Goal: Communication & Community: Answer question/provide support

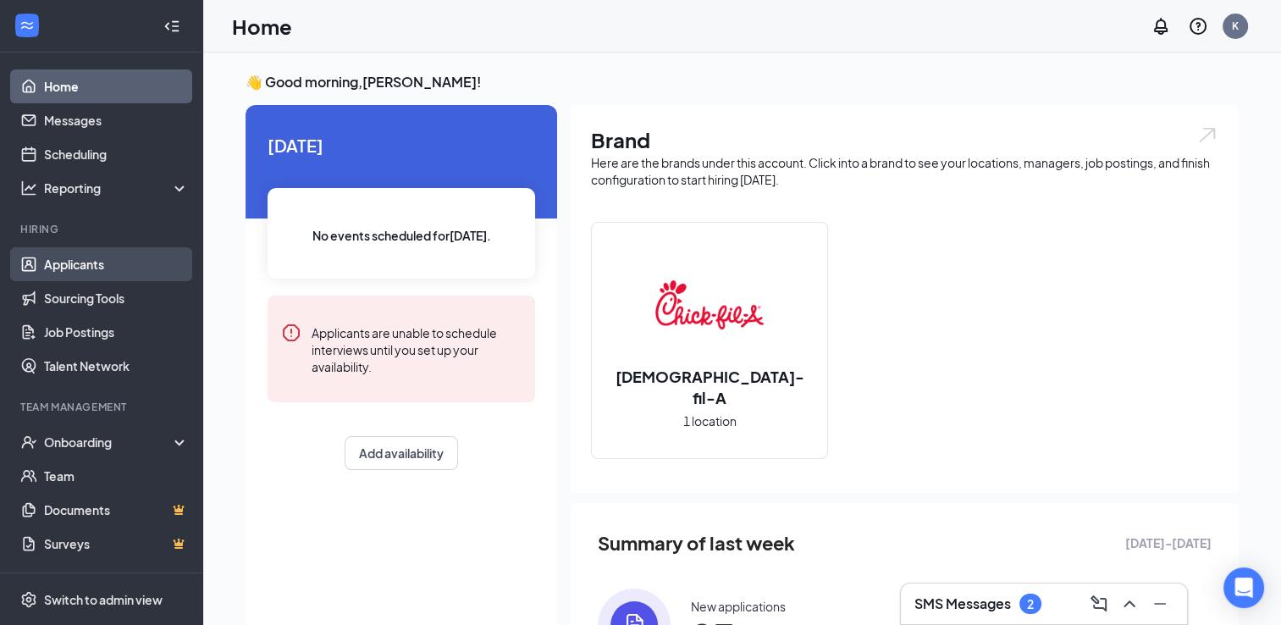
click at [82, 261] on link "Applicants" at bounding box center [116, 264] width 145 height 34
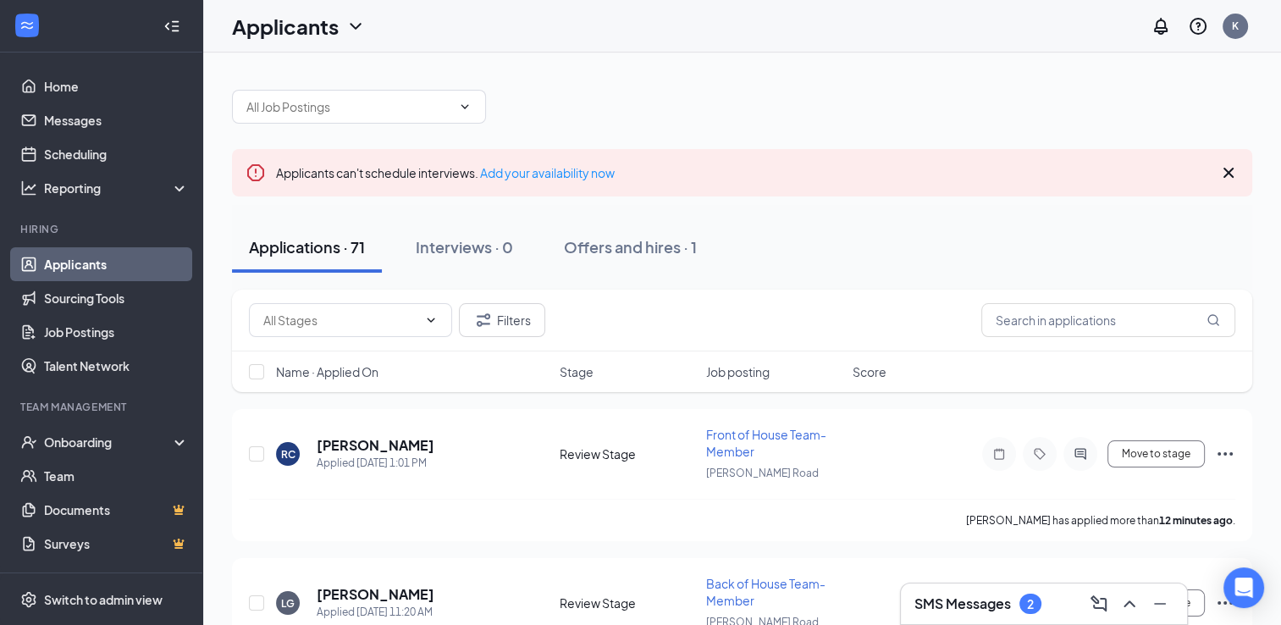
click at [1029, 604] on div "2" at bounding box center [1030, 604] width 7 height 14
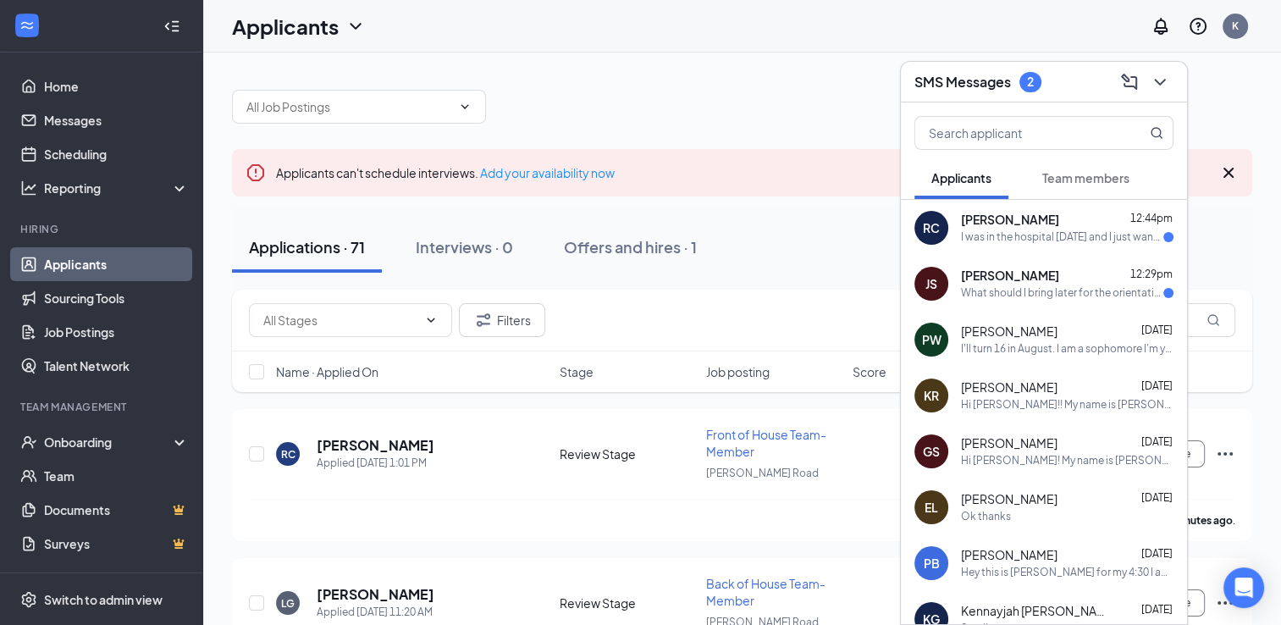
click at [1021, 286] on div "What should I bring later for the orientation?" at bounding box center [1062, 293] width 202 height 14
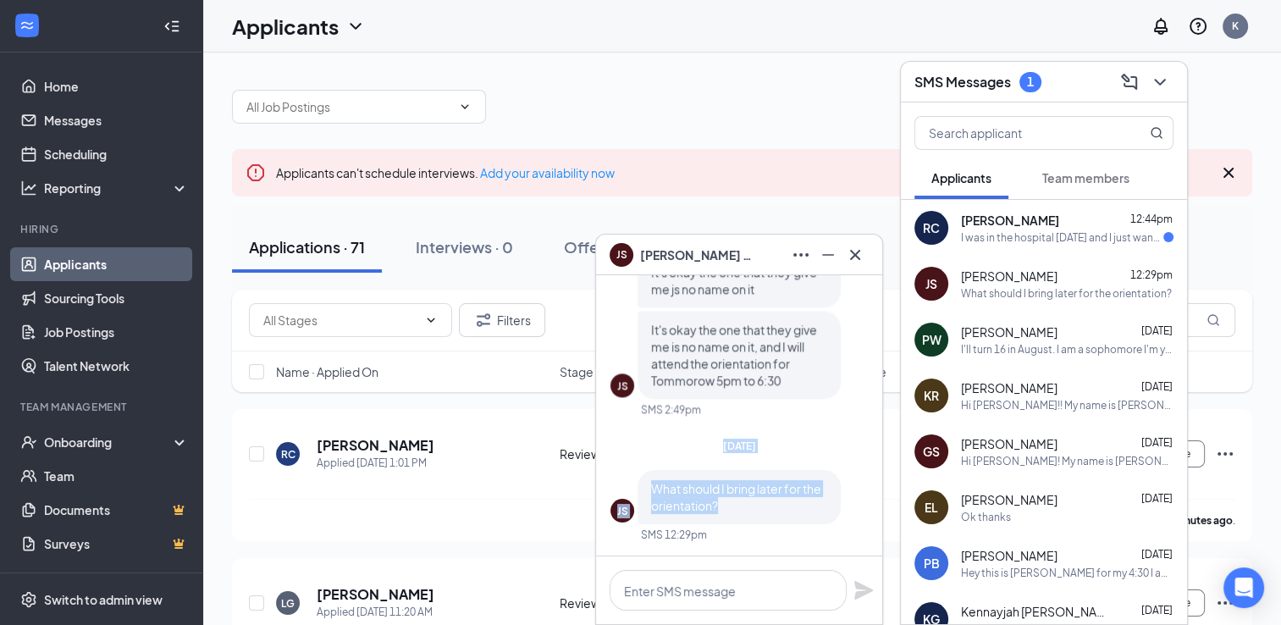
drag, startPoint x: 737, startPoint y: 542, endPoint x: 714, endPoint y: 449, distance: 95.9
click at [714, 449] on div "[DATE] JS What should I bring later for the orientation? SMS 12:29pm" at bounding box center [738, 497] width 257 height 117
click at [850, 413] on div "JS It's okay the one that they give me js no name on it It's okay the one that …" at bounding box center [738, 335] width 257 height 163
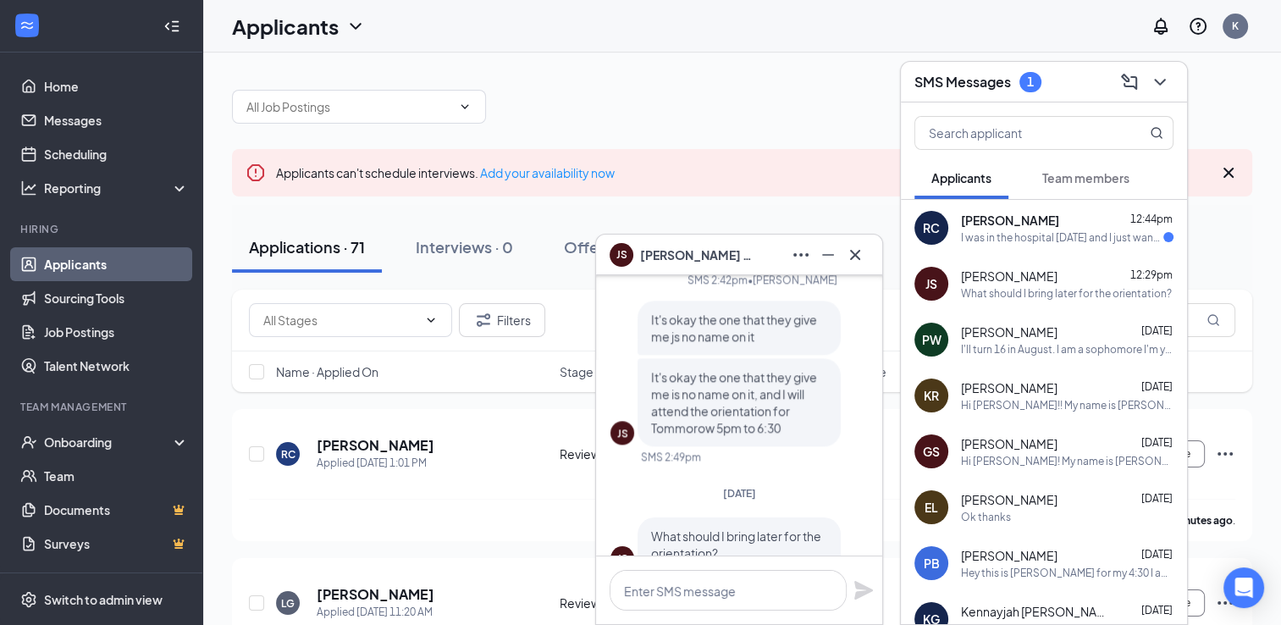
scroll to position [-4, 0]
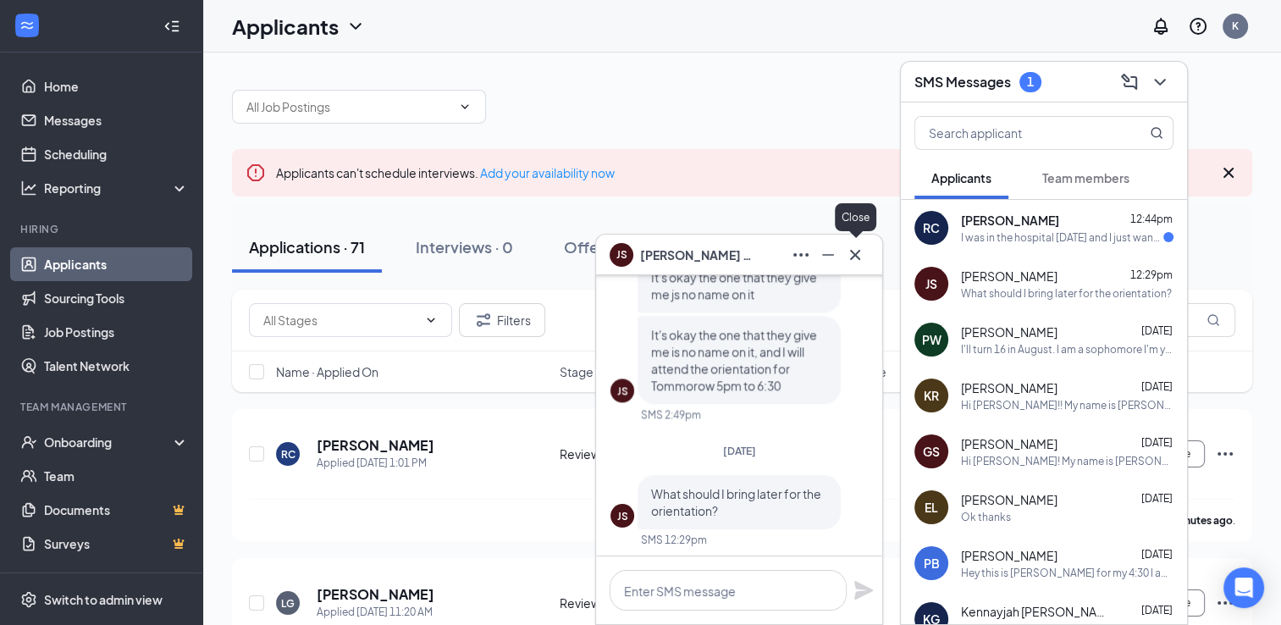
click at [853, 249] on icon "Cross" at bounding box center [855, 255] width 20 height 20
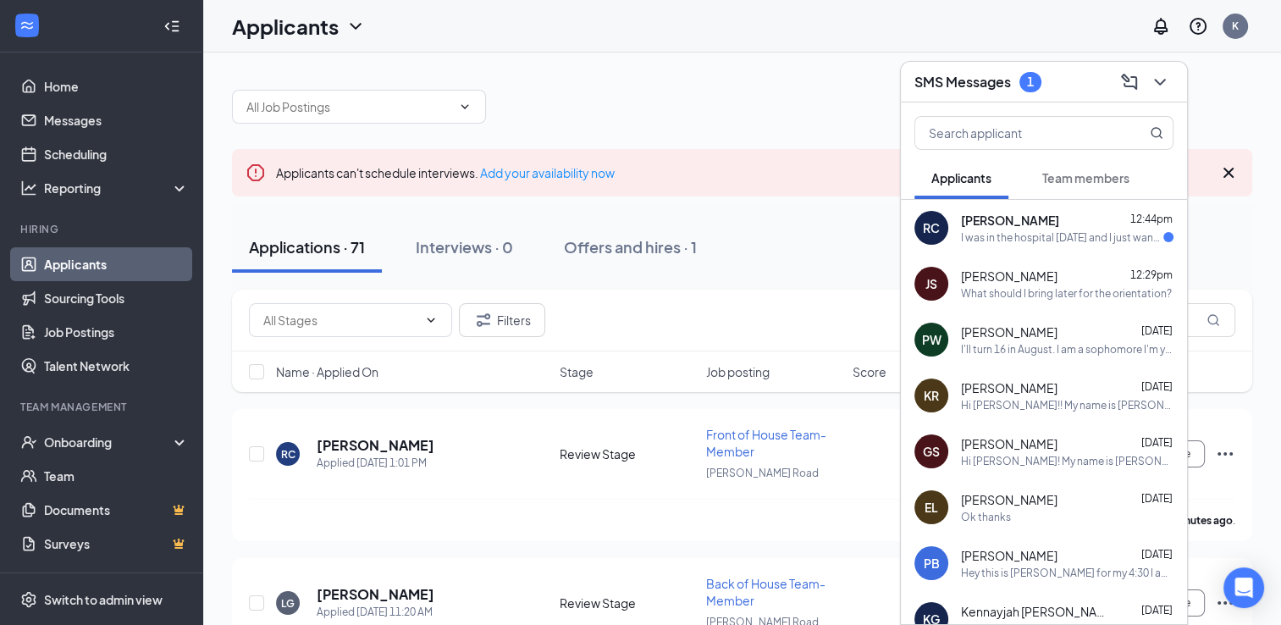
click at [963, 235] on div "I was in the hospital [DATE] and I just want to make sure I'm okay first if tha…" at bounding box center [1062, 237] width 202 height 14
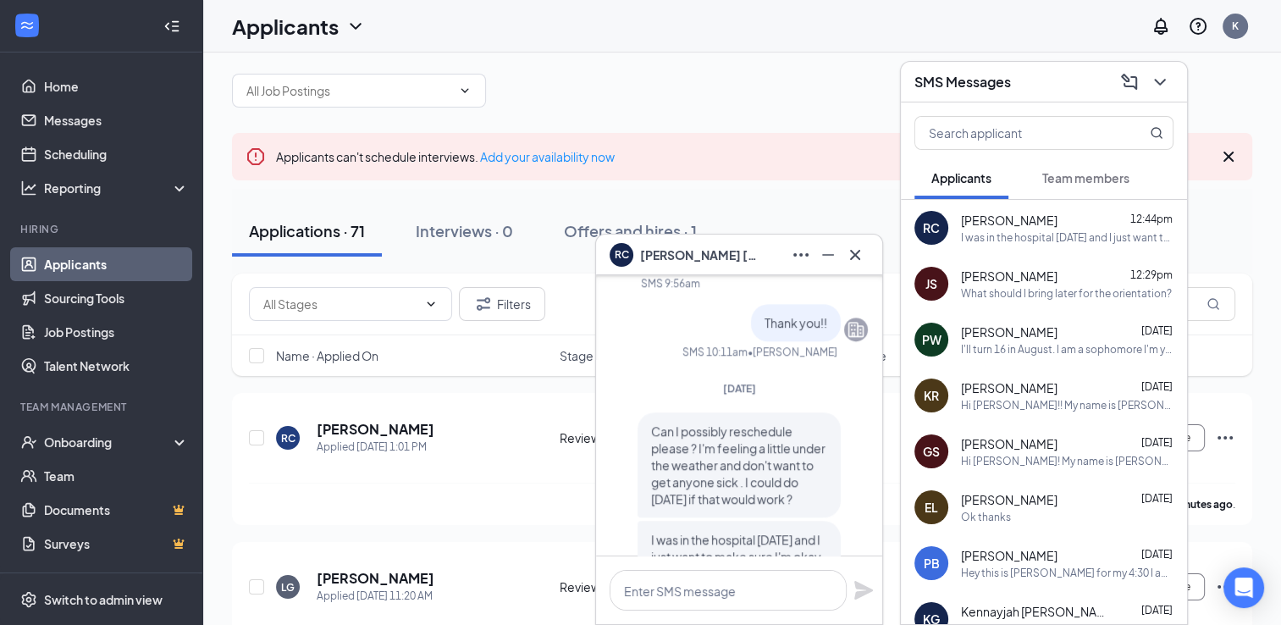
scroll to position [0, 0]
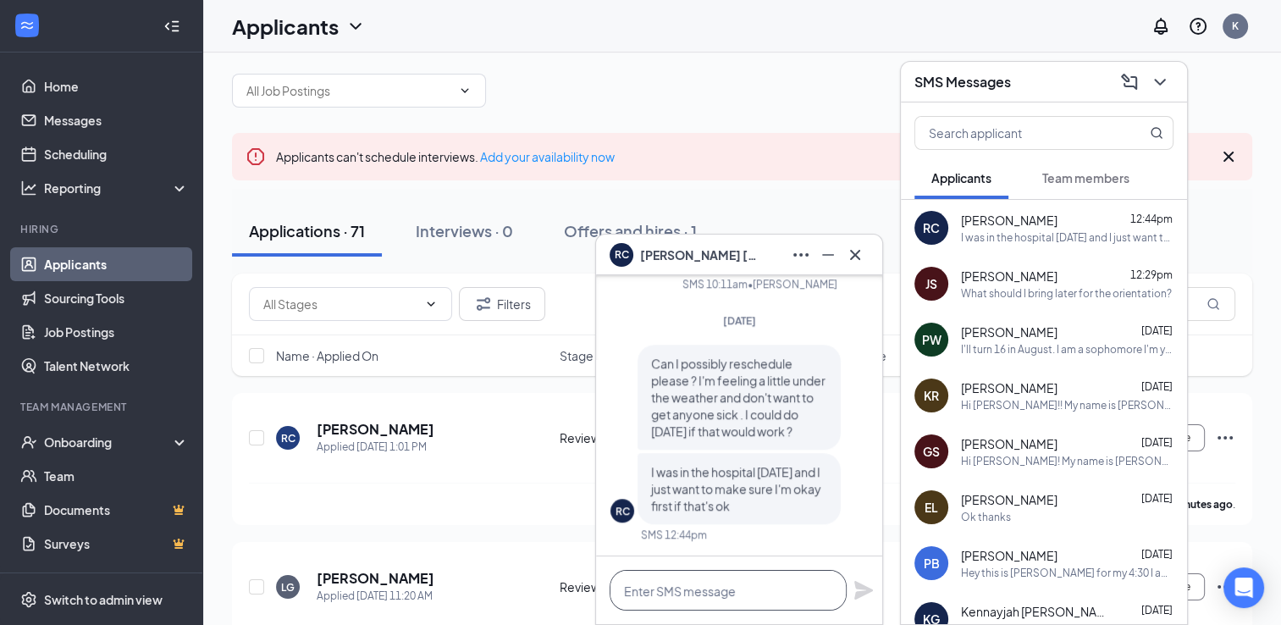
click at [670, 583] on textarea at bounding box center [728, 590] width 237 height 41
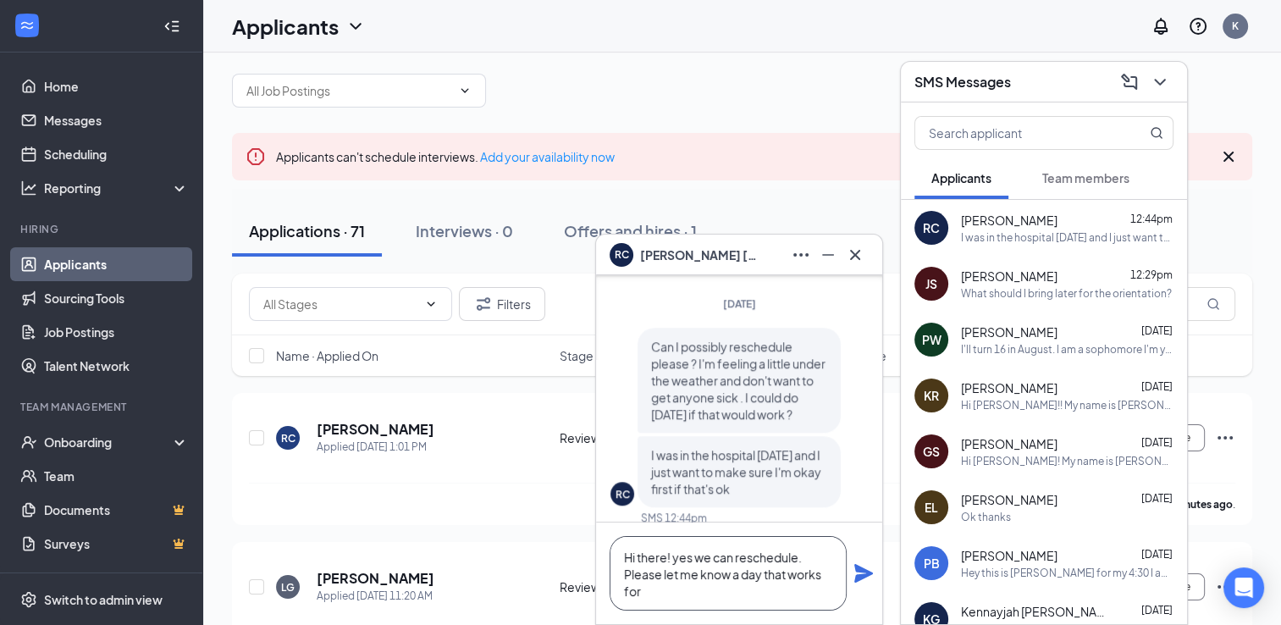
scroll to position [-33, 0]
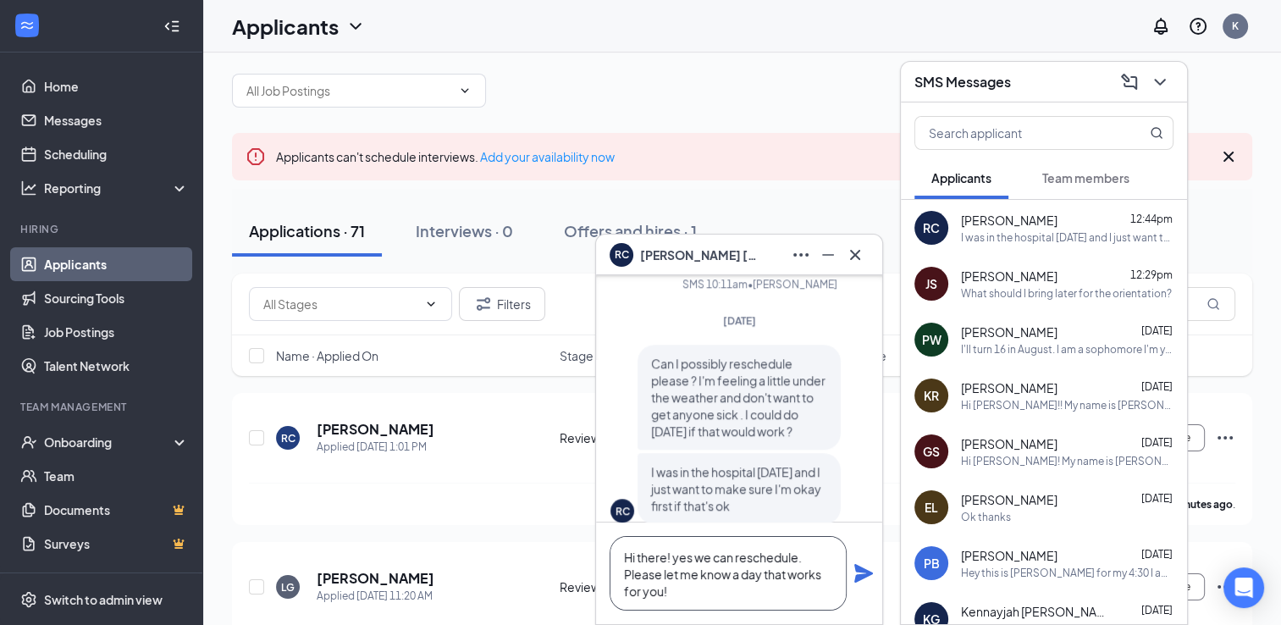
type textarea "Hi there! yes we can reschedule. Please let me know a day that works for you!"
click at [859, 574] on icon "Plane" at bounding box center [863, 573] width 19 height 19
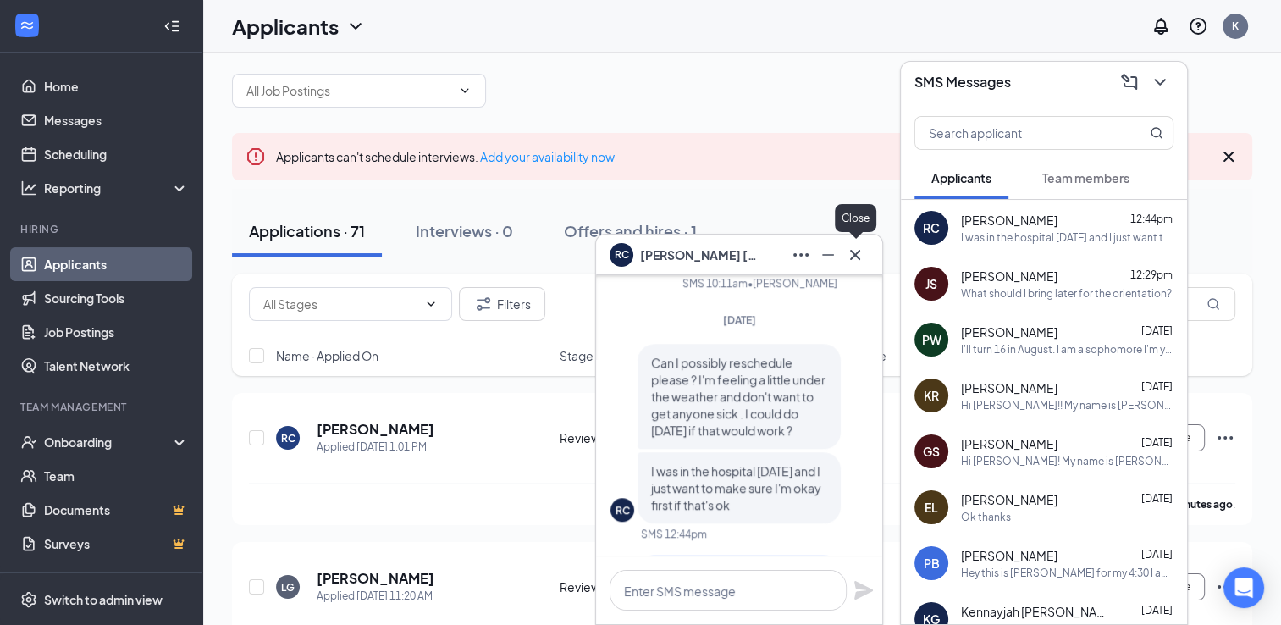
scroll to position [-176, 0]
click at [855, 257] on icon "Cross" at bounding box center [855, 255] width 20 height 20
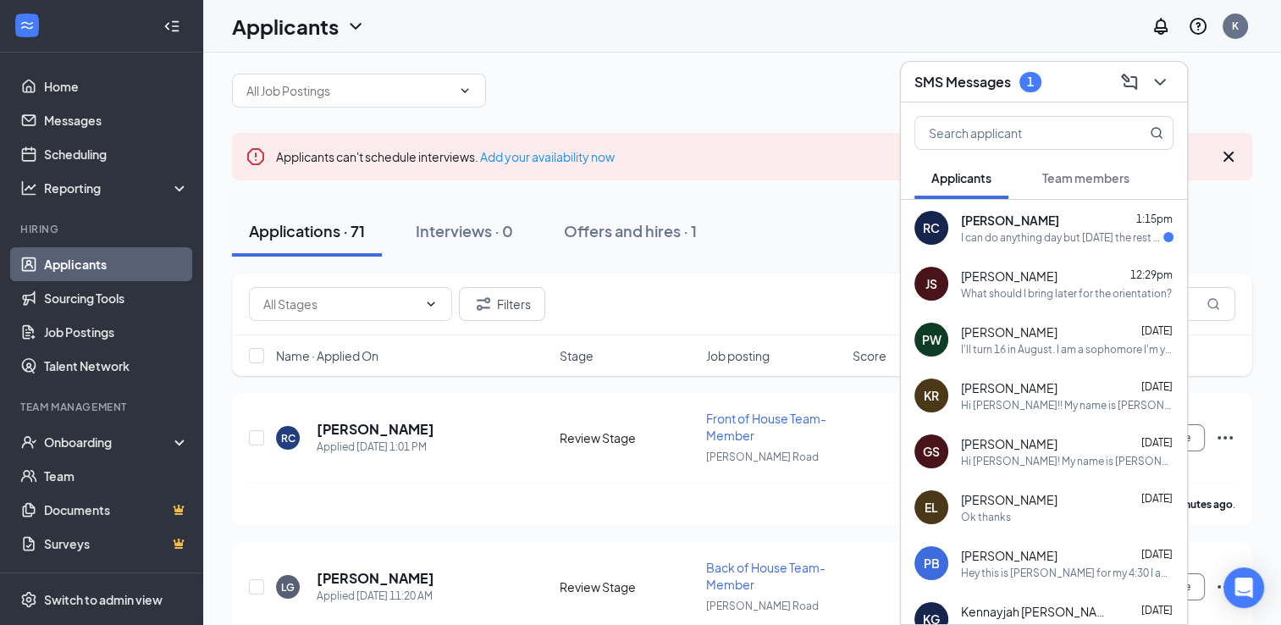
click at [1007, 238] on div "I can do anything day but [DATE] the rest of this week ?" at bounding box center [1062, 237] width 202 height 14
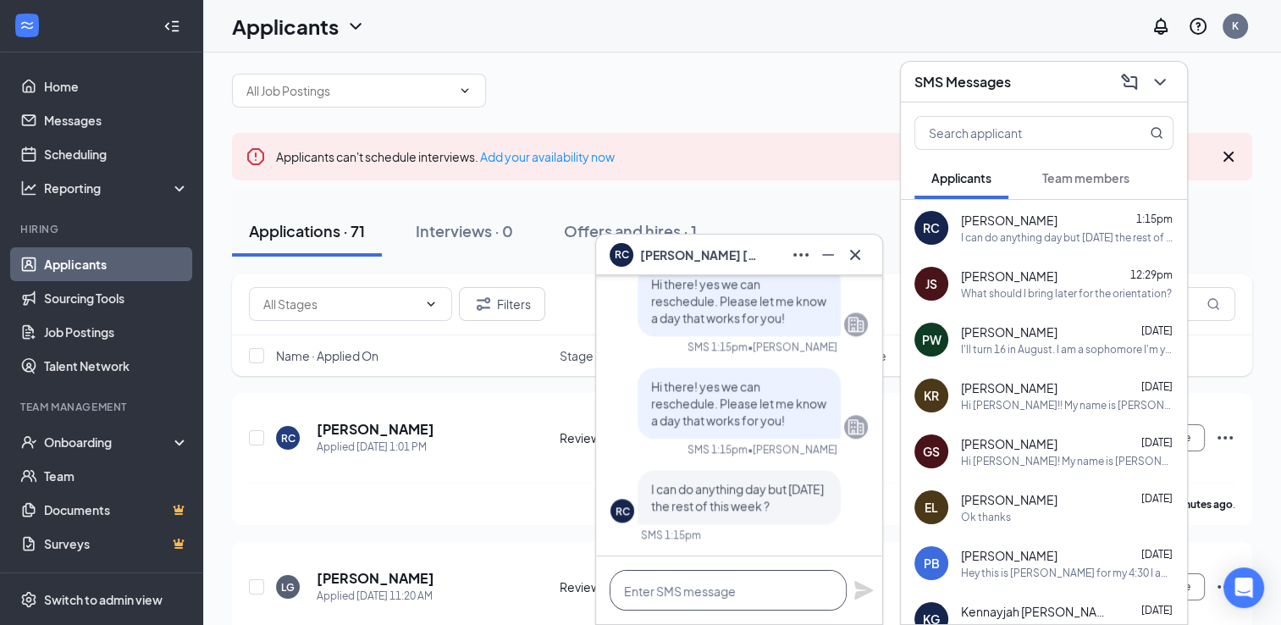
click at [712, 585] on textarea at bounding box center [728, 590] width 237 height 41
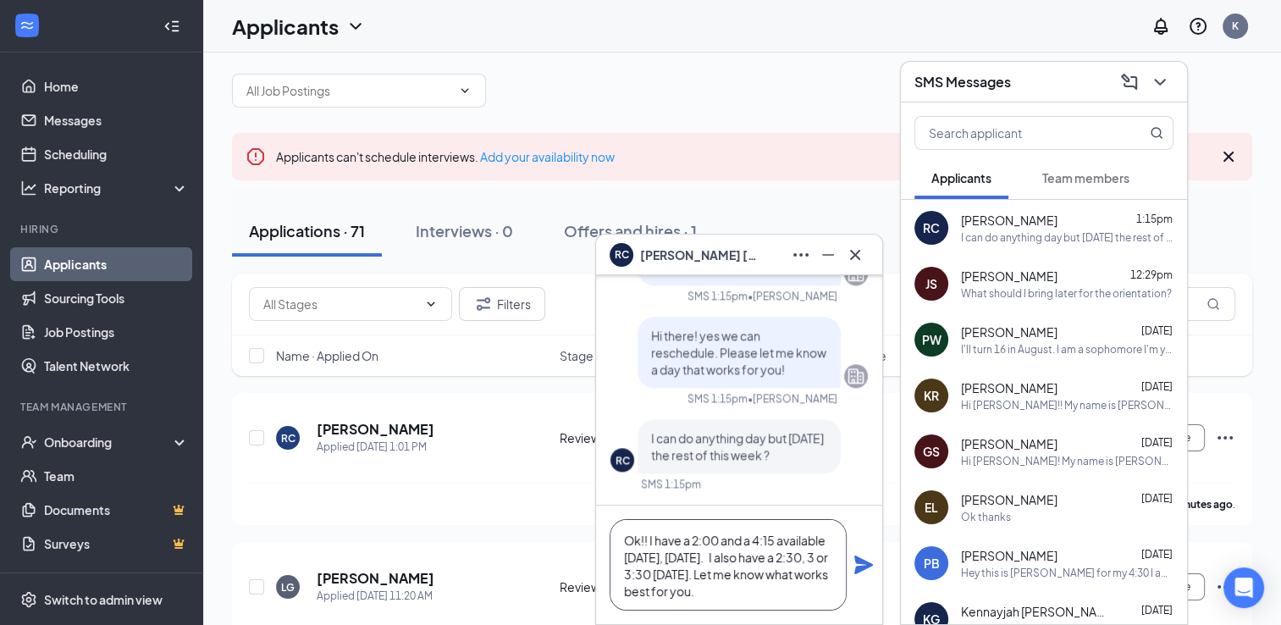
type textarea "Ok!! I have a 2:00 and a 4:15 available [DATE], [DATE]. I also have a 2:30, 3 o…"
click at [867, 566] on icon "Plane" at bounding box center [863, 564] width 19 height 19
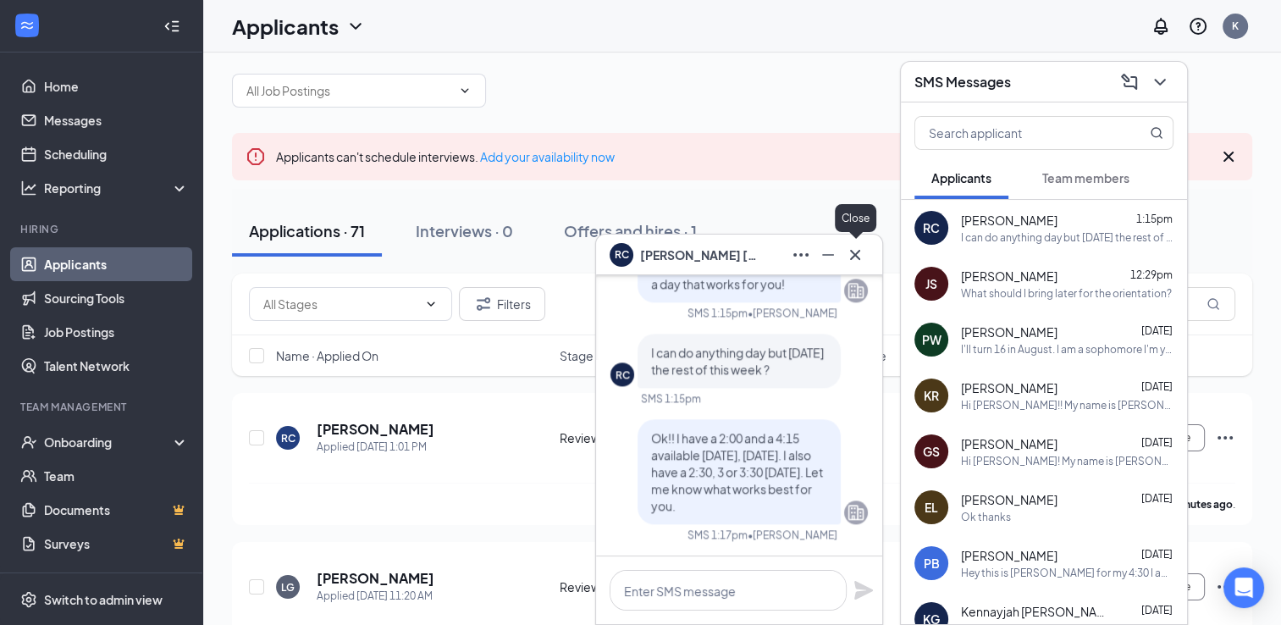
click at [855, 249] on icon "Cross" at bounding box center [855, 255] width 20 height 20
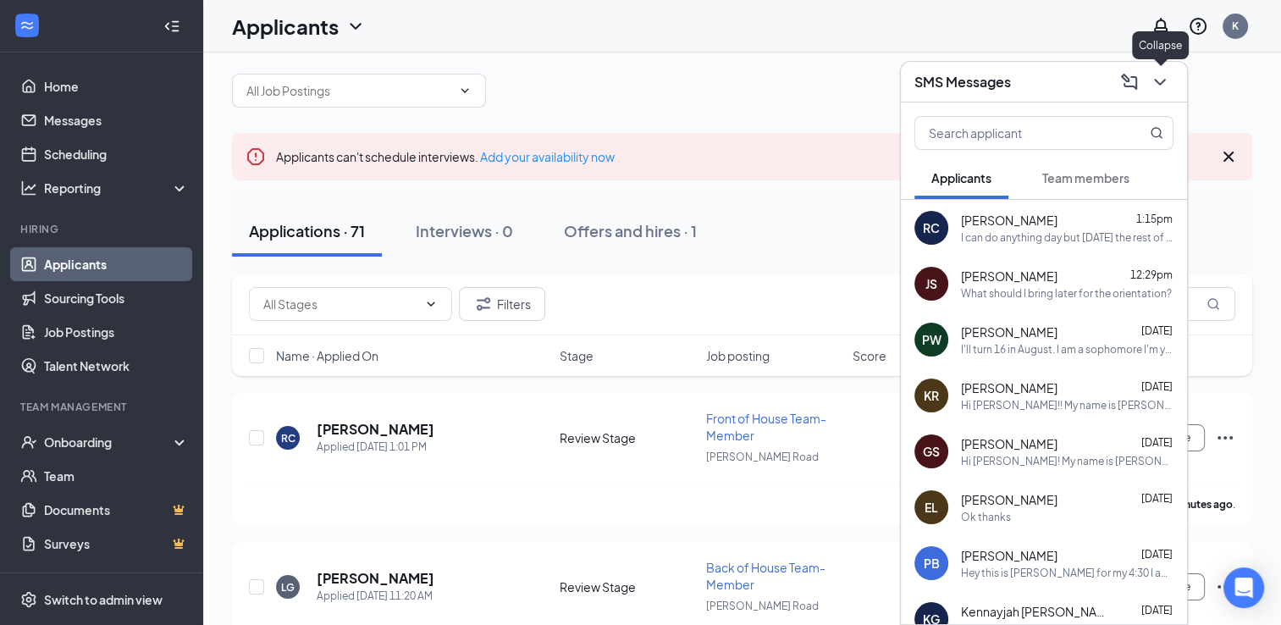
click at [1157, 83] on icon "ChevronDown" at bounding box center [1159, 82] width 11 height 7
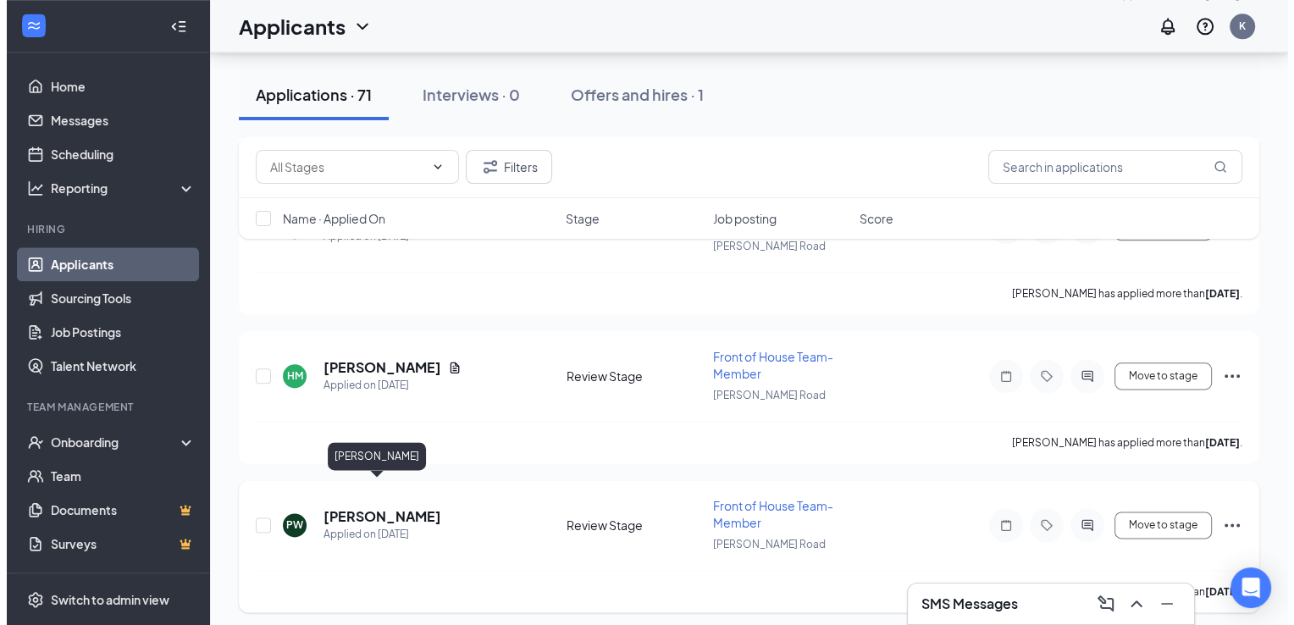
scroll to position [1978, 0]
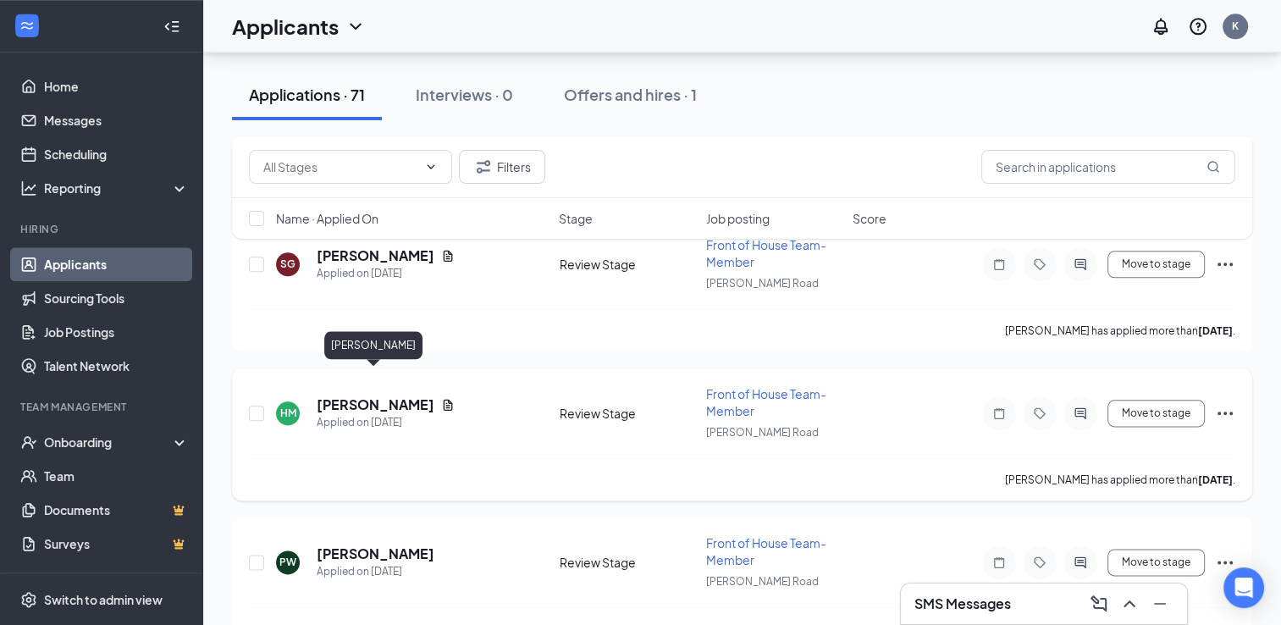
click at [391, 395] on h5 "[PERSON_NAME]" at bounding box center [376, 404] width 118 height 19
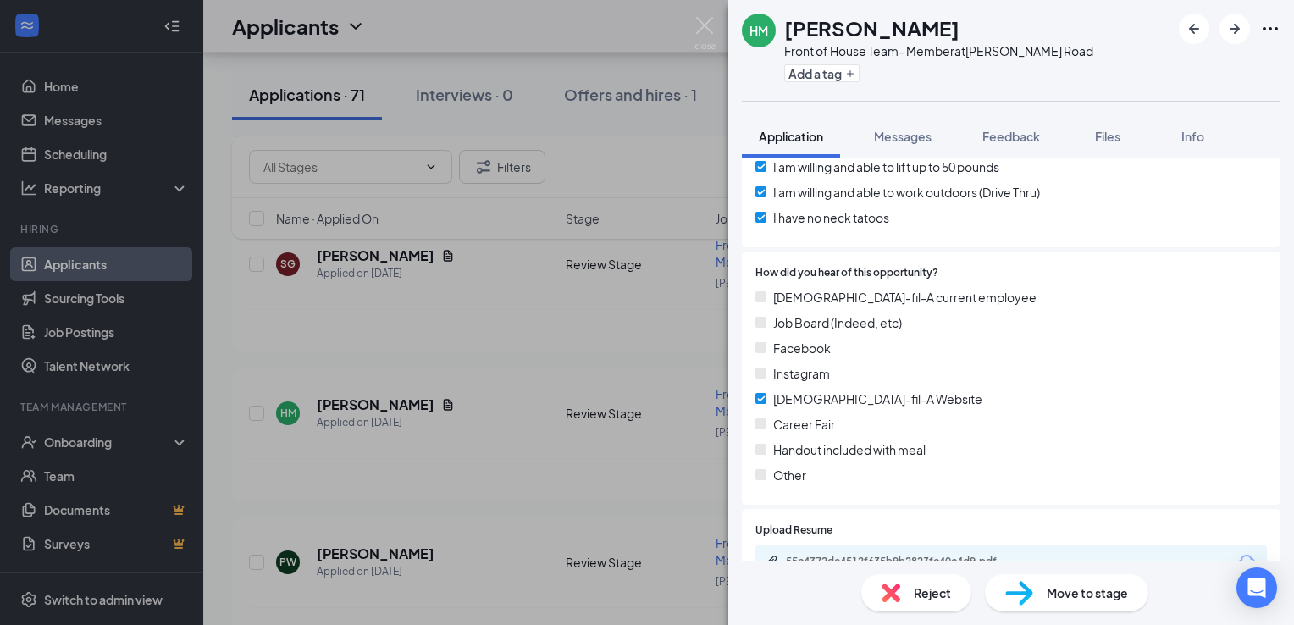
scroll to position [2071, 0]
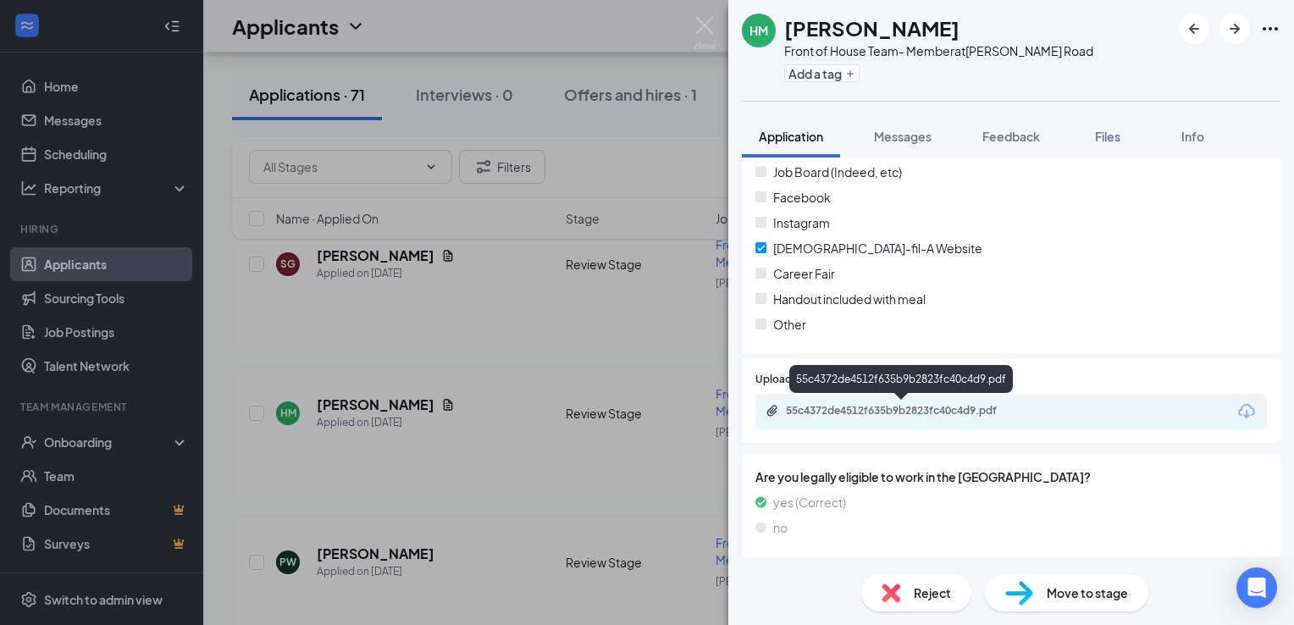
click at [853, 407] on div "55c4372de4512f635b9b2823fc40c4d9.pdf" at bounding box center [904, 411] width 237 height 14
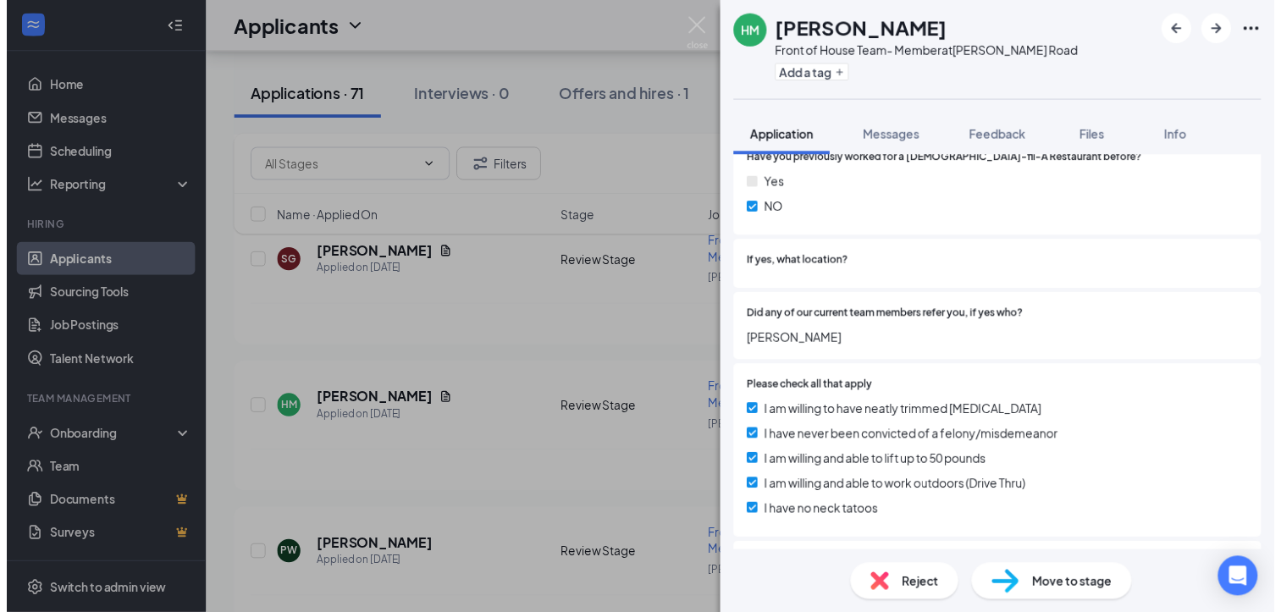
scroll to position [1592, 0]
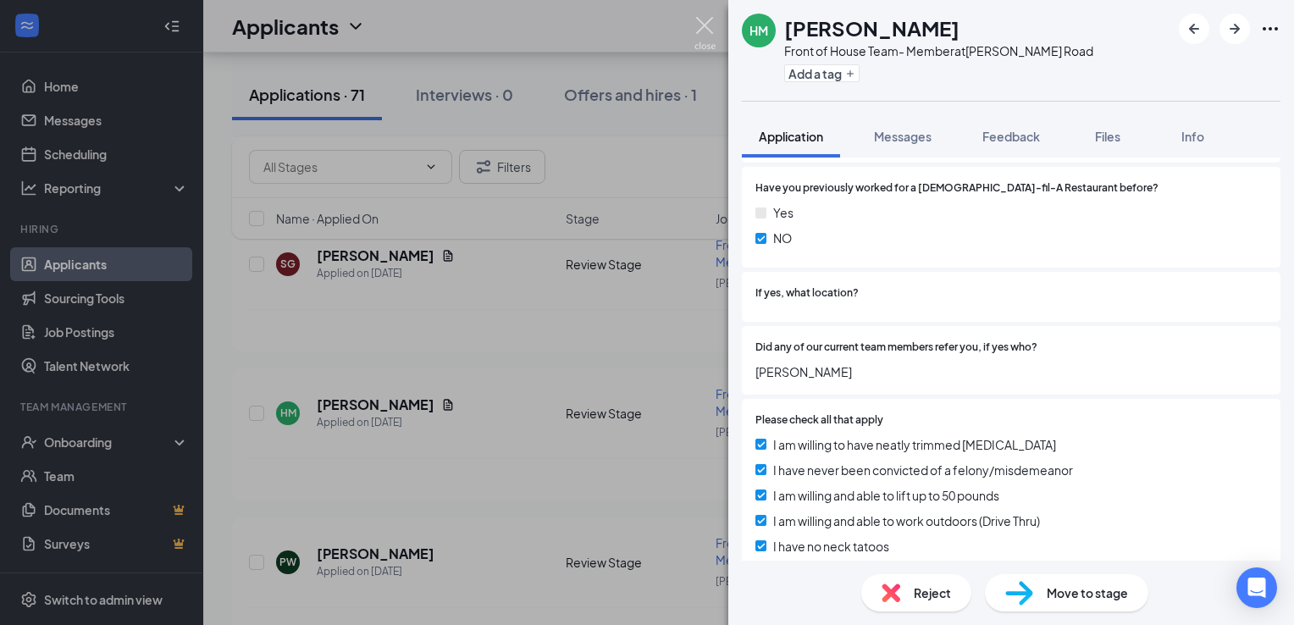
click at [699, 29] on img at bounding box center [704, 33] width 21 height 33
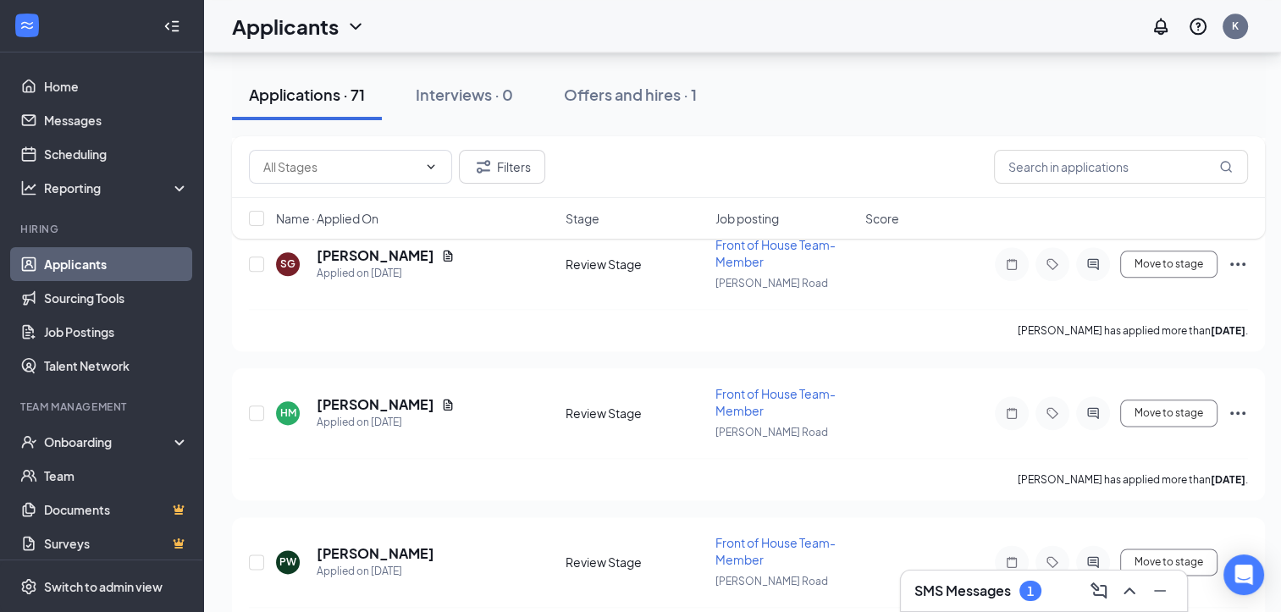
click at [1024, 597] on div "1" at bounding box center [1030, 591] width 22 height 20
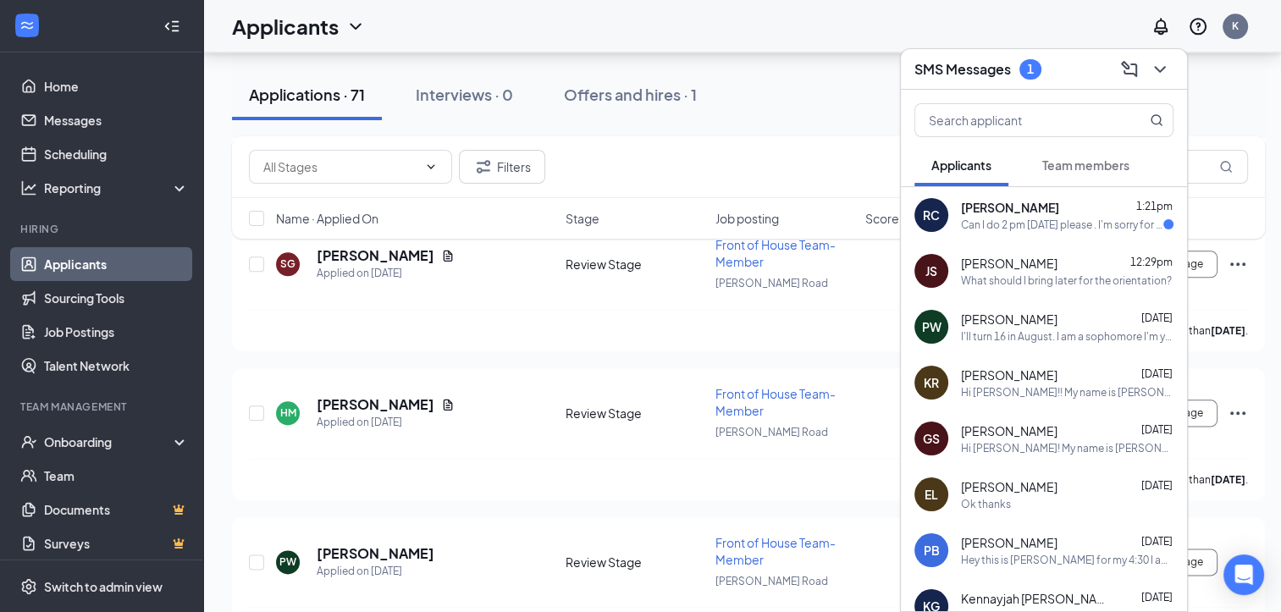
click at [1018, 231] on div "Can I do 2 pm [DATE] please . I'm sorry for the short notice. I just think I ne…" at bounding box center [1062, 225] width 202 height 14
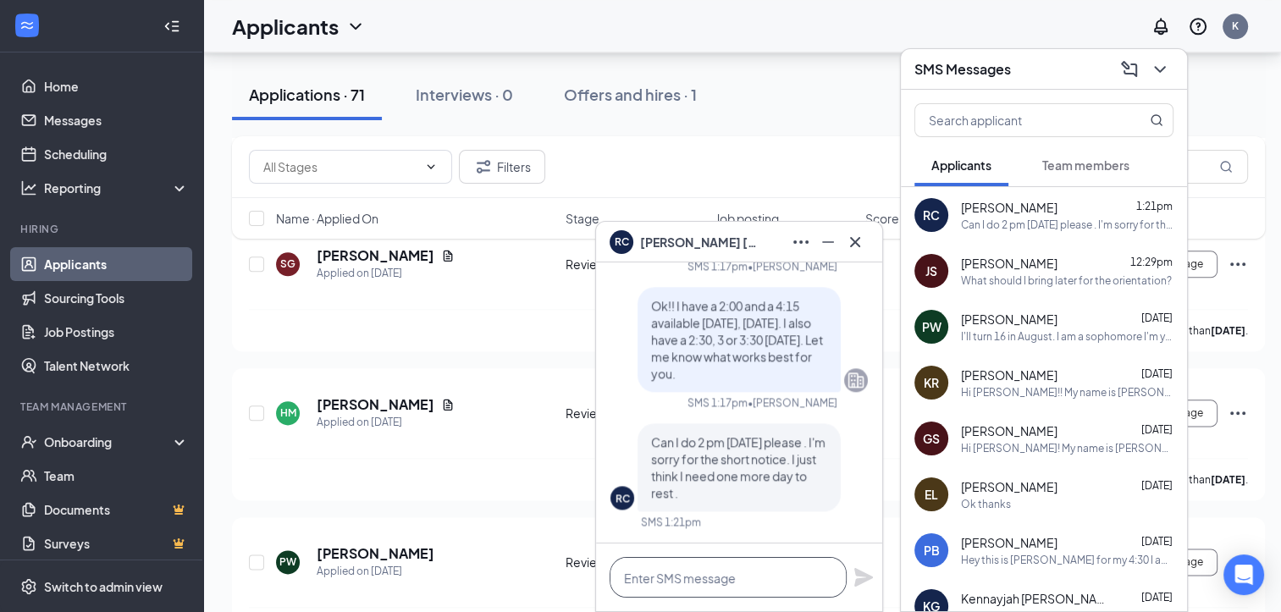
click at [724, 577] on textarea at bounding box center [728, 577] width 237 height 41
click at [858, 241] on icon "Cross" at bounding box center [855, 242] width 20 height 20
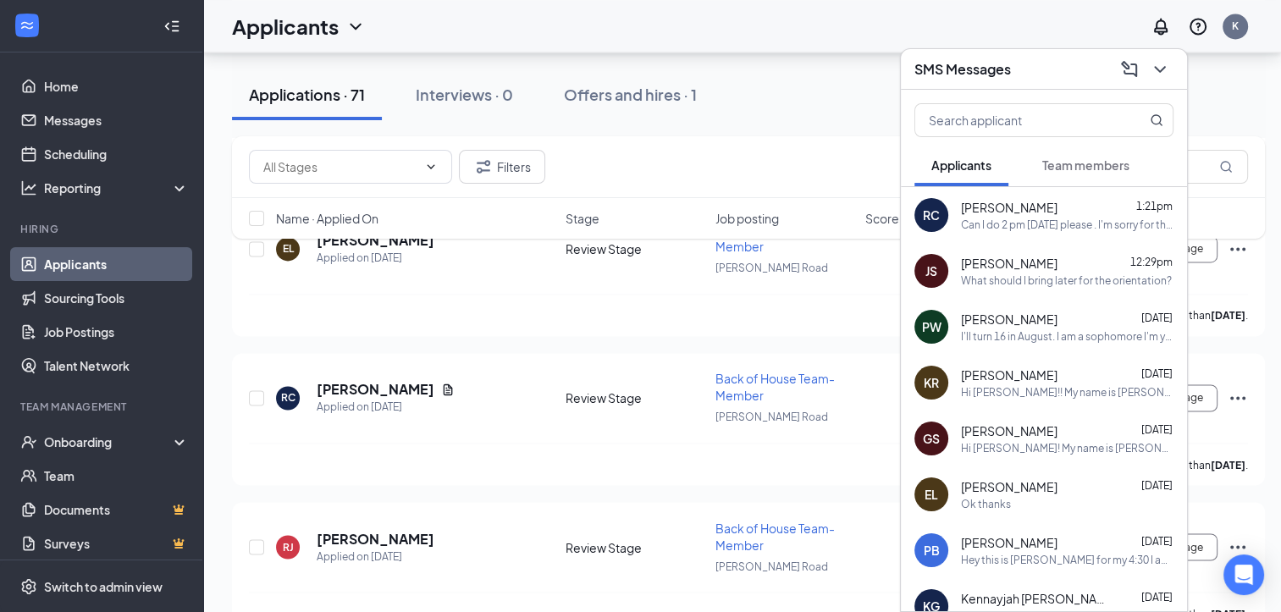
scroll to position [2739, 0]
click at [412, 378] on div "[PERSON_NAME]" at bounding box center [386, 387] width 138 height 19
click at [444, 382] on icon "Document" at bounding box center [448, 387] width 9 height 11
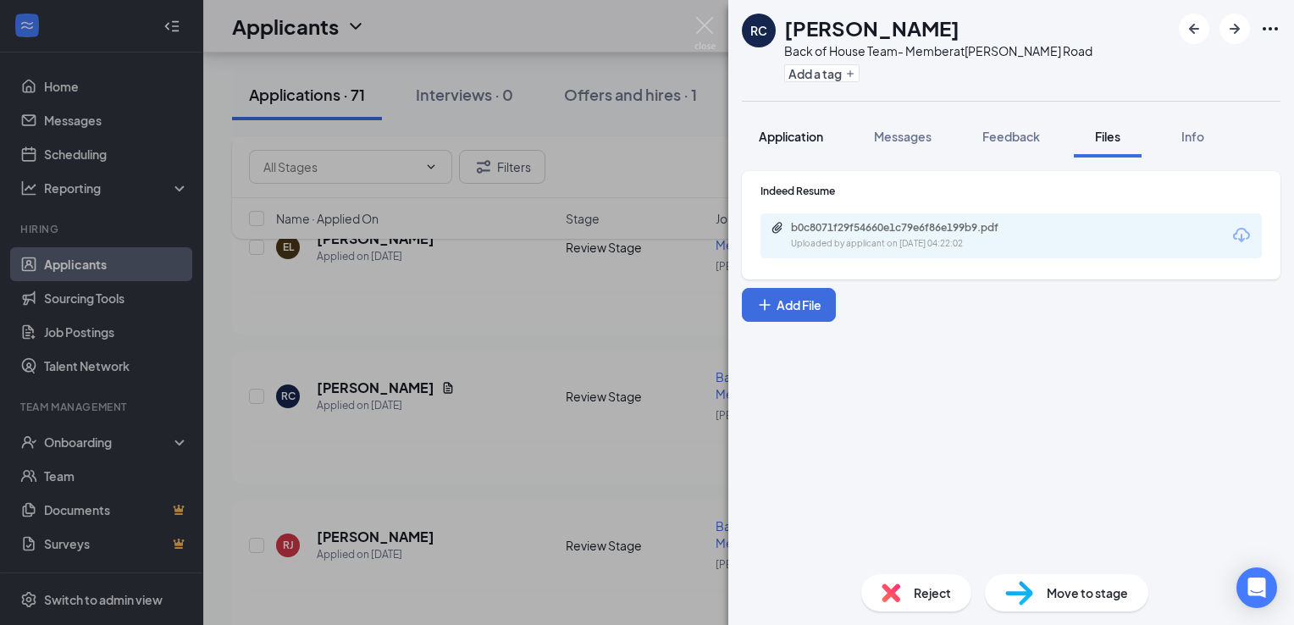
click at [791, 129] on span "Application" at bounding box center [791, 136] width 64 height 15
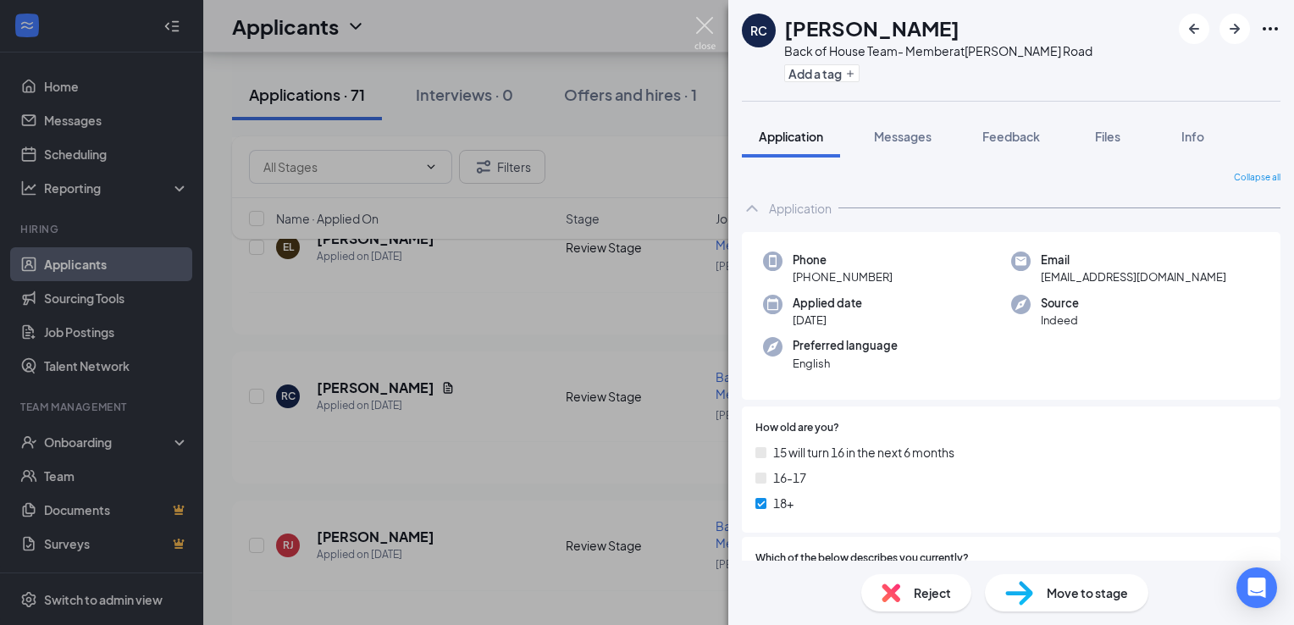
click at [698, 25] on img at bounding box center [704, 33] width 21 height 33
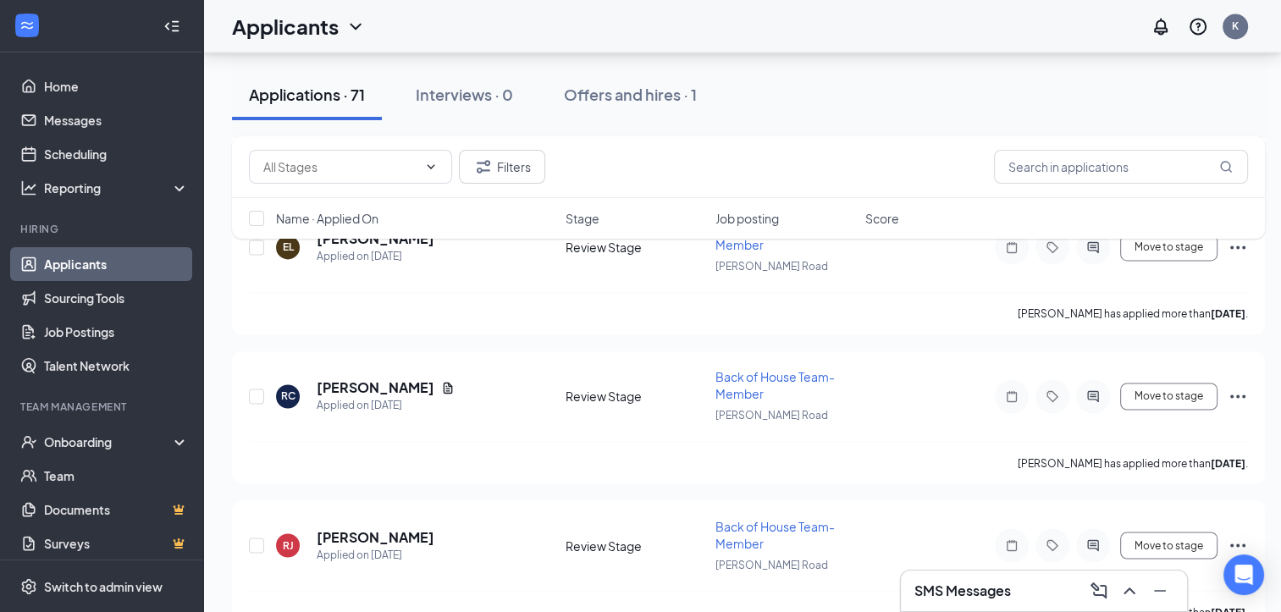
click at [1013, 589] on div "SMS Messages" at bounding box center [1043, 590] width 259 height 27
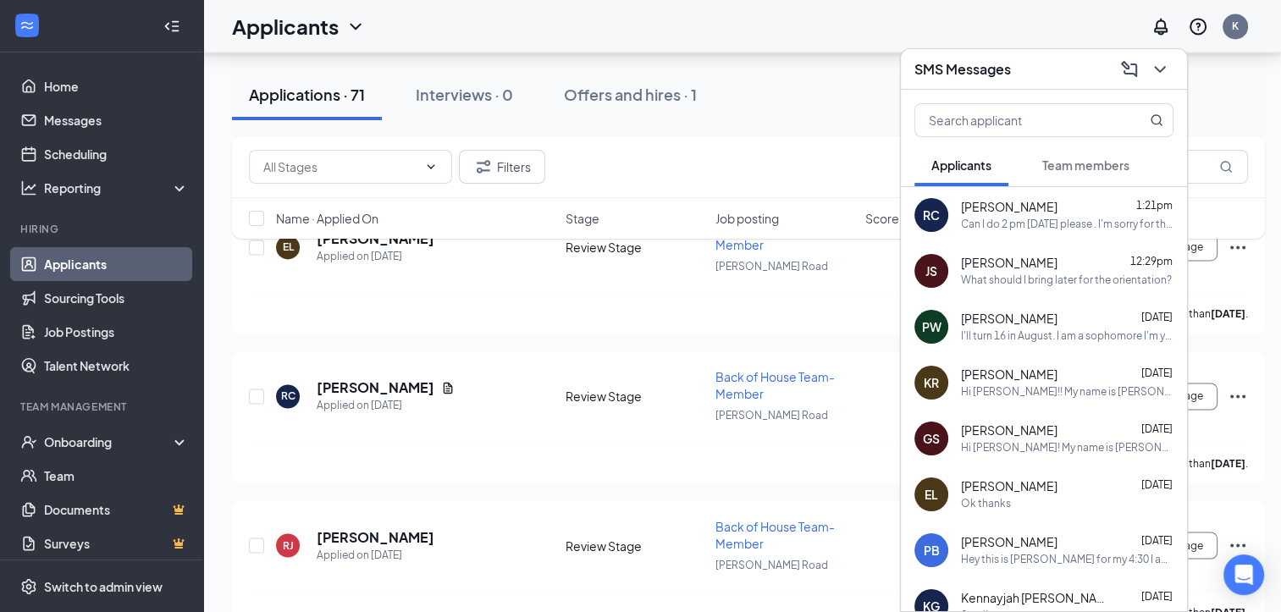
click at [999, 212] on span "[PERSON_NAME]" at bounding box center [1009, 207] width 97 height 17
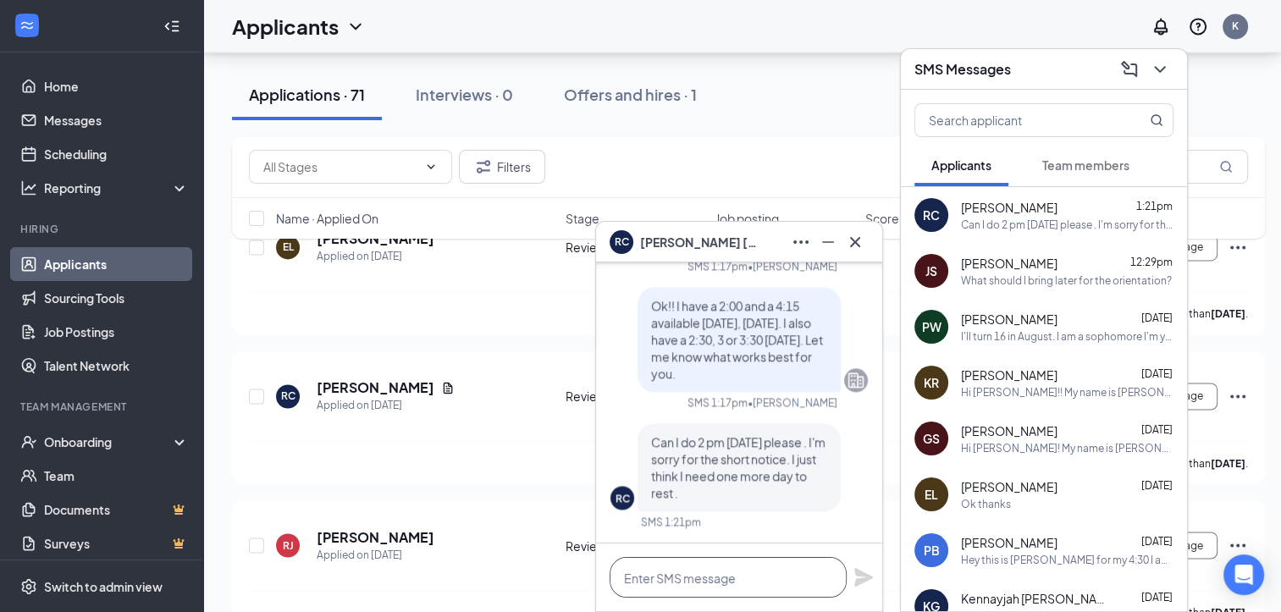
click at [674, 571] on textarea at bounding box center [728, 577] width 237 height 41
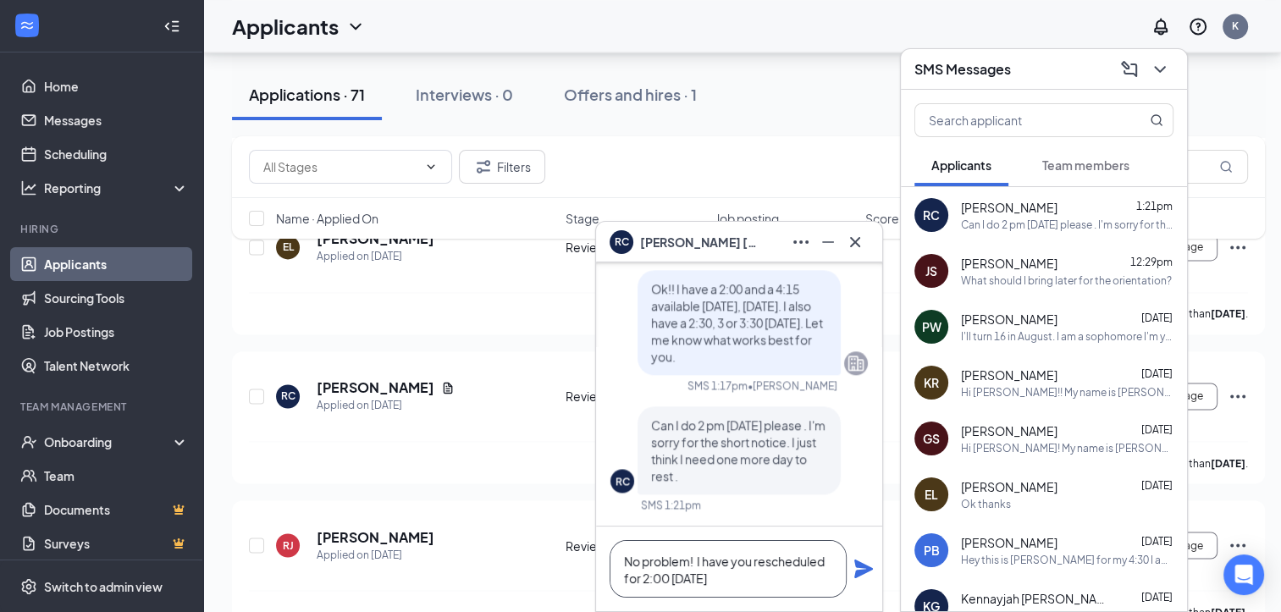
click at [674, 571] on textarea "No problem! I have you rescheduled for 2:00 [DATE]" at bounding box center [728, 569] width 237 height 58
click at [735, 577] on textarea "No problem! I have you rescheduled for 2:00 [DATE]" at bounding box center [728, 569] width 237 height 58
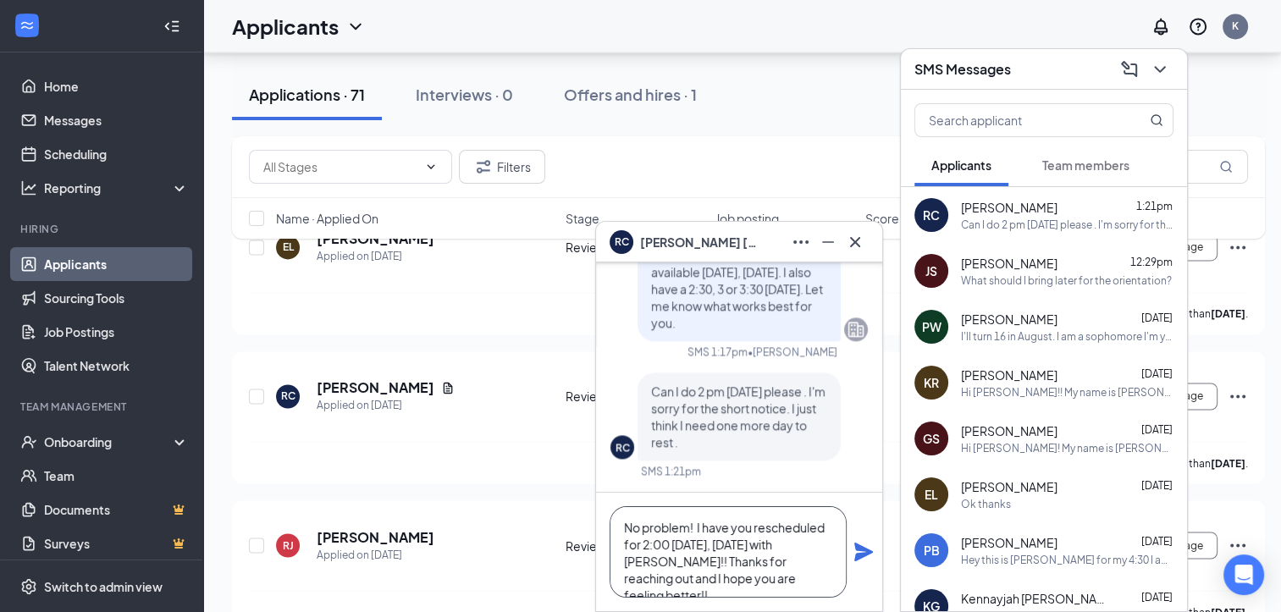
type textarea "No problem! I have you rescheduled for 2:00 [DATE], [DATE] with [PERSON_NAME]!!…"
click at [863, 552] on icon "Plane" at bounding box center [863, 552] width 20 height 20
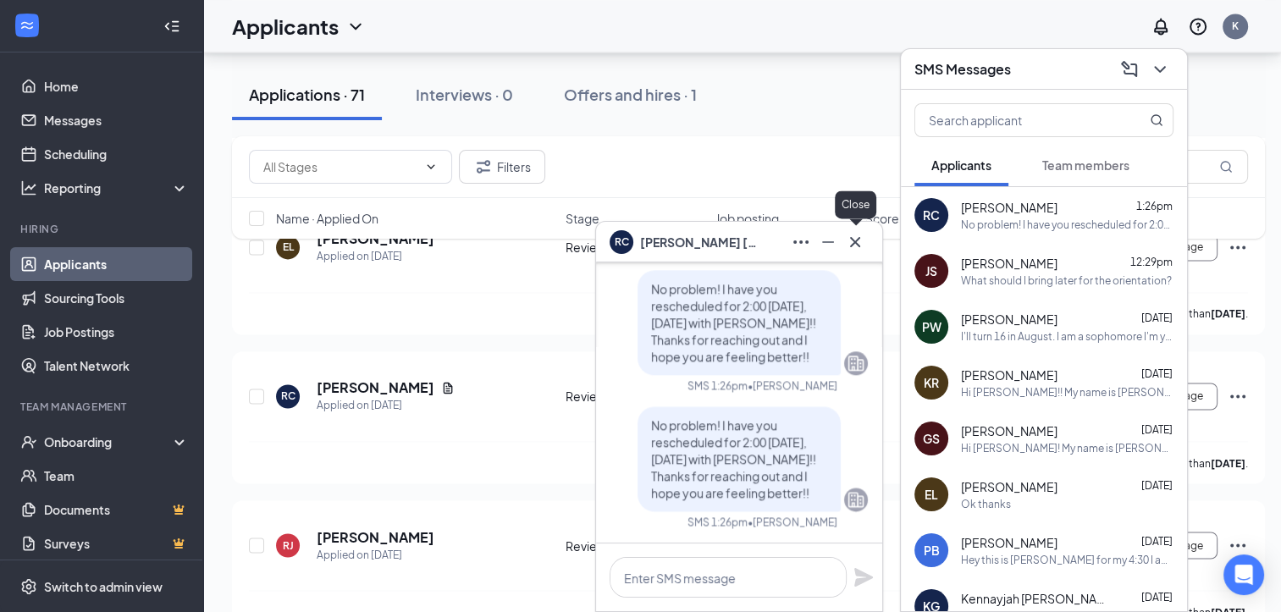
click at [860, 238] on icon "Cross" at bounding box center [855, 242] width 20 height 20
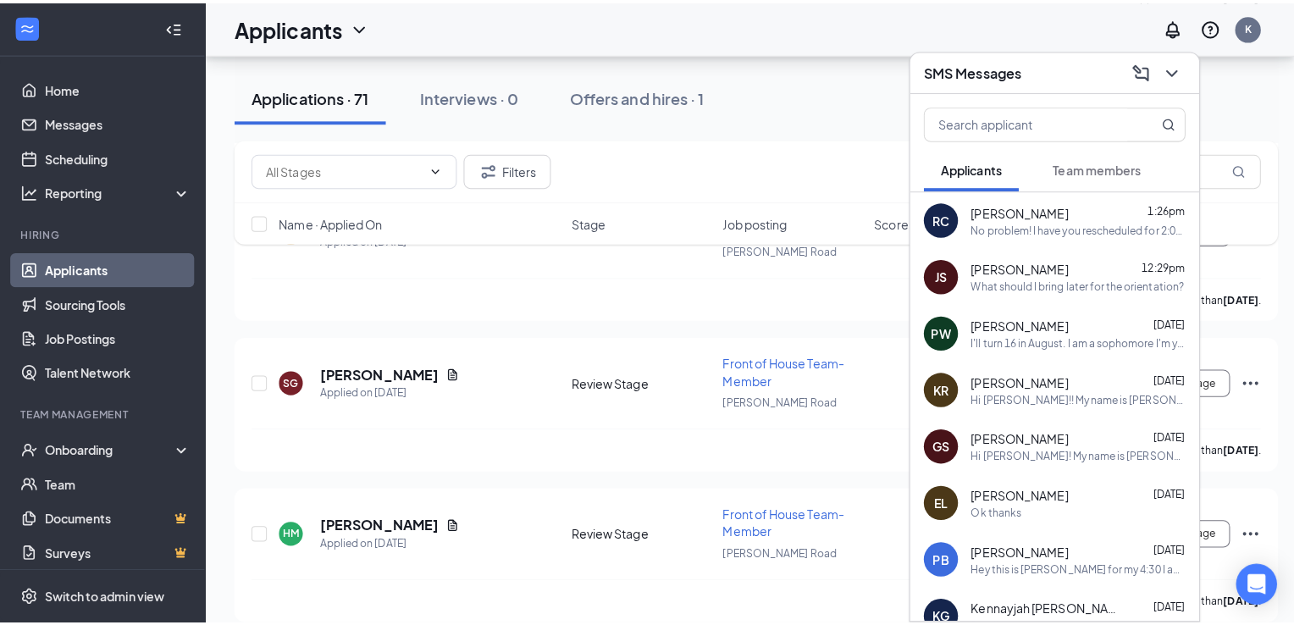
scroll to position [1865, 0]
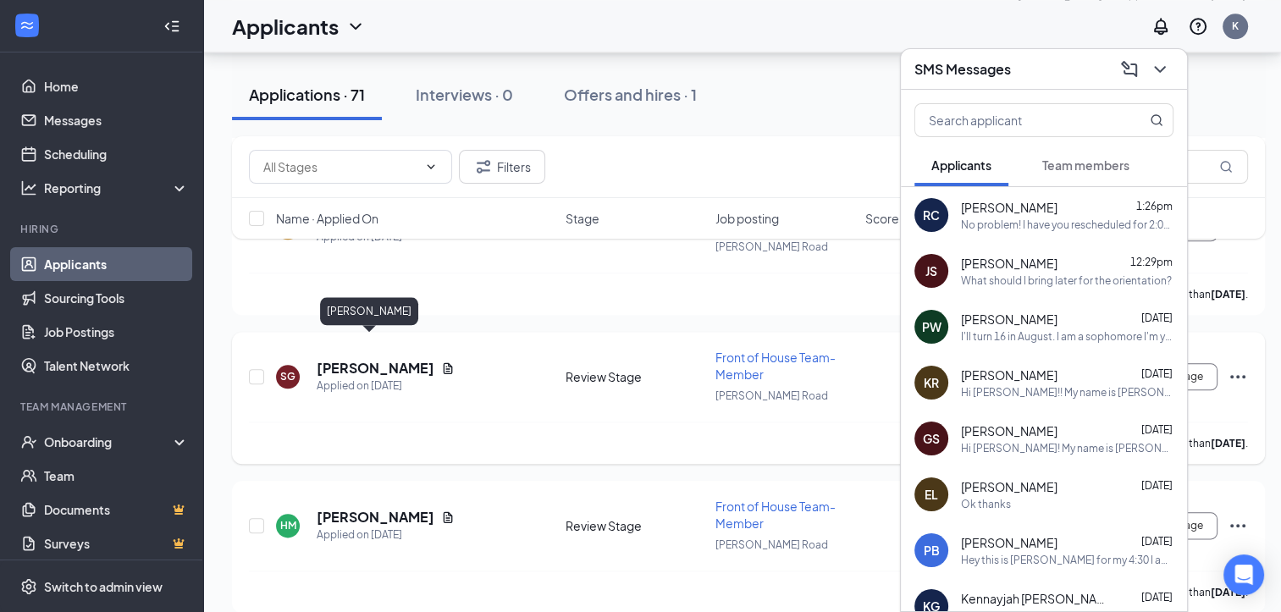
click at [366, 359] on h5 "[PERSON_NAME]" at bounding box center [376, 368] width 118 height 19
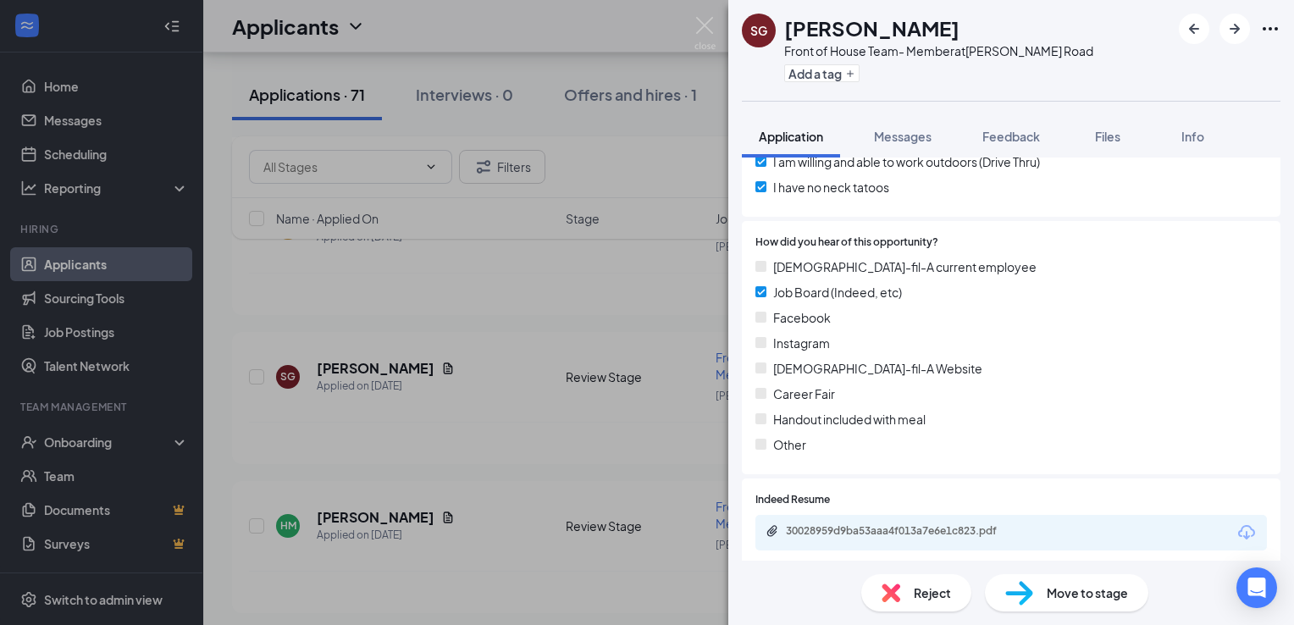
scroll to position [1983, 0]
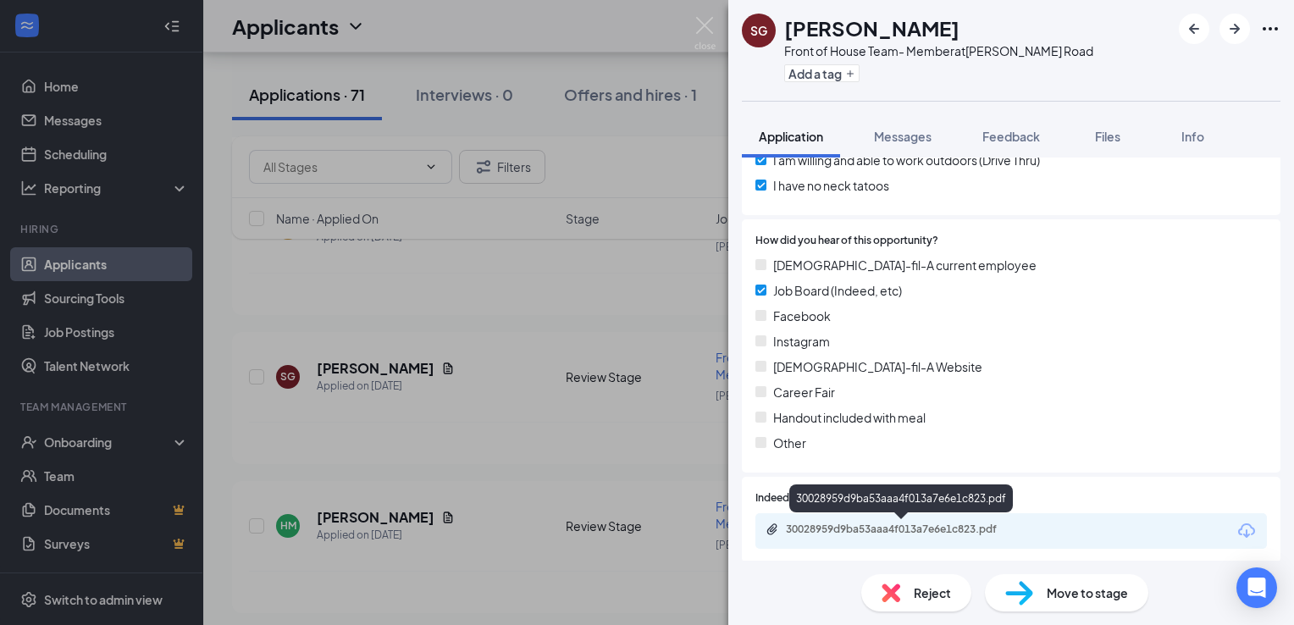
click at [863, 527] on div "30028959d9ba53aaa4f013a7e6e1c823.pdf" at bounding box center [904, 529] width 237 height 14
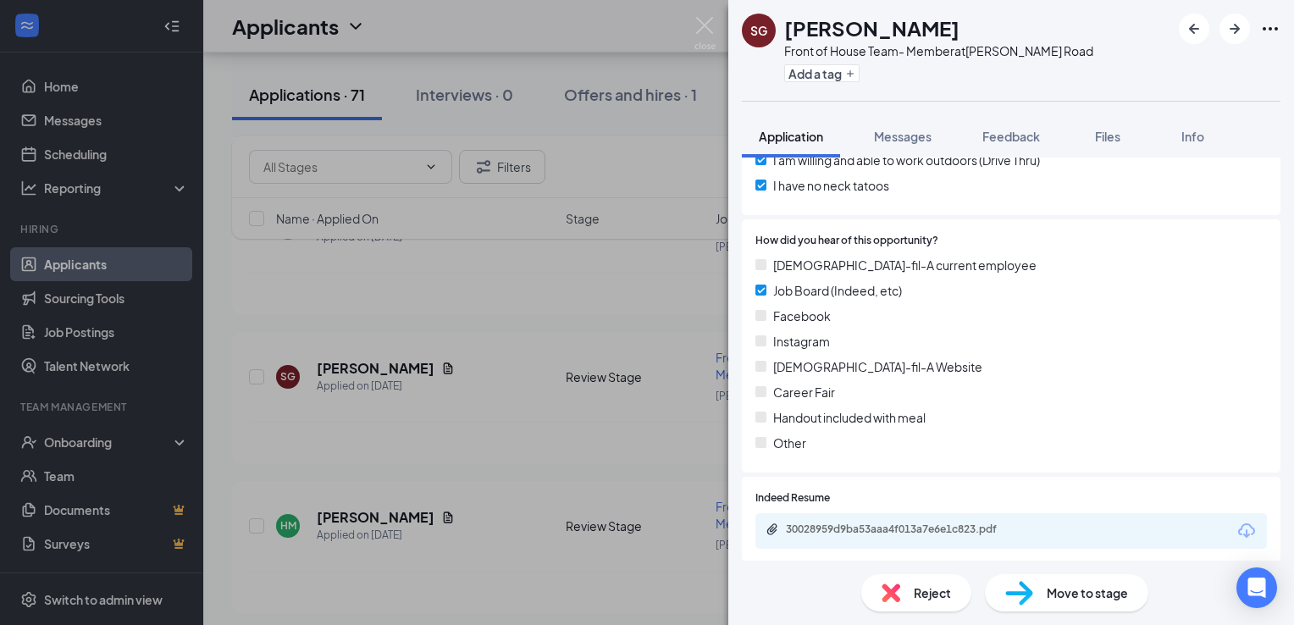
click at [703, 32] on img at bounding box center [704, 33] width 21 height 33
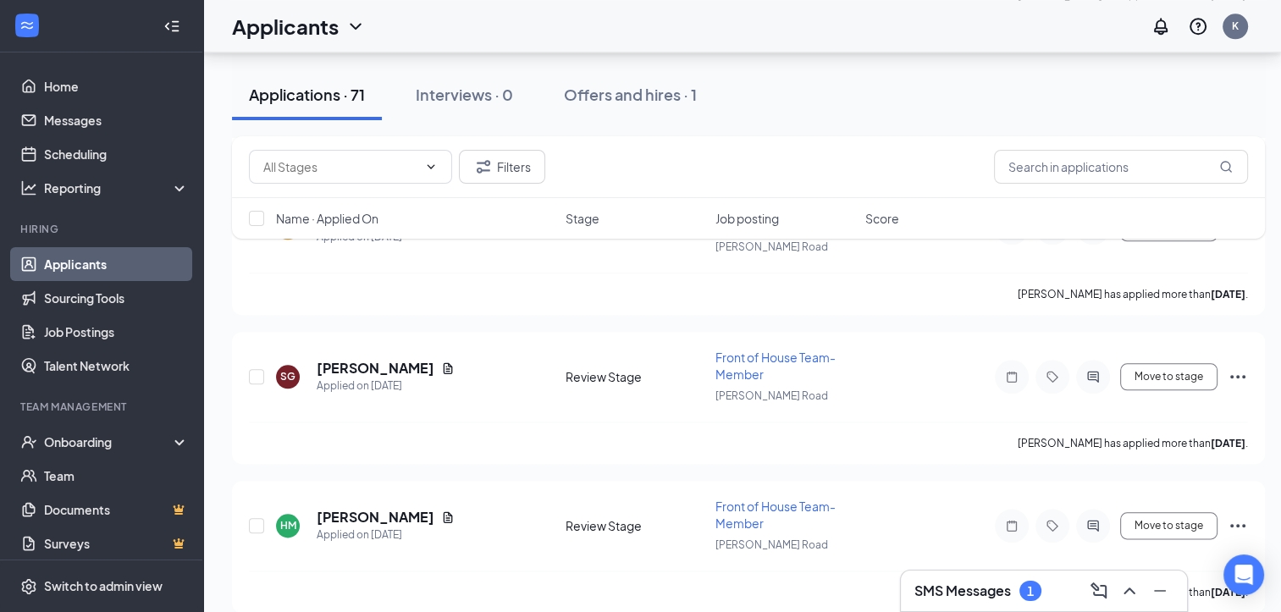
click at [1038, 599] on div "SMS Messages 1" at bounding box center [977, 591] width 127 height 20
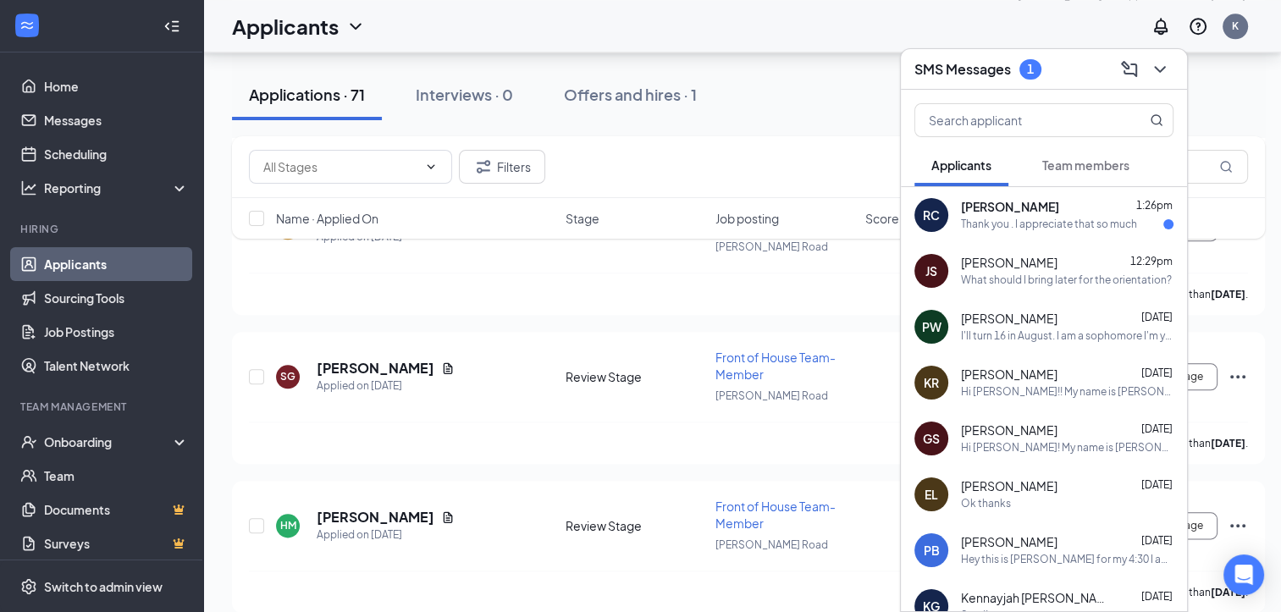
click at [1058, 227] on div "Thank you . I appreciate that so much" at bounding box center [1049, 225] width 176 height 14
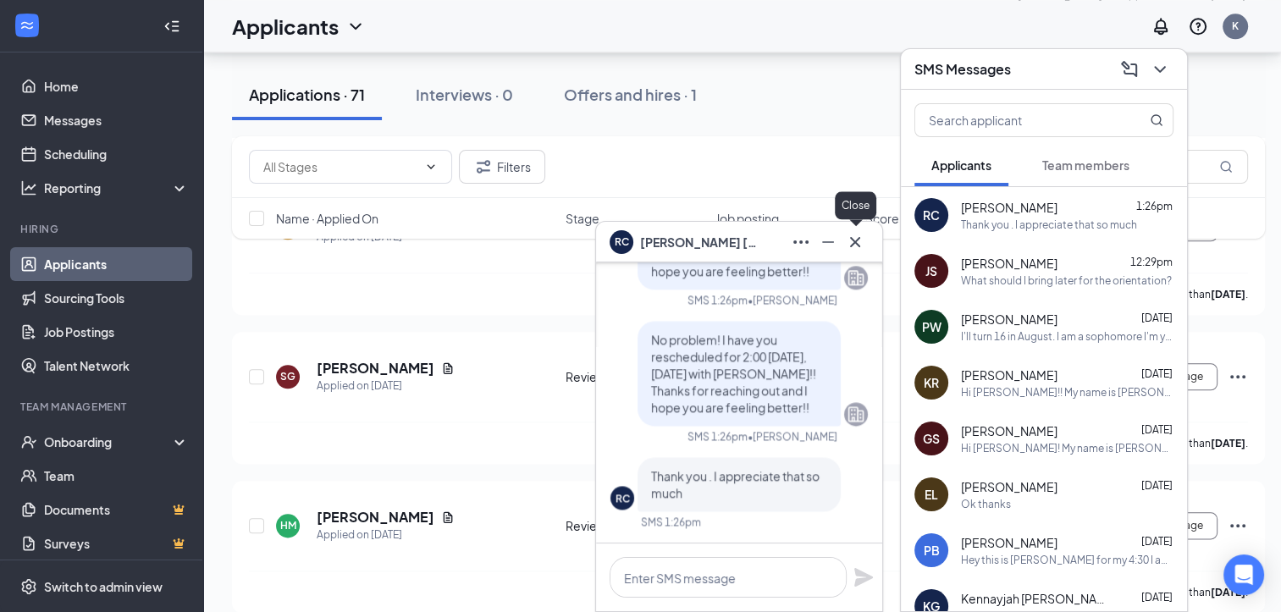
click at [857, 246] on icon "Cross" at bounding box center [855, 242] width 20 height 20
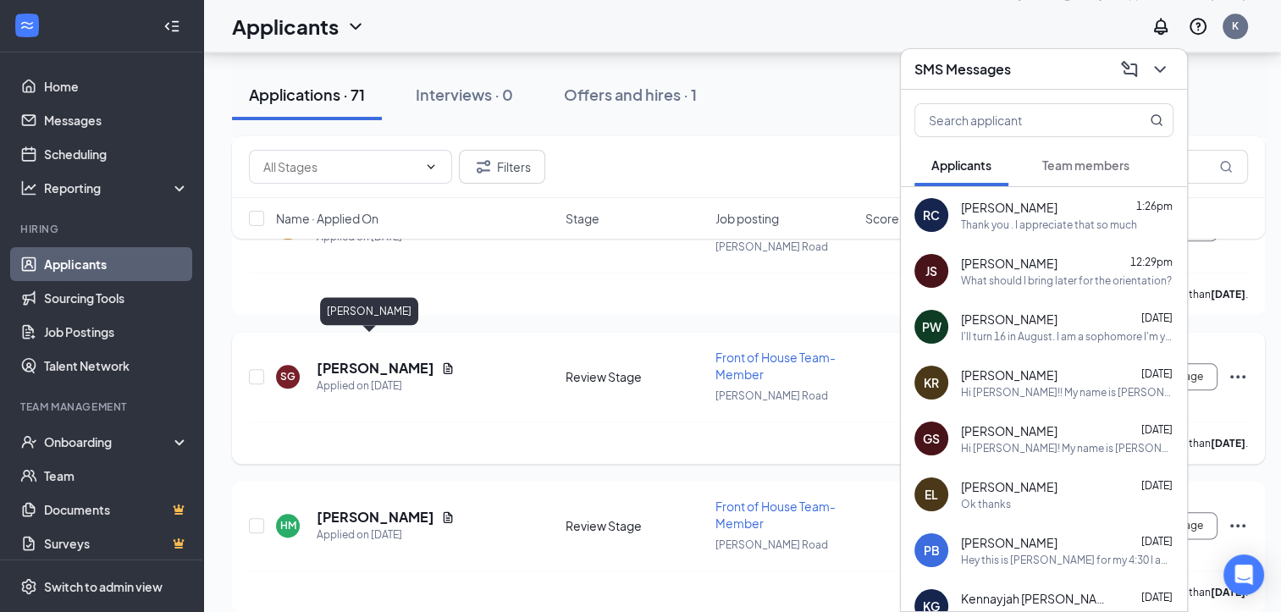
click at [352, 359] on h5 "[PERSON_NAME]" at bounding box center [376, 368] width 118 height 19
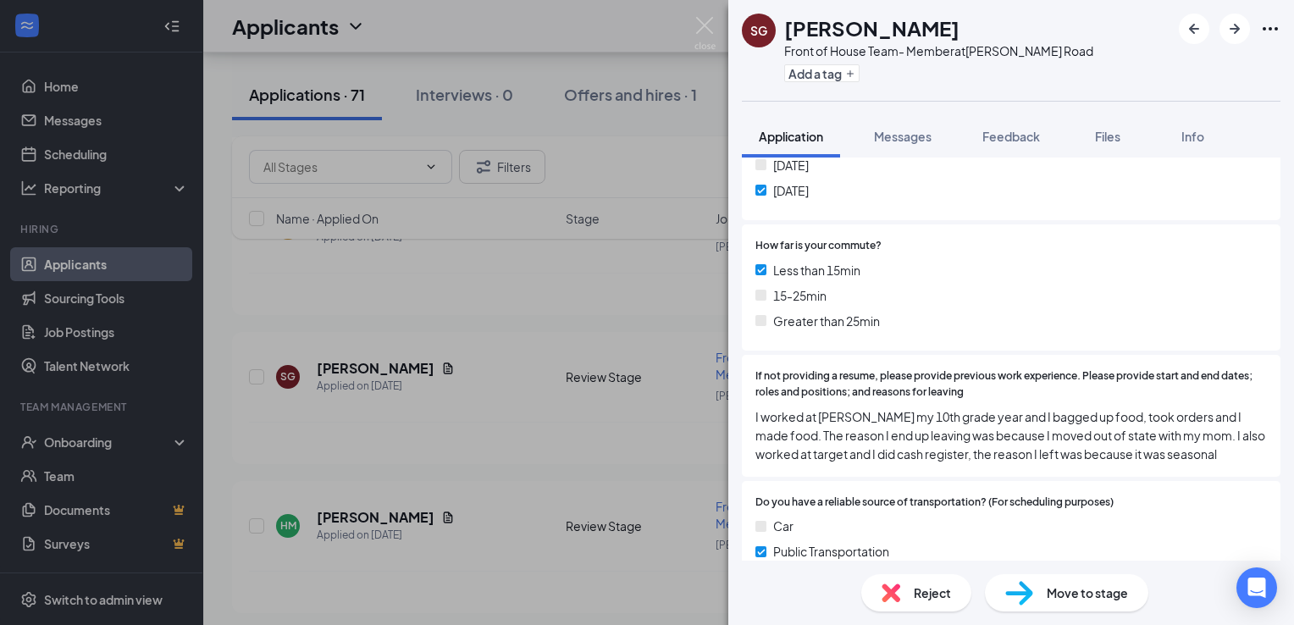
scroll to position [1221, 0]
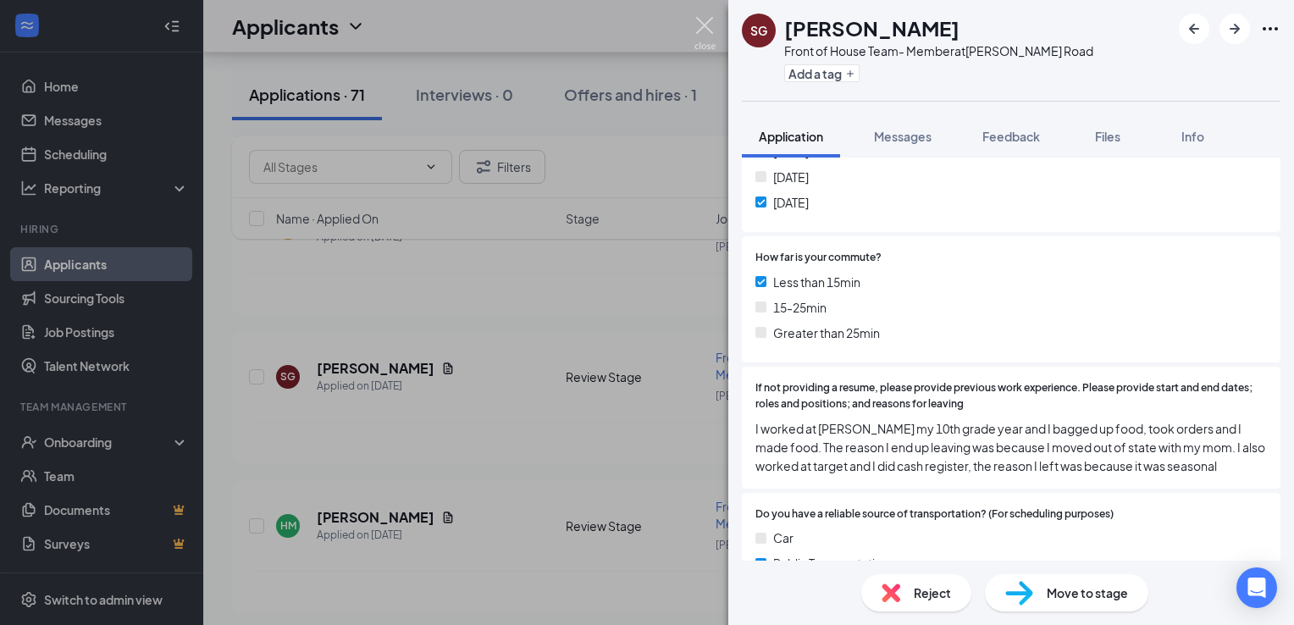
click at [705, 27] on img at bounding box center [704, 33] width 21 height 33
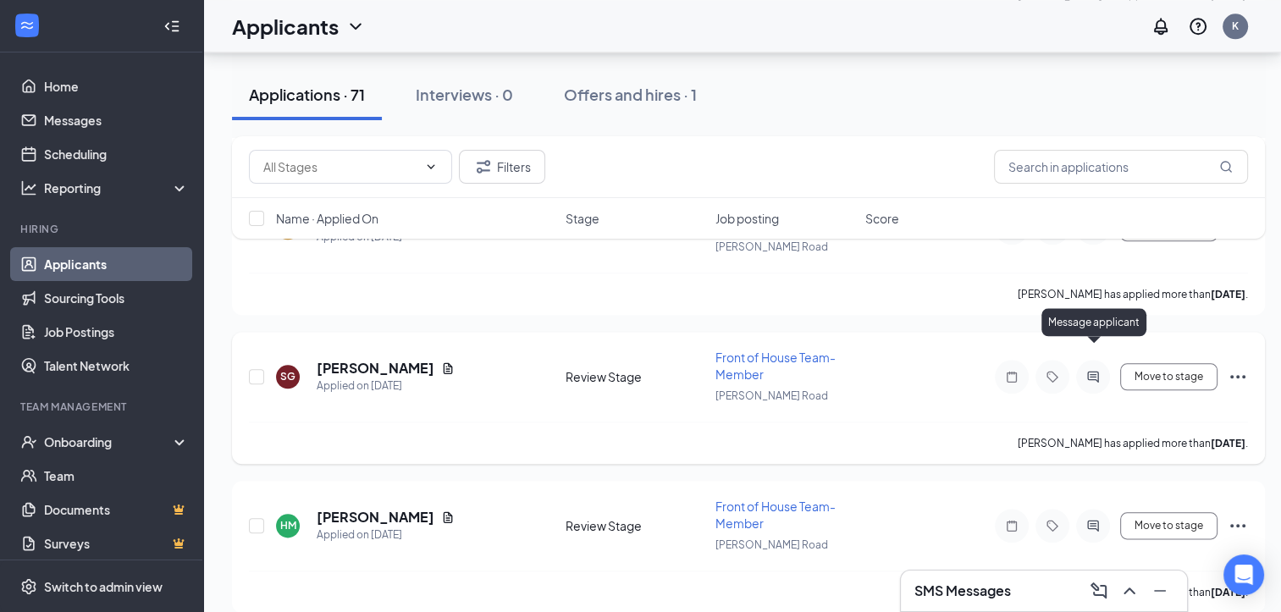
click at [1090, 370] on icon "ActiveChat" at bounding box center [1093, 377] width 20 height 14
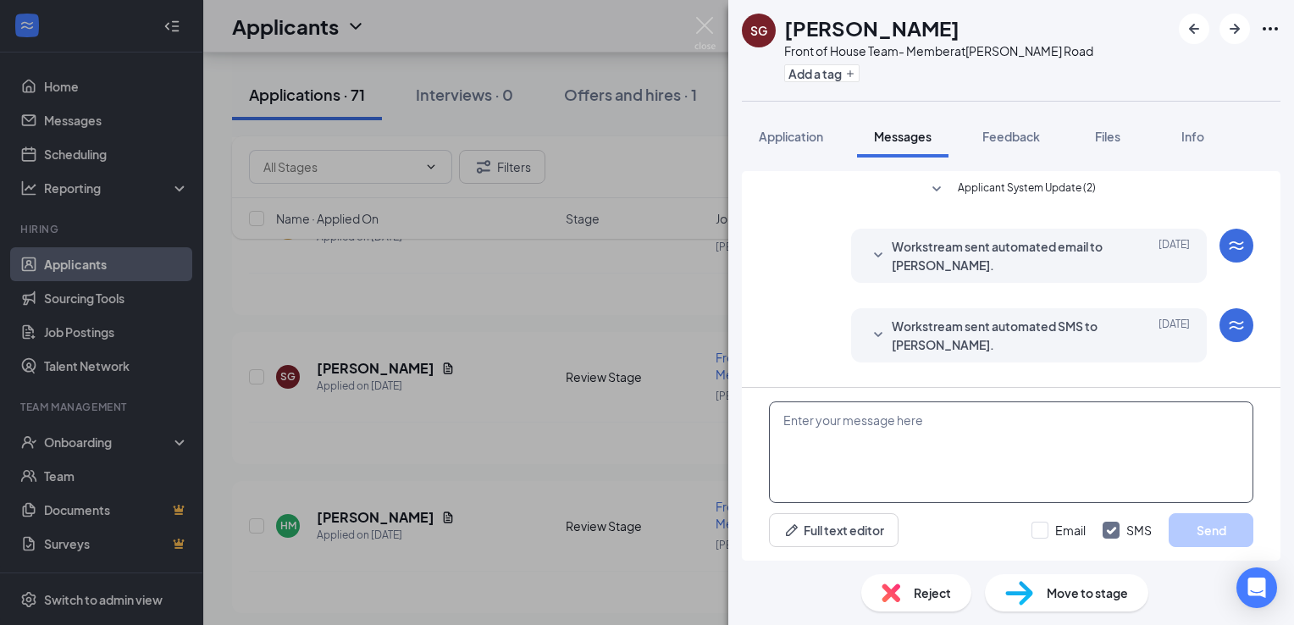
click at [901, 428] on textarea at bounding box center [1011, 452] width 484 height 102
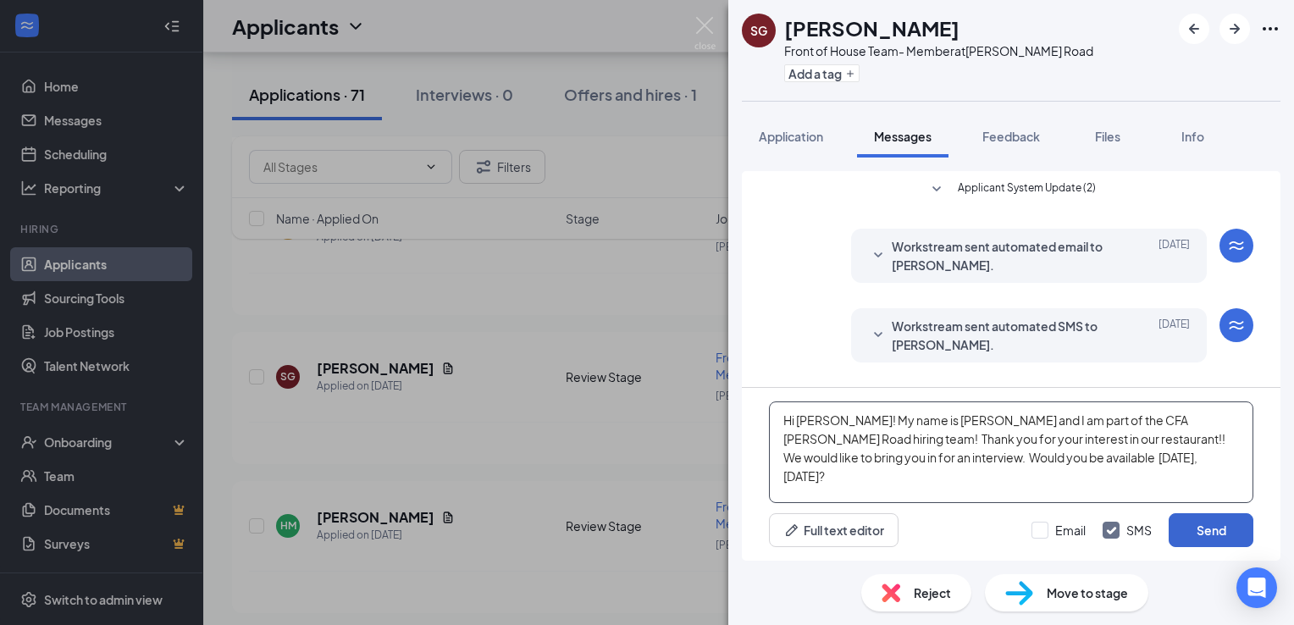
type textarea "Hi [PERSON_NAME]! My name is [PERSON_NAME] and I am part of the CFA [PERSON_NAM…"
click at [1210, 533] on button "Send" at bounding box center [1210, 530] width 85 height 34
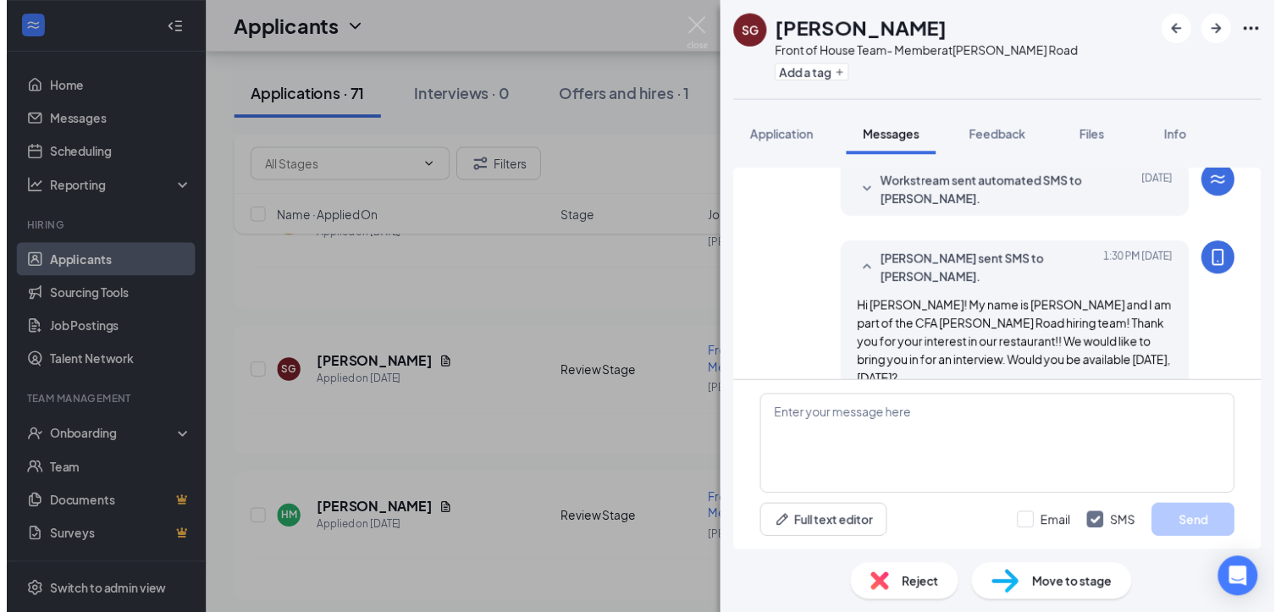
scroll to position [157, 0]
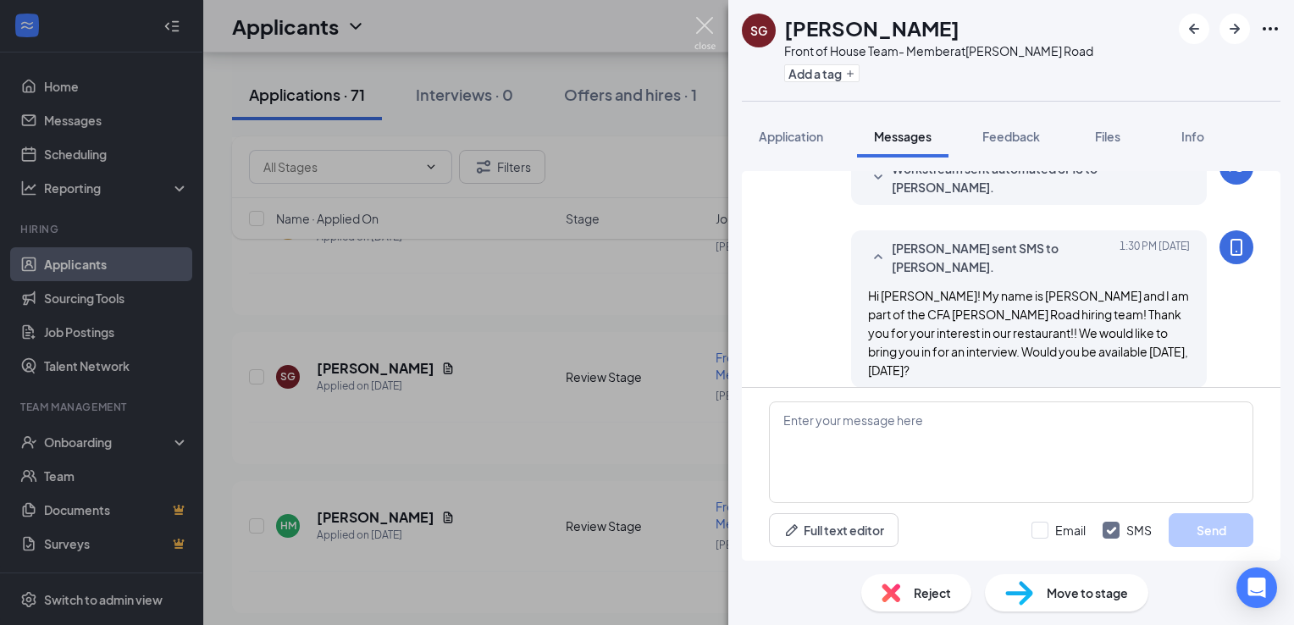
click at [704, 23] on img at bounding box center [704, 33] width 21 height 33
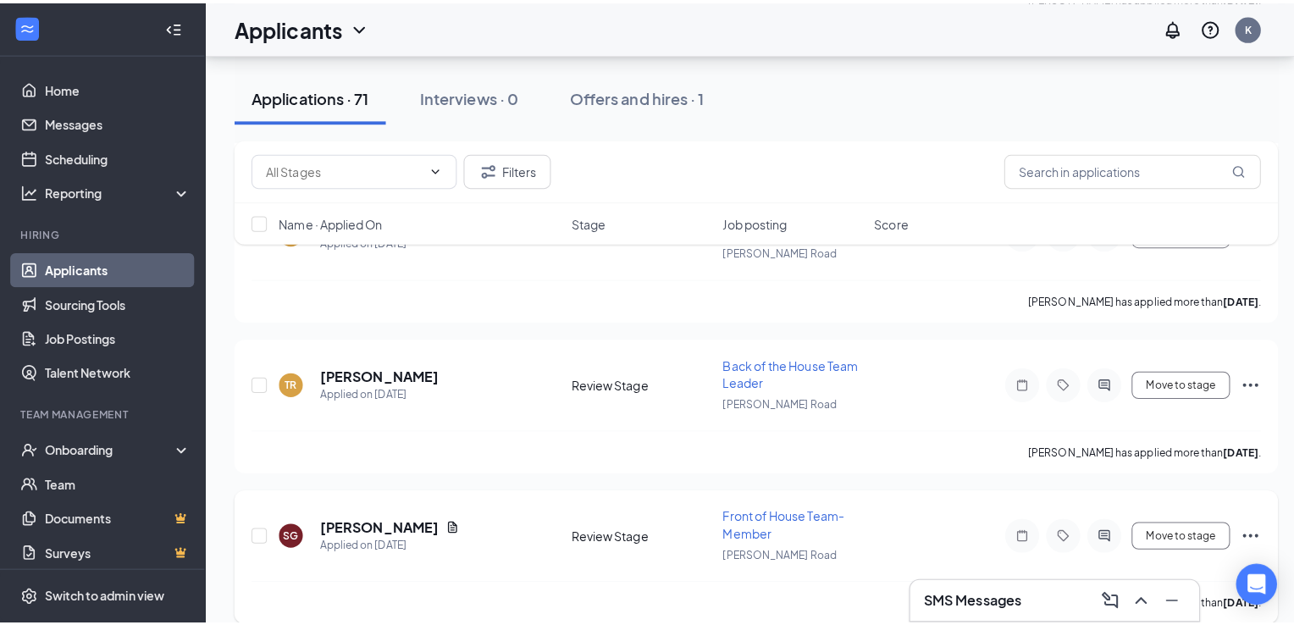
scroll to position [1713, 0]
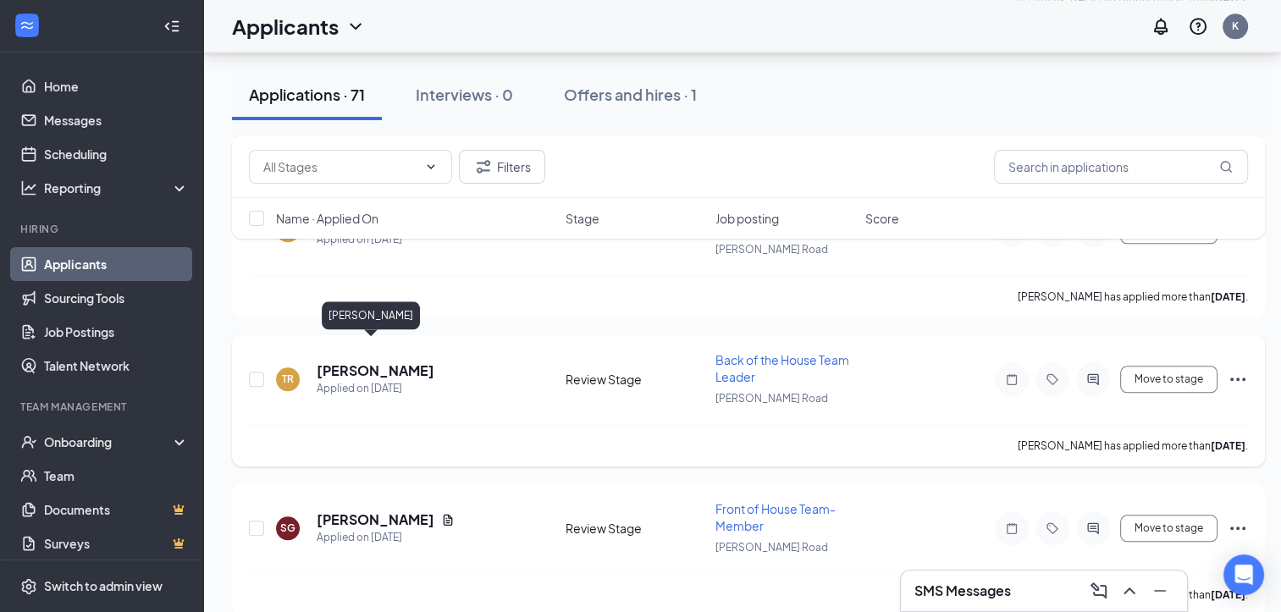
click at [380, 361] on h5 "[PERSON_NAME]" at bounding box center [376, 370] width 118 height 19
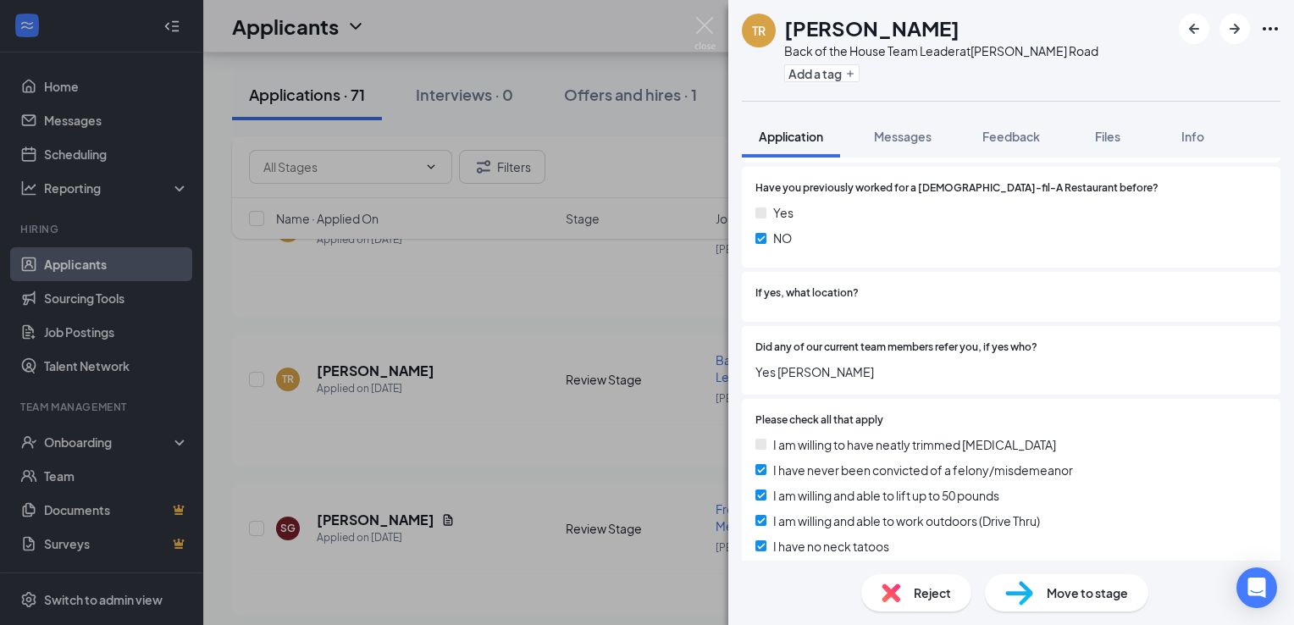
scroll to position [1612, 0]
click at [885, 334] on div "Did any of our current team members refer you, if yes who? Yes [PERSON_NAME]" at bounding box center [1011, 358] width 538 height 69
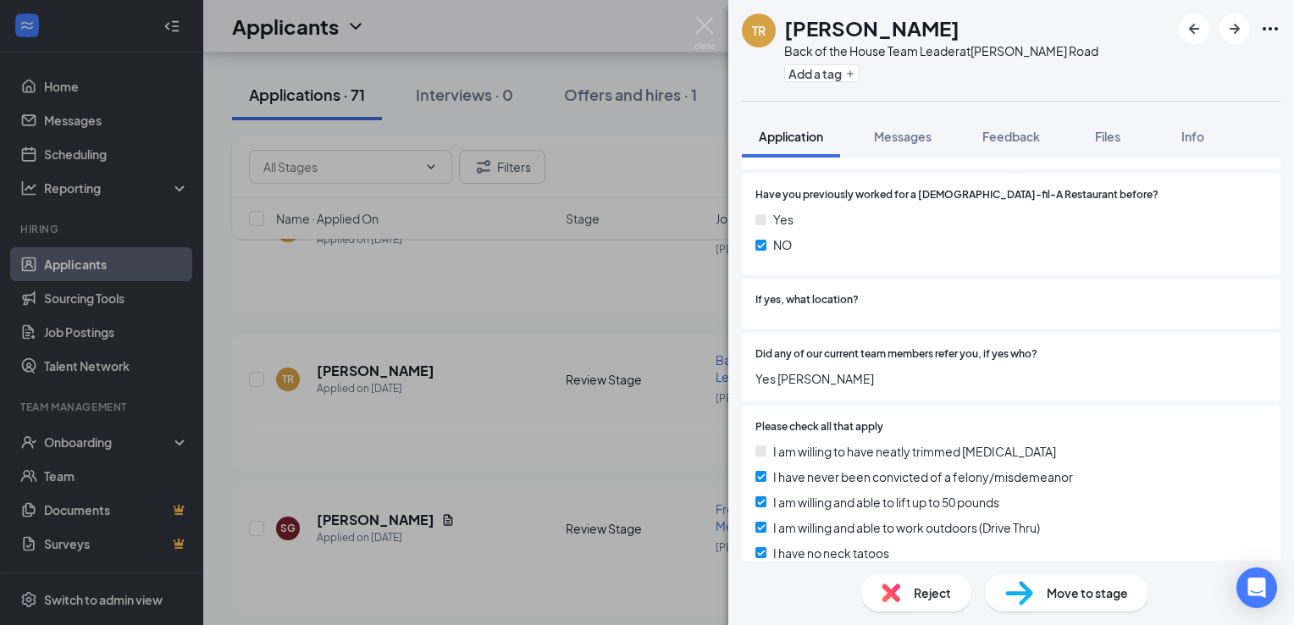
scroll to position [1598, 0]
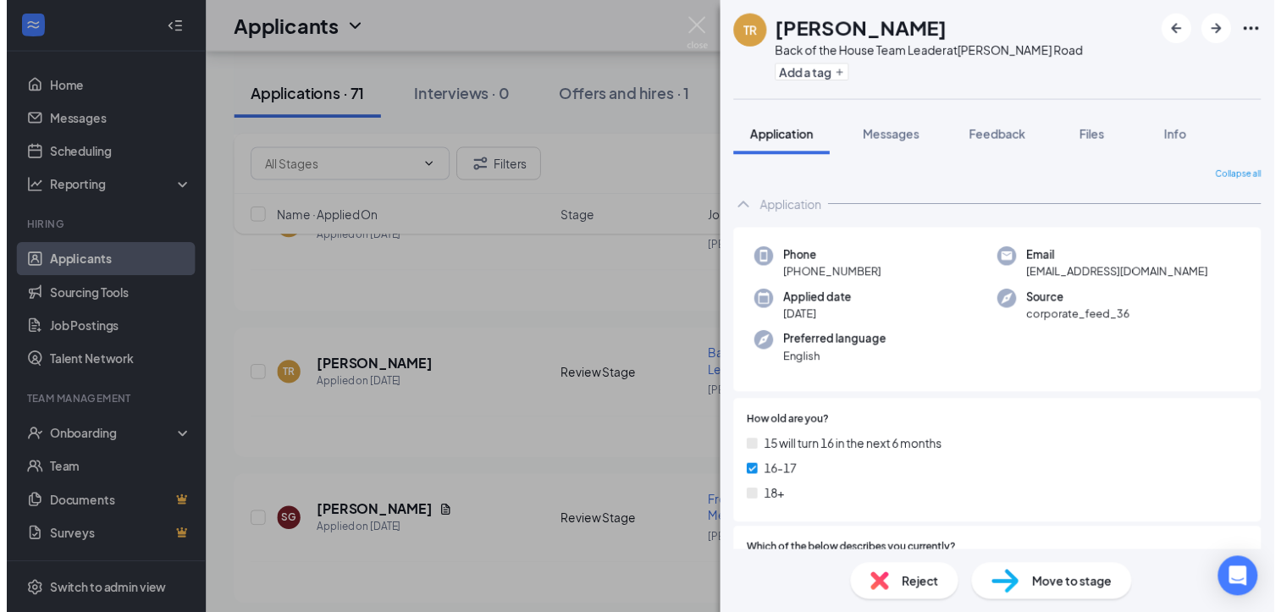
scroll to position [1598, 0]
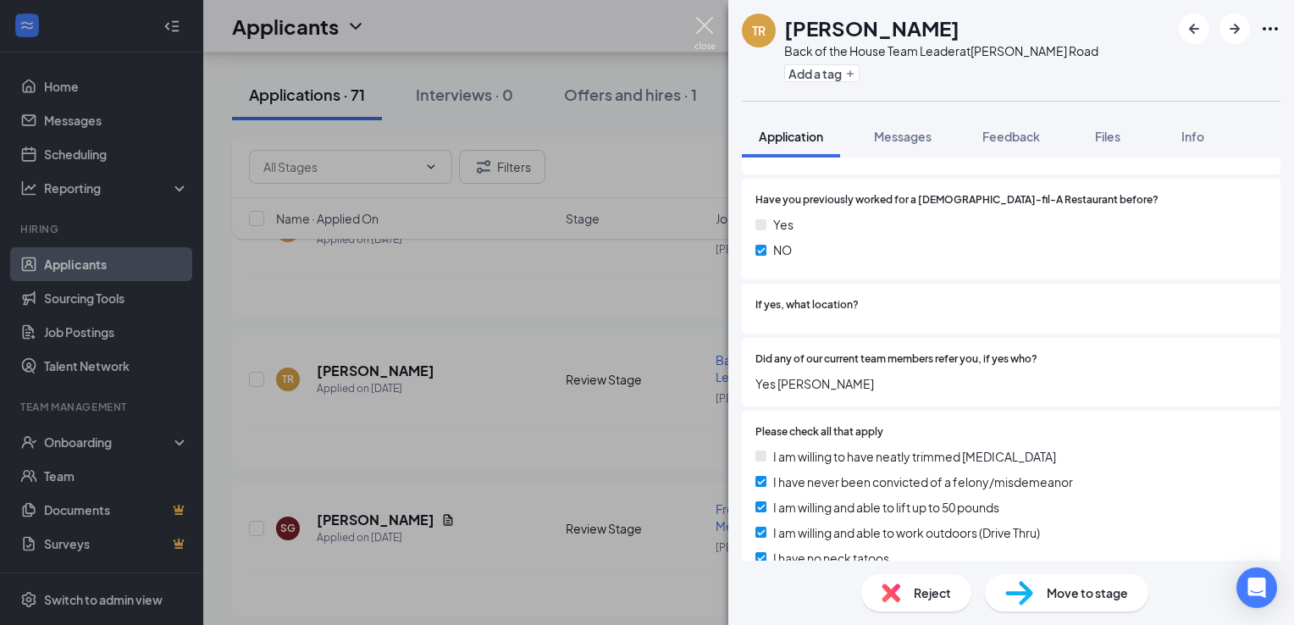
click at [698, 26] on img at bounding box center [704, 33] width 21 height 33
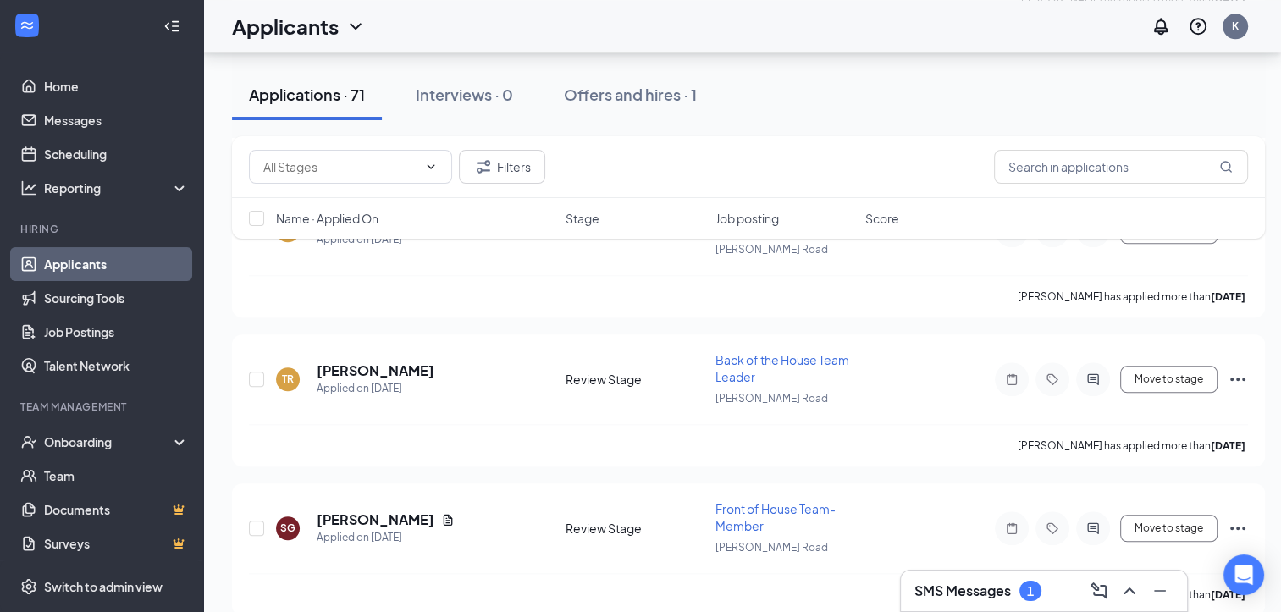
click at [1030, 591] on div "1" at bounding box center [1030, 591] width 7 height 14
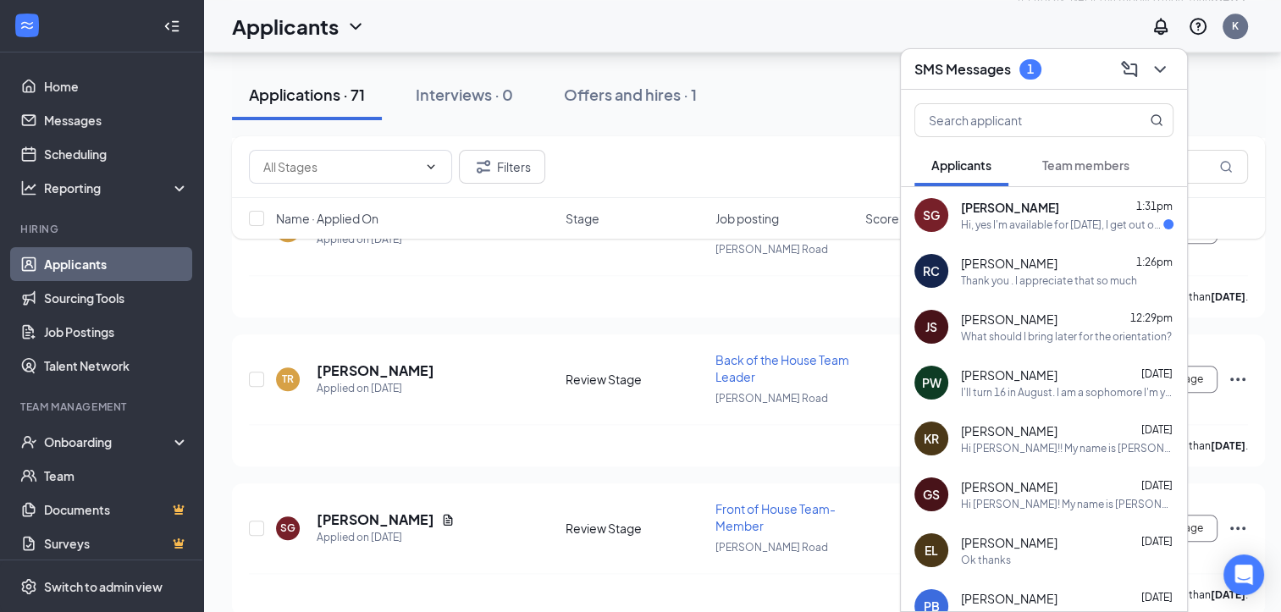
click at [1025, 235] on div "SG [PERSON_NAME] 1:31pm Hi, yes I'm available for [DATE], I get out of school a…" at bounding box center [1044, 215] width 286 height 56
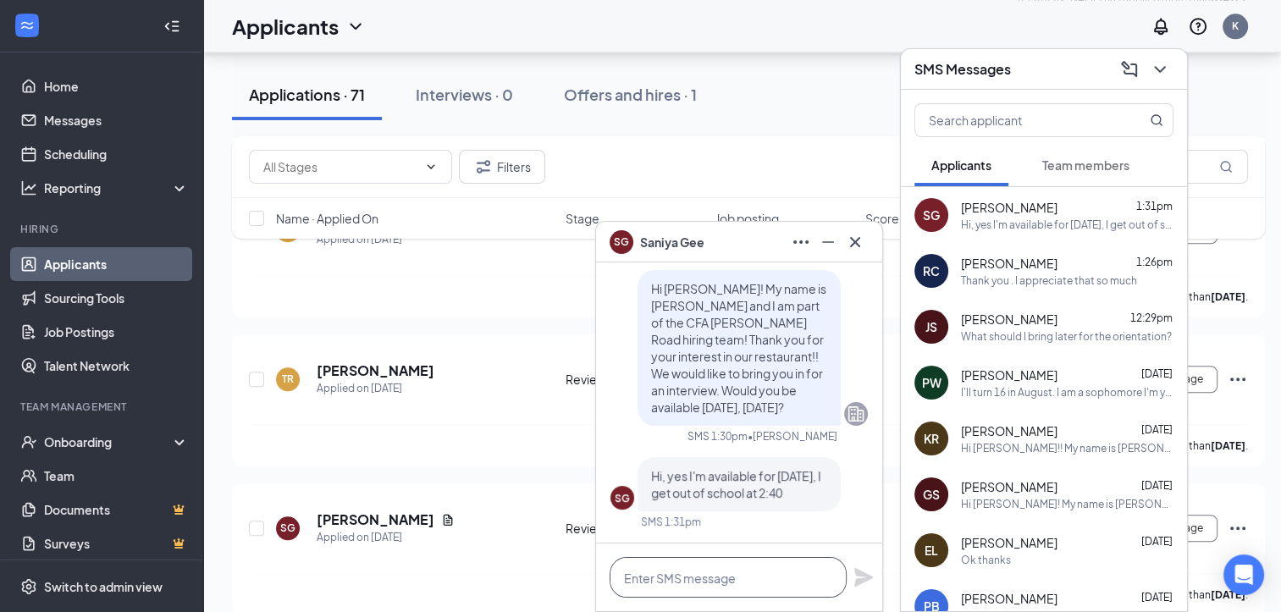
click at [642, 592] on textarea at bounding box center [728, 577] width 237 height 41
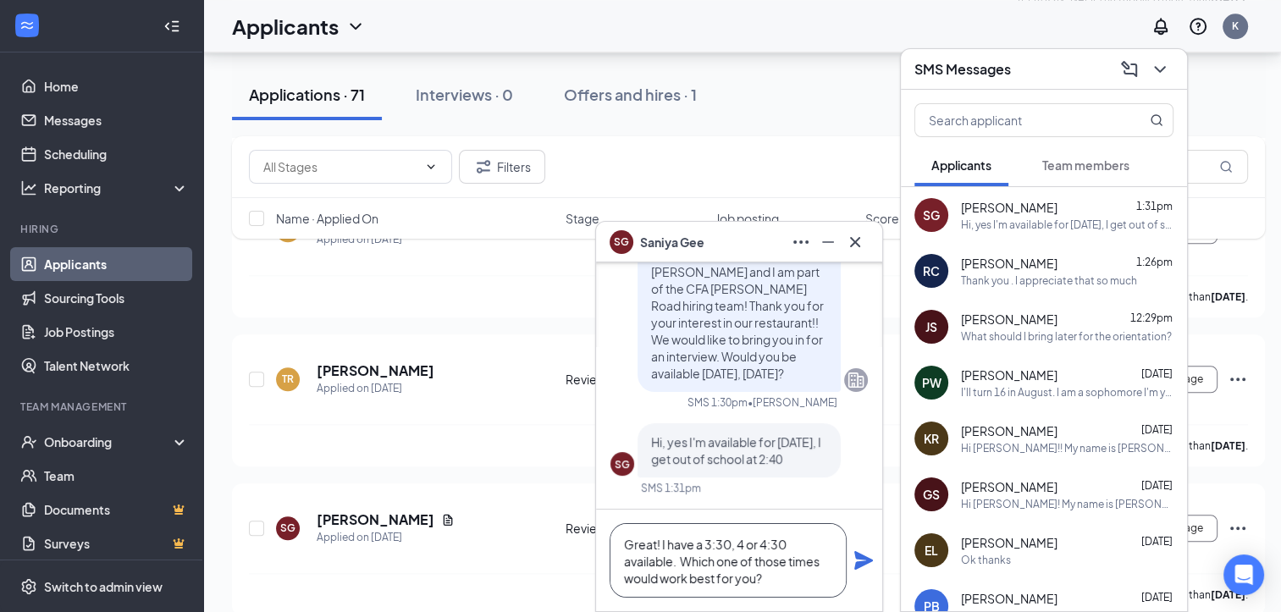
type textarea "Great! I have a 3:30, 4 or 4:30 available. Which one of those times would work …"
click at [865, 564] on icon "Plane" at bounding box center [863, 560] width 19 height 19
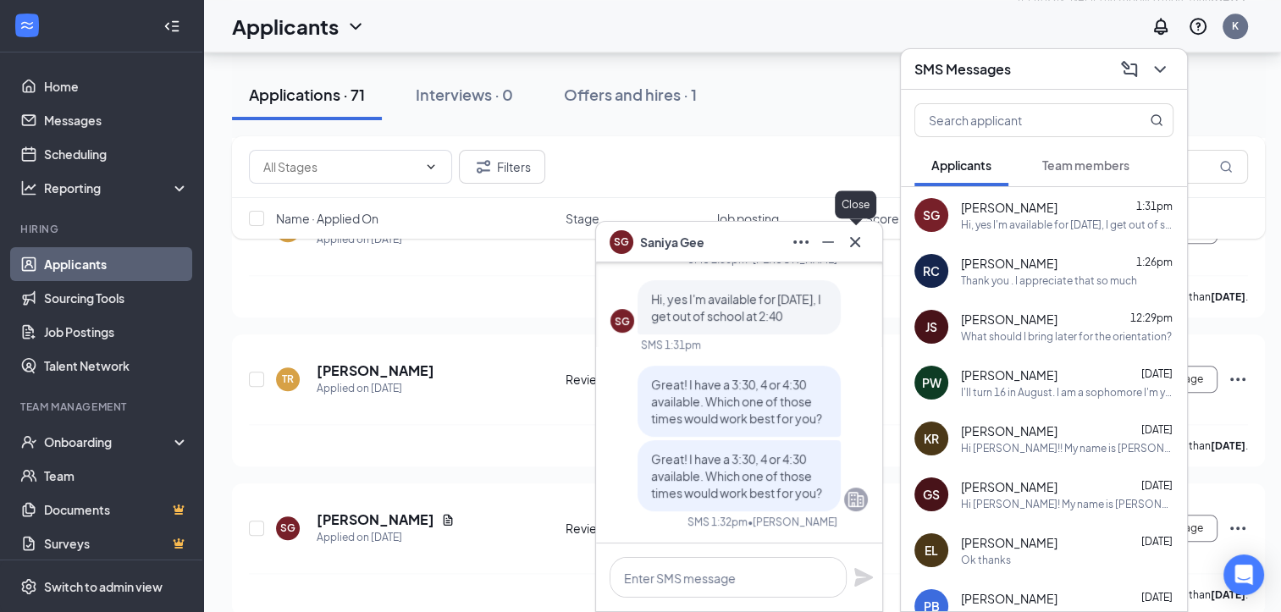
click at [860, 249] on icon "Cross" at bounding box center [855, 242] width 20 height 20
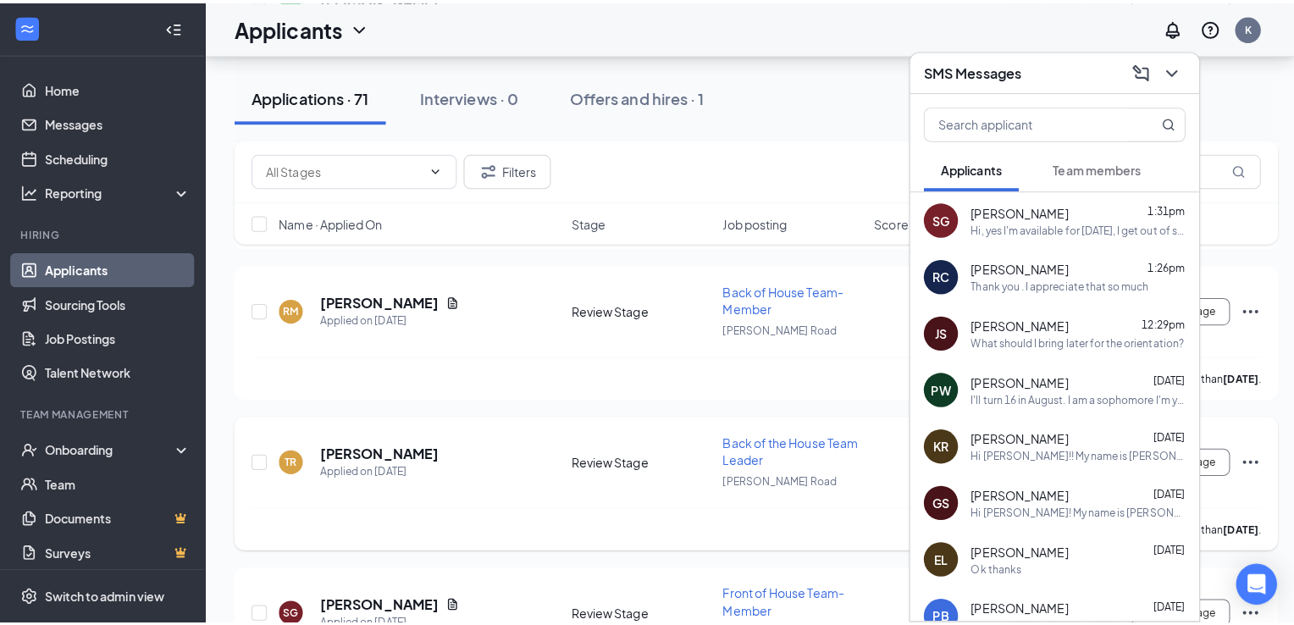
scroll to position [1598, 0]
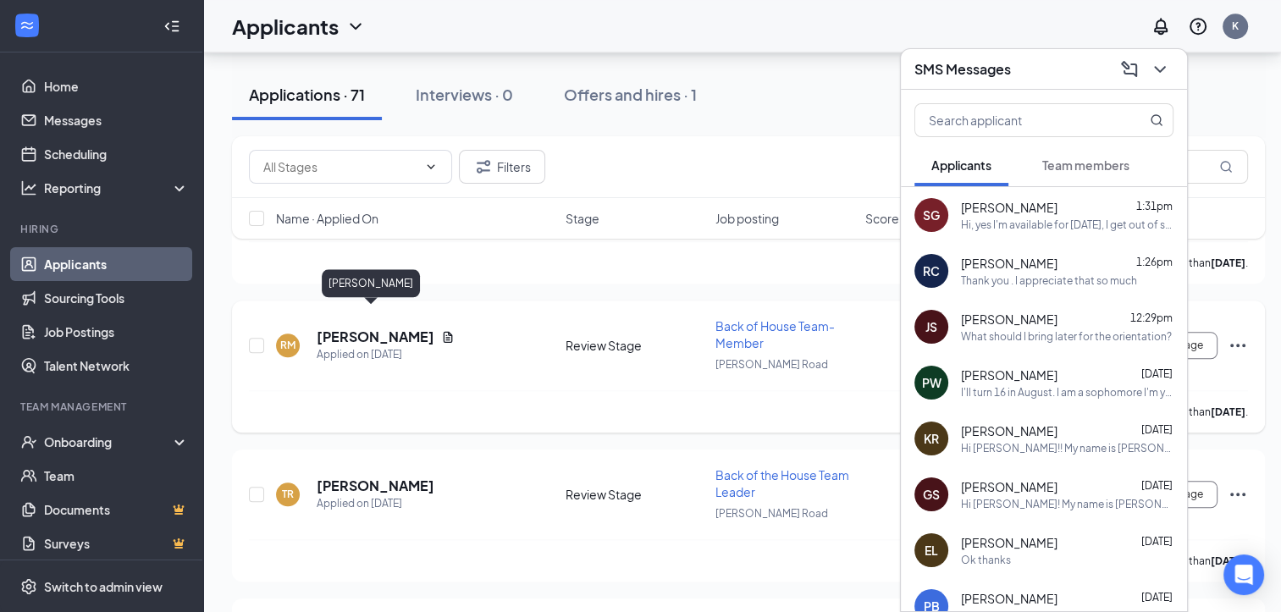
click at [386, 328] on h5 "[PERSON_NAME]" at bounding box center [376, 337] width 118 height 19
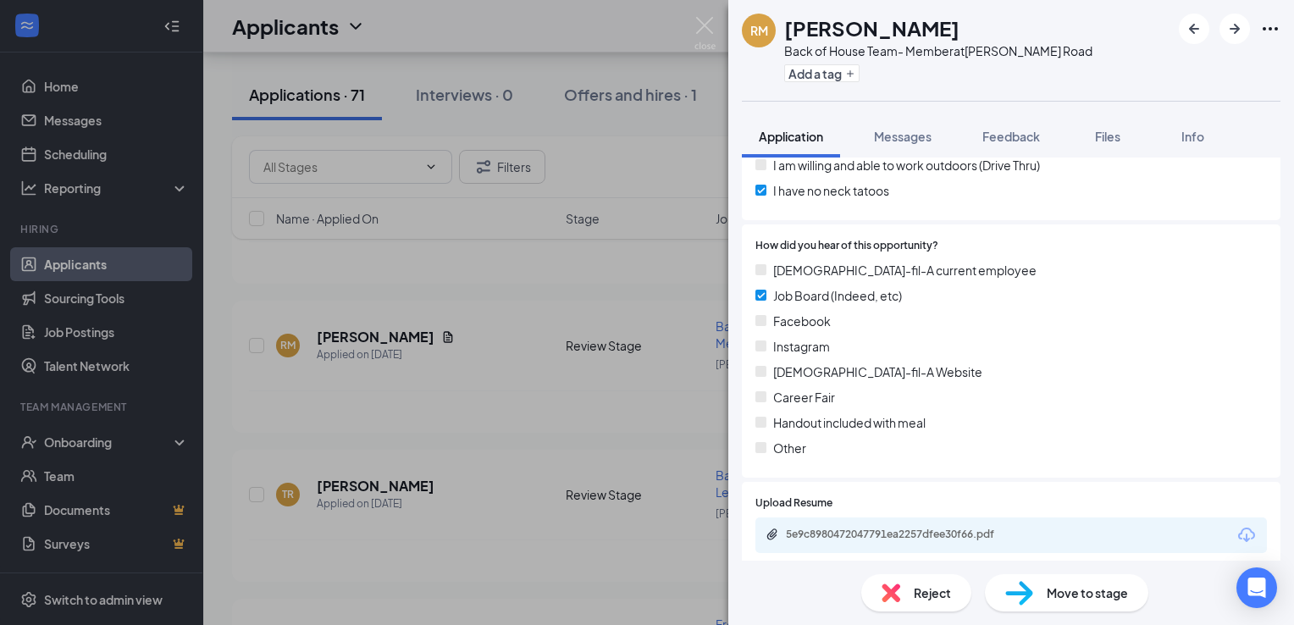
scroll to position [2071, 0]
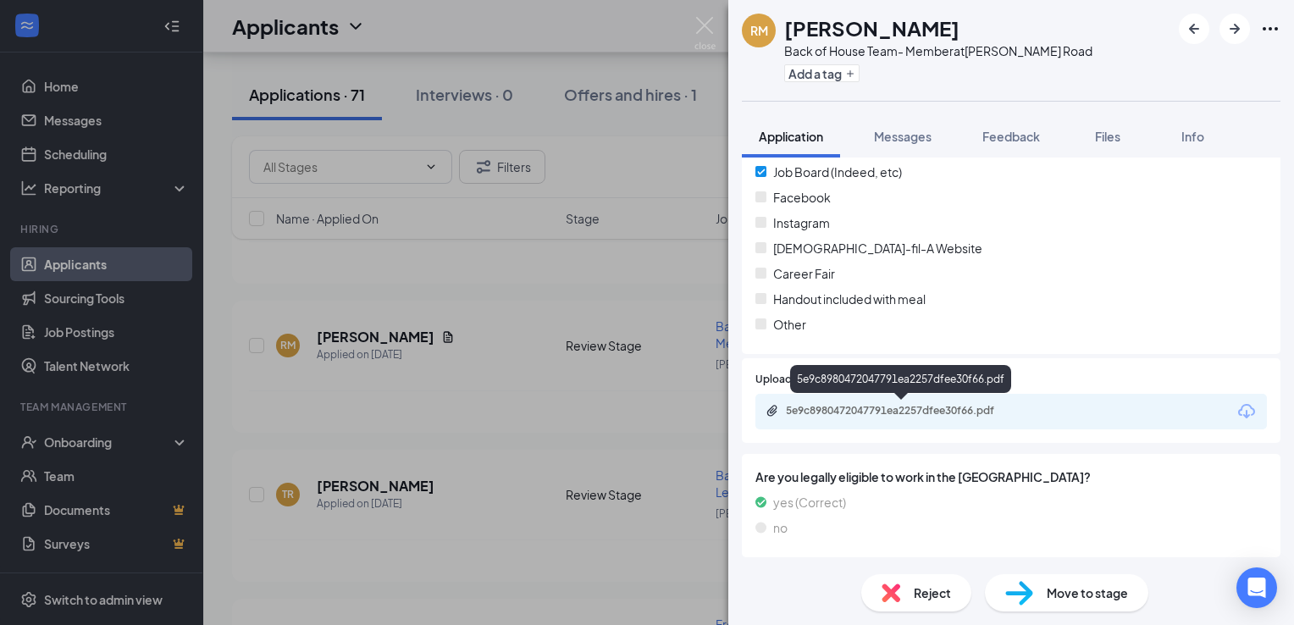
click at [867, 412] on div "5e9c8980472047791ea2257dfee30f66.pdf" at bounding box center [904, 411] width 237 height 14
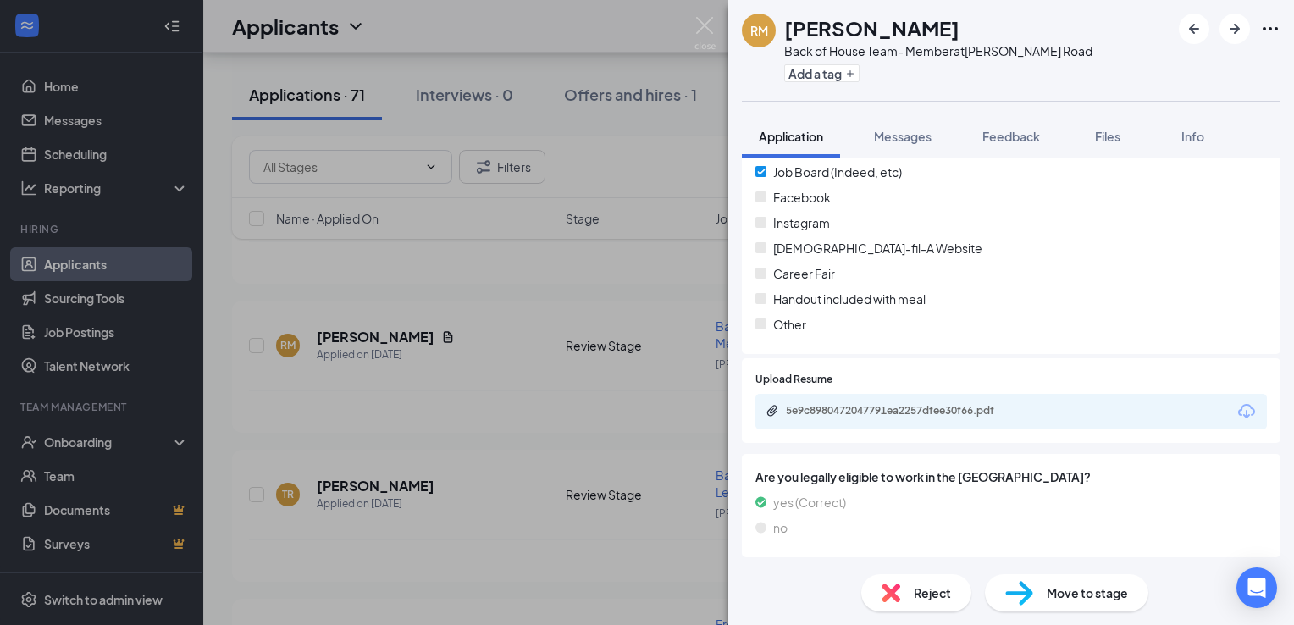
scroll to position [2065, 0]
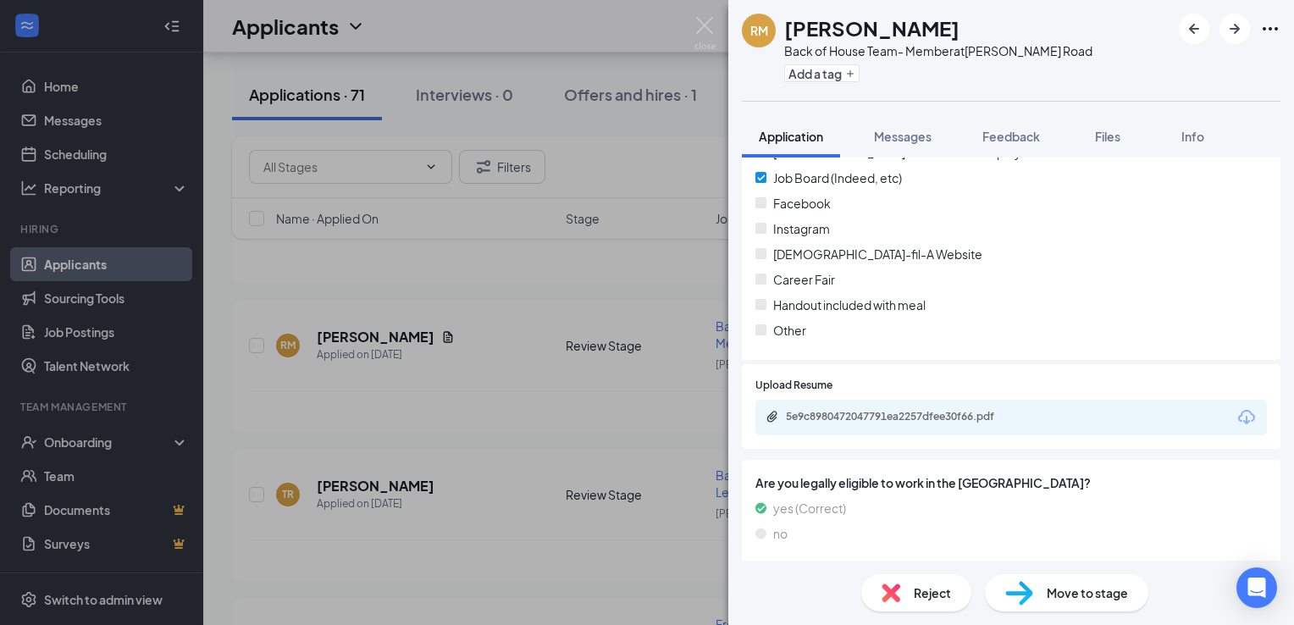
click at [908, 604] on div "Reject" at bounding box center [916, 592] width 110 height 37
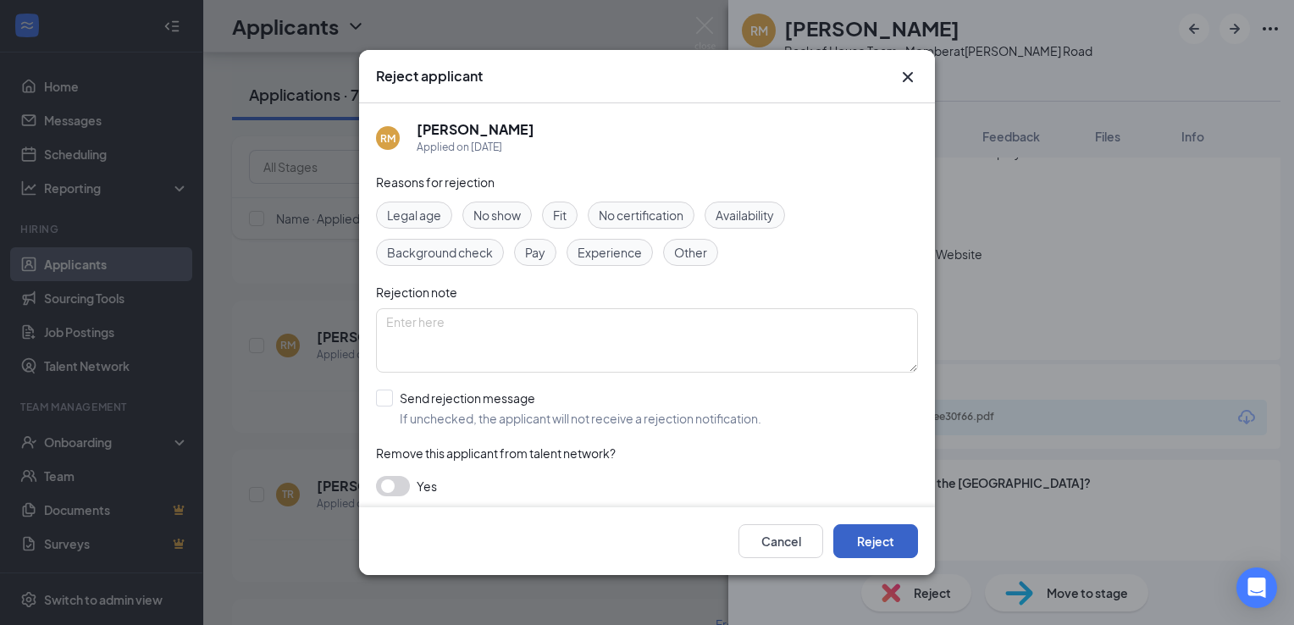
click at [877, 543] on button "Reject" at bounding box center [875, 541] width 85 height 34
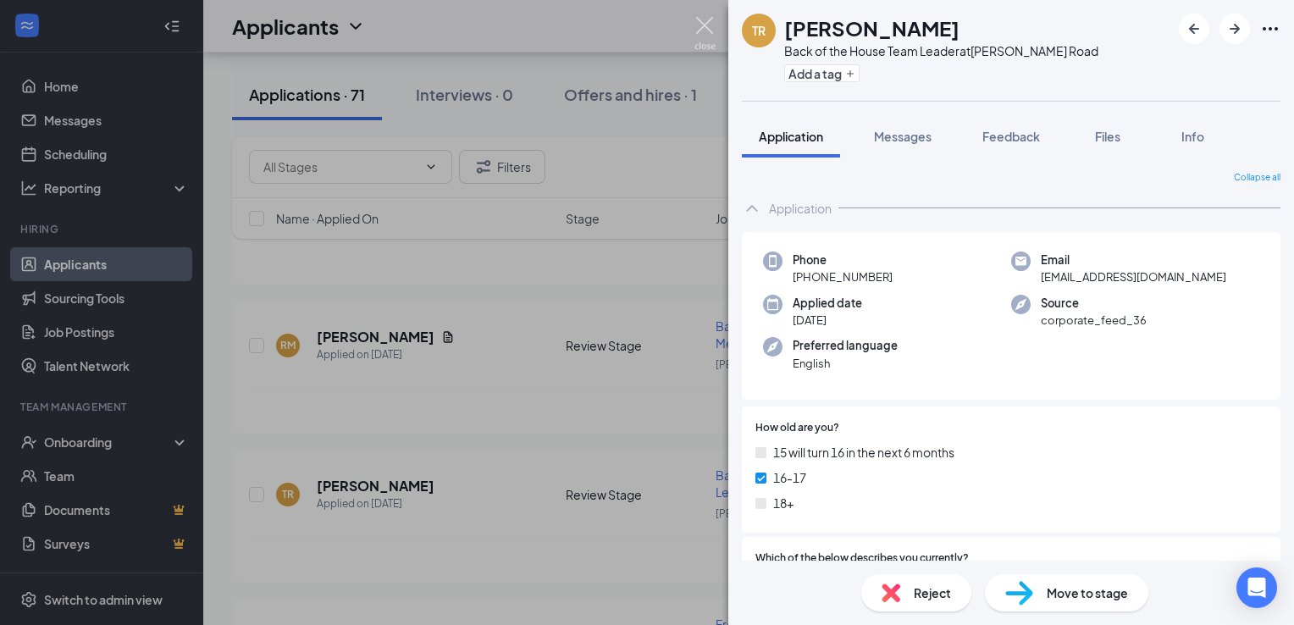
click at [710, 33] on img at bounding box center [704, 33] width 21 height 33
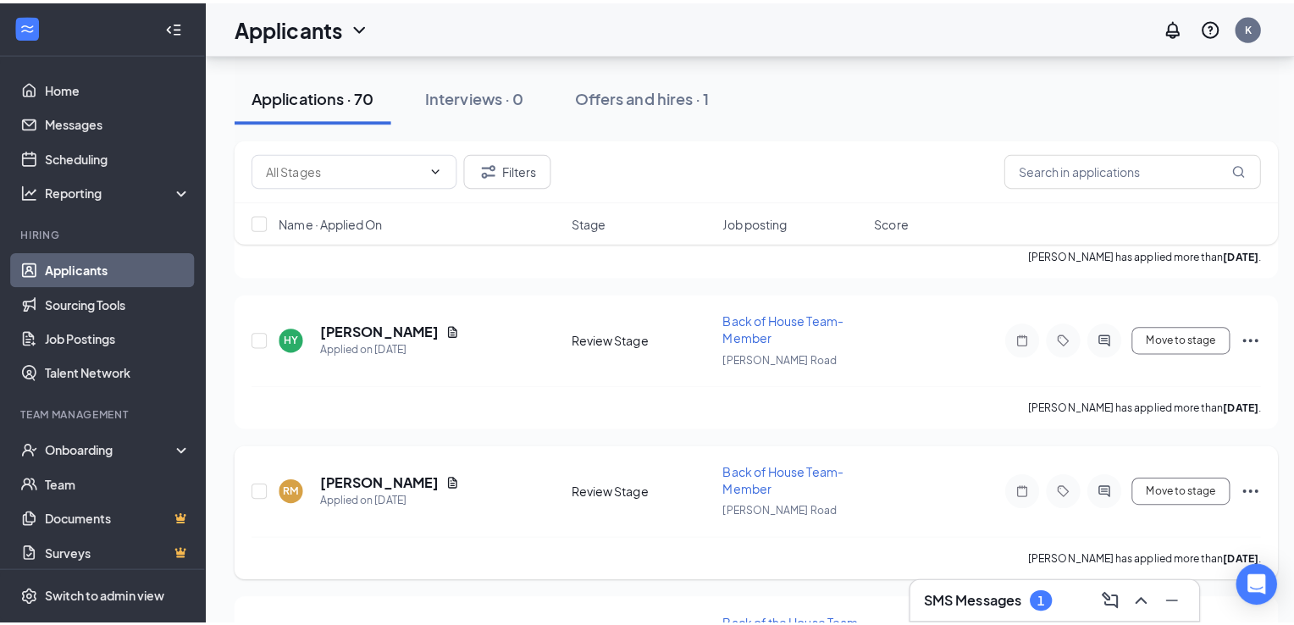
scroll to position [1459, 0]
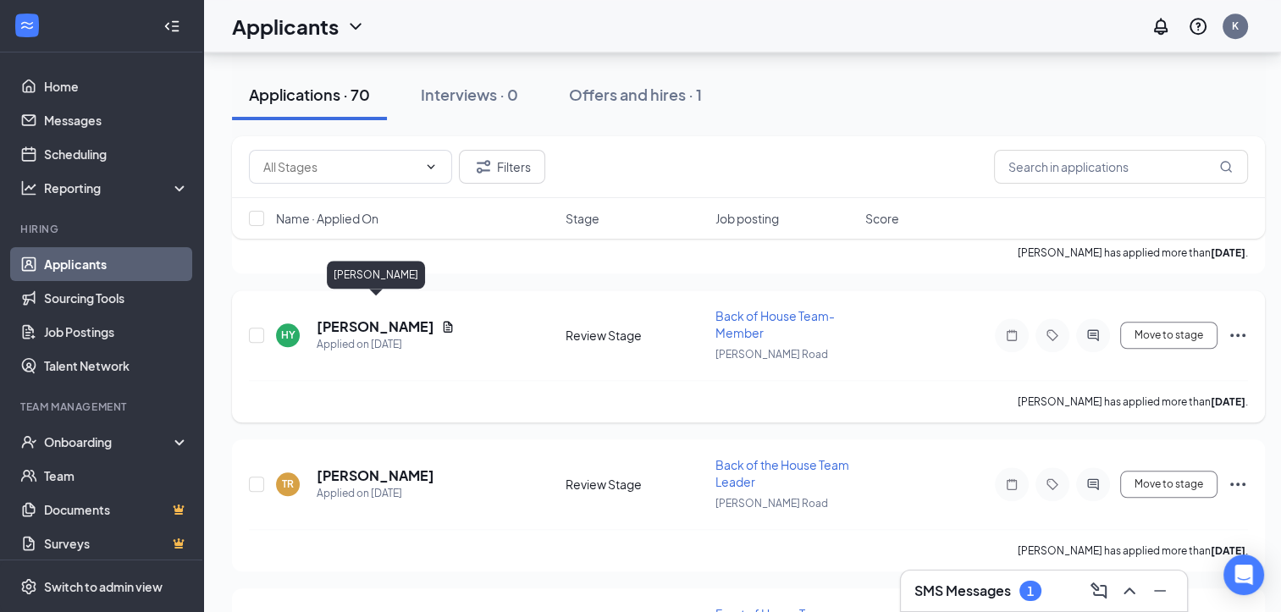
click at [424, 317] on h5 "[PERSON_NAME]" at bounding box center [376, 326] width 118 height 19
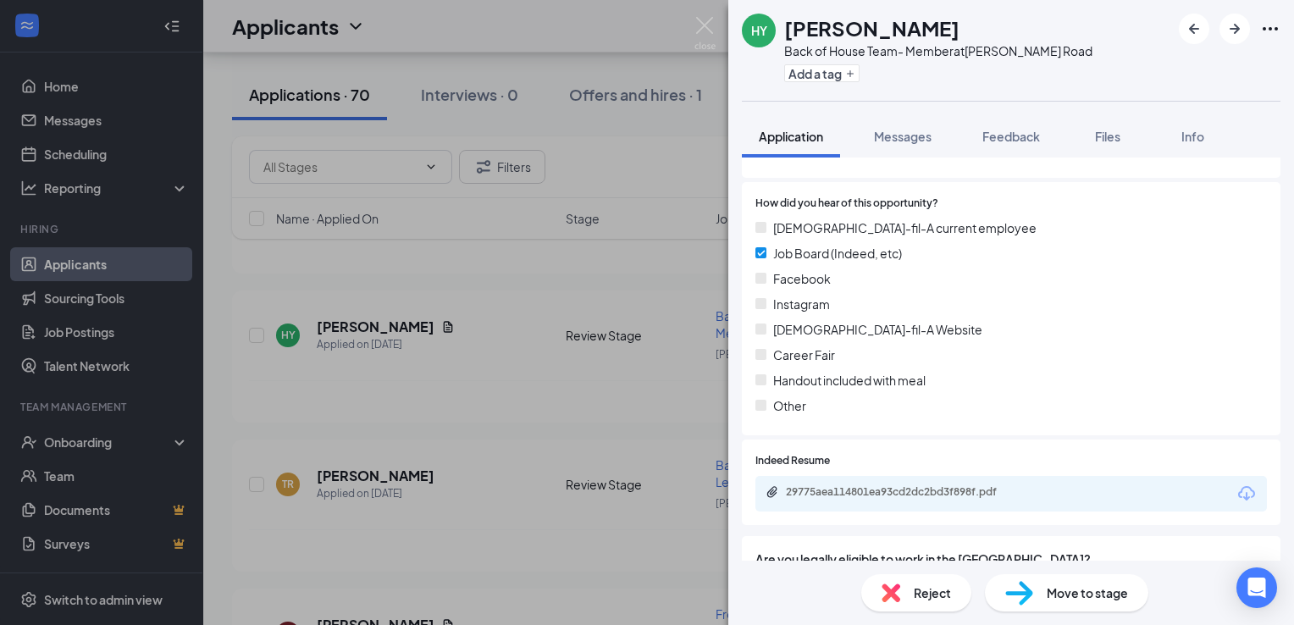
scroll to position [1944, 0]
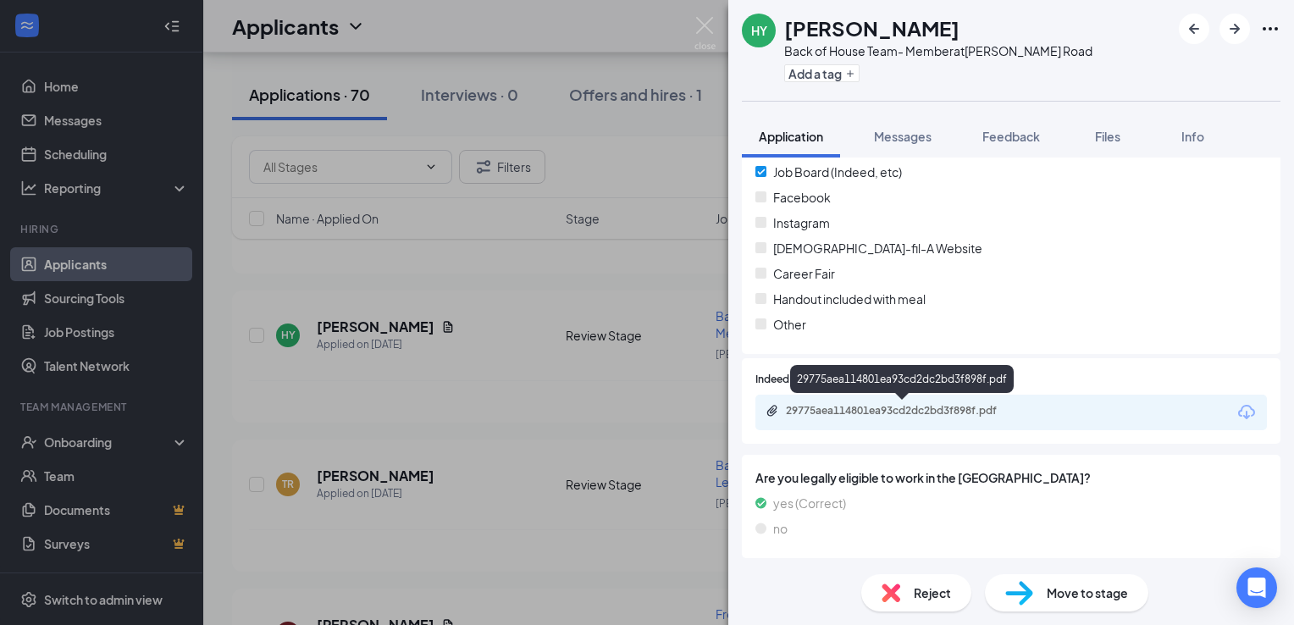
click at [869, 411] on div "29775aea114801ea93cd2dc2bd3f898f.pdf" at bounding box center [904, 411] width 237 height 14
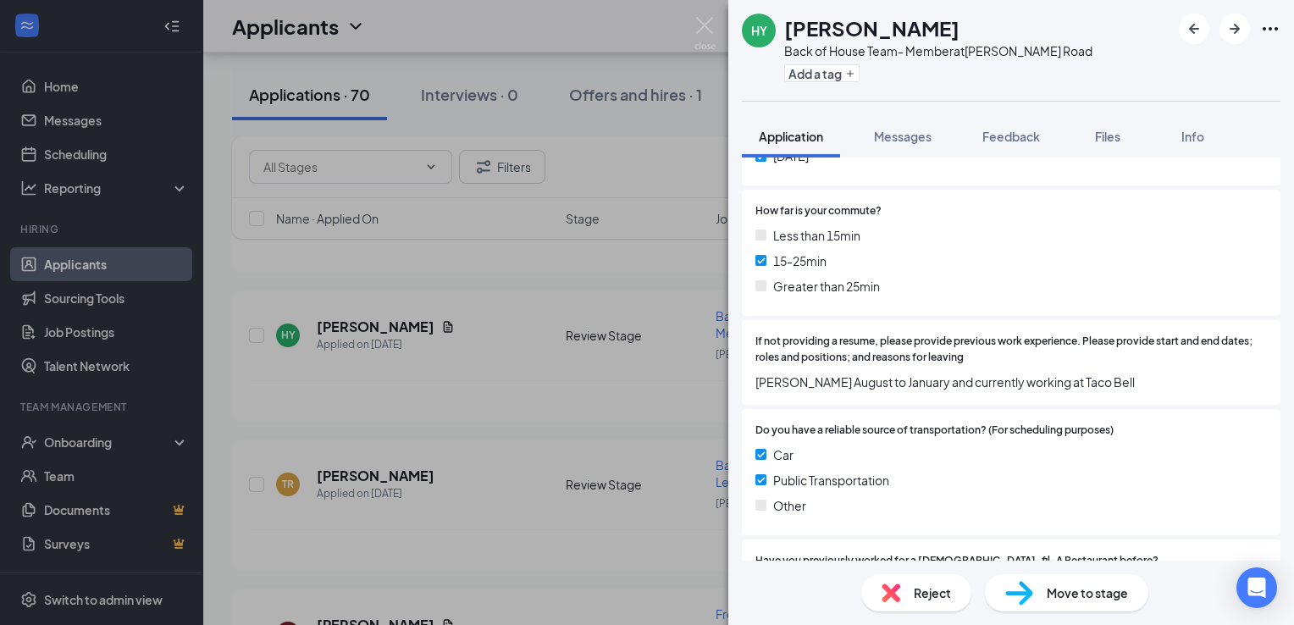
scroll to position [1145, 0]
click at [918, 592] on span "Reject" at bounding box center [931, 592] width 37 height 19
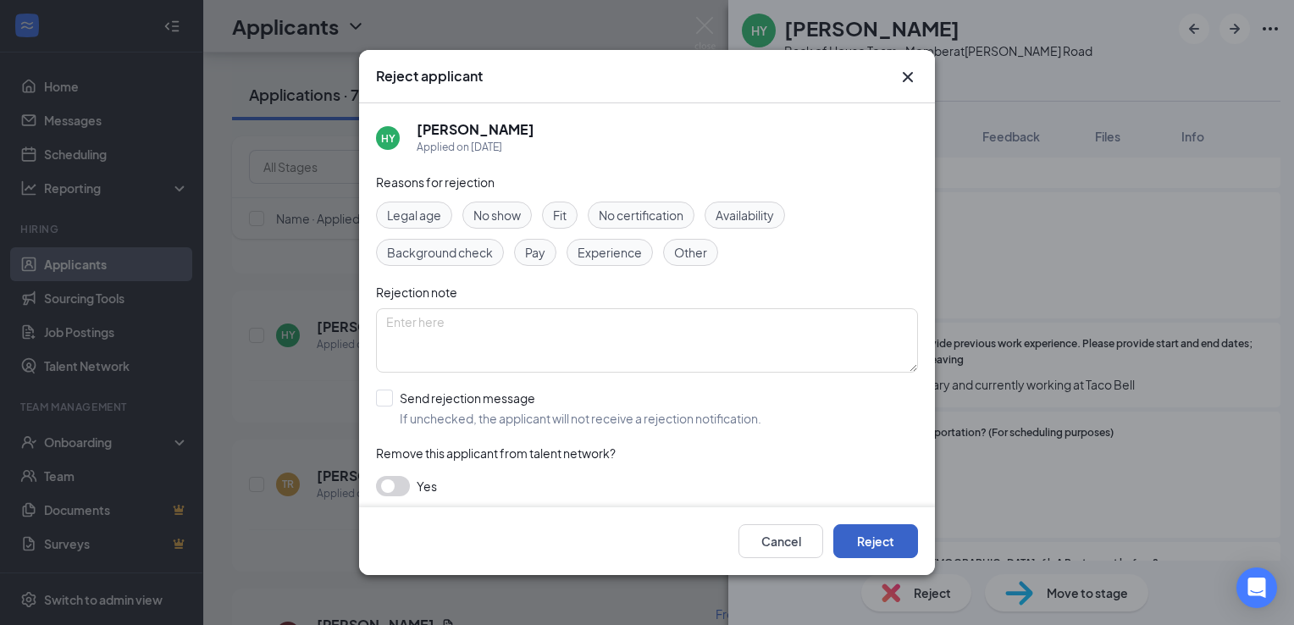
click at [886, 536] on button "Reject" at bounding box center [875, 541] width 85 height 34
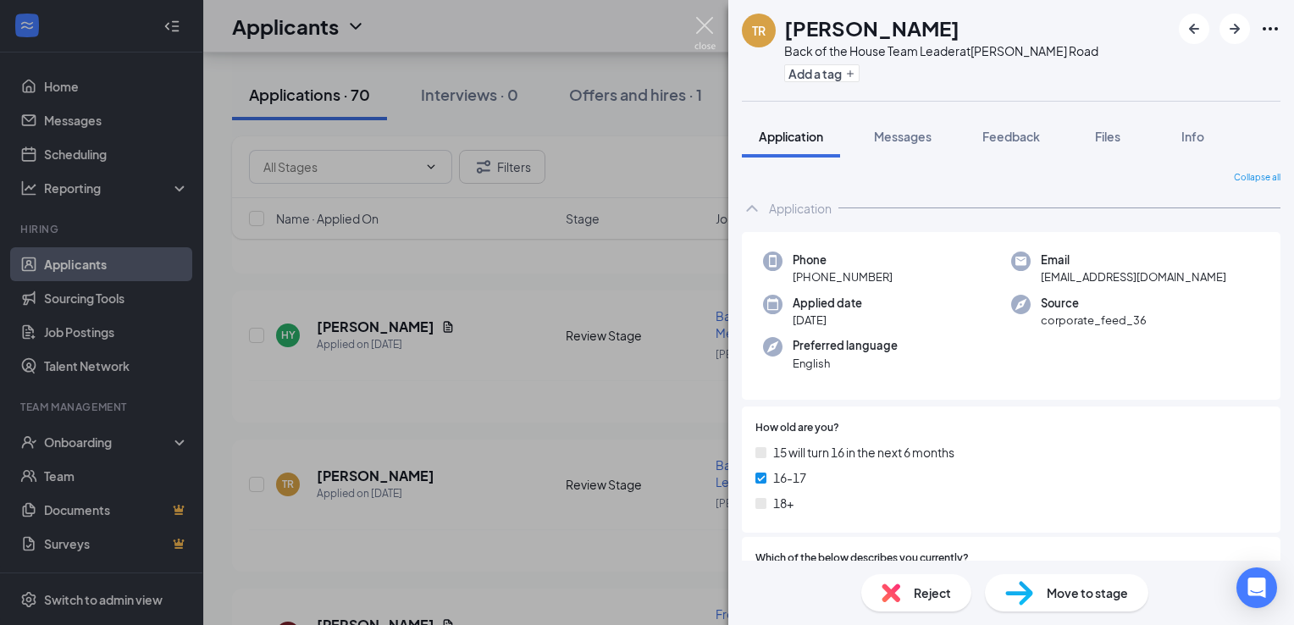
click at [705, 29] on img at bounding box center [704, 33] width 21 height 33
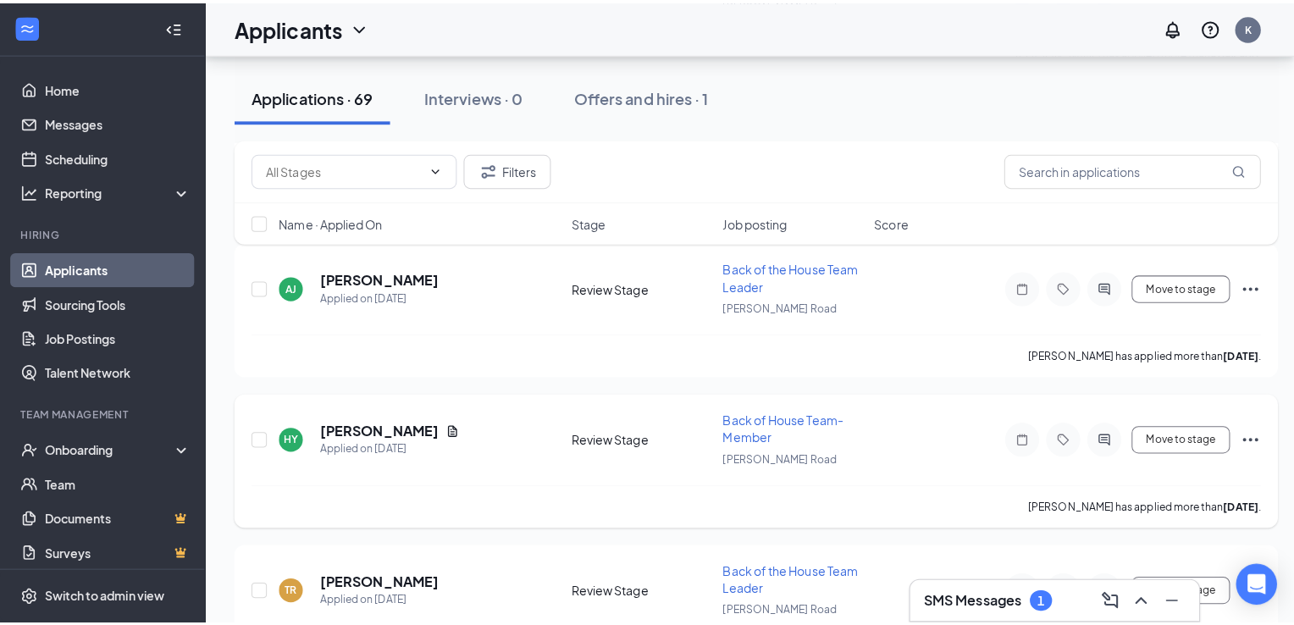
scroll to position [1329, 0]
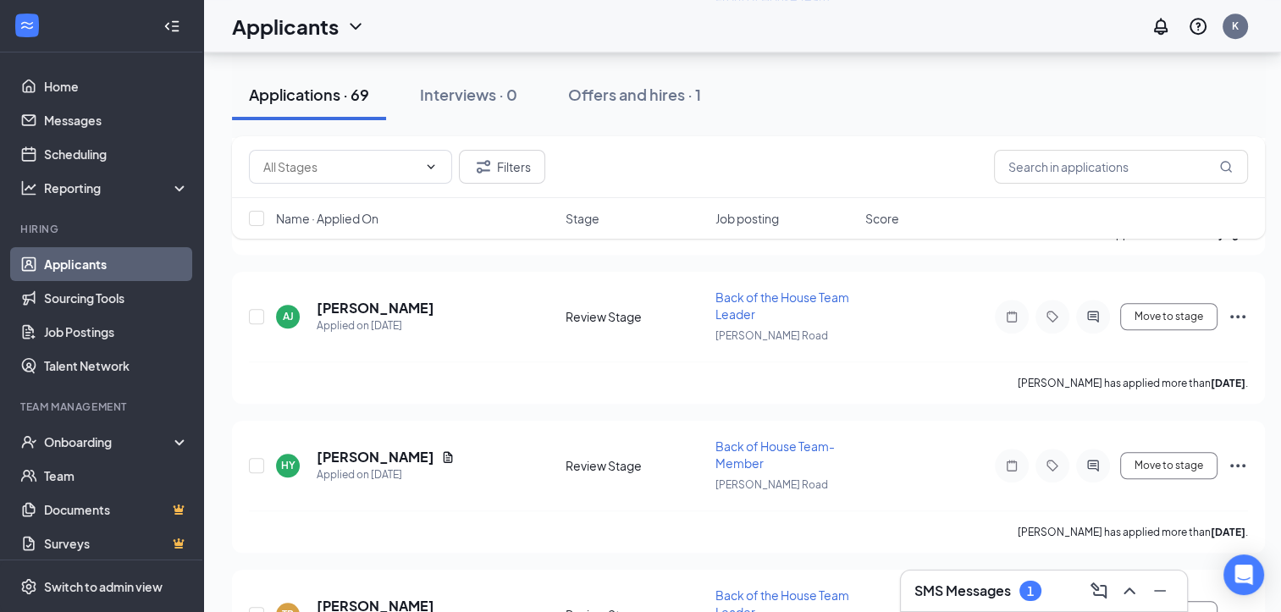
click at [1012, 596] on div "SMS Messages 1" at bounding box center [977, 591] width 127 height 20
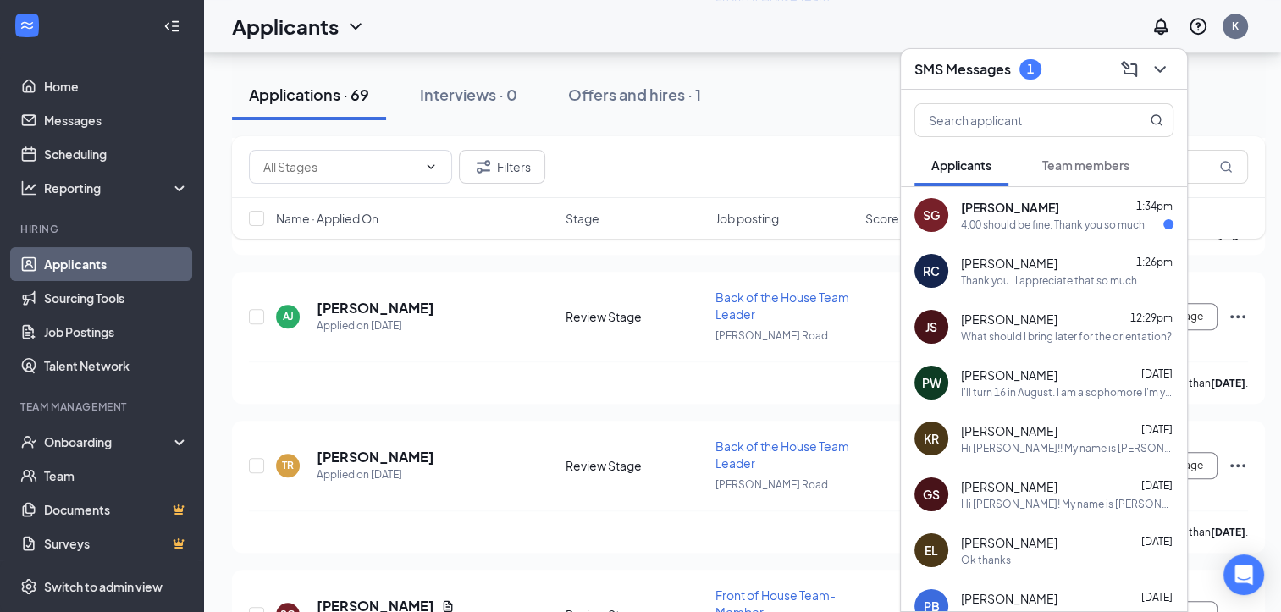
click at [1014, 211] on span "[PERSON_NAME]" at bounding box center [1010, 207] width 98 height 17
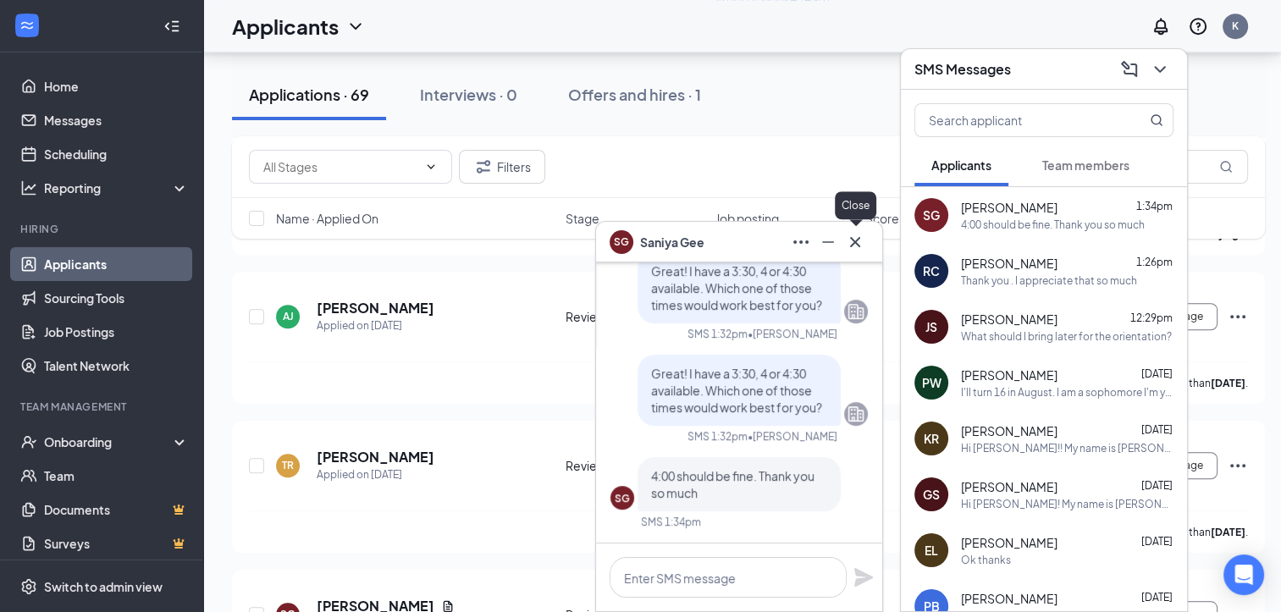
click at [860, 243] on icon "Cross" at bounding box center [855, 242] width 20 height 20
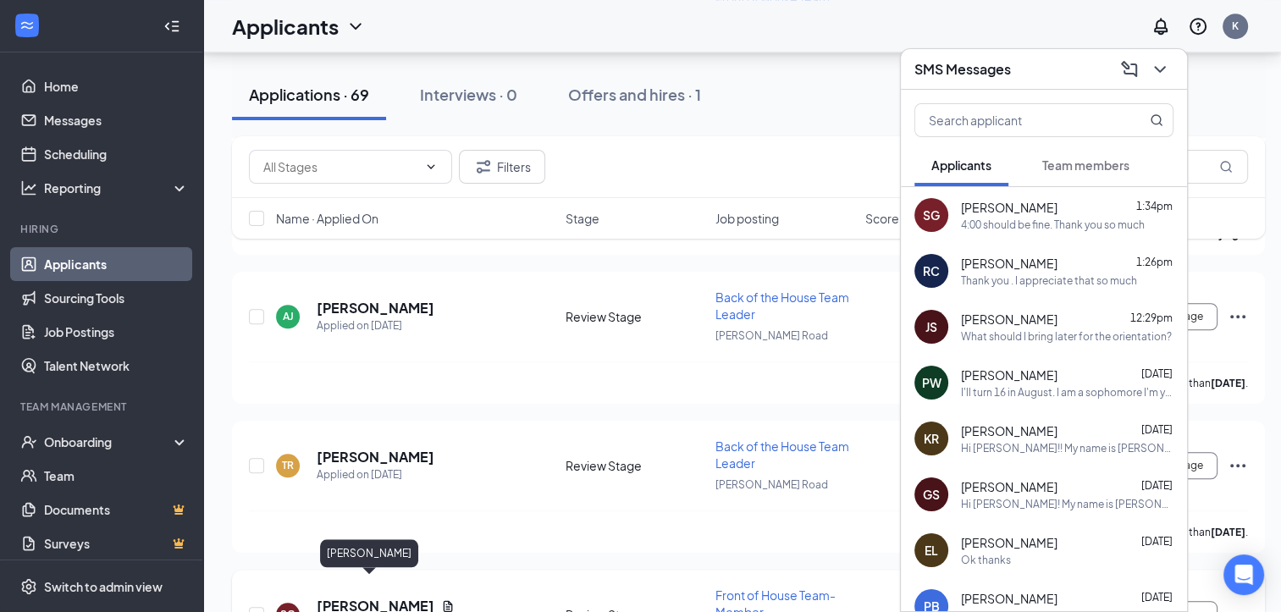
click at [372, 597] on h5 "[PERSON_NAME]" at bounding box center [376, 606] width 118 height 19
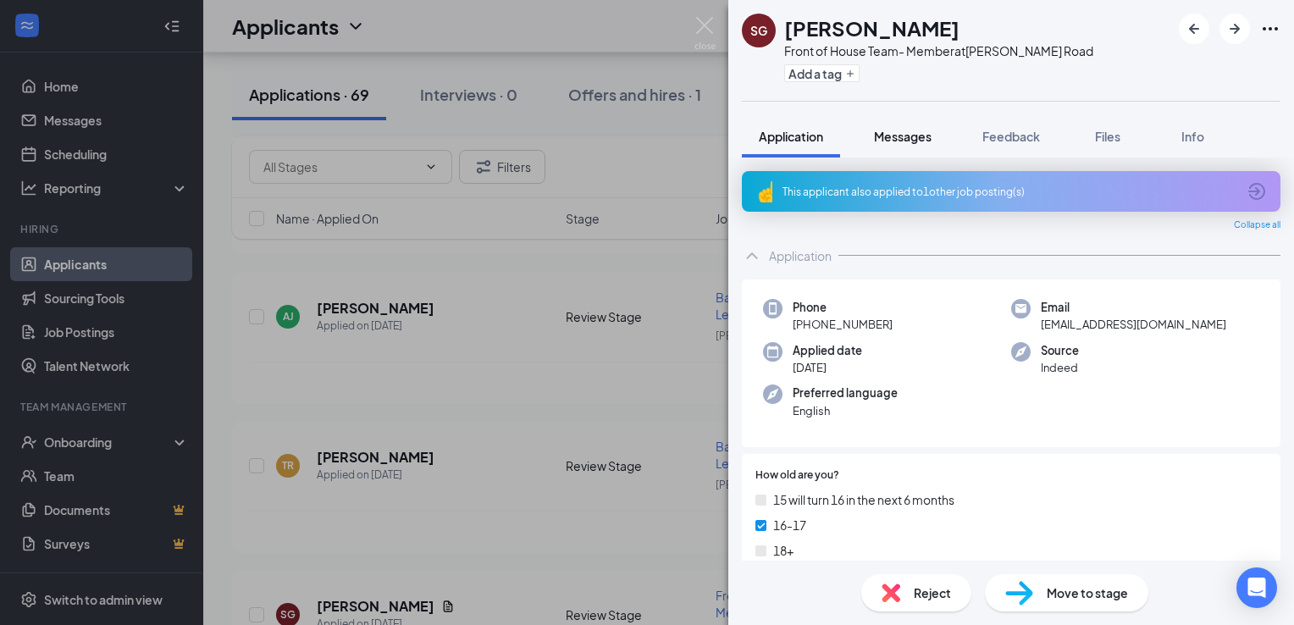
click at [904, 131] on span "Messages" at bounding box center [903, 136] width 58 height 15
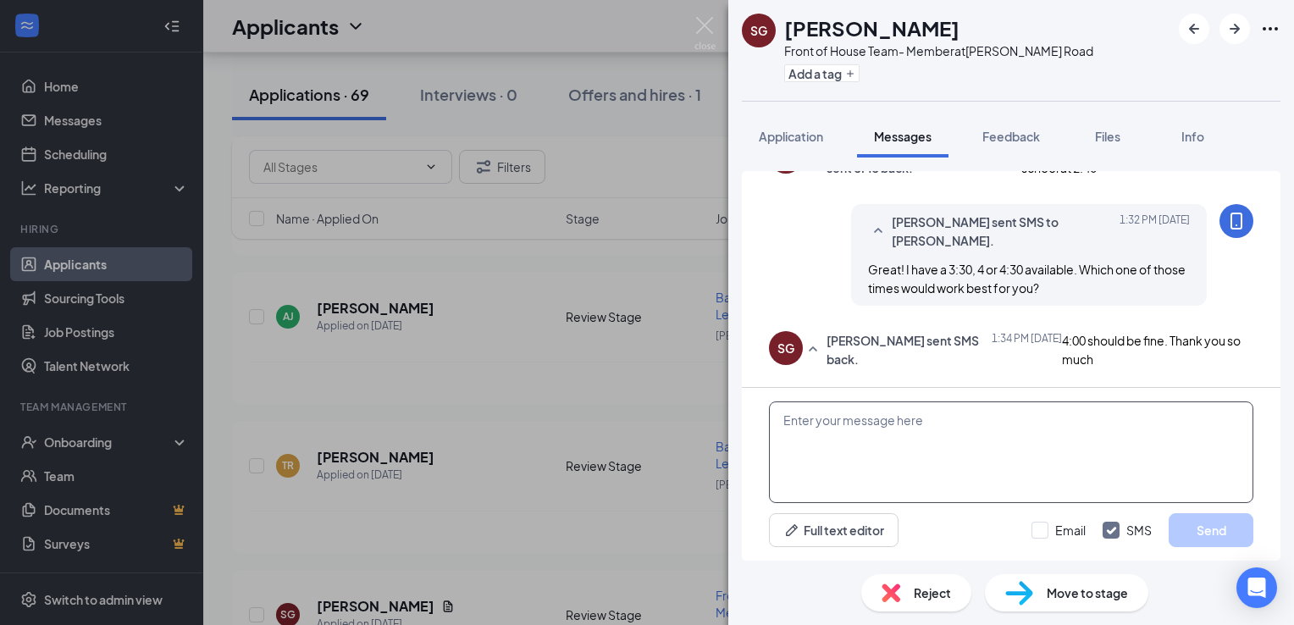
scroll to position [469, 0]
click at [803, 441] on textarea at bounding box center [1011, 452] width 484 height 102
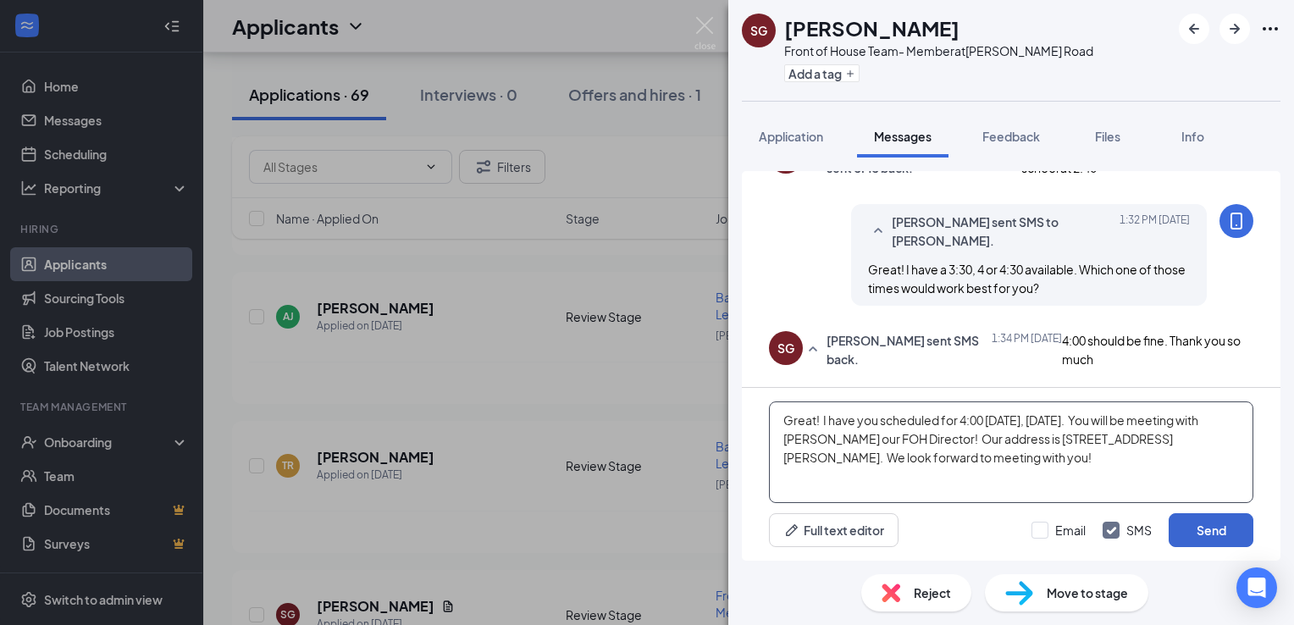
type textarea "Great! I have you scheduled for 4:00 tomorrow, Wednesday, 9/17. You will be mee…"
click at [1202, 527] on button "Send" at bounding box center [1210, 530] width 85 height 34
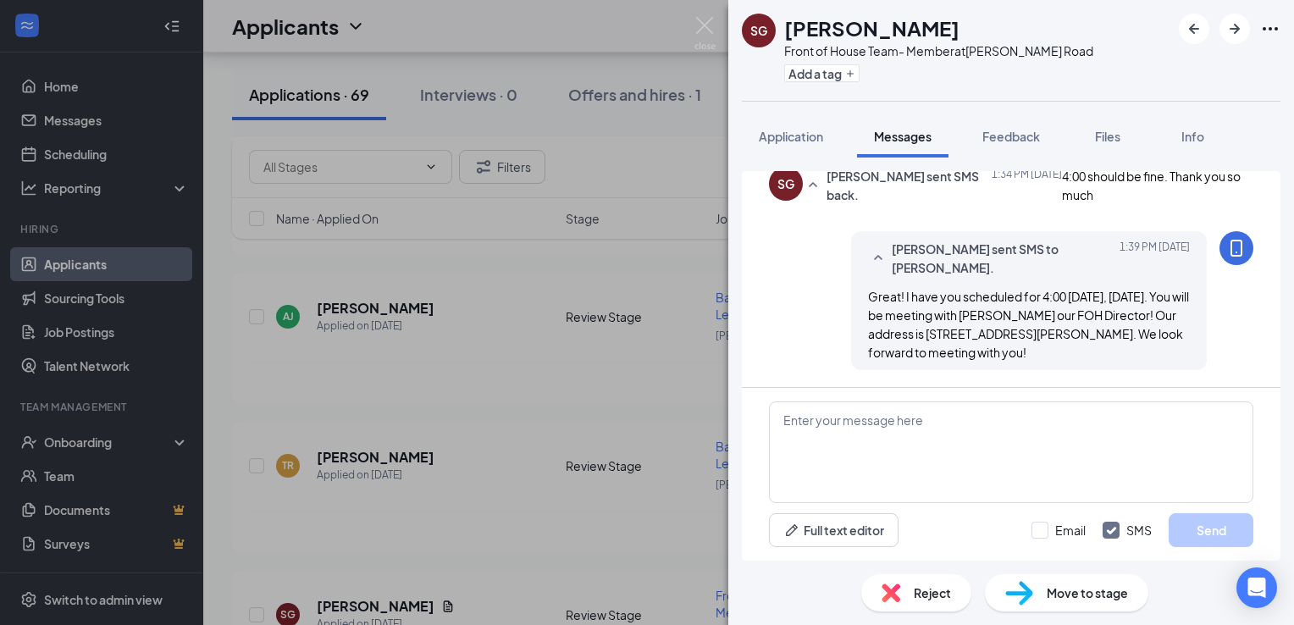
scroll to position [616, 0]
click at [708, 21] on img at bounding box center [704, 33] width 21 height 33
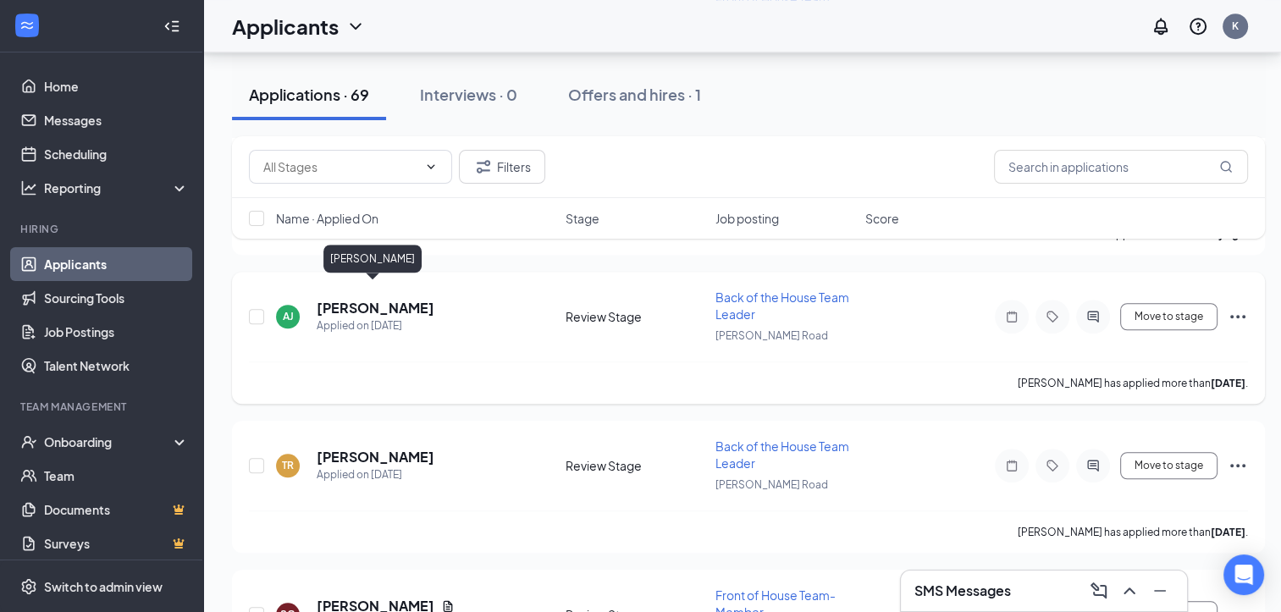
click at [400, 299] on h5 "[PERSON_NAME]" at bounding box center [376, 308] width 118 height 19
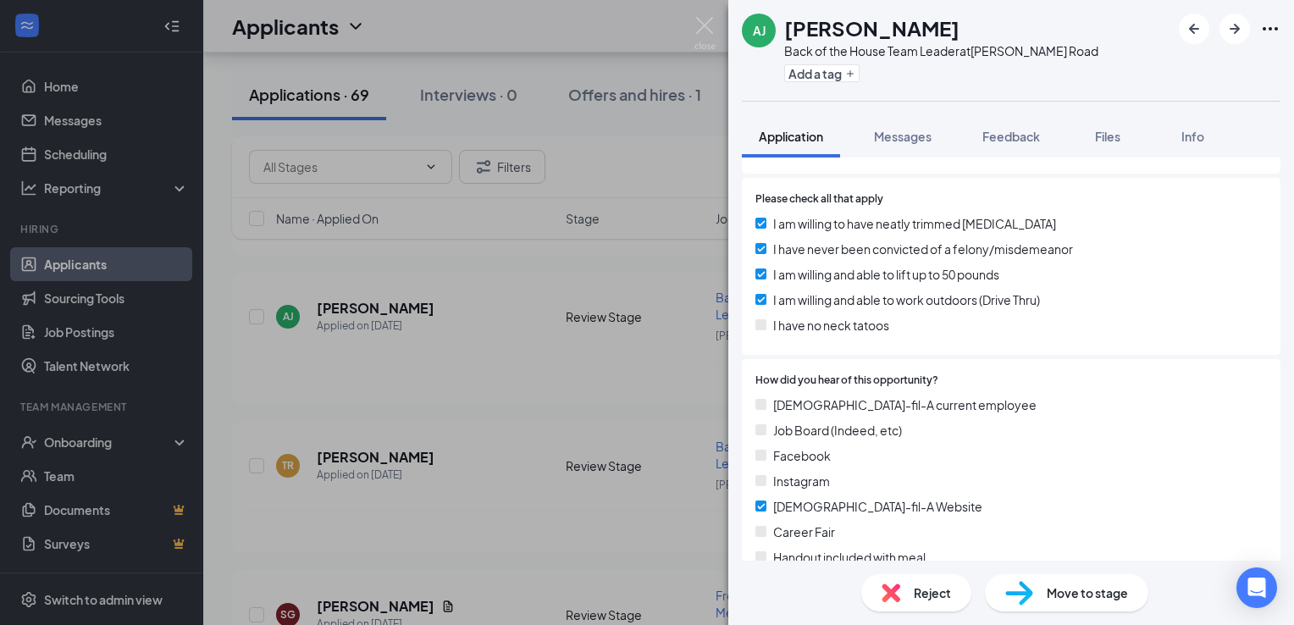
scroll to position [1961, 0]
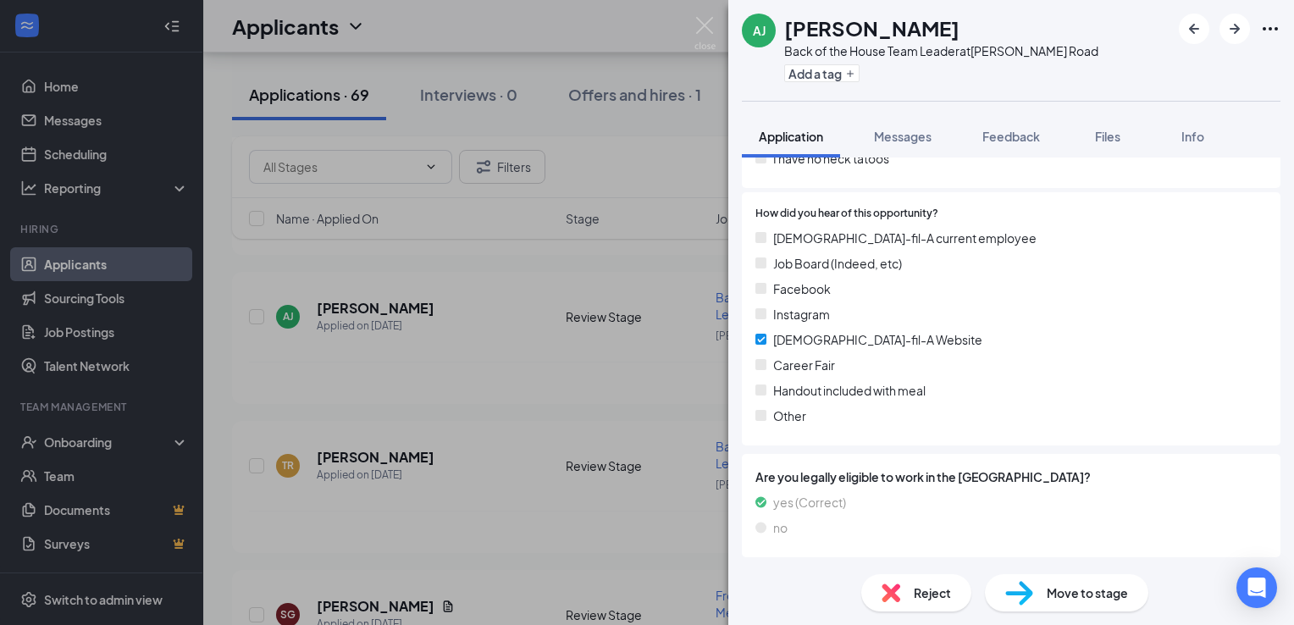
click at [908, 587] on div "Reject" at bounding box center [916, 592] width 110 height 37
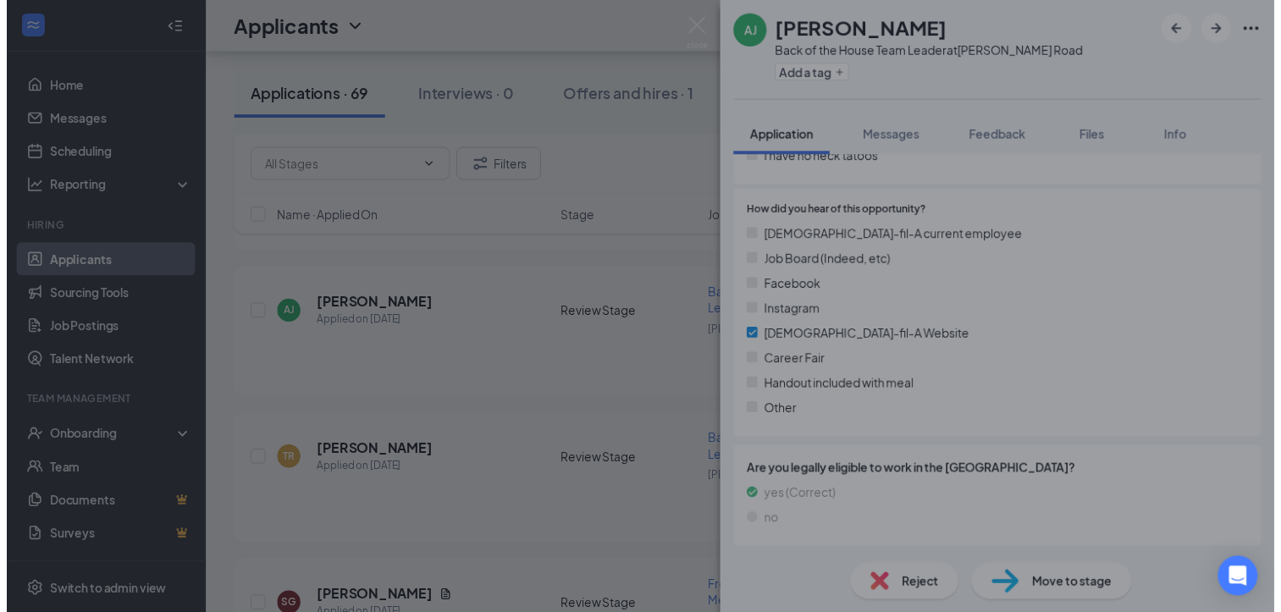
scroll to position [1954, 0]
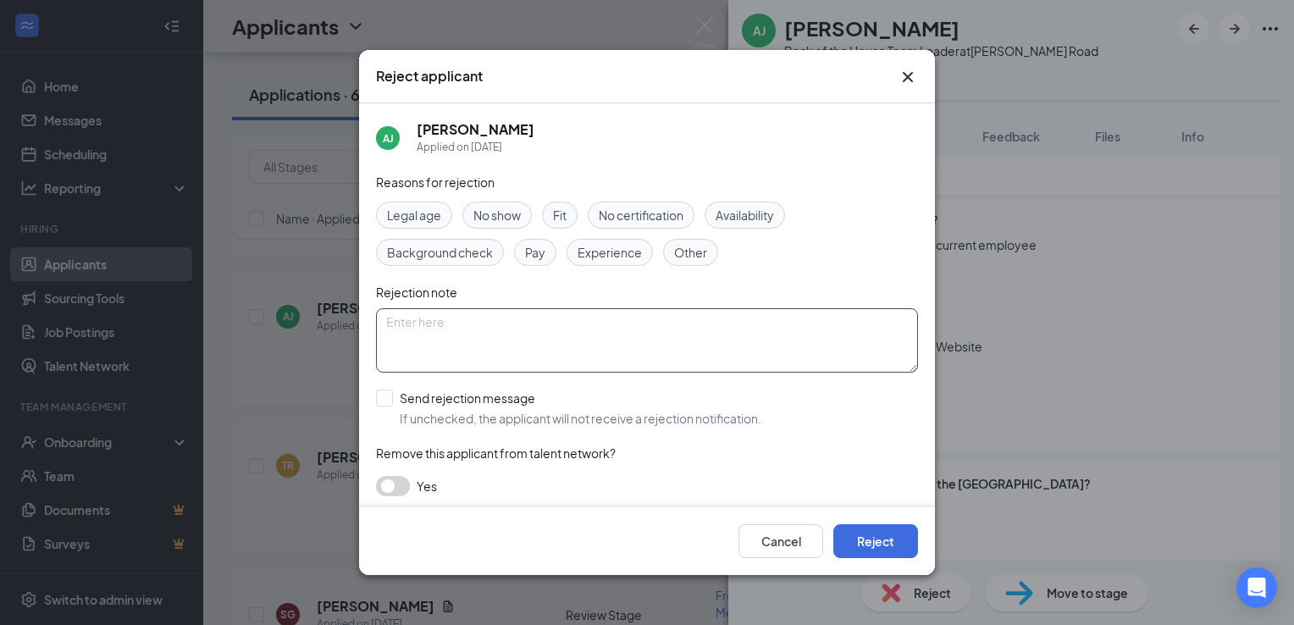
click at [596, 323] on textarea at bounding box center [647, 340] width 542 height 64
type textarea "too far"
click at [879, 533] on button "Reject" at bounding box center [875, 541] width 85 height 34
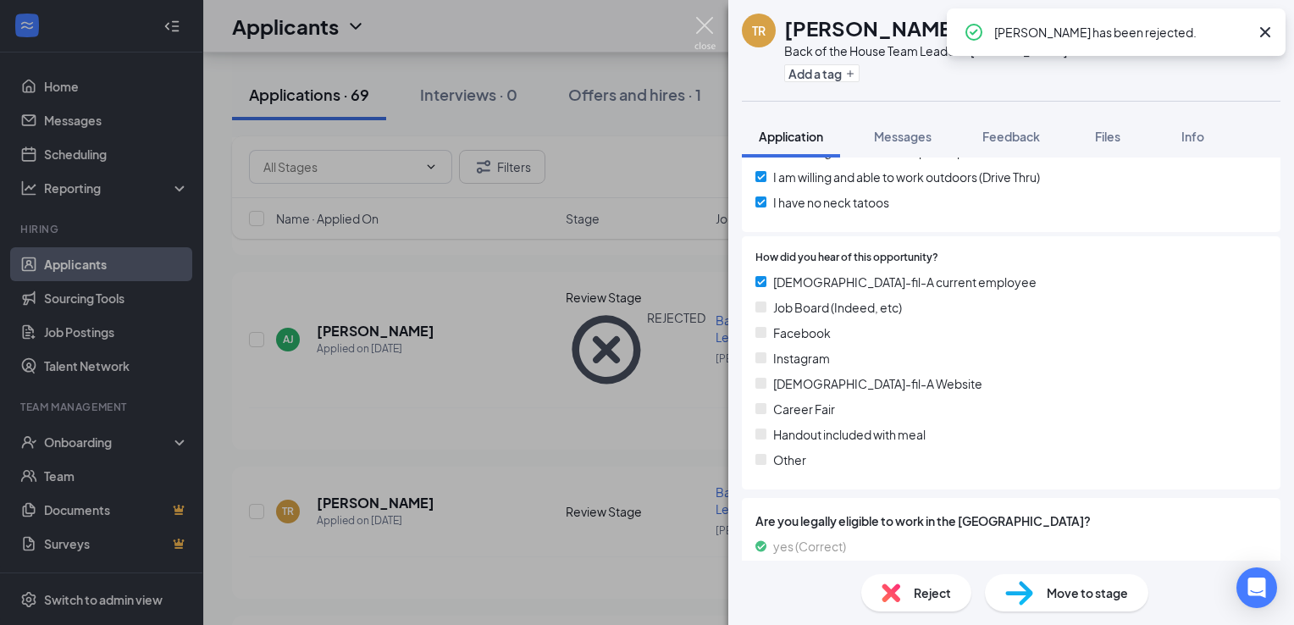
click at [702, 28] on img at bounding box center [704, 33] width 21 height 33
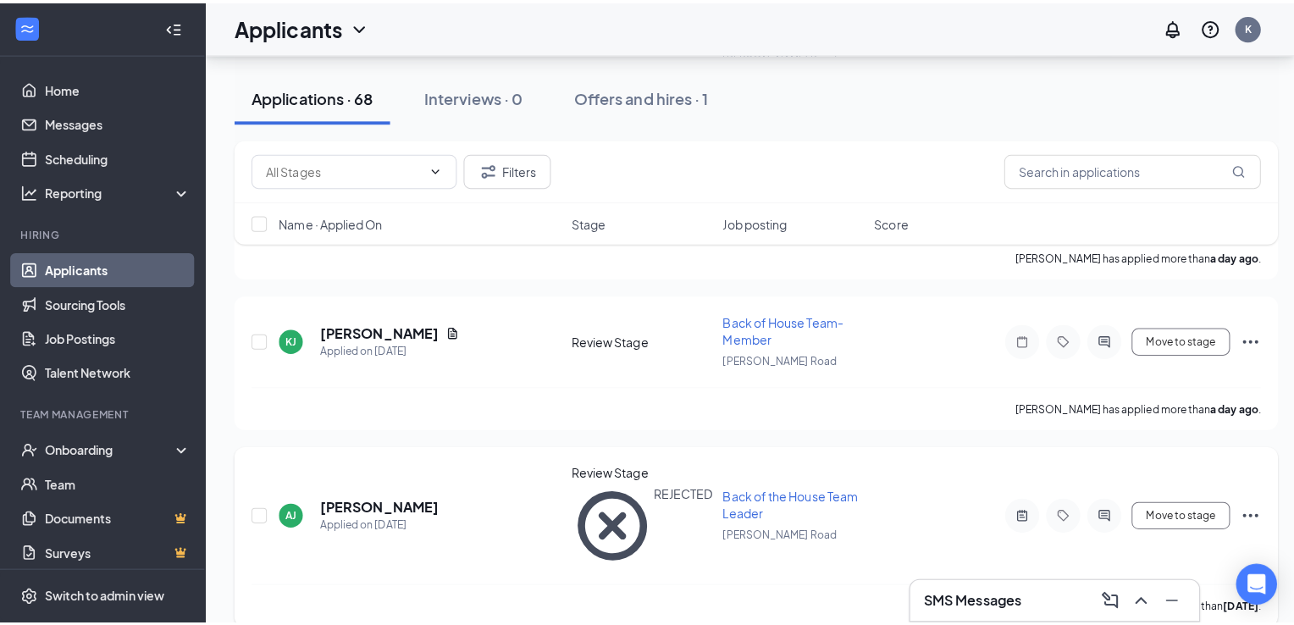
scroll to position [1160, 0]
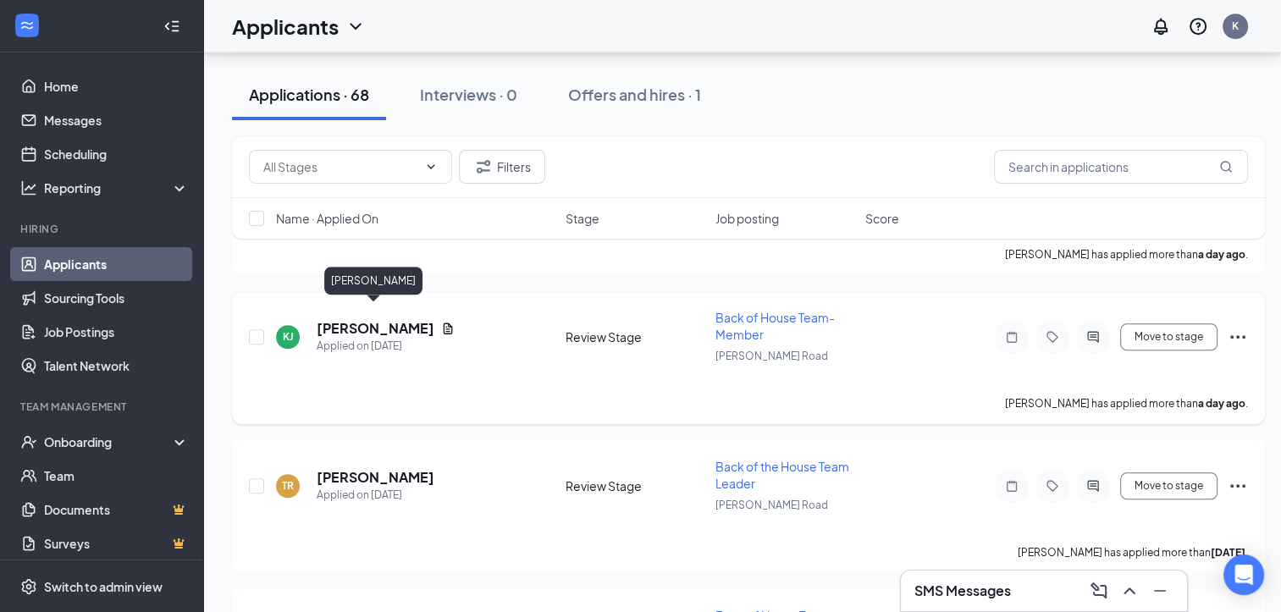
click at [386, 319] on h5 "[PERSON_NAME]" at bounding box center [376, 328] width 118 height 19
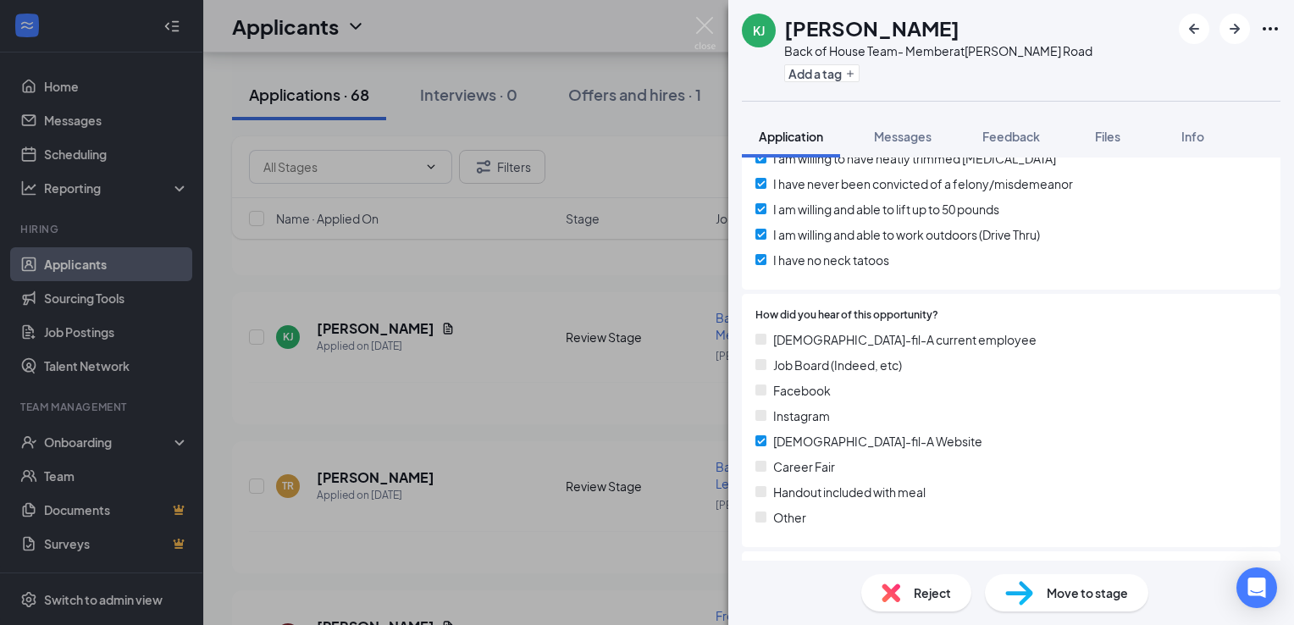
scroll to position [2065, 0]
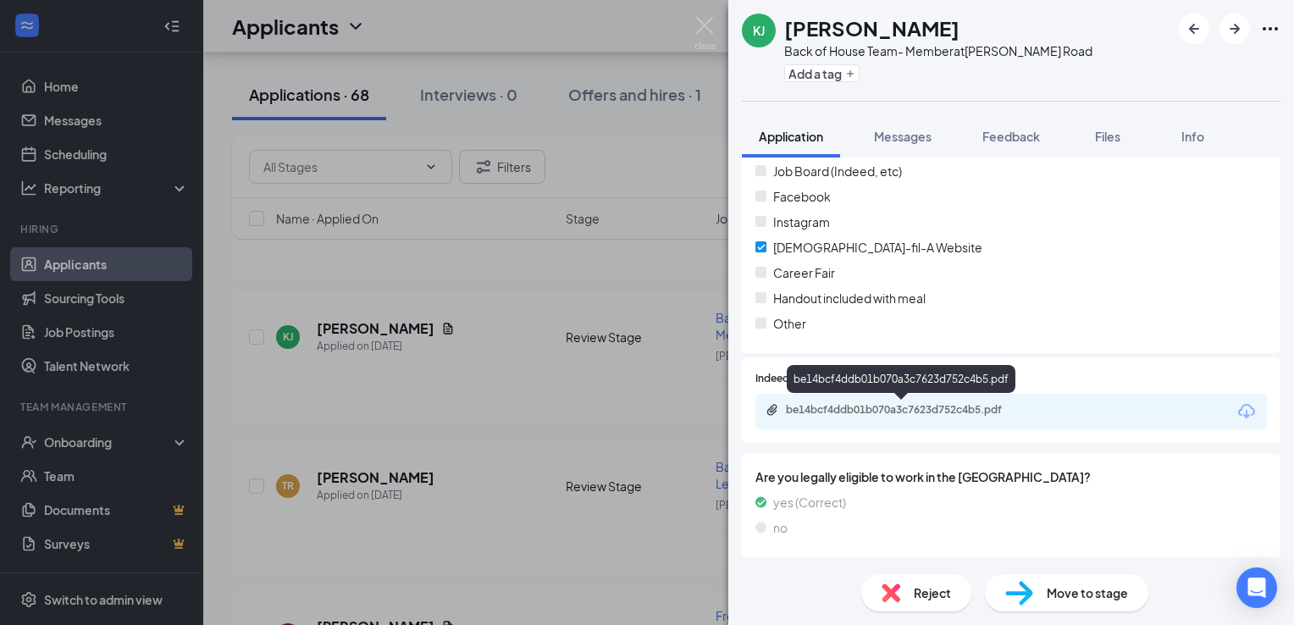
click at [852, 411] on div "be14bcf4ddb01b070a3c7623d752c4b5.pdf" at bounding box center [904, 410] width 237 height 14
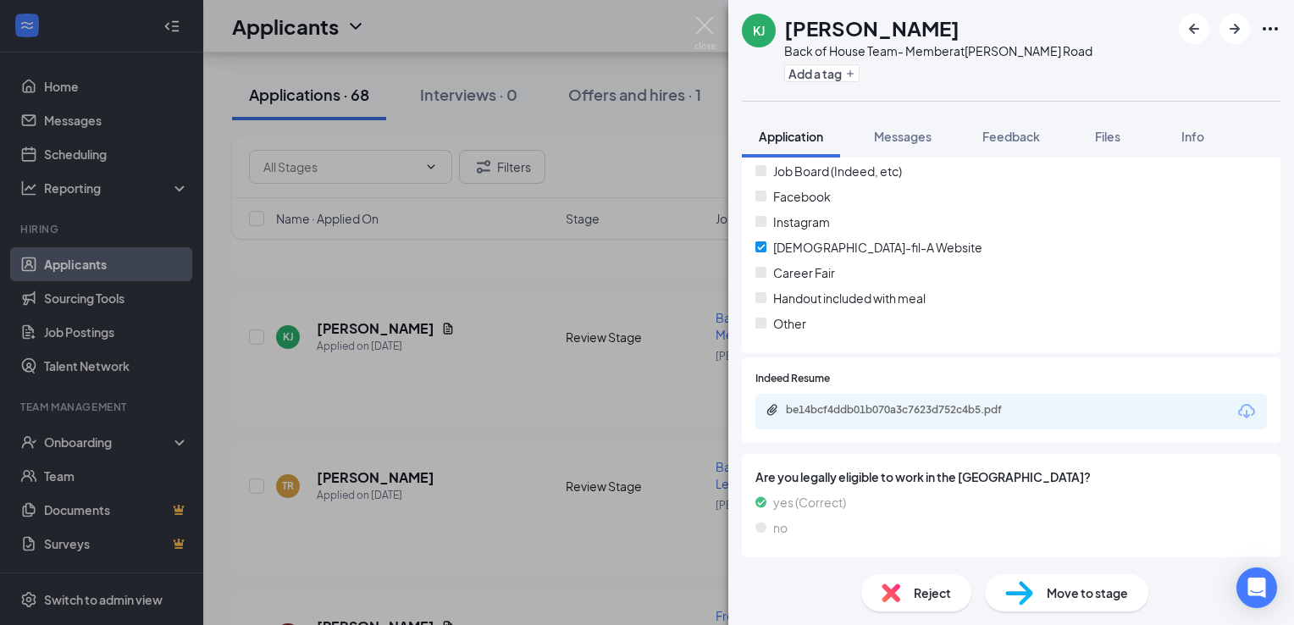
scroll to position [2058, 0]
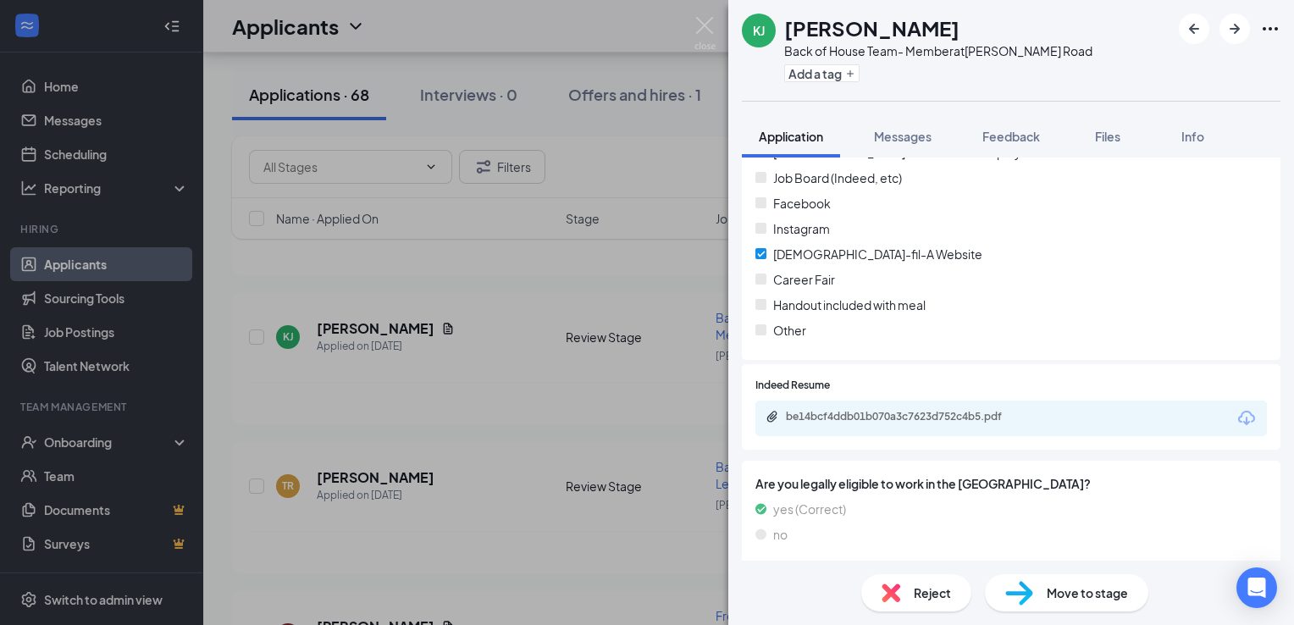
click at [923, 591] on span "Reject" at bounding box center [931, 592] width 37 height 19
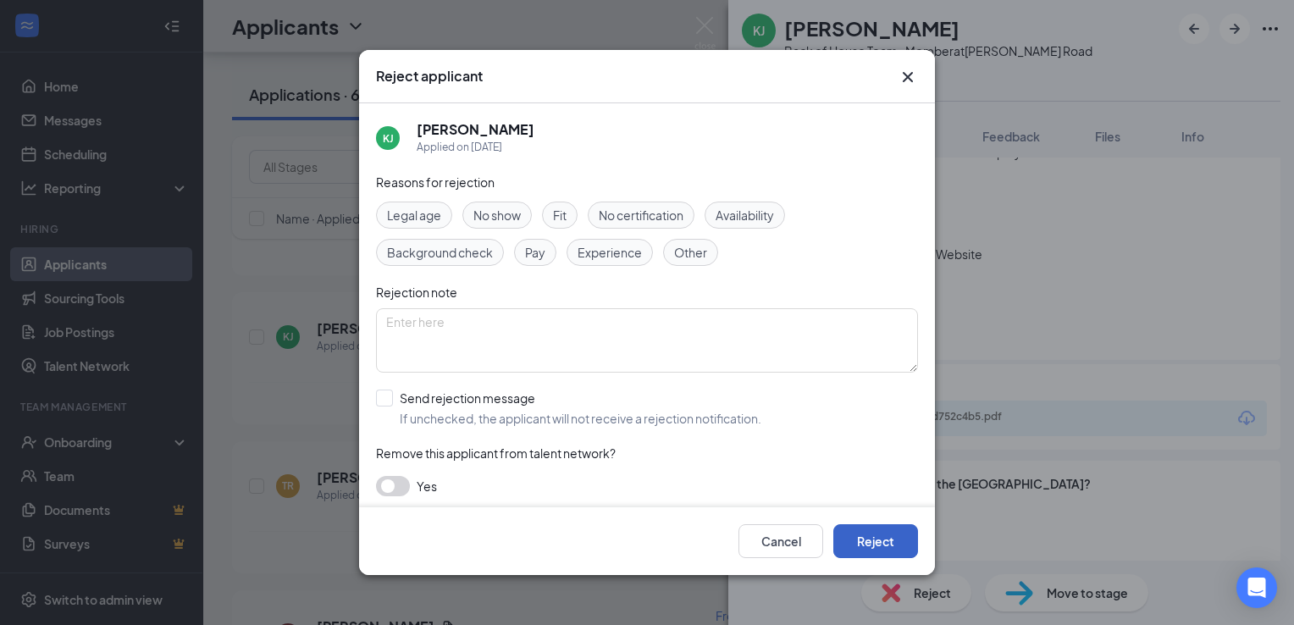
click at [864, 534] on button "Reject" at bounding box center [875, 541] width 85 height 34
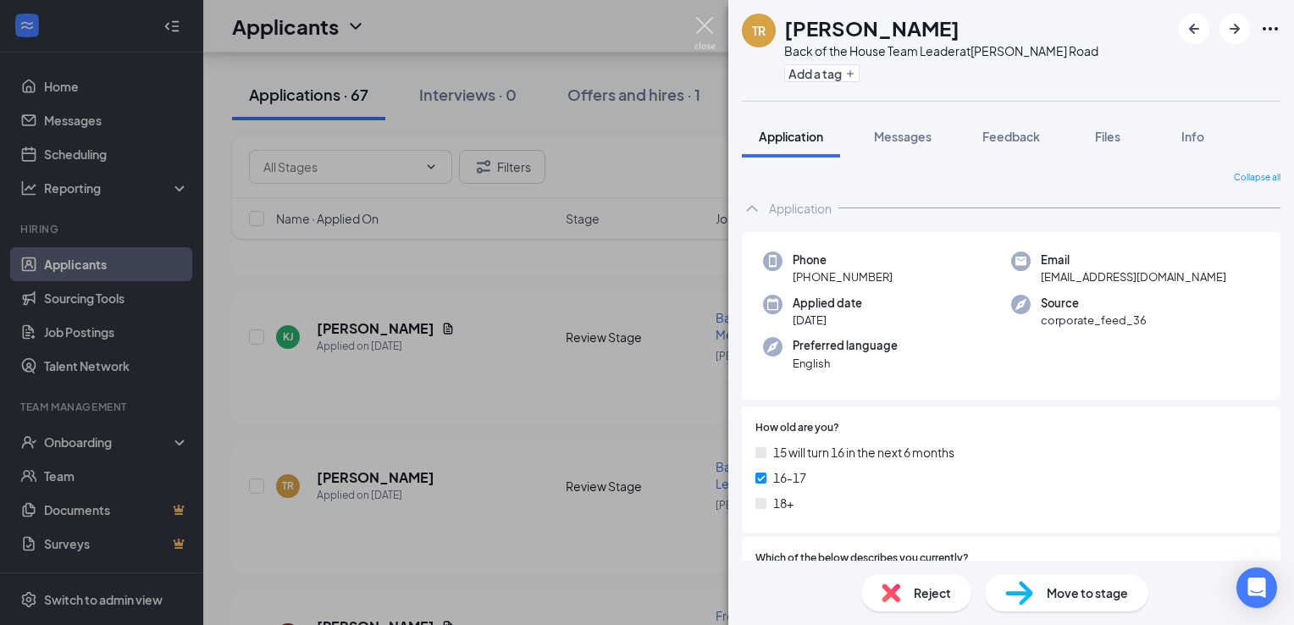
click at [710, 22] on img at bounding box center [704, 33] width 21 height 33
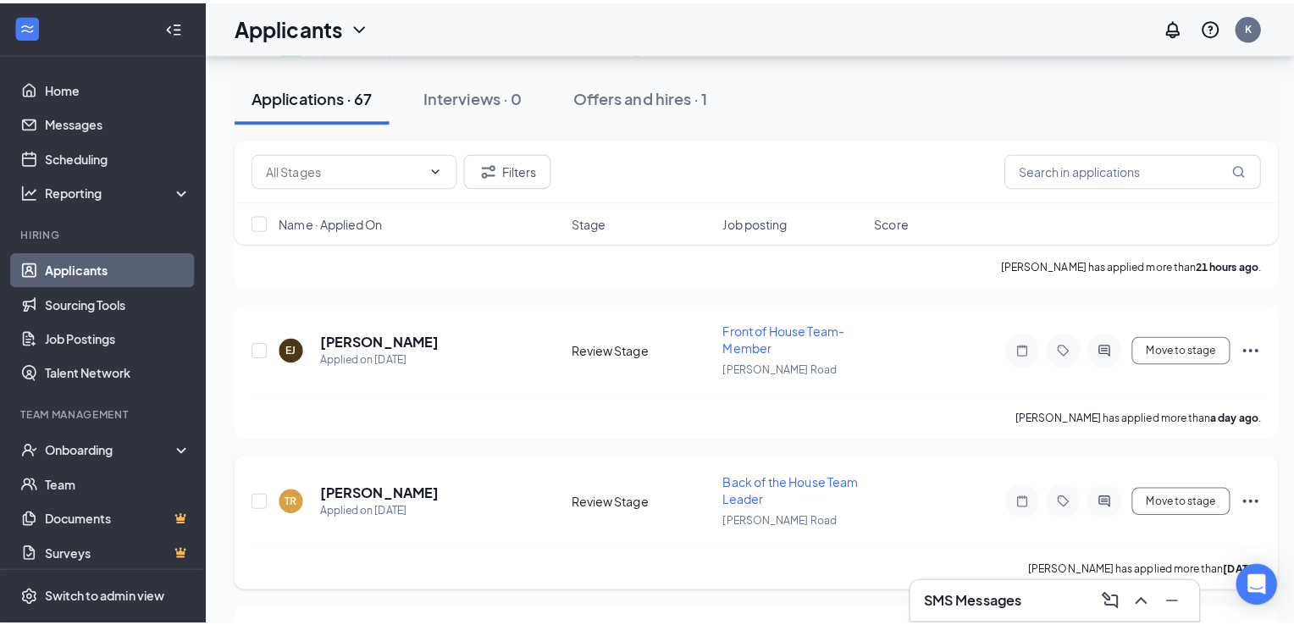
scroll to position [999, 0]
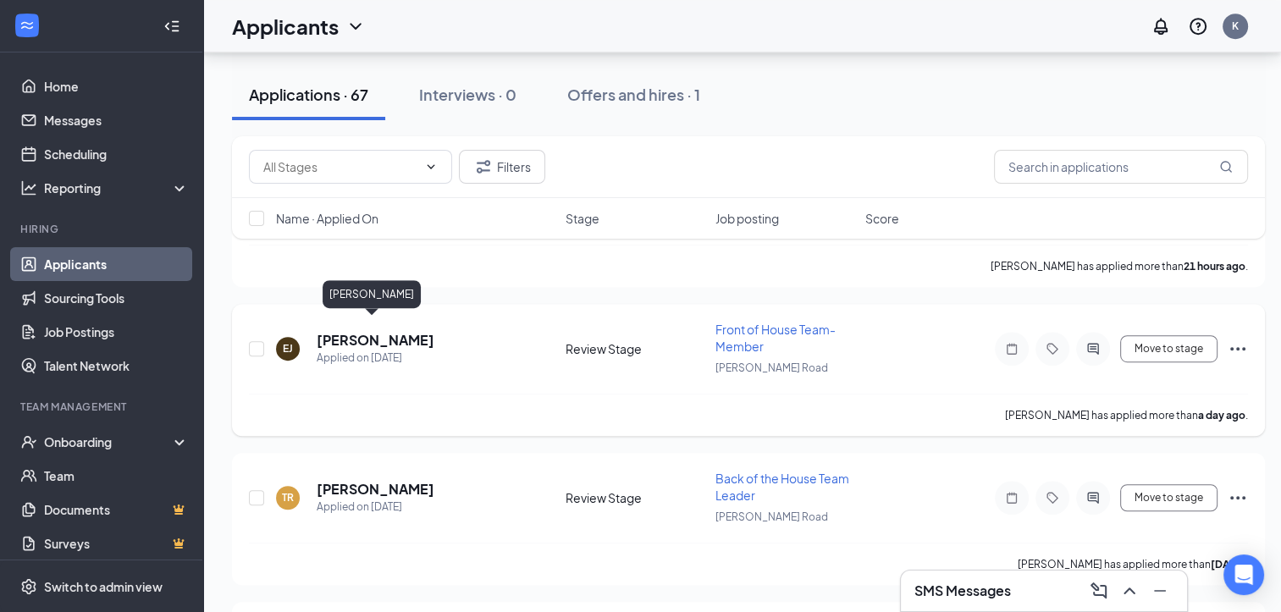
click at [394, 331] on h5 "[PERSON_NAME]" at bounding box center [376, 340] width 118 height 19
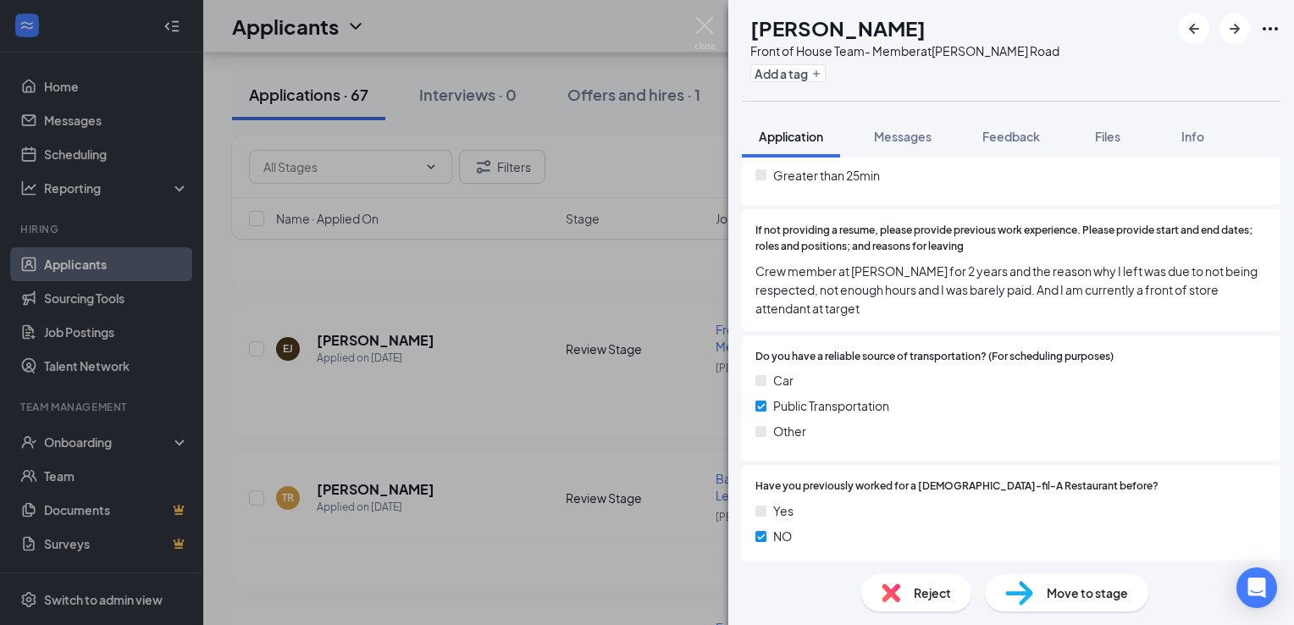
scroll to position [1334, 0]
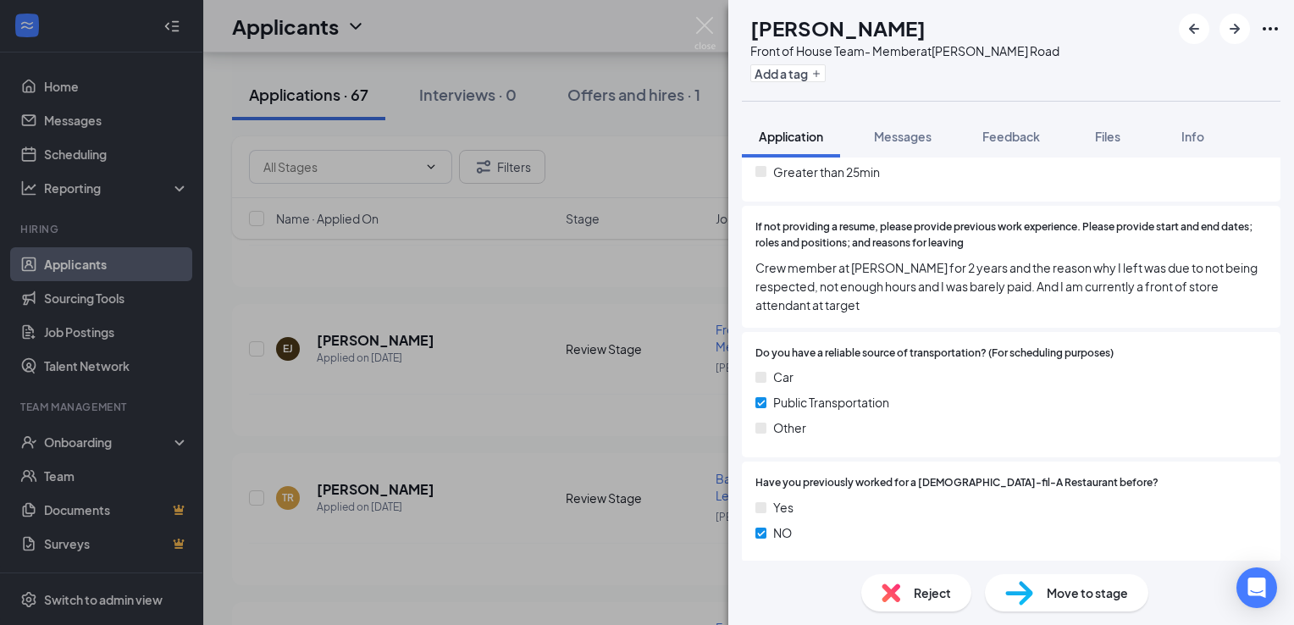
click at [911, 599] on div "Reject" at bounding box center [916, 592] width 110 height 37
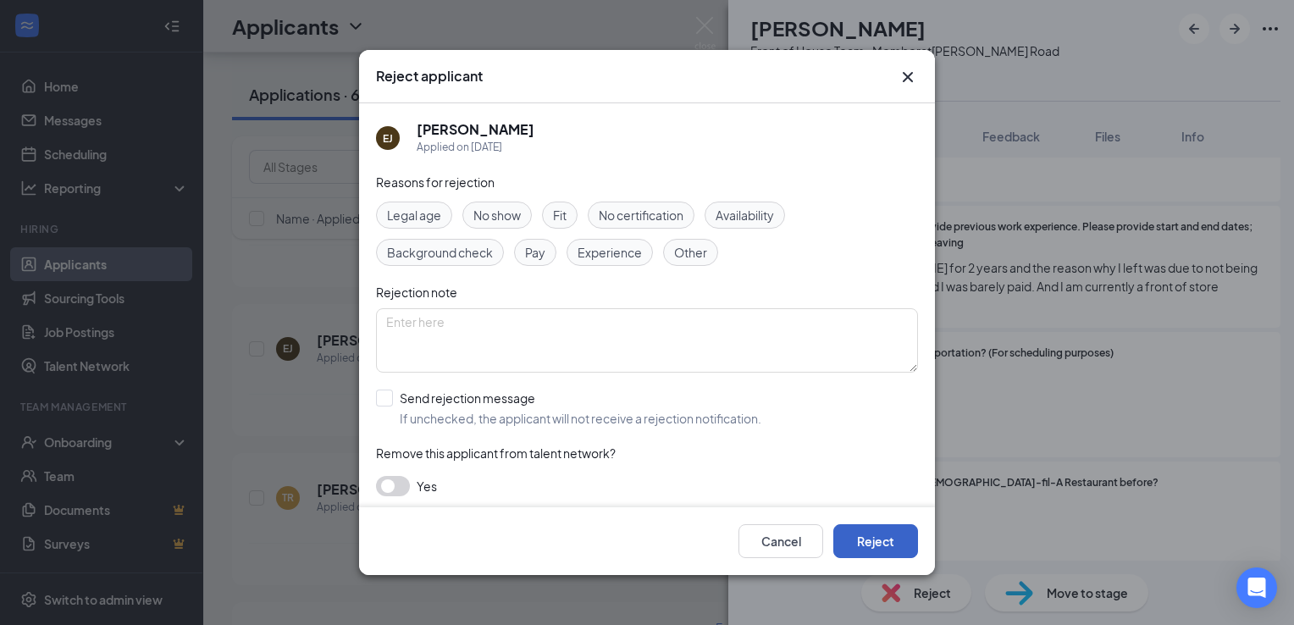
click at [884, 543] on button "Reject" at bounding box center [875, 541] width 85 height 34
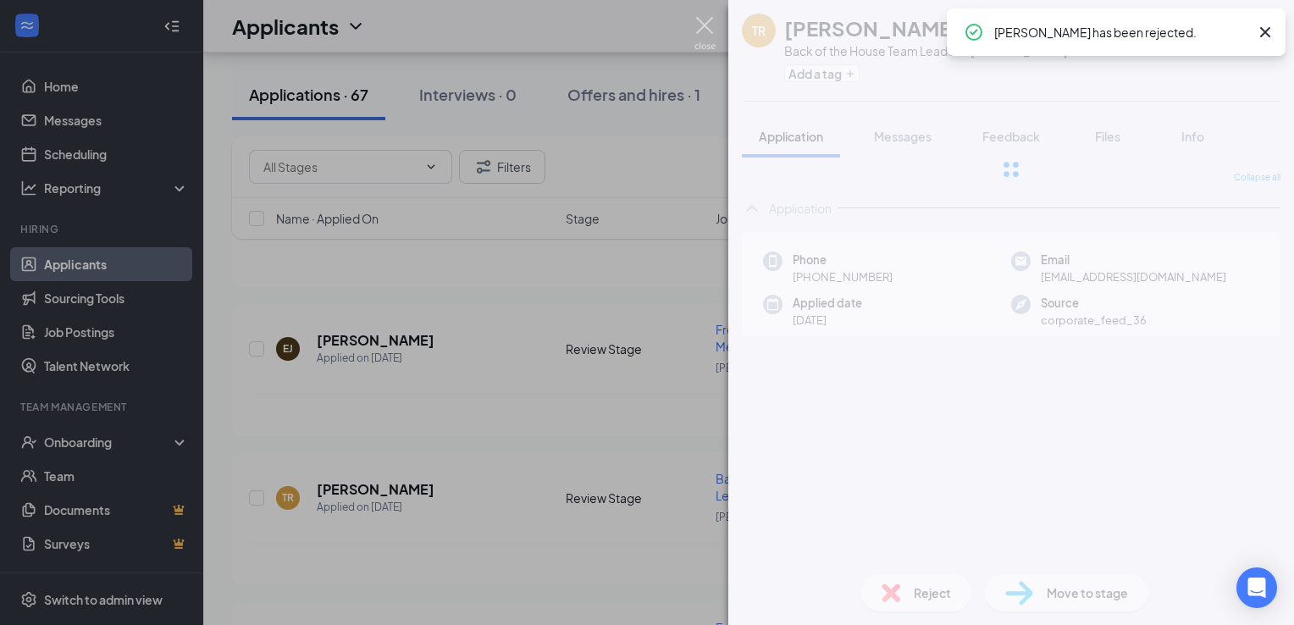
click at [700, 23] on img at bounding box center [704, 33] width 21 height 33
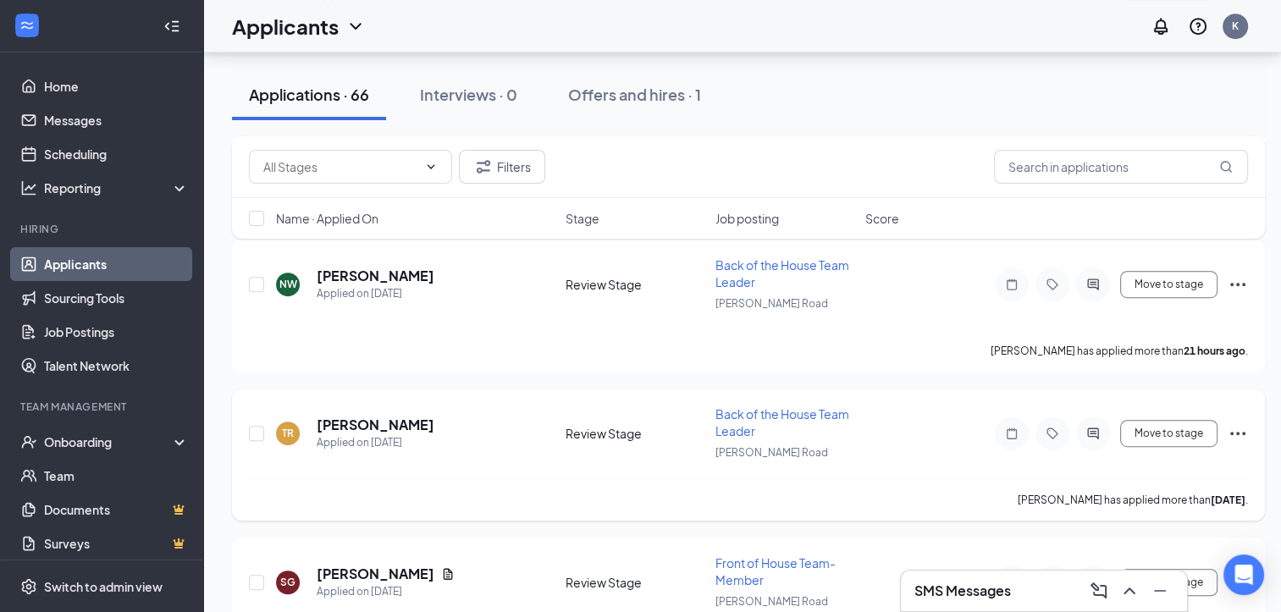
scroll to position [870, 2]
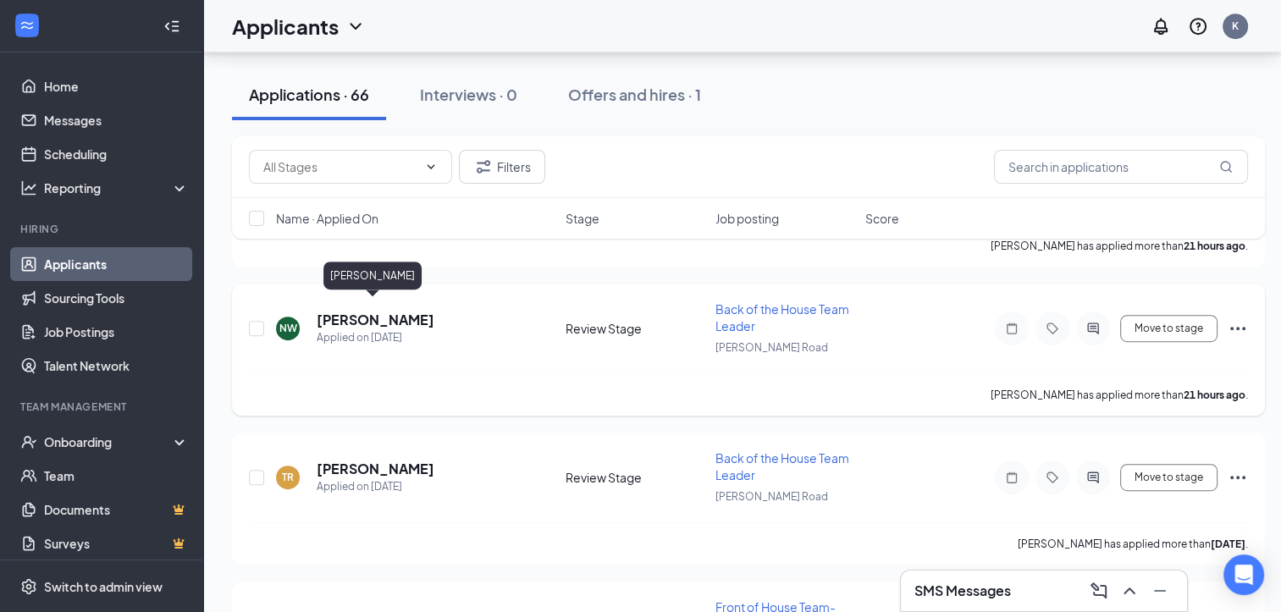
click at [396, 311] on h5 "[PERSON_NAME]" at bounding box center [376, 320] width 118 height 19
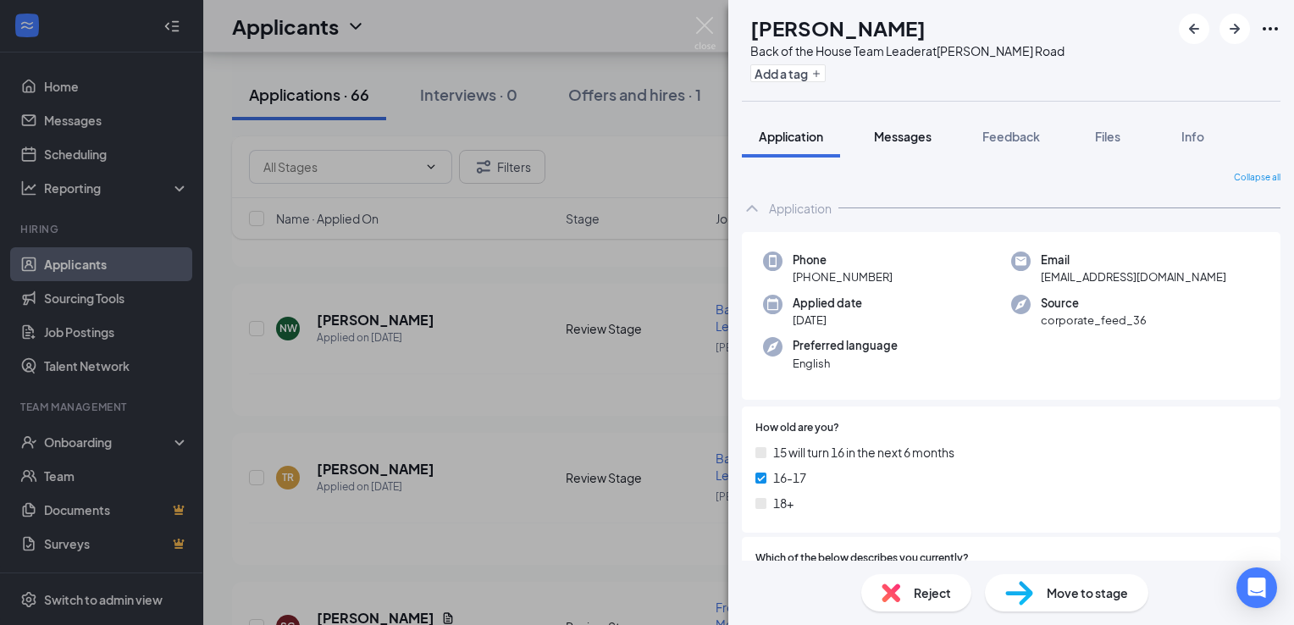
click at [898, 134] on span "Messages" at bounding box center [903, 136] width 58 height 15
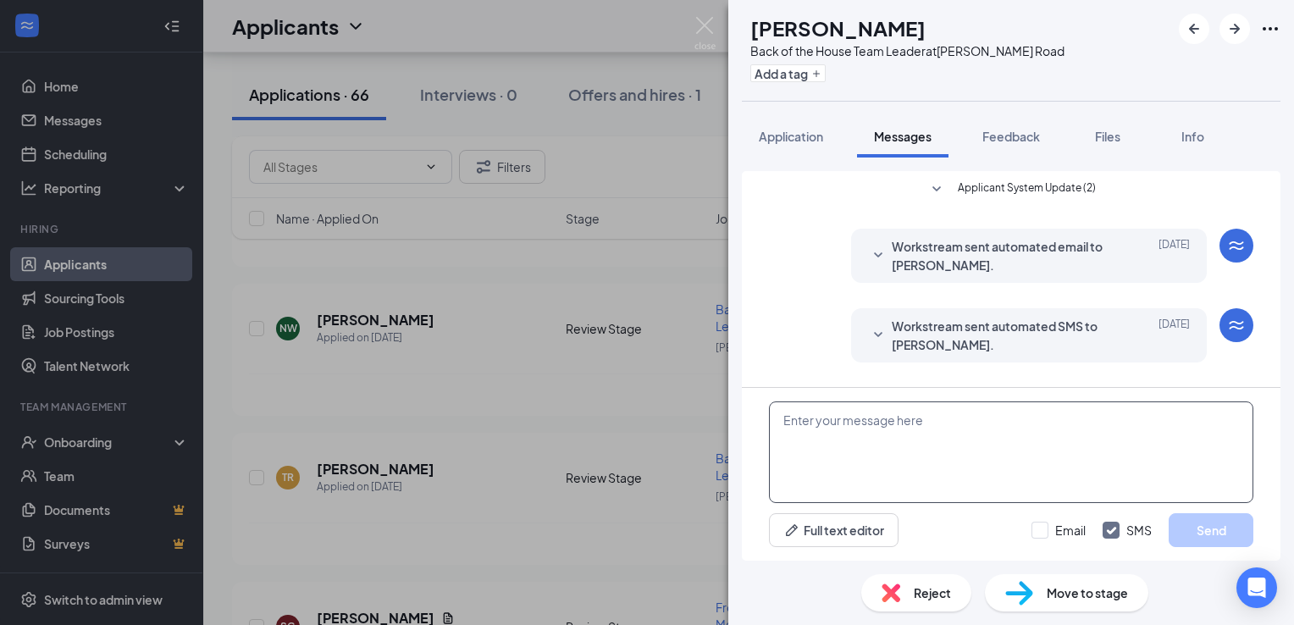
click at [803, 411] on textarea at bounding box center [1011, 452] width 484 height 102
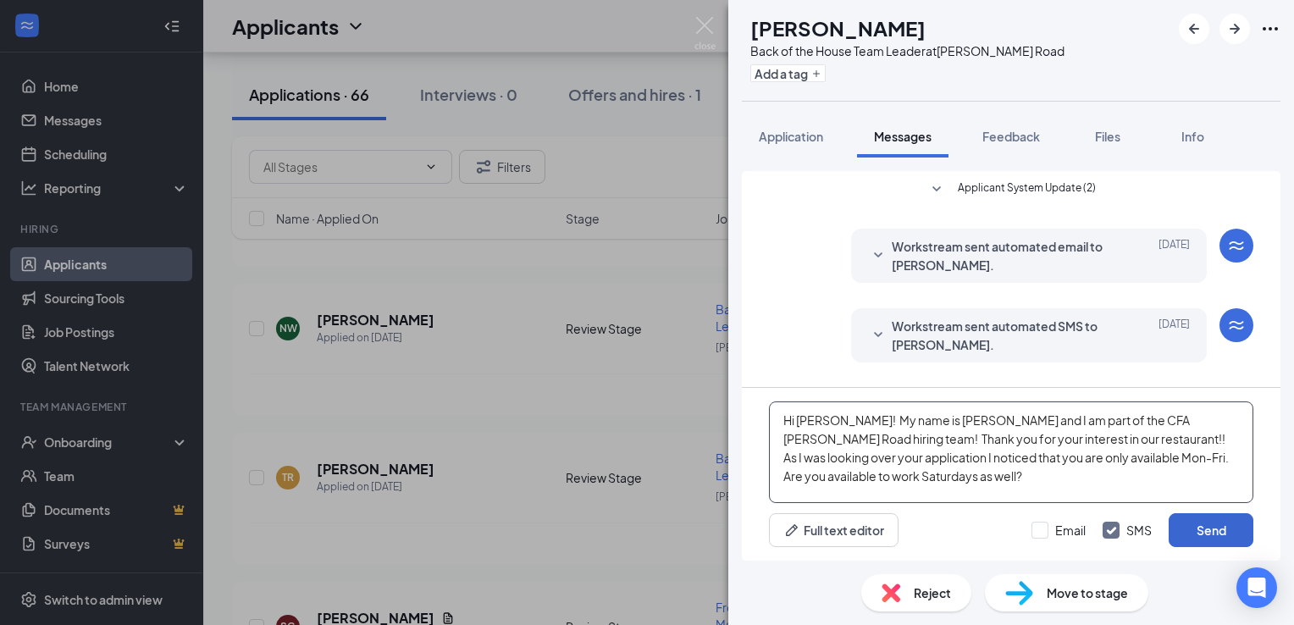
type textarea "Hi Najayla! My name is Kelly and I am part of the CFA McKnight Road hiring team…"
click at [1196, 522] on button "Send" at bounding box center [1210, 530] width 85 height 34
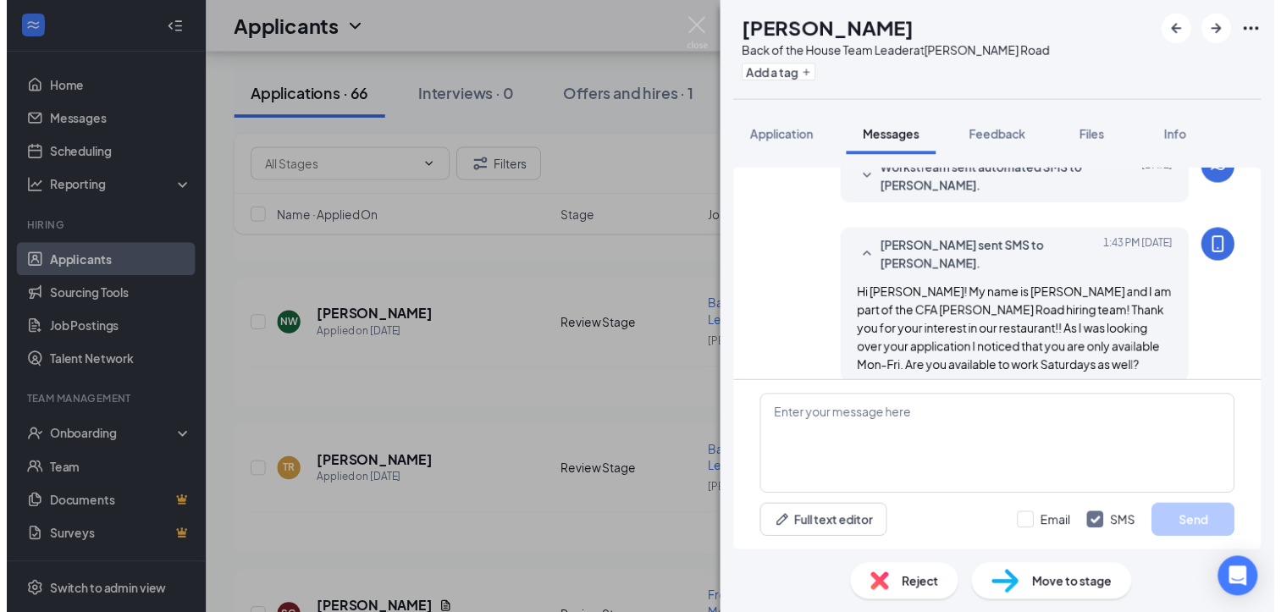
scroll to position [157, 0]
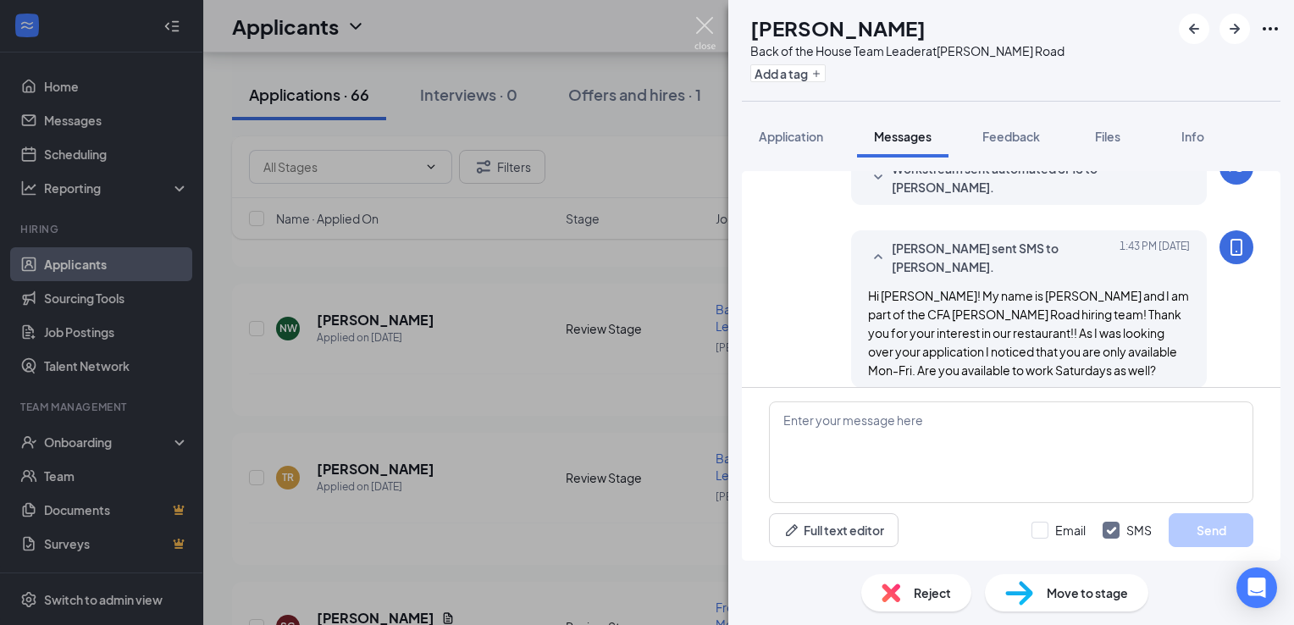
click at [702, 30] on img at bounding box center [704, 33] width 21 height 33
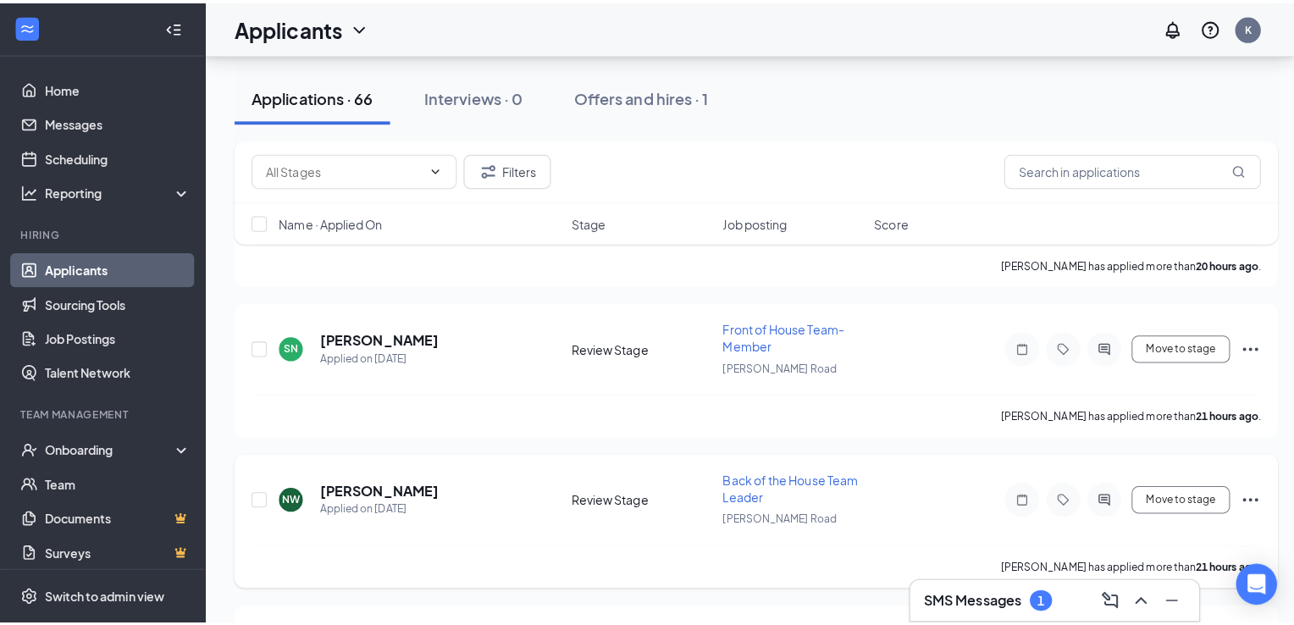
scroll to position [707, 0]
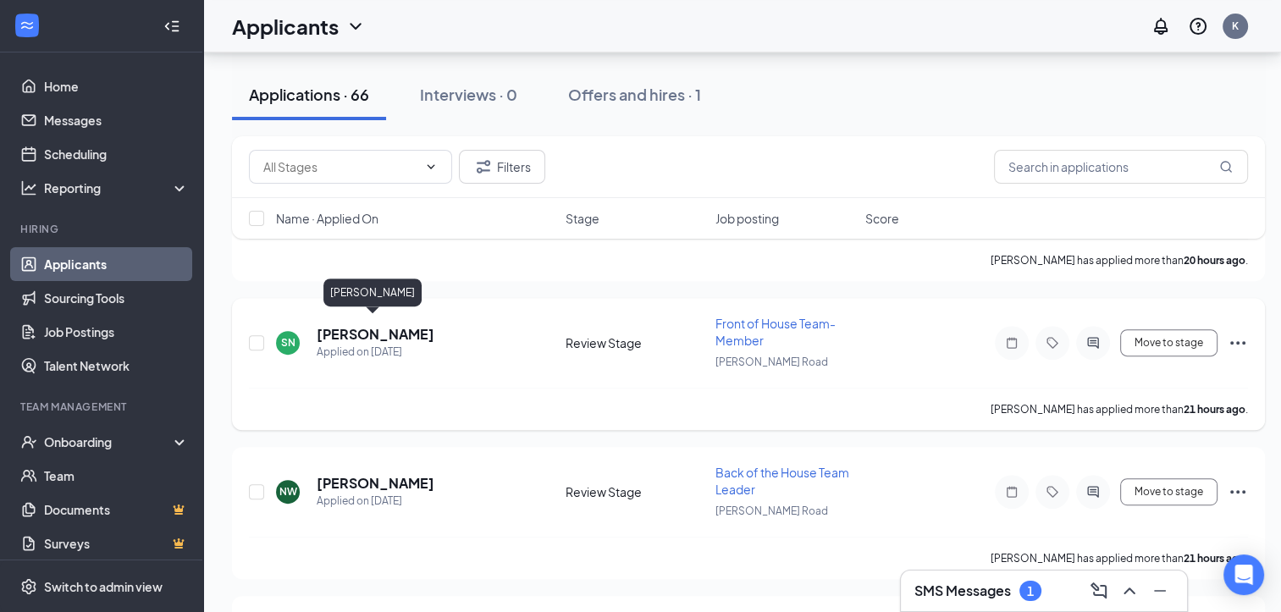
click at [389, 325] on h5 "[PERSON_NAME]" at bounding box center [376, 334] width 118 height 19
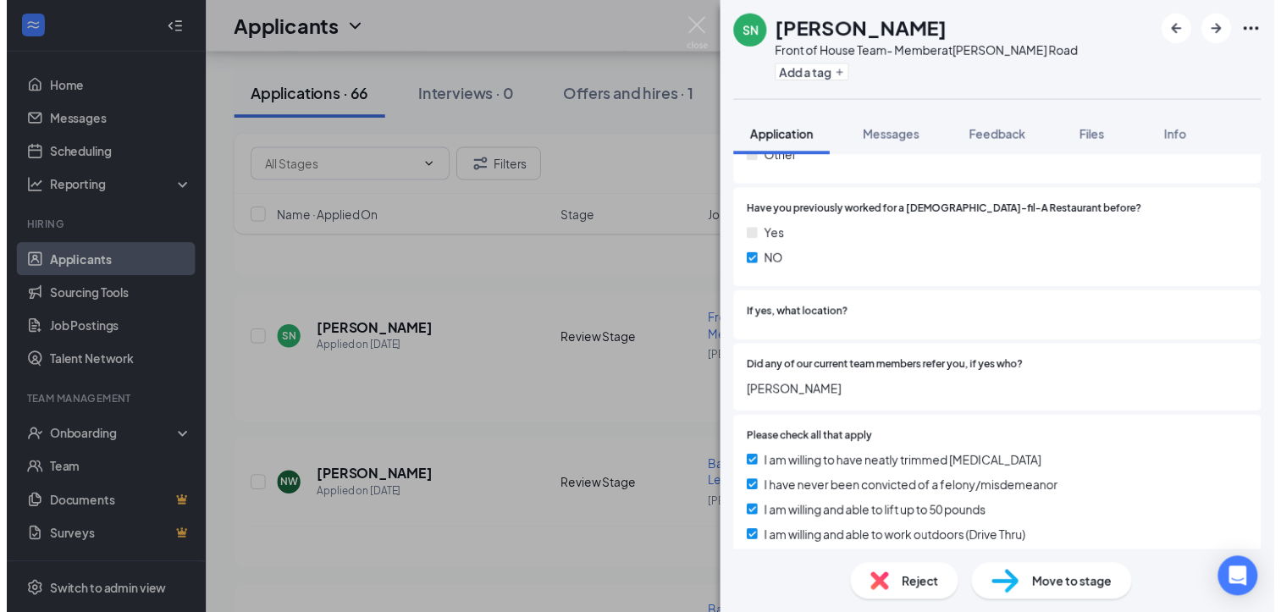
scroll to position [1575, 0]
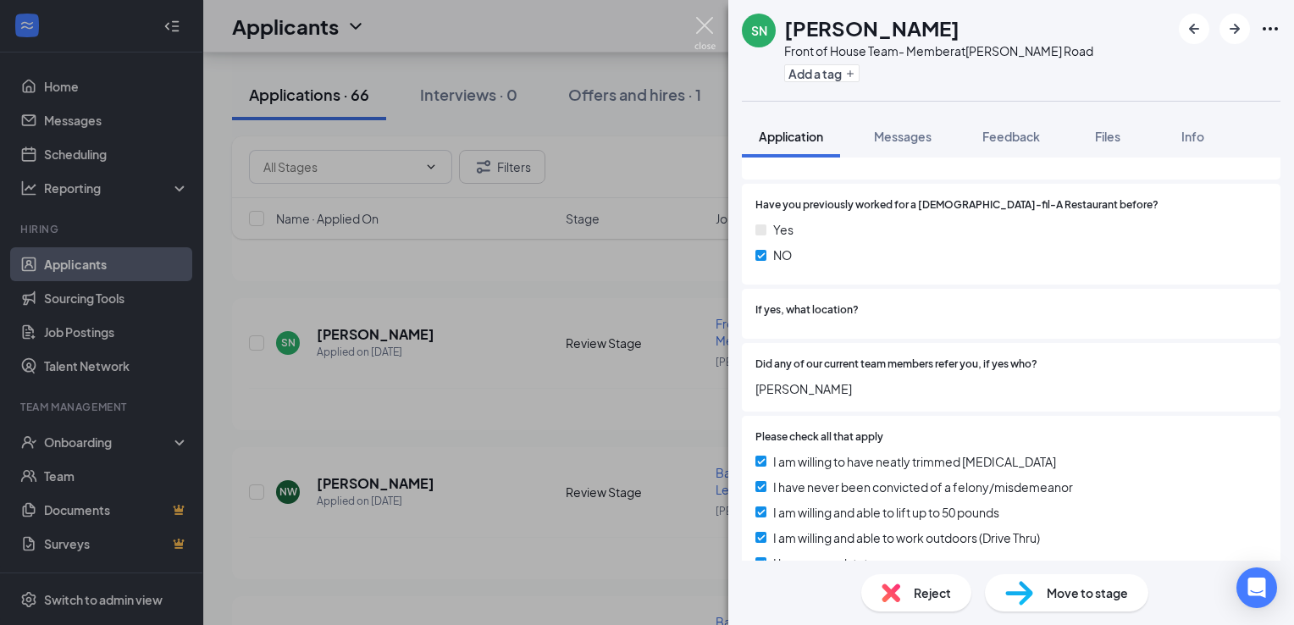
click at [706, 35] on img at bounding box center [704, 33] width 21 height 33
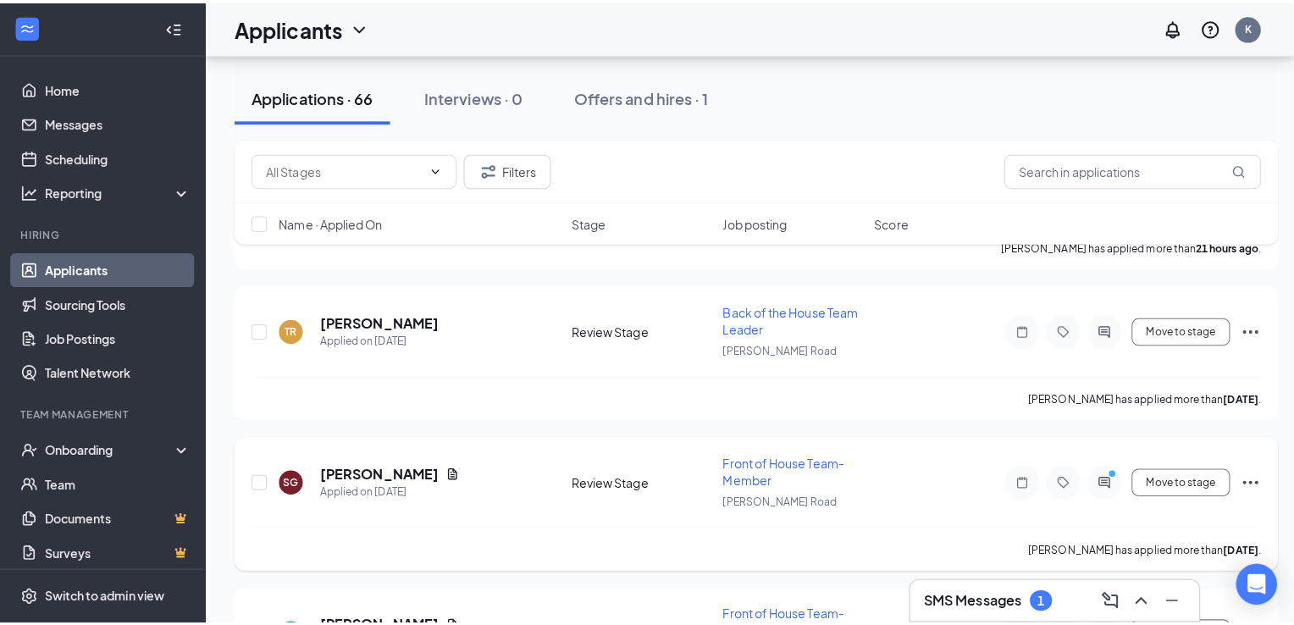
scroll to position [1022, 0]
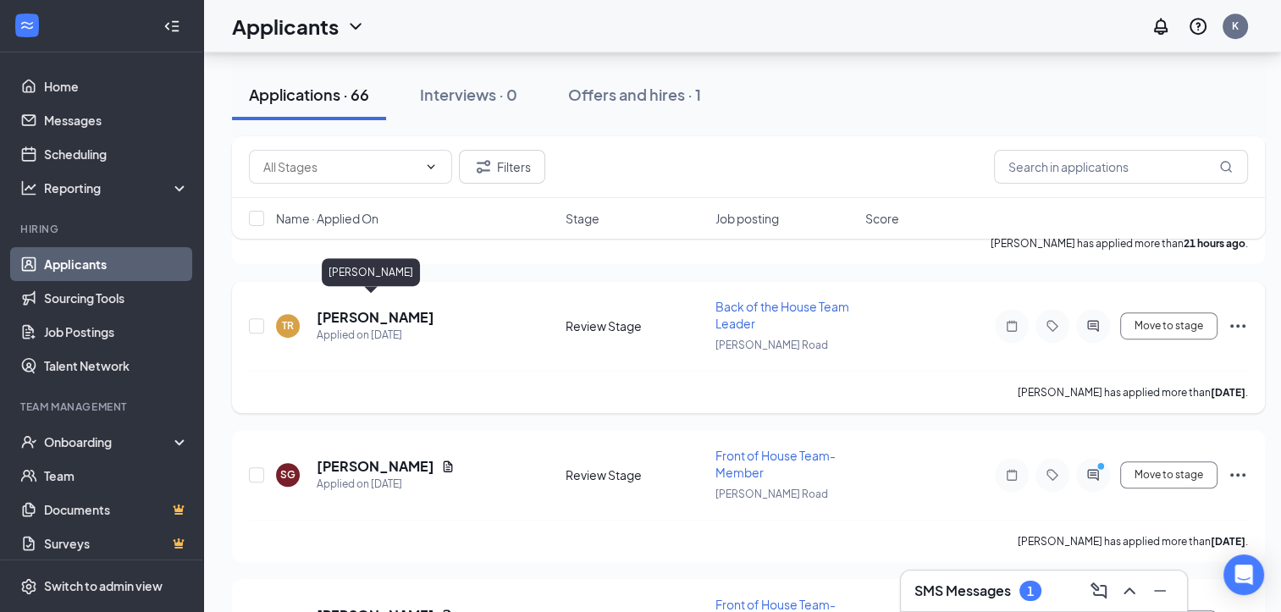
click at [384, 308] on h5 "[PERSON_NAME]" at bounding box center [376, 317] width 118 height 19
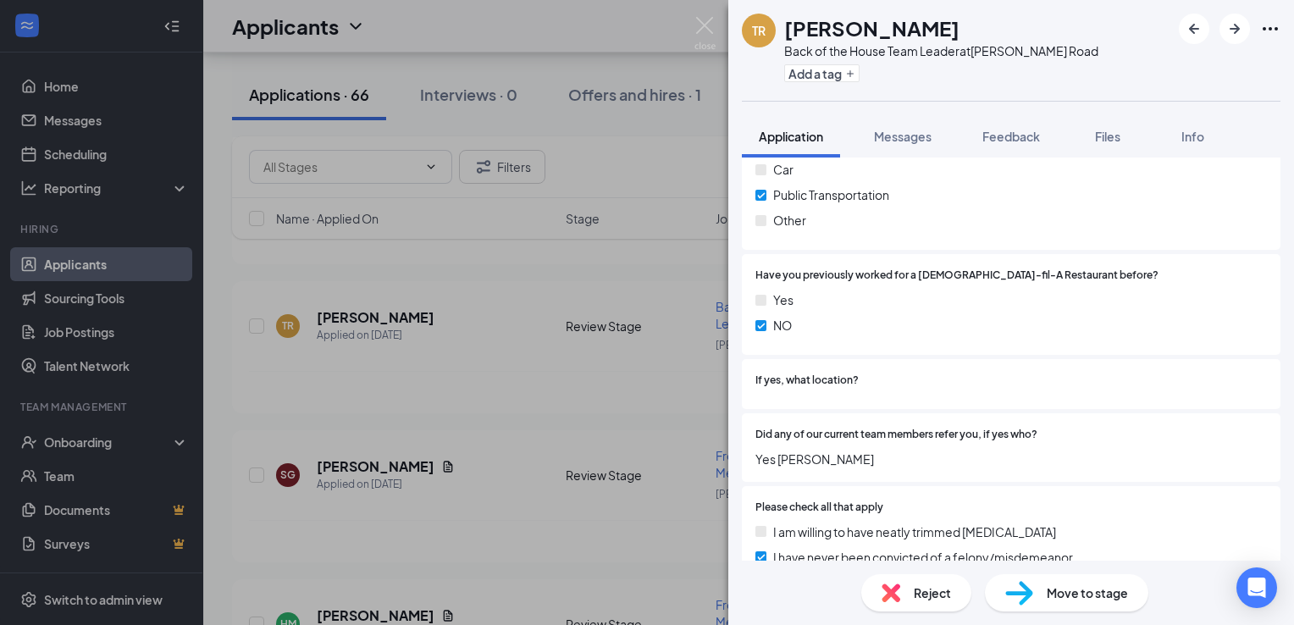
scroll to position [1524, 0]
click at [900, 139] on span "Messages" at bounding box center [903, 136] width 58 height 15
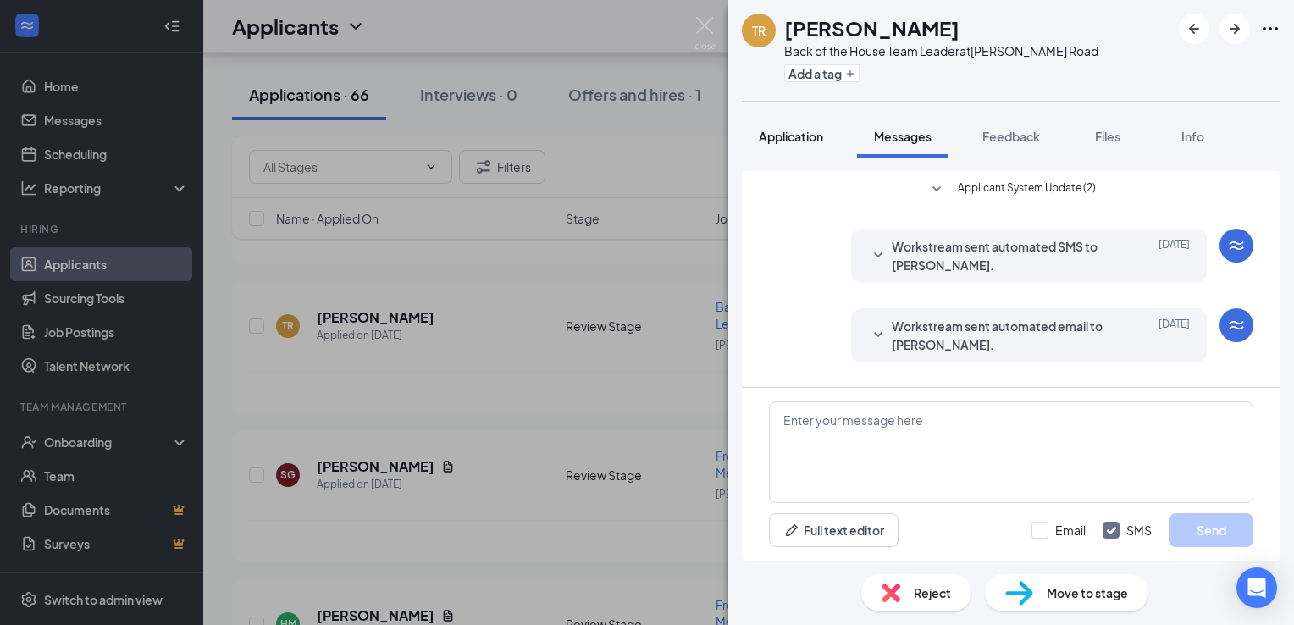
click at [787, 137] on span "Application" at bounding box center [791, 136] width 64 height 15
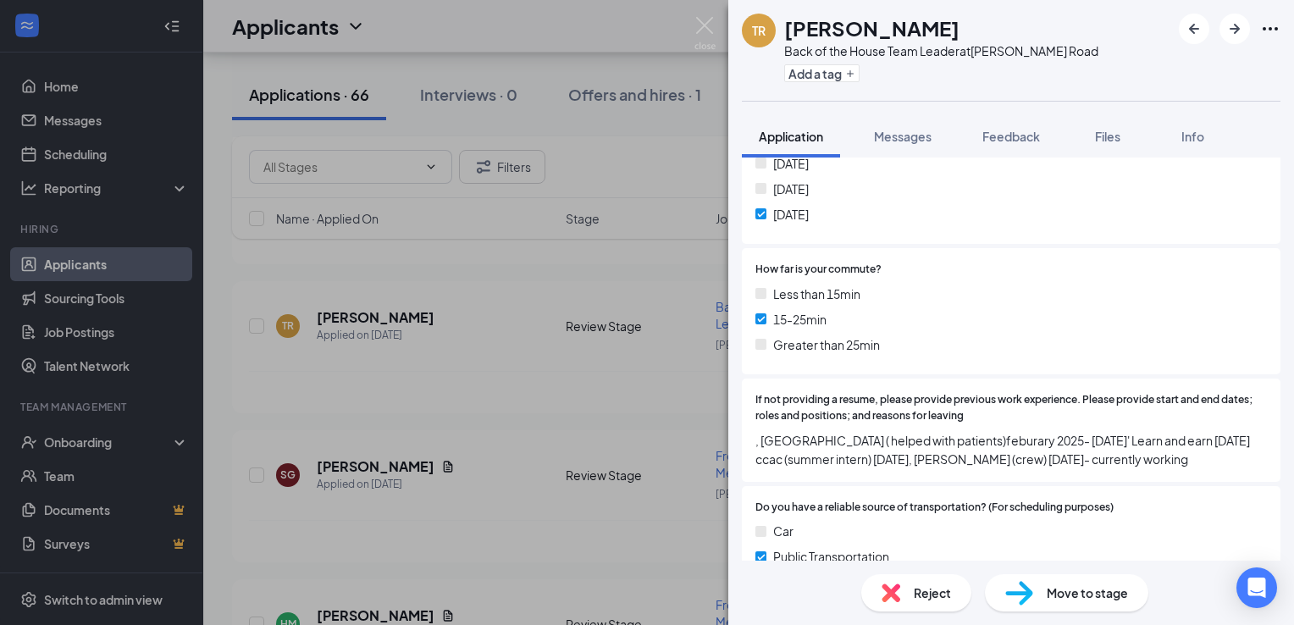
scroll to position [1165, 0]
click at [887, 137] on span "Messages" at bounding box center [903, 136] width 58 height 15
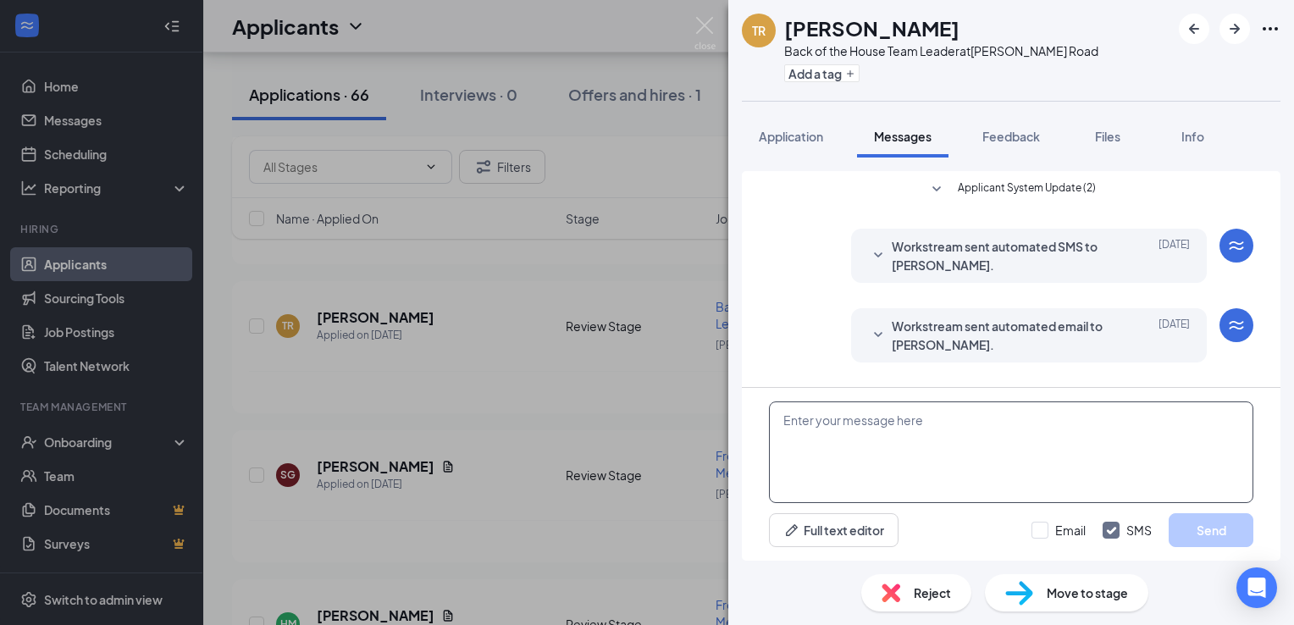
click at [813, 410] on textarea at bounding box center [1011, 452] width 484 height 102
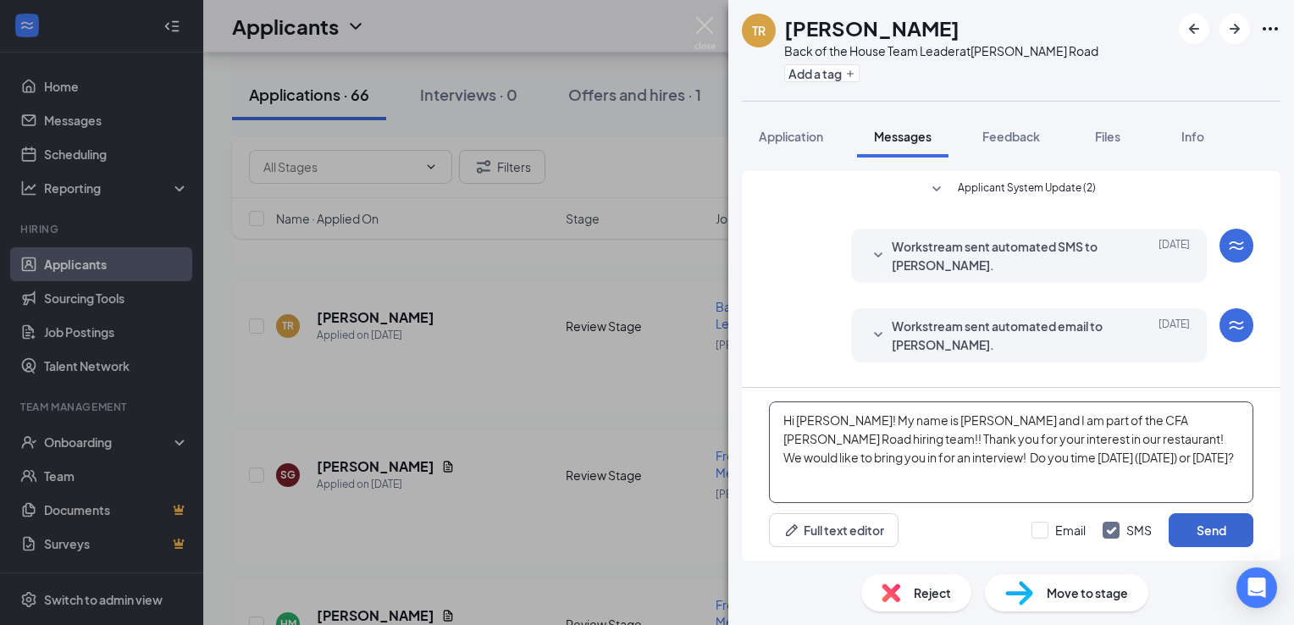
type textarea "Hi Taylor! My name is Kelly and I am part of the CFA McKnight Road hiring team!…"
click at [1195, 526] on button "Send" at bounding box center [1210, 530] width 85 height 34
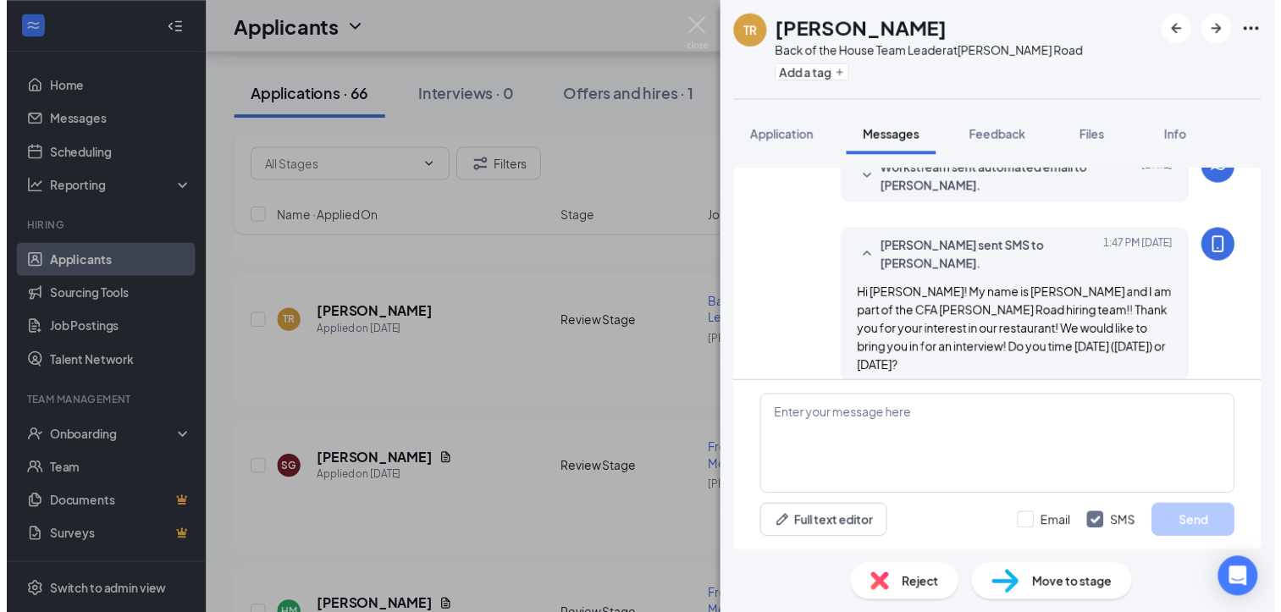
scroll to position [157, 0]
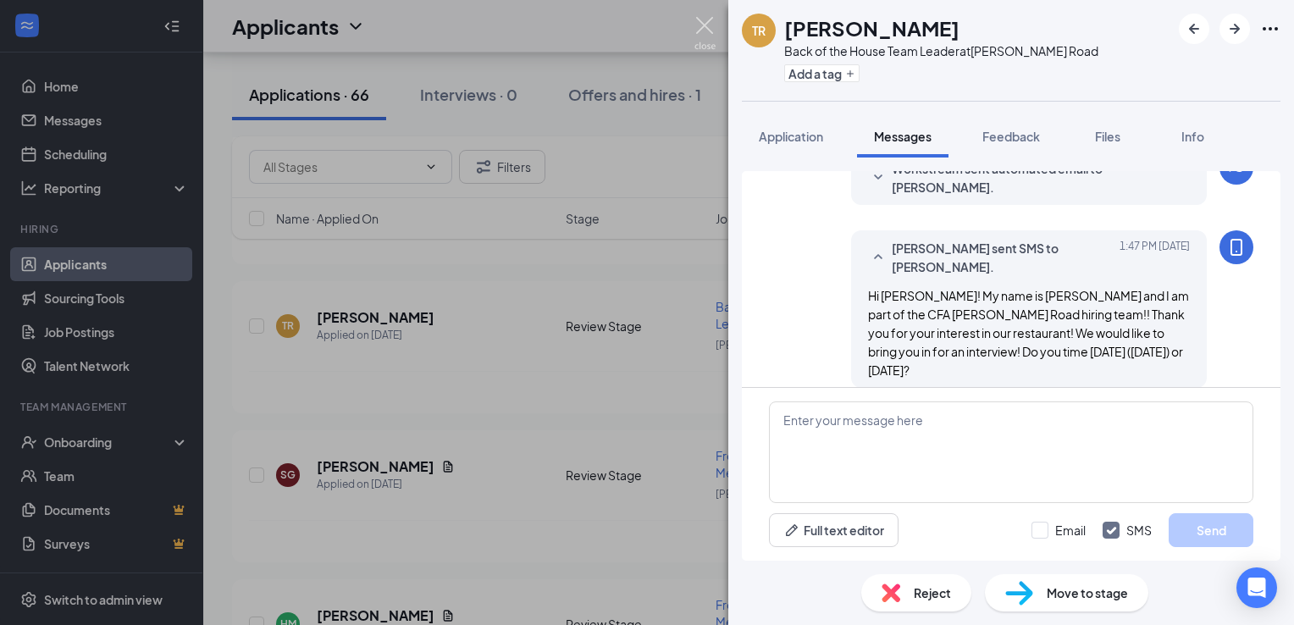
click at [697, 23] on img at bounding box center [704, 33] width 21 height 33
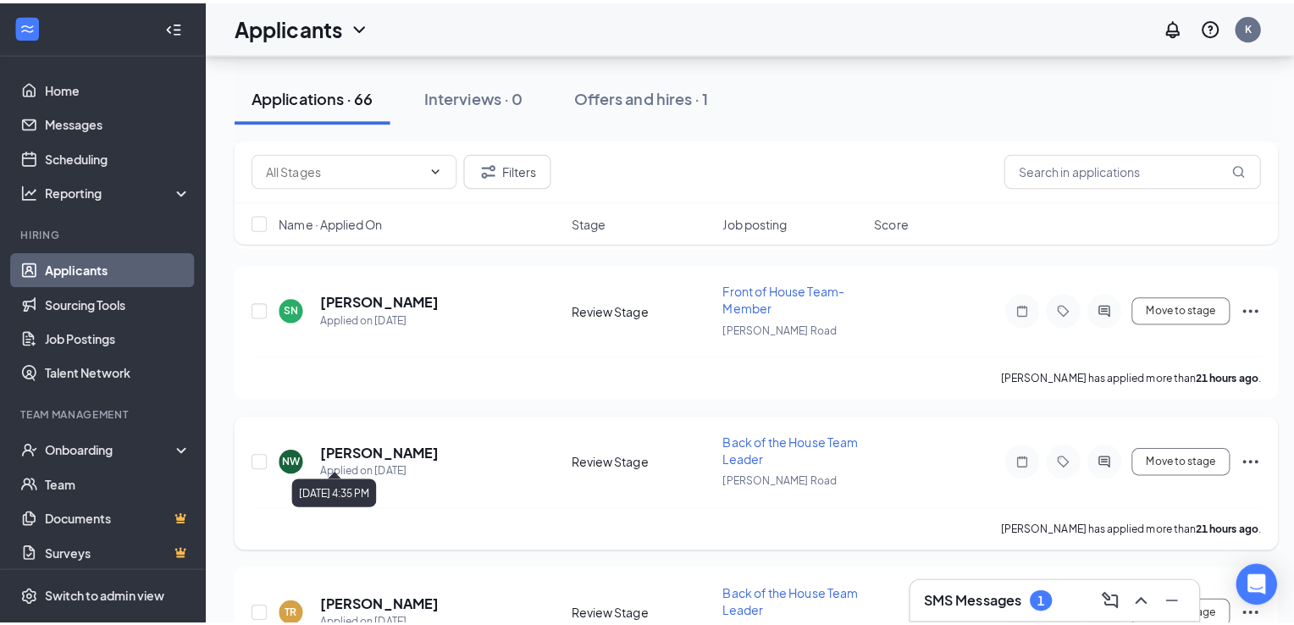
scroll to position [745, 0]
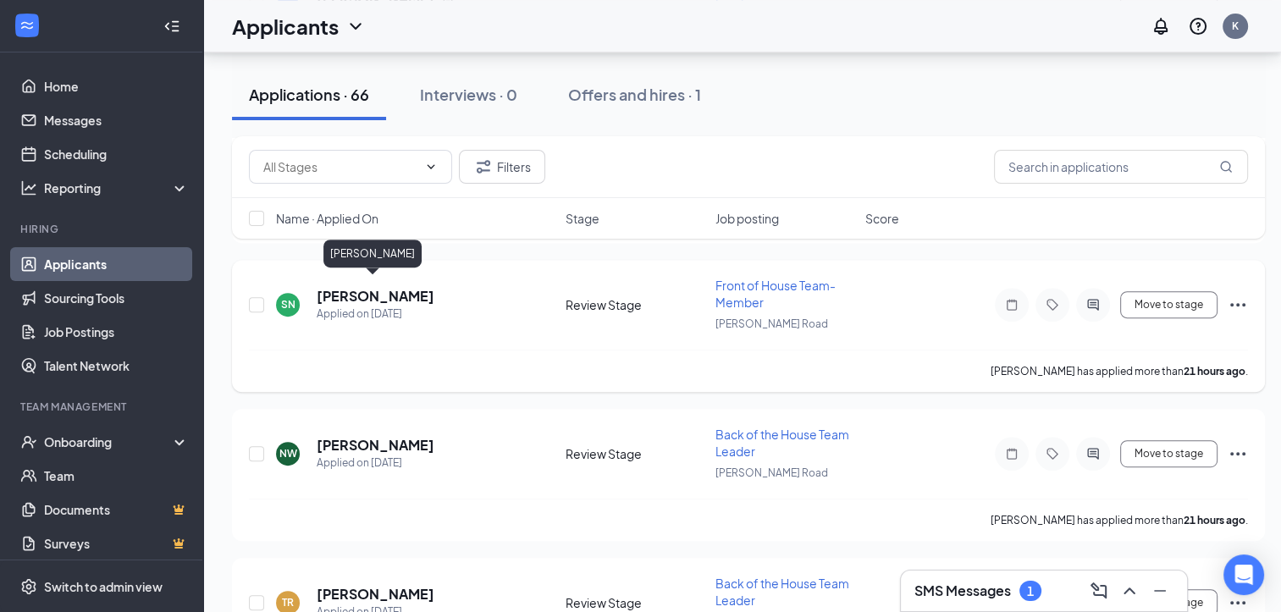
click at [400, 287] on h5 "[PERSON_NAME]" at bounding box center [376, 296] width 118 height 19
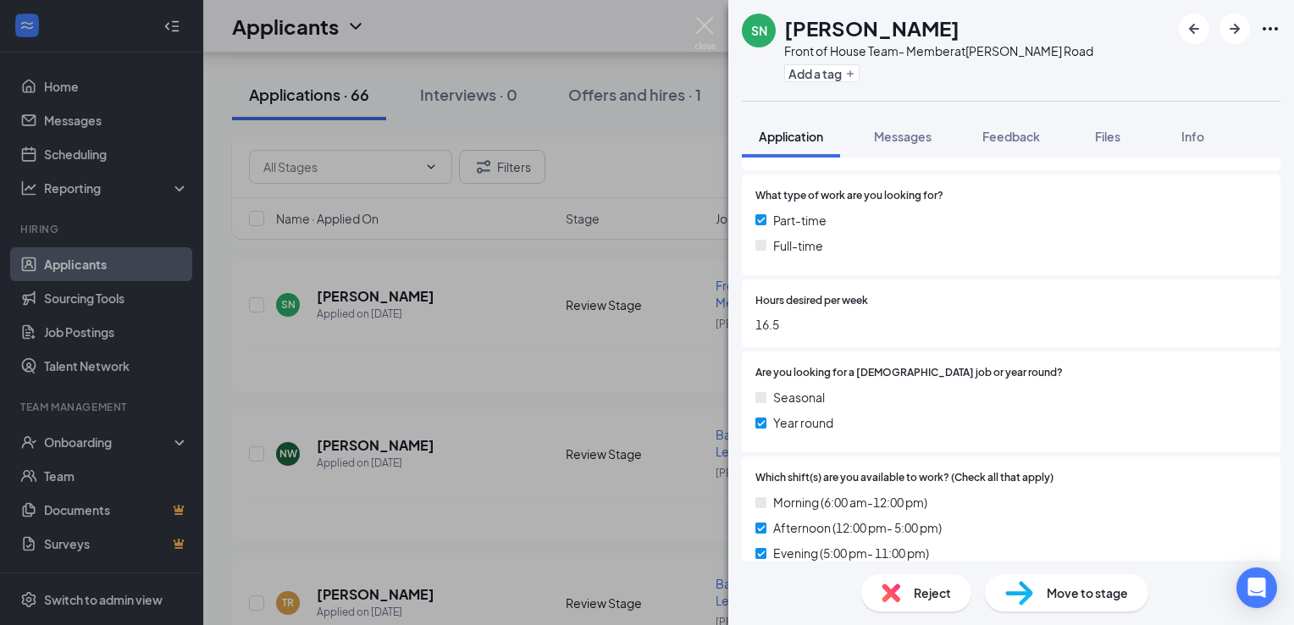
scroll to position [592, 0]
click at [910, 139] on span "Messages" at bounding box center [903, 136] width 58 height 15
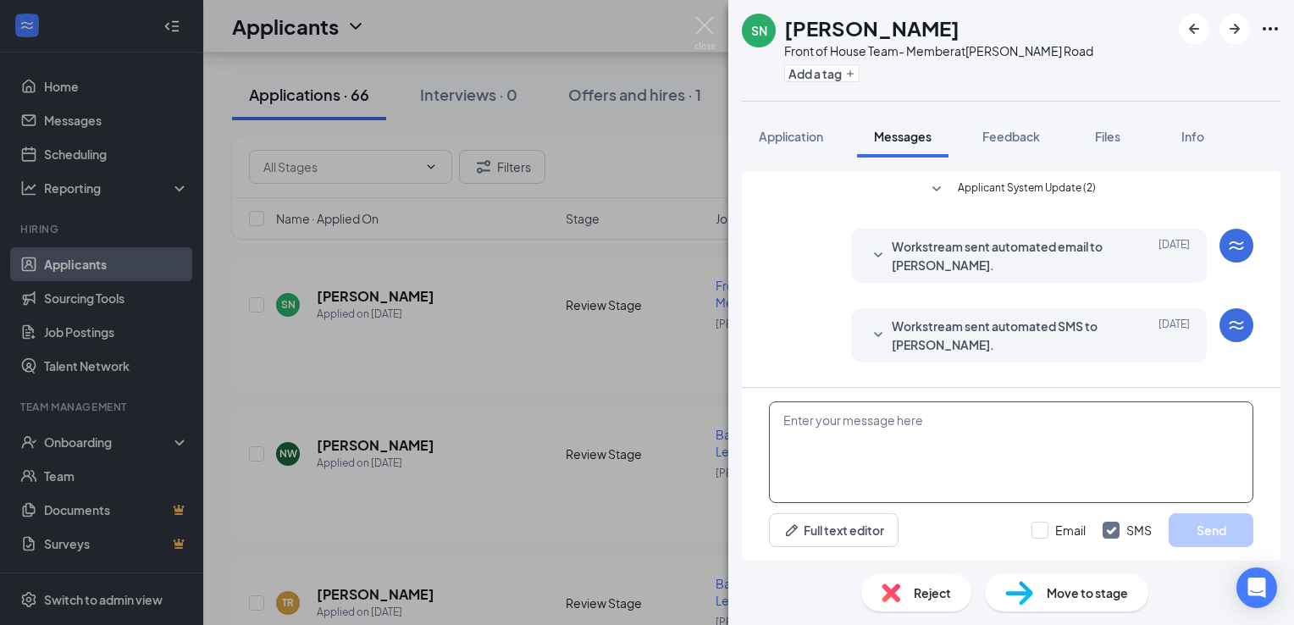
click at [816, 439] on textarea at bounding box center [1011, 452] width 484 height 102
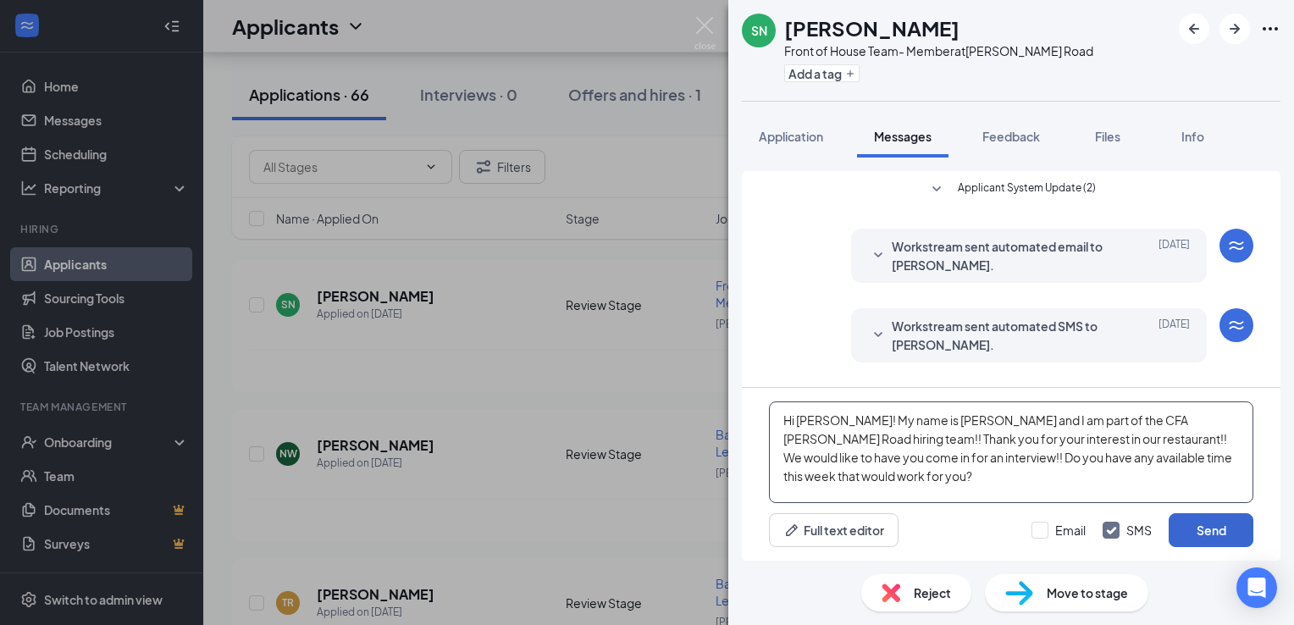
type textarea "Hi Sophie! My name is Kelly and I am part of the CFA McKnight Road hiring team!…"
click at [1212, 536] on button "Send" at bounding box center [1210, 530] width 85 height 34
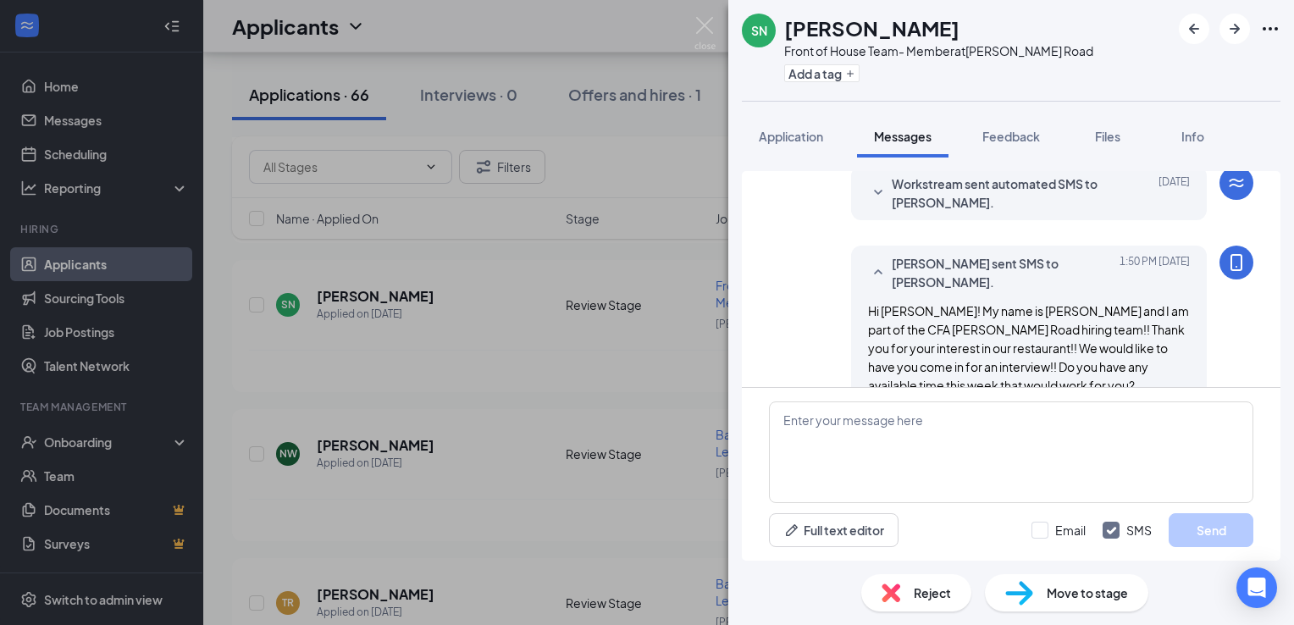
scroll to position [157, 0]
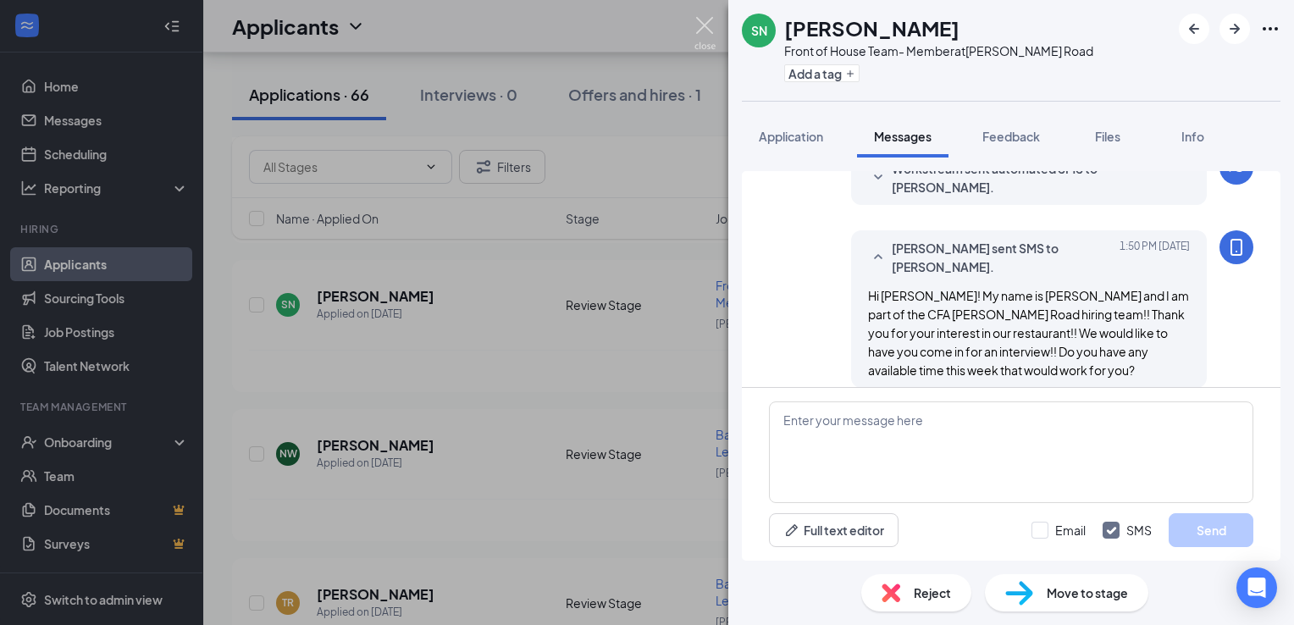
click at [701, 24] on img at bounding box center [704, 33] width 21 height 33
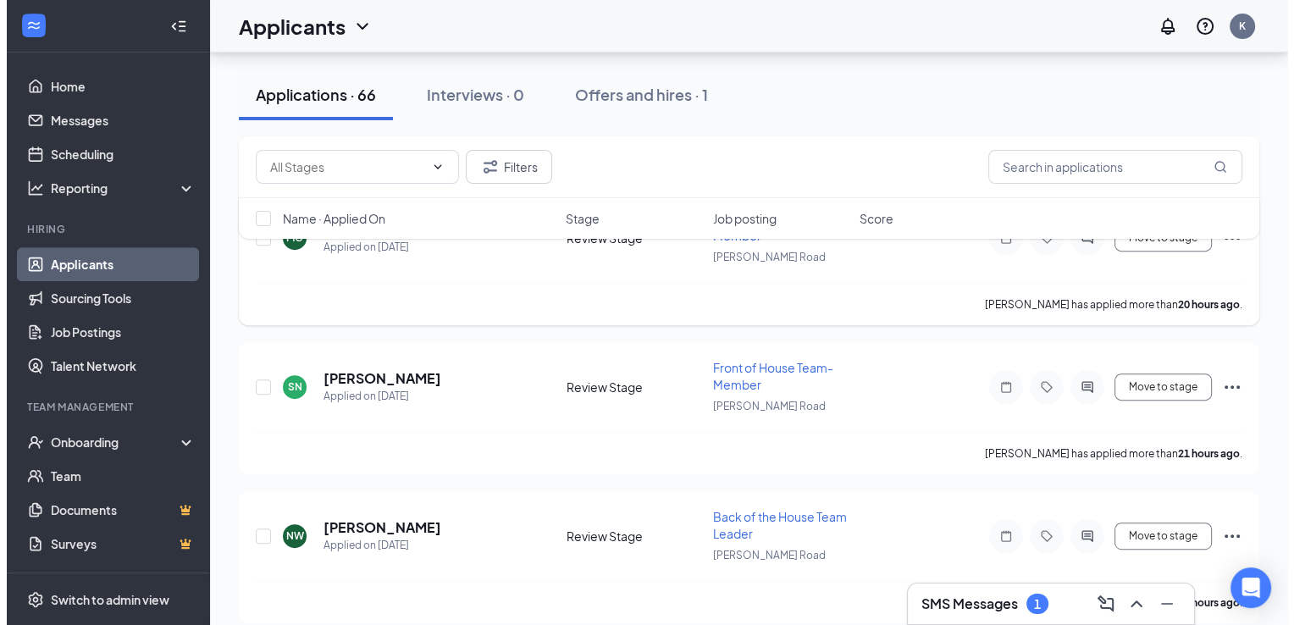
scroll to position [606, 0]
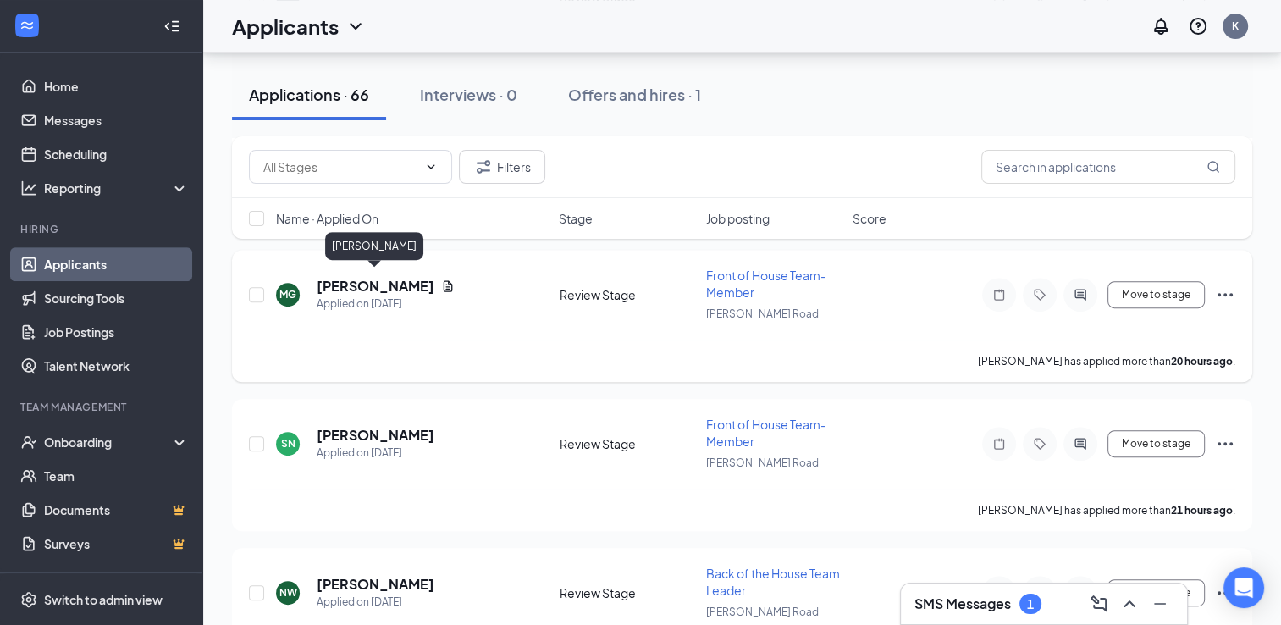
click at [406, 279] on h5 "[PERSON_NAME]" at bounding box center [376, 286] width 118 height 19
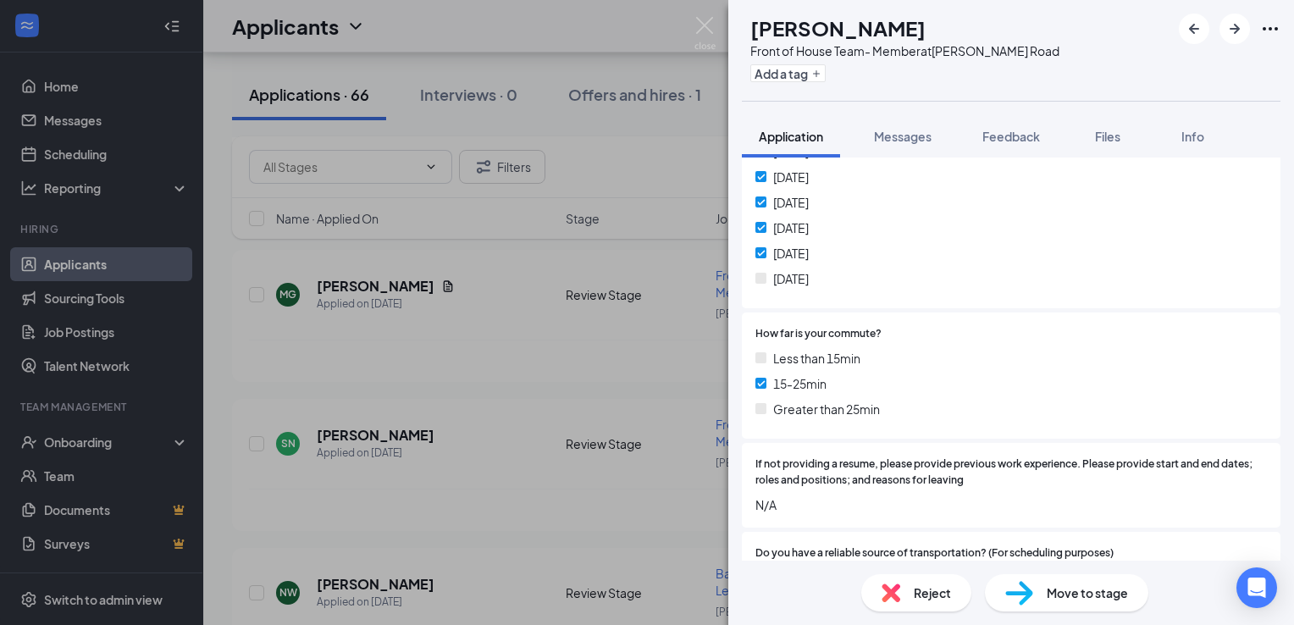
scroll to position [1251, 0]
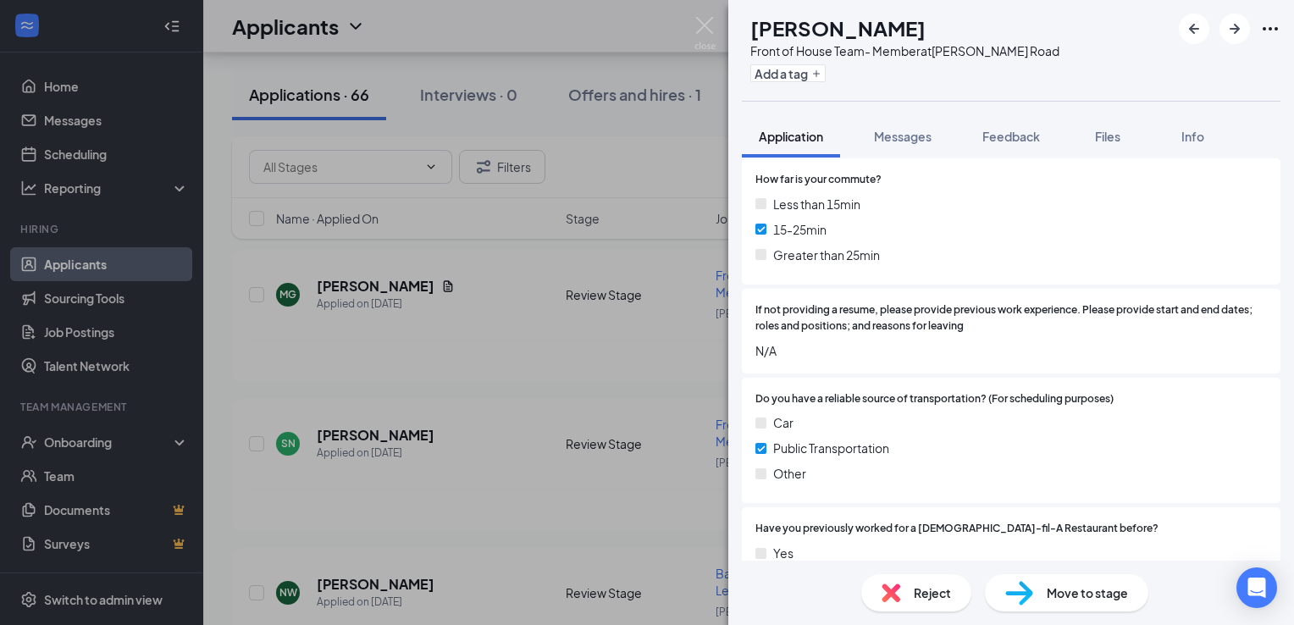
click at [911, 594] on div "Reject" at bounding box center [916, 592] width 110 height 37
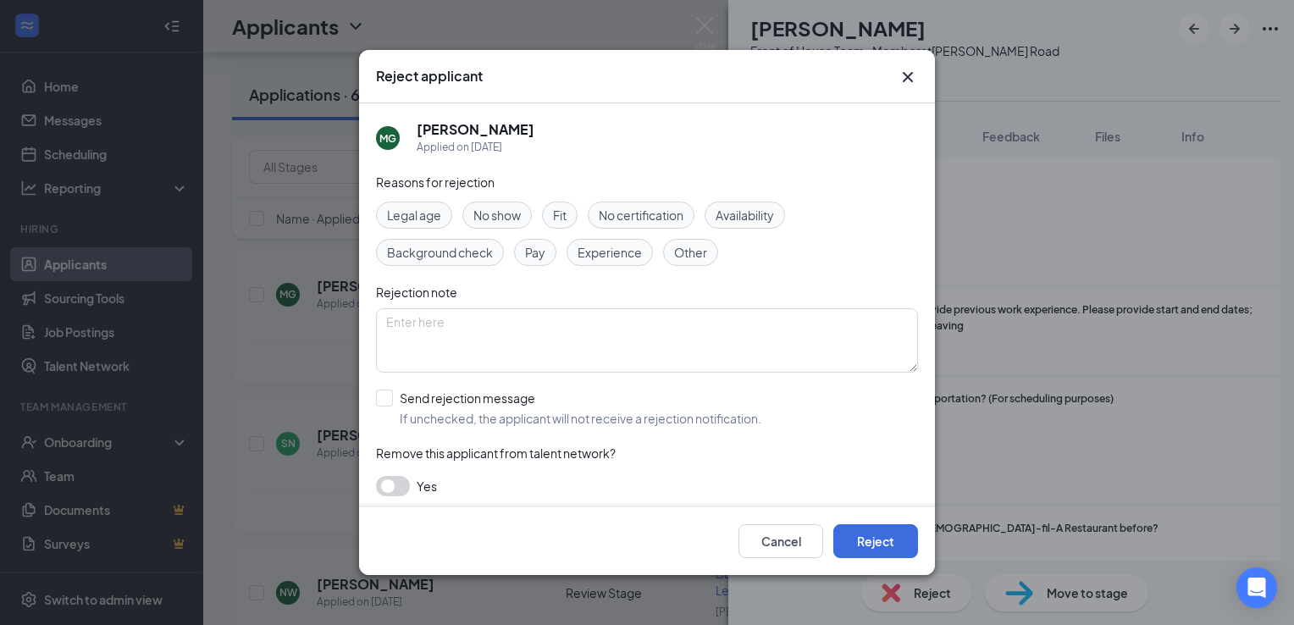
click at [433, 211] on span "Legal age" at bounding box center [414, 215] width 54 height 19
click at [891, 532] on button "Reject" at bounding box center [875, 541] width 85 height 34
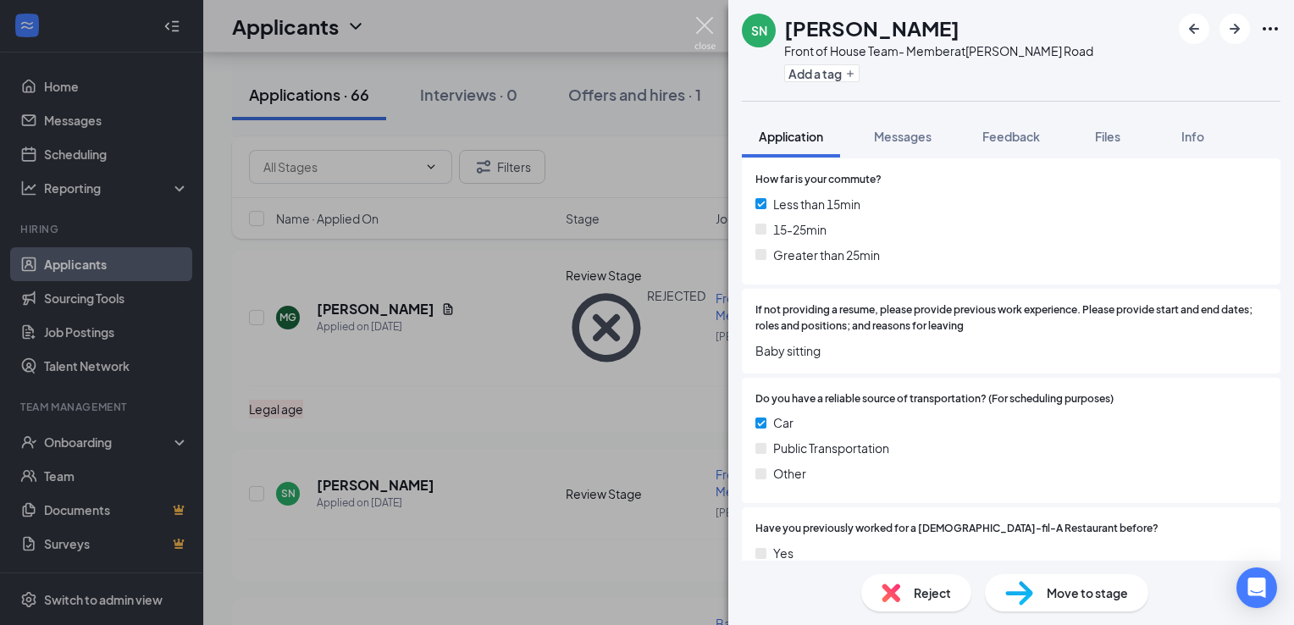
click at [704, 22] on img at bounding box center [704, 33] width 21 height 33
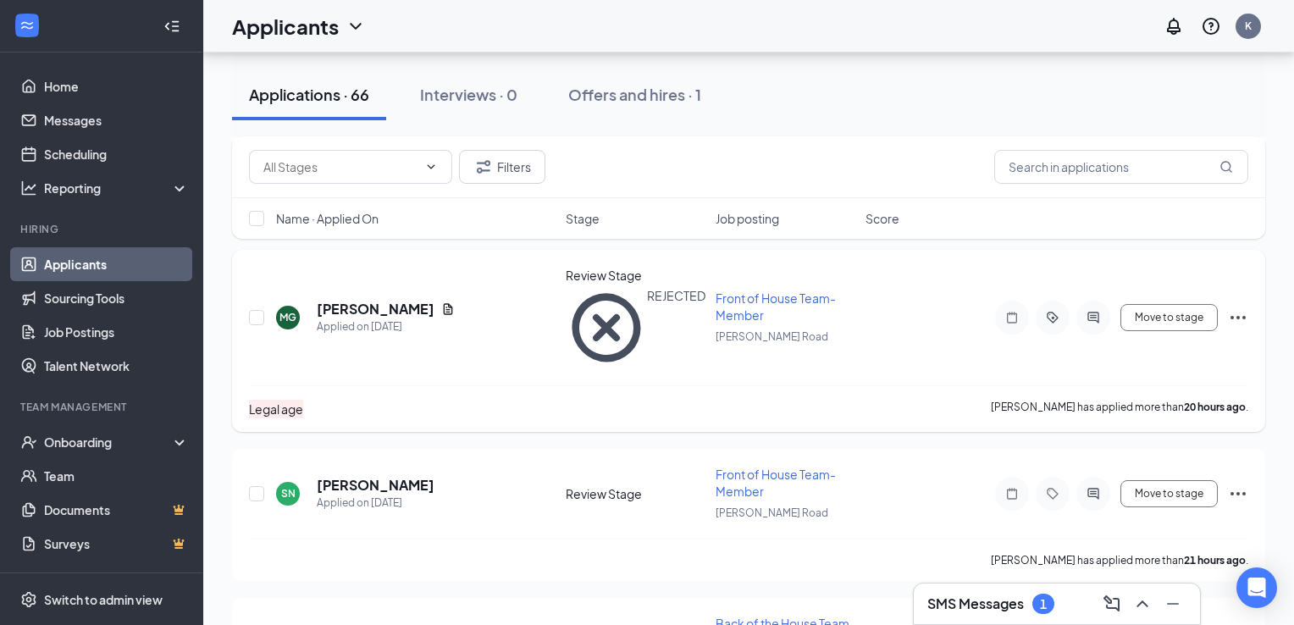
scroll to position [480, 0]
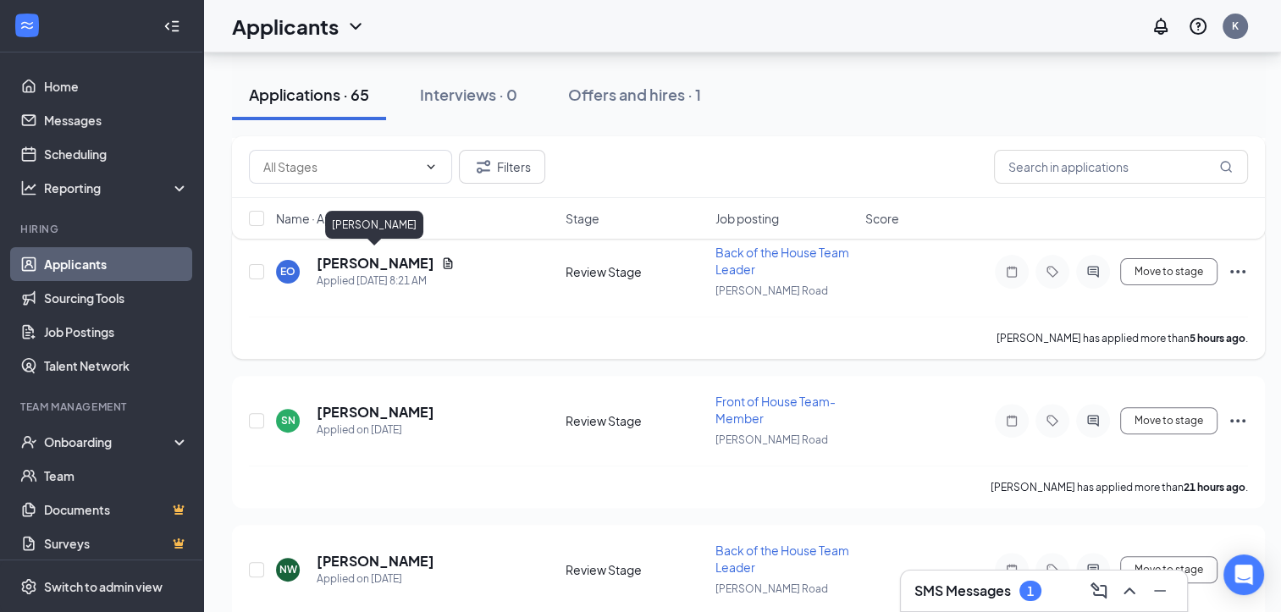
click at [410, 259] on h5 "[PERSON_NAME]" at bounding box center [376, 263] width 118 height 19
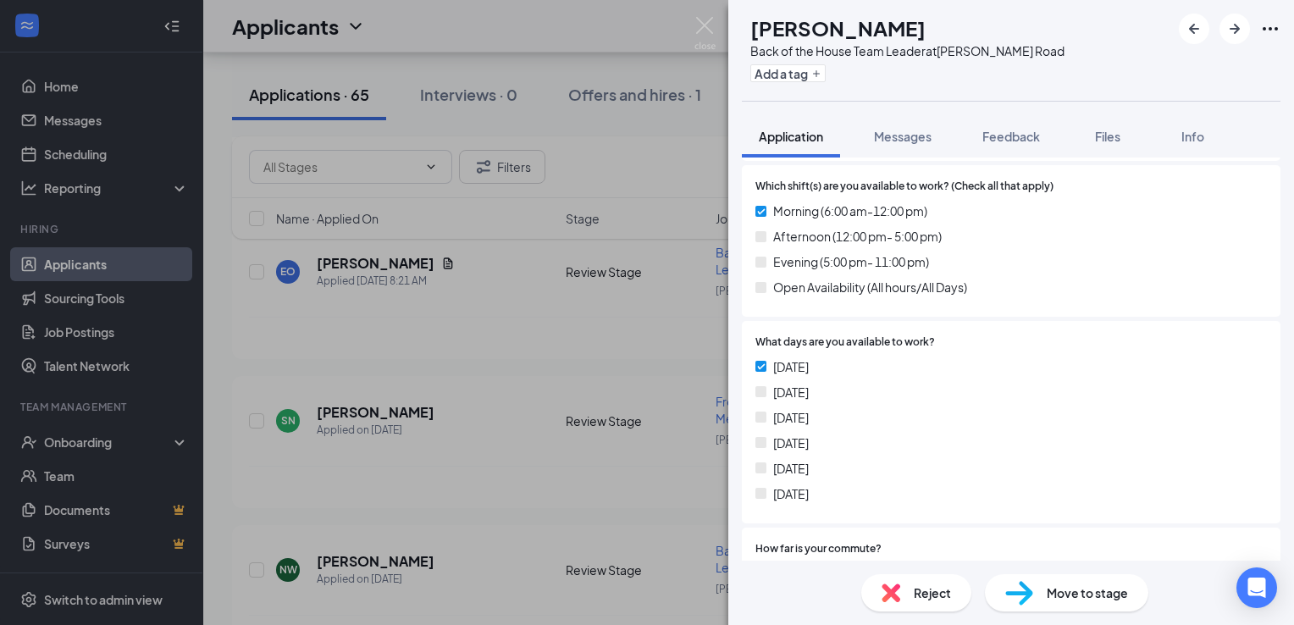
scroll to position [941, 0]
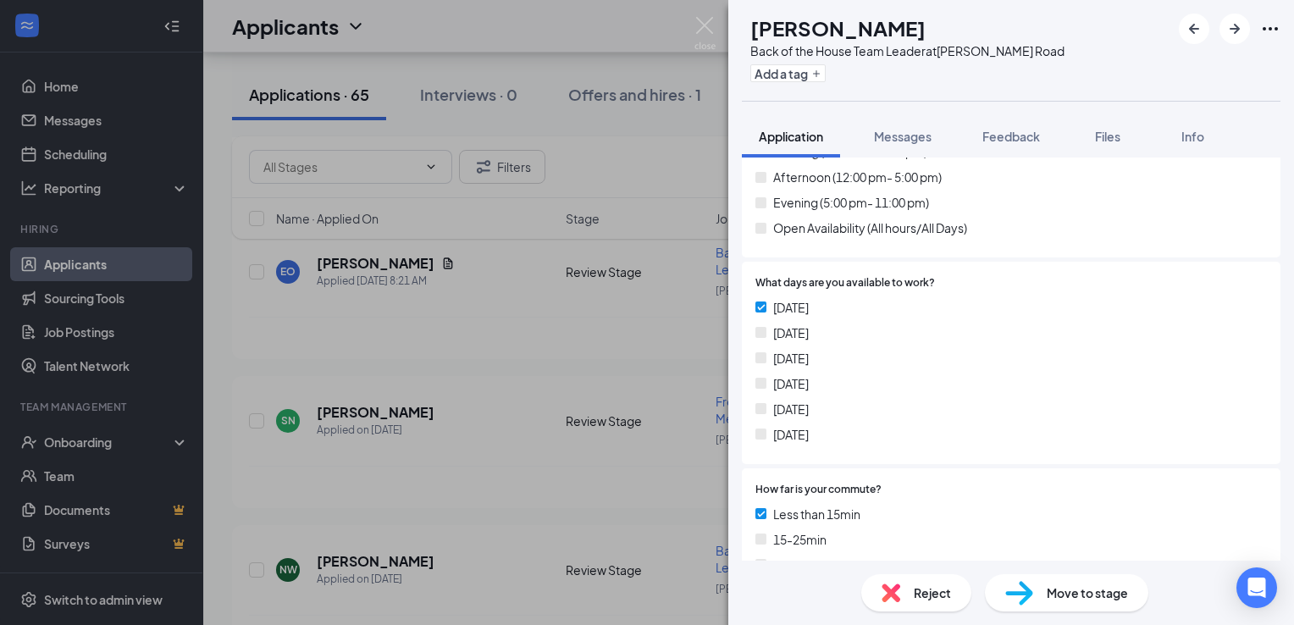
click at [933, 593] on span "Reject" at bounding box center [931, 592] width 37 height 19
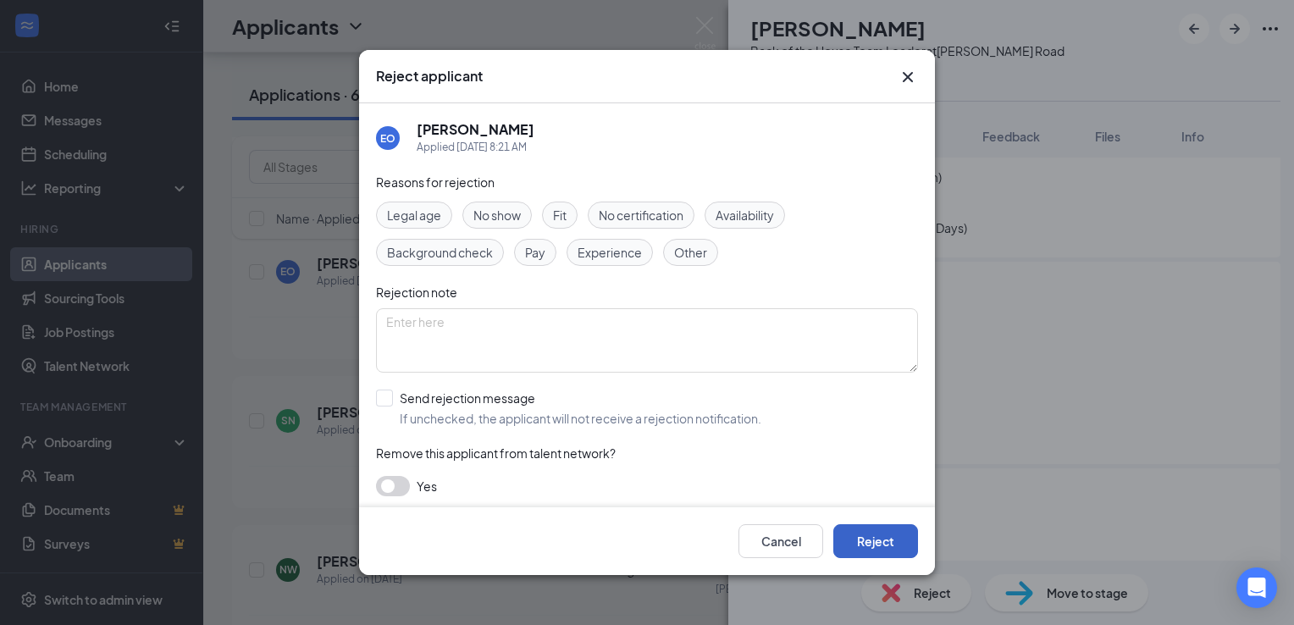
click at [874, 533] on button "Reject" at bounding box center [875, 541] width 85 height 34
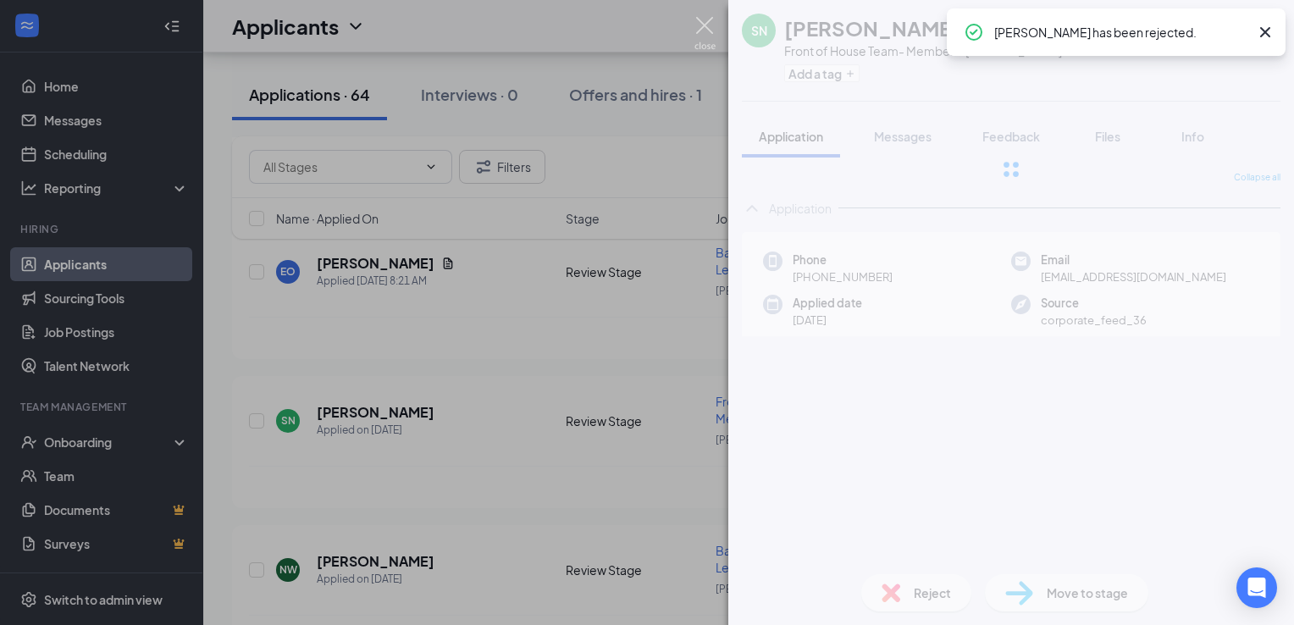
click at [700, 25] on img at bounding box center [704, 33] width 21 height 33
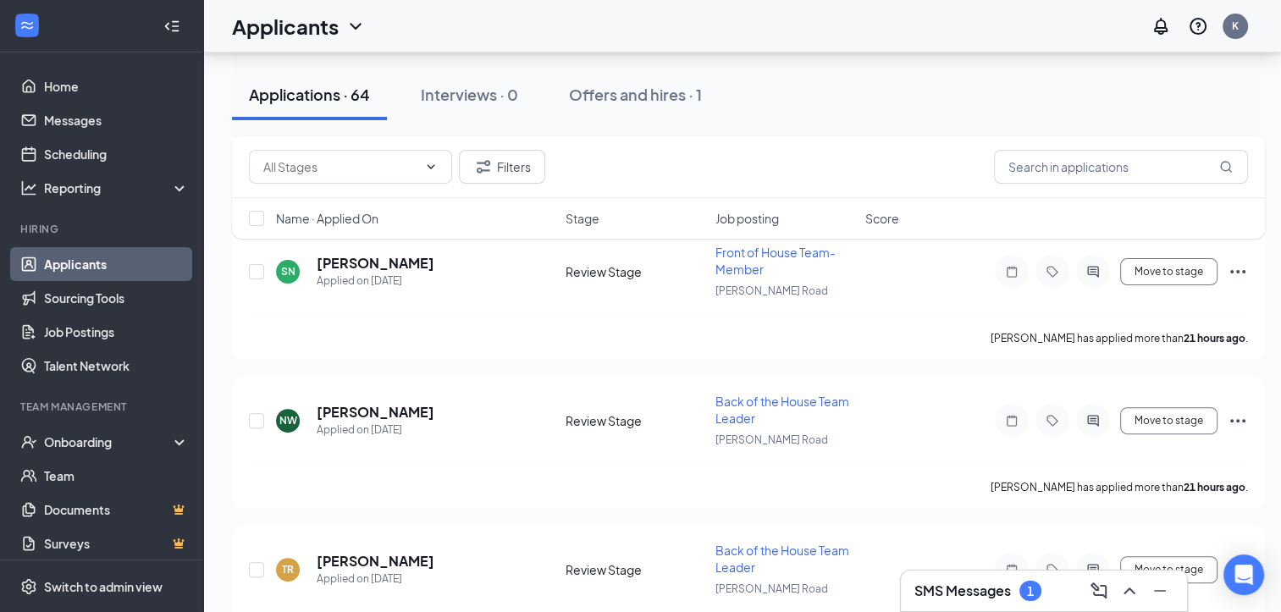
click at [1038, 599] on div "SMS Messages 1" at bounding box center [977, 591] width 127 height 20
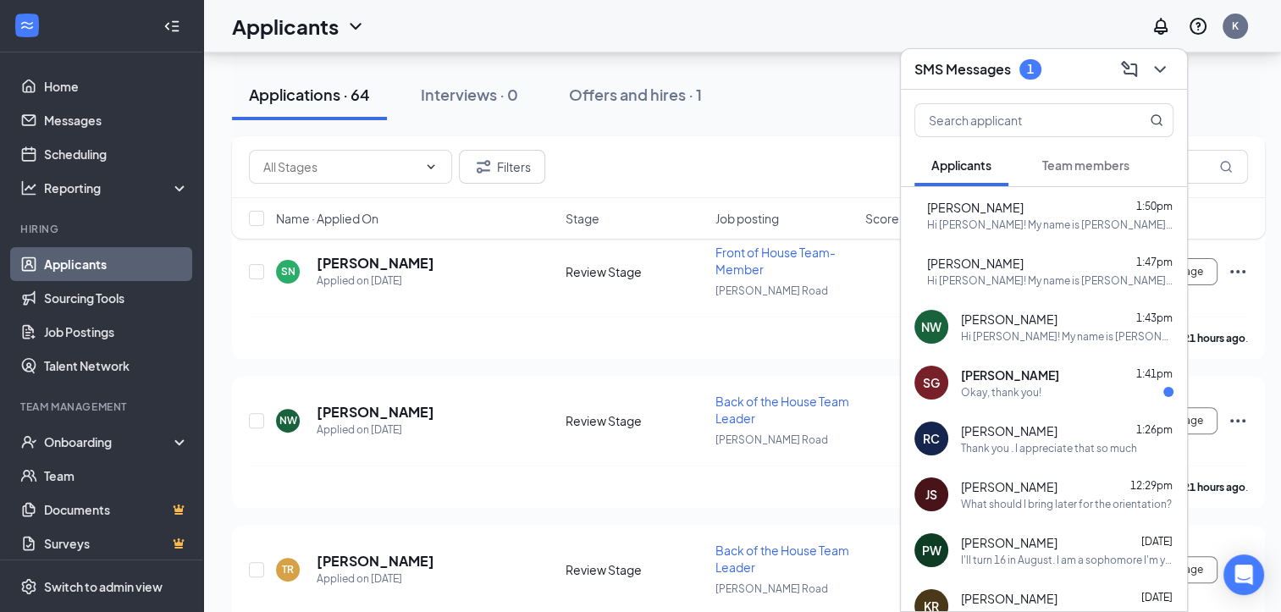
click at [1035, 385] on div "Okay, thank you!" at bounding box center [1001, 392] width 80 height 14
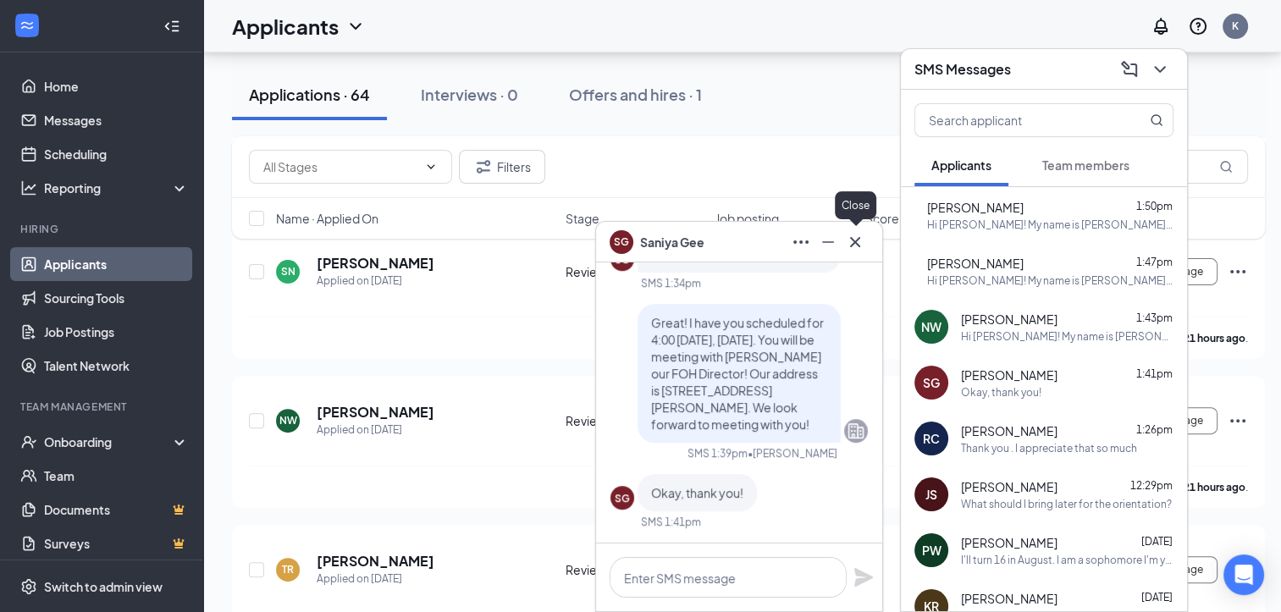
click at [857, 246] on icon "Cross" at bounding box center [855, 242] width 20 height 20
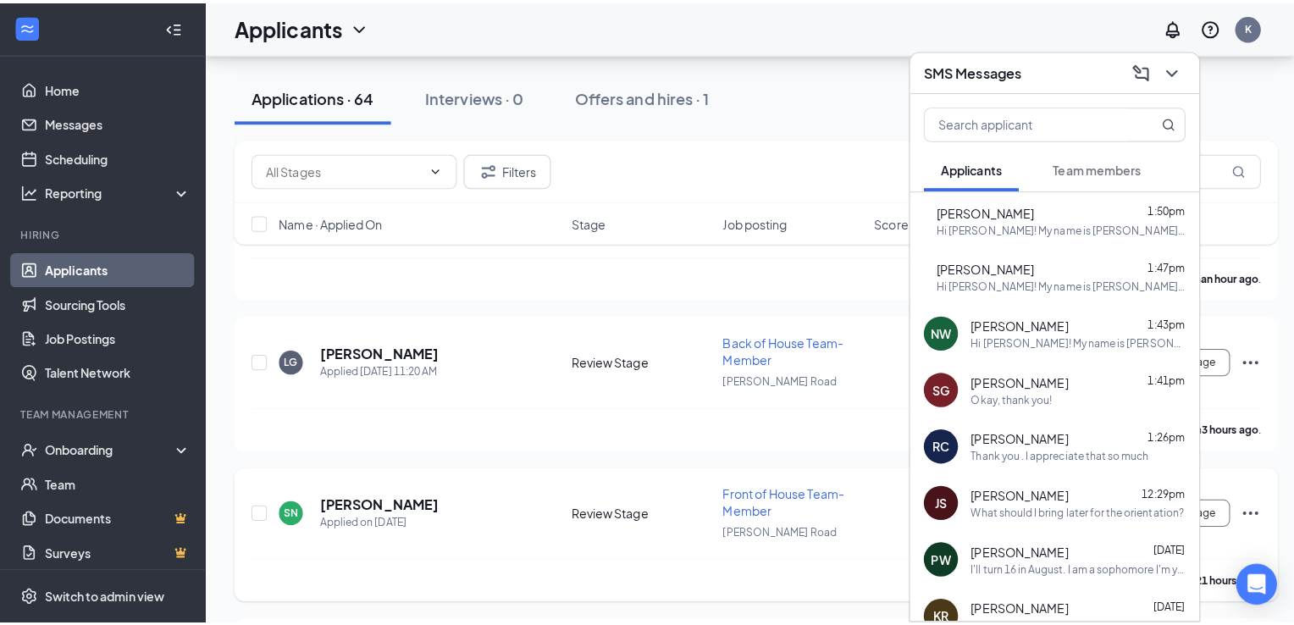
scroll to position [240, 0]
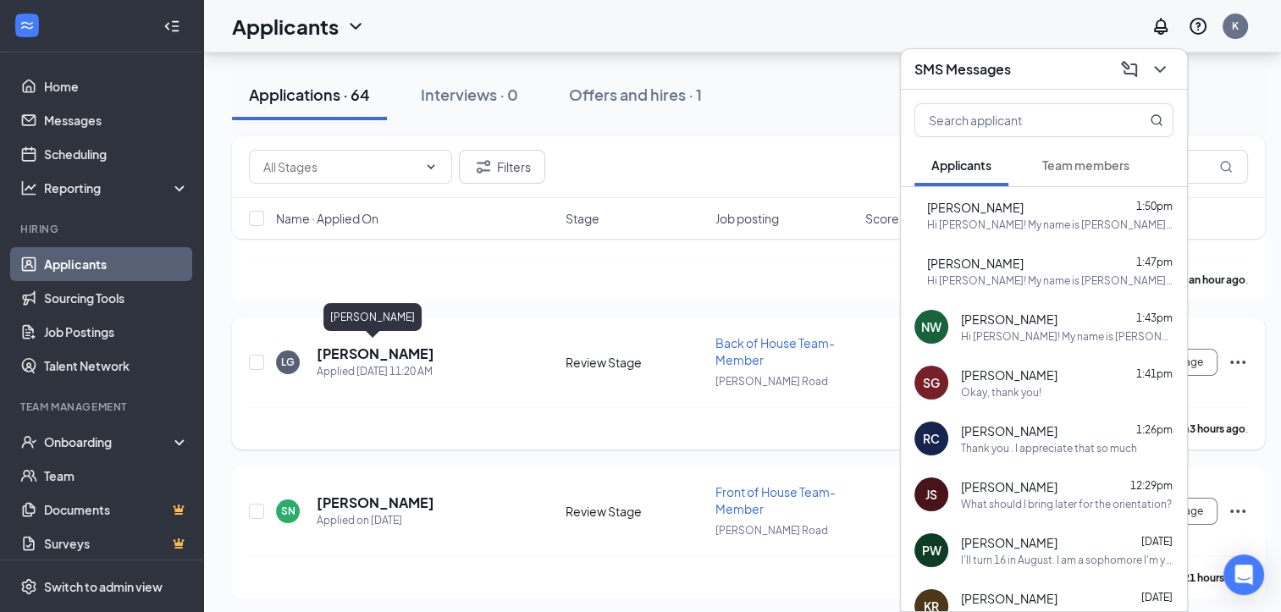
click at [386, 350] on h5 "[PERSON_NAME]" at bounding box center [376, 354] width 118 height 19
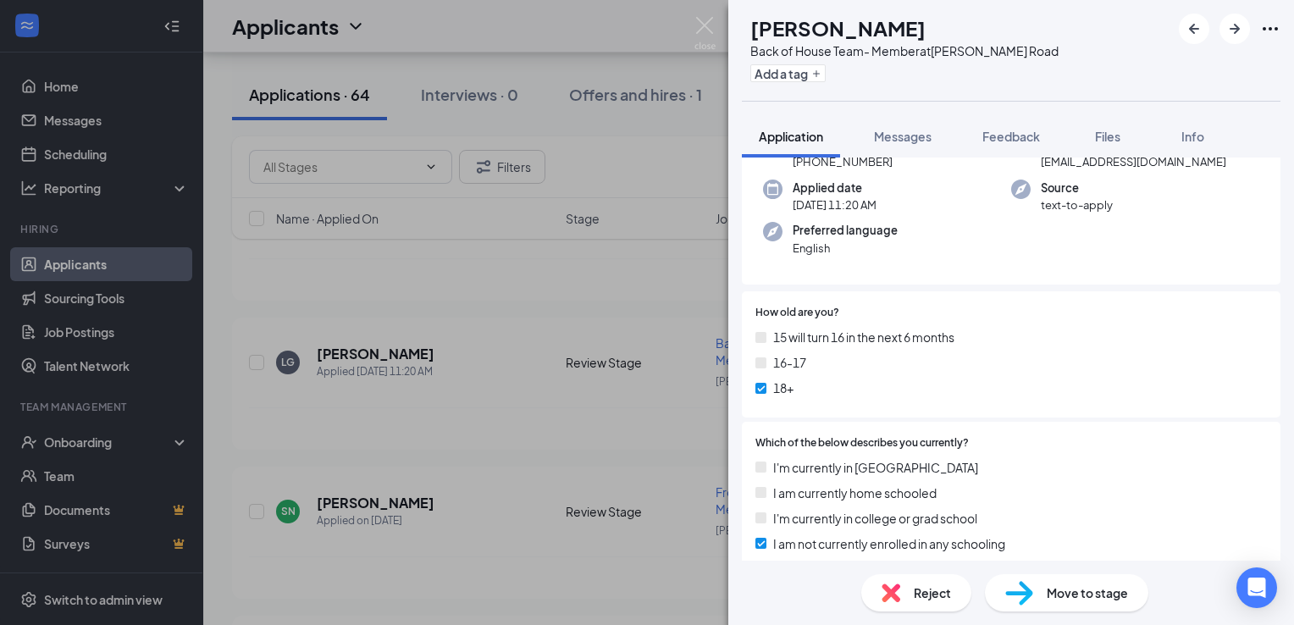
scroll to position [114, 0]
click at [904, 143] on span "Messages" at bounding box center [903, 136] width 58 height 15
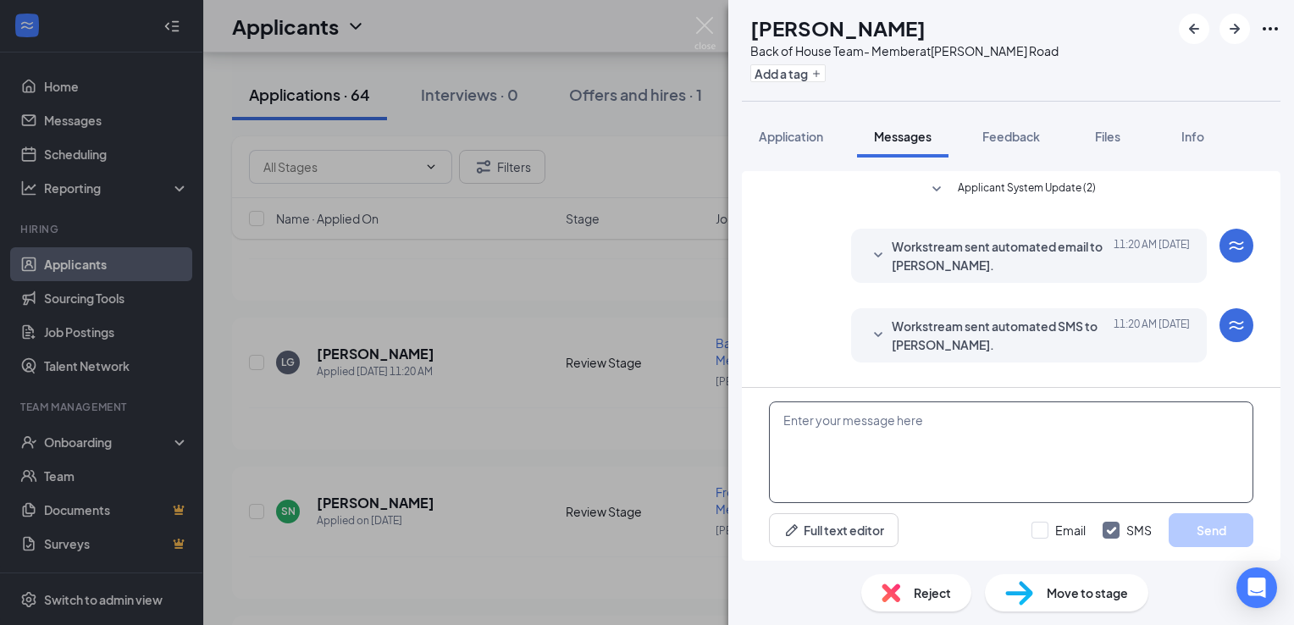
click at [830, 425] on textarea at bounding box center [1011, 452] width 484 height 102
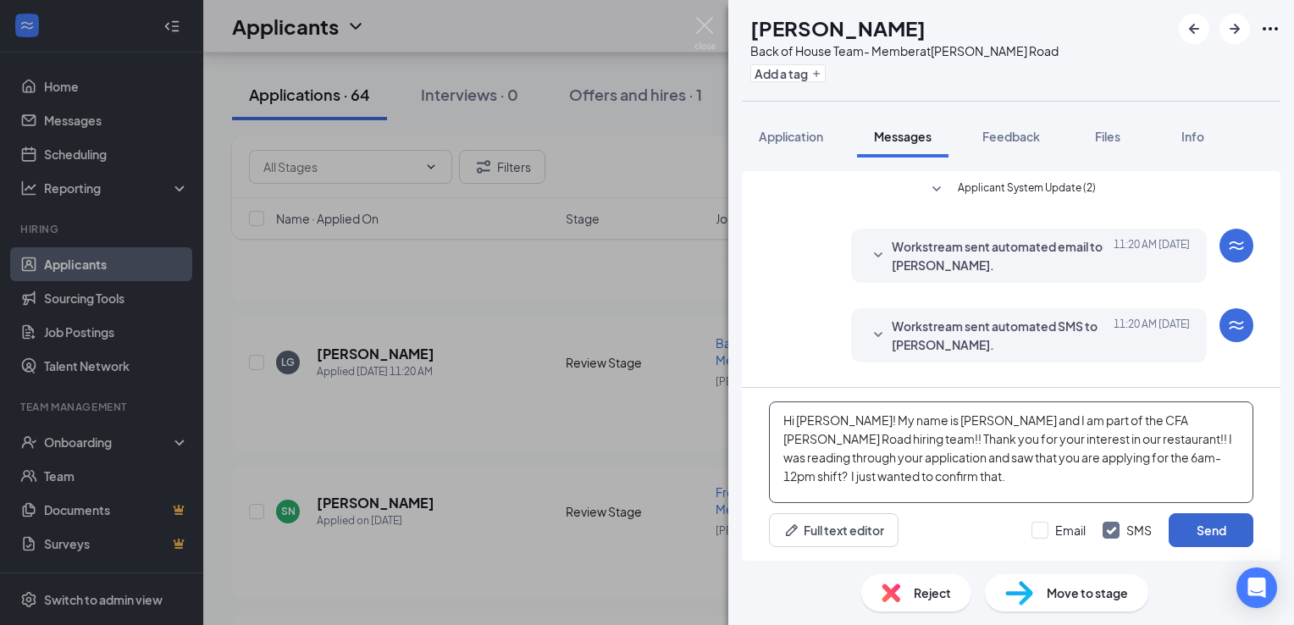
type textarea "Hi Linda! My name is Kelly and I am part of the CFA McKnight Road hiring team!!…"
click at [1211, 527] on button "Send" at bounding box center [1210, 530] width 85 height 34
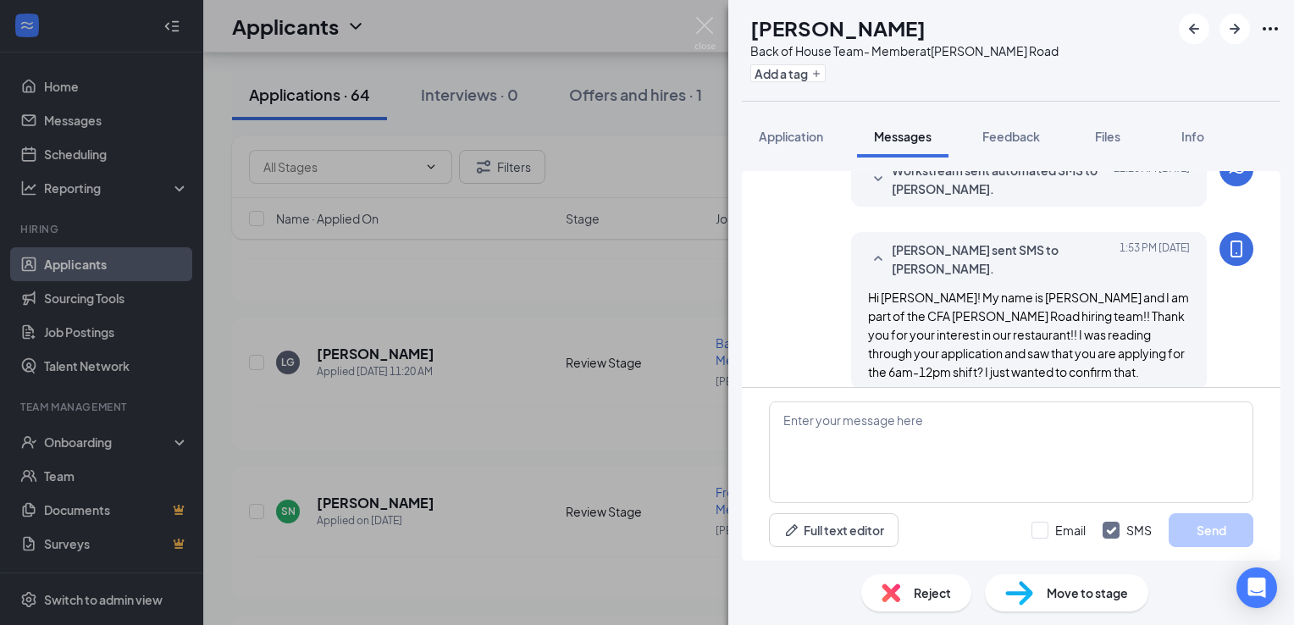
scroll to position [157, 0]
click at [704, 19] on img at bounding box center [704, 33] width 21 height 33
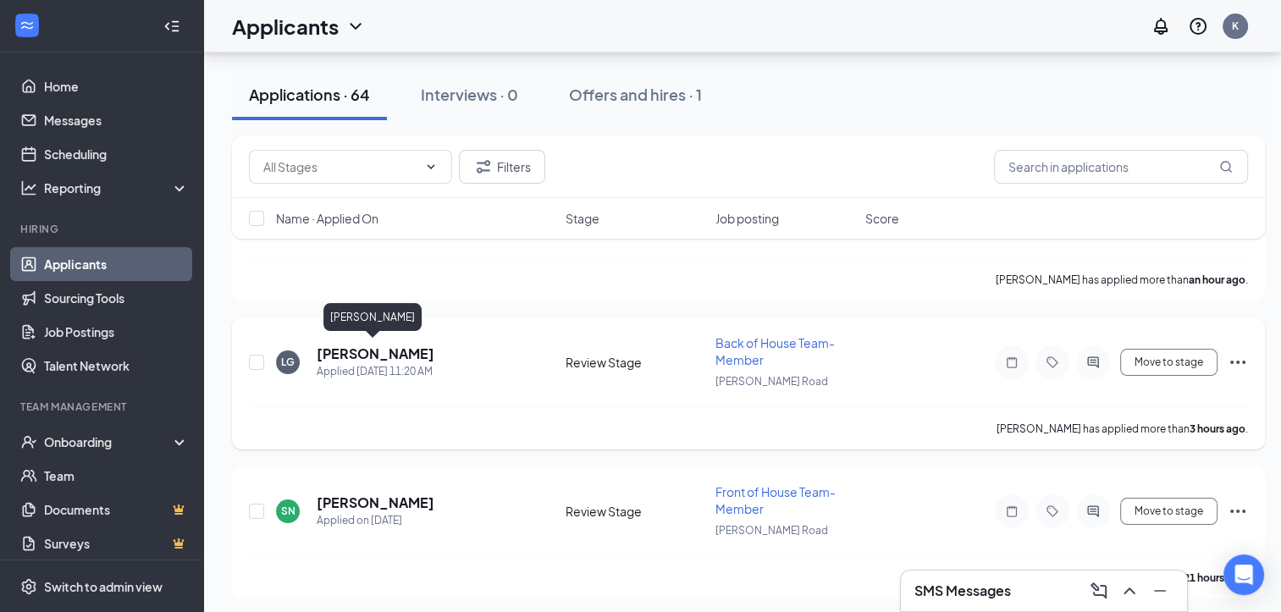
click at [397, 350] on h5 "[PERSON_NAME]" at bounding box center [376, 354] width 118 height 19
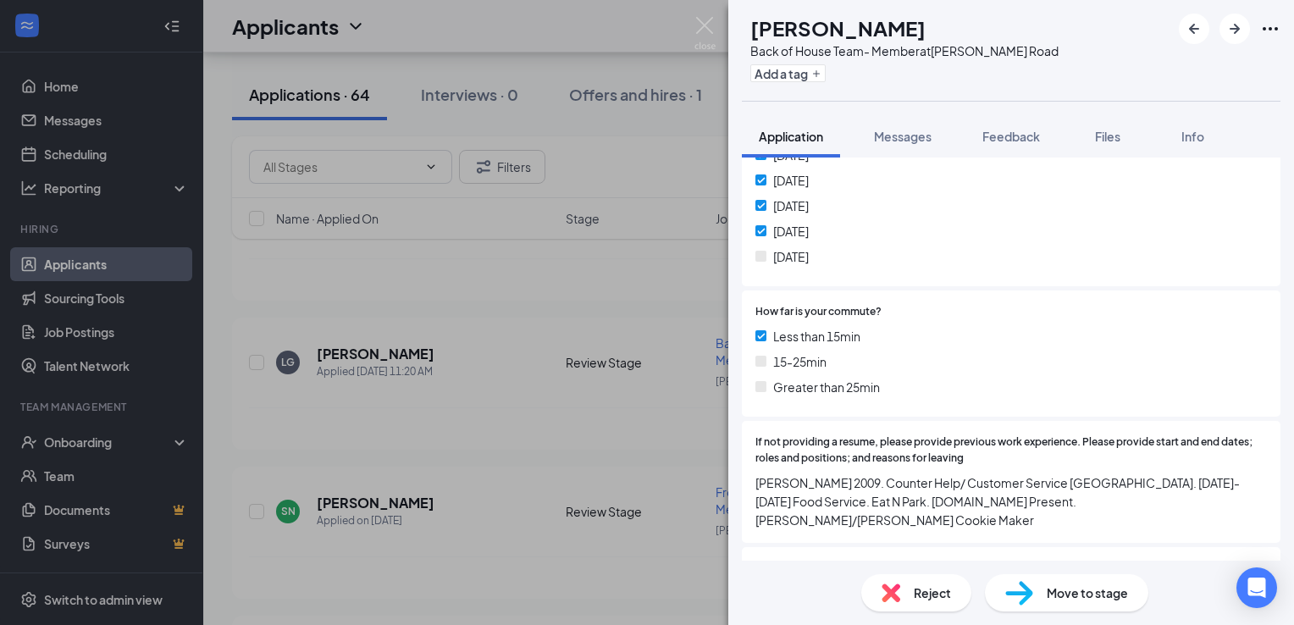
scroll to position [1079, 0]
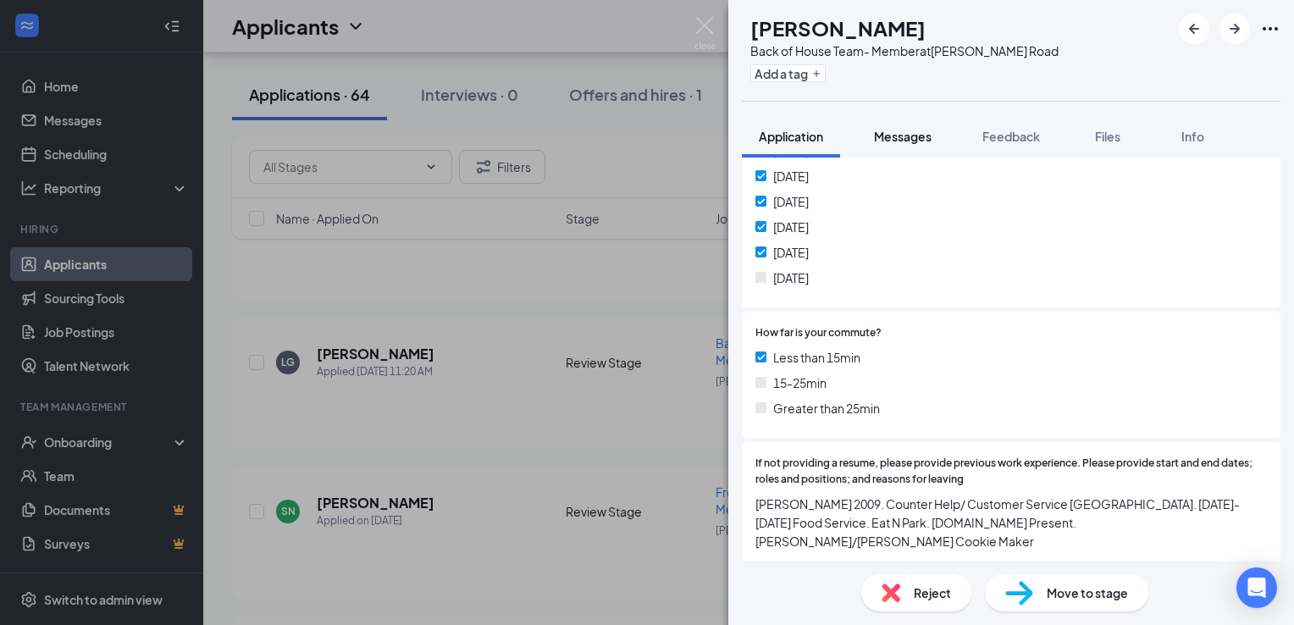
click at [903, 138] on span "Messages" at bounding box center [903, 136] width 58 height 15
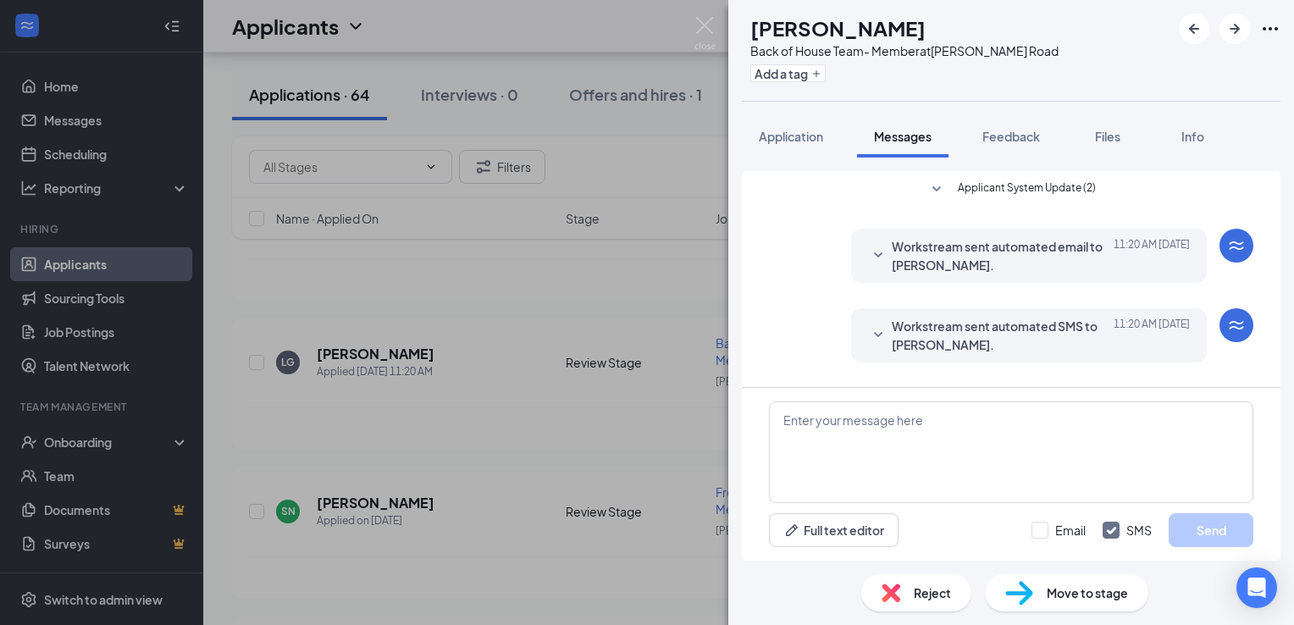
scroll to position [157, 0]
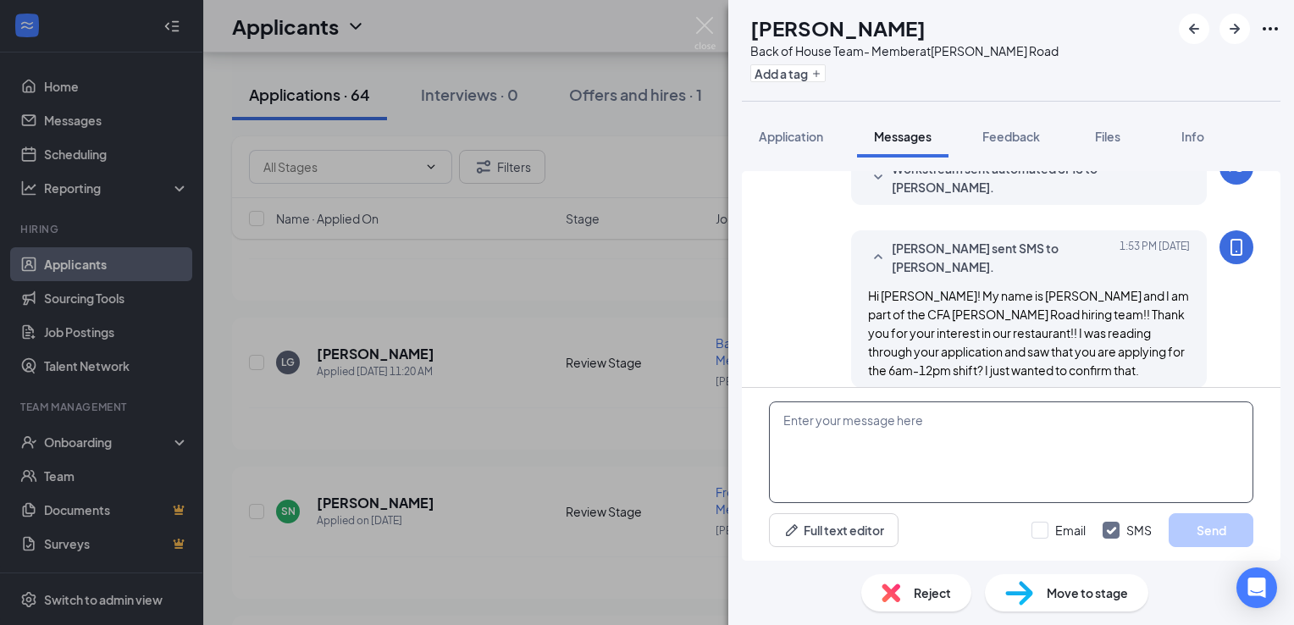
click at [837, 418] on textarea at bounding box center [1011, 452] width 484 height 102
click at [698, 23] on img at bounding box center [704, 33] width 21 height 33
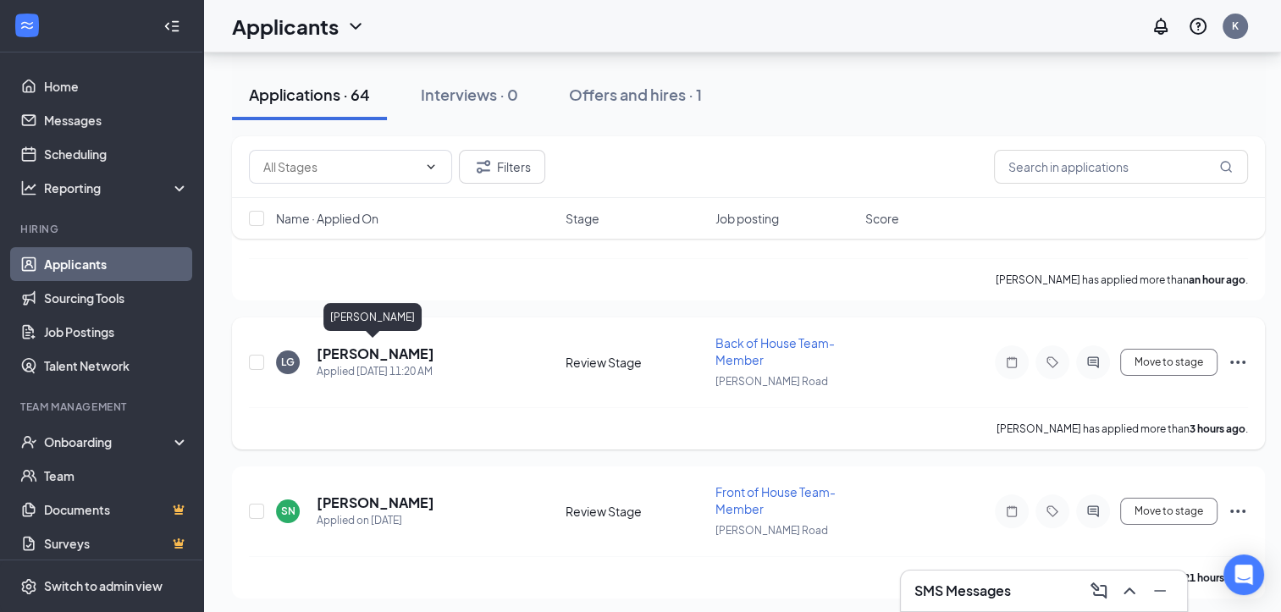
click at [389, 349] on h5 "[PERSON_NAME]" at bounding box center [376, 354] width 118 height 19
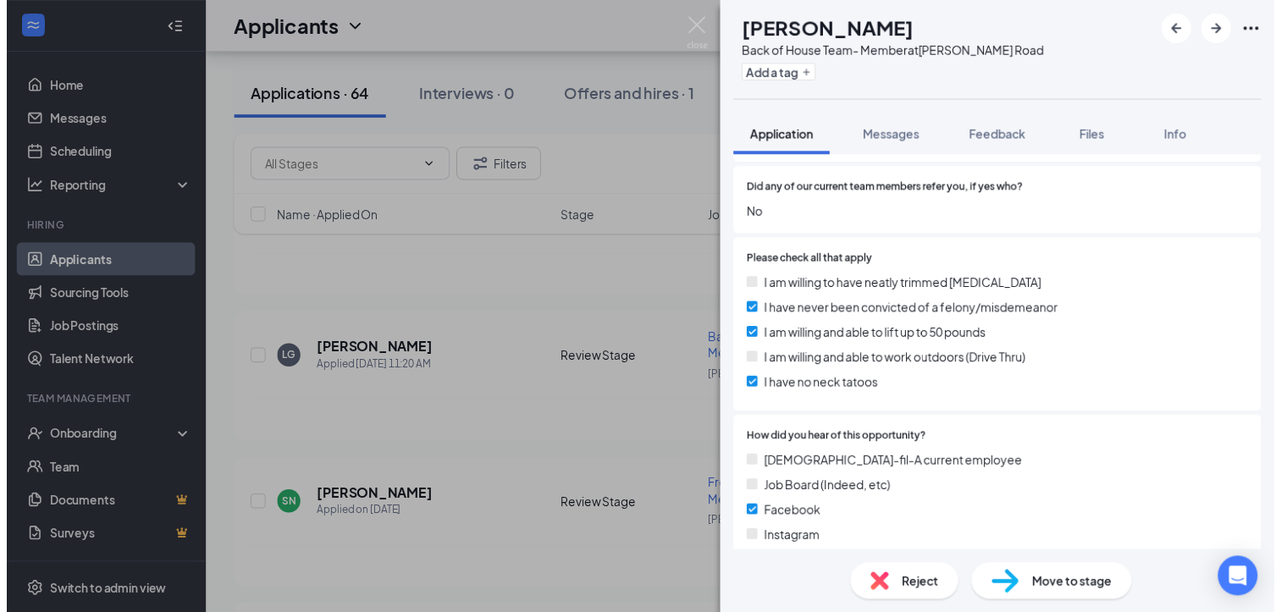
scroll to position [1978, 0]
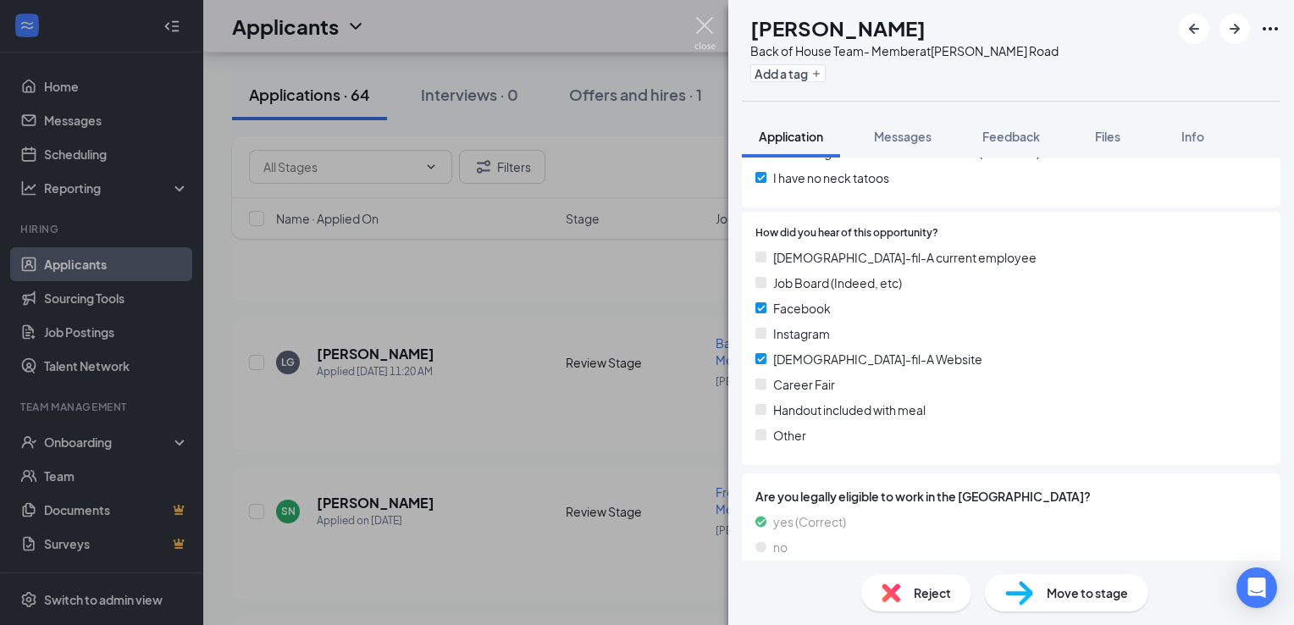
click at [694, 19] on img at bounding box center [704, 33] width 21 height 33
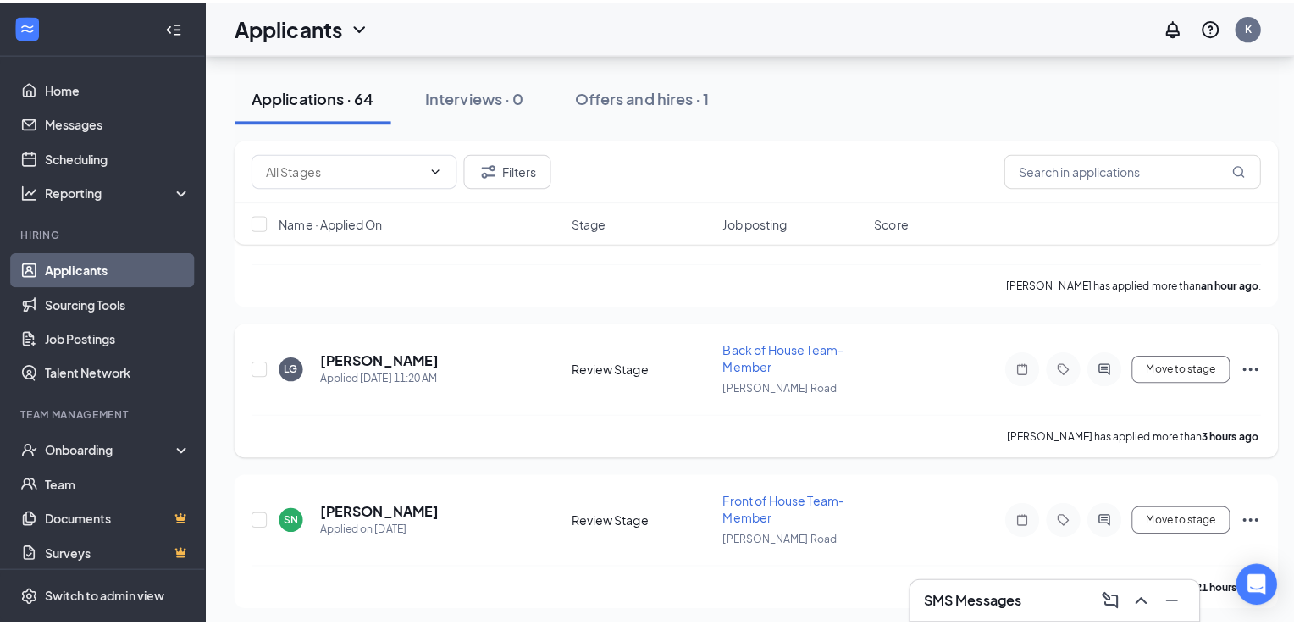
scroll to position [115, 0]
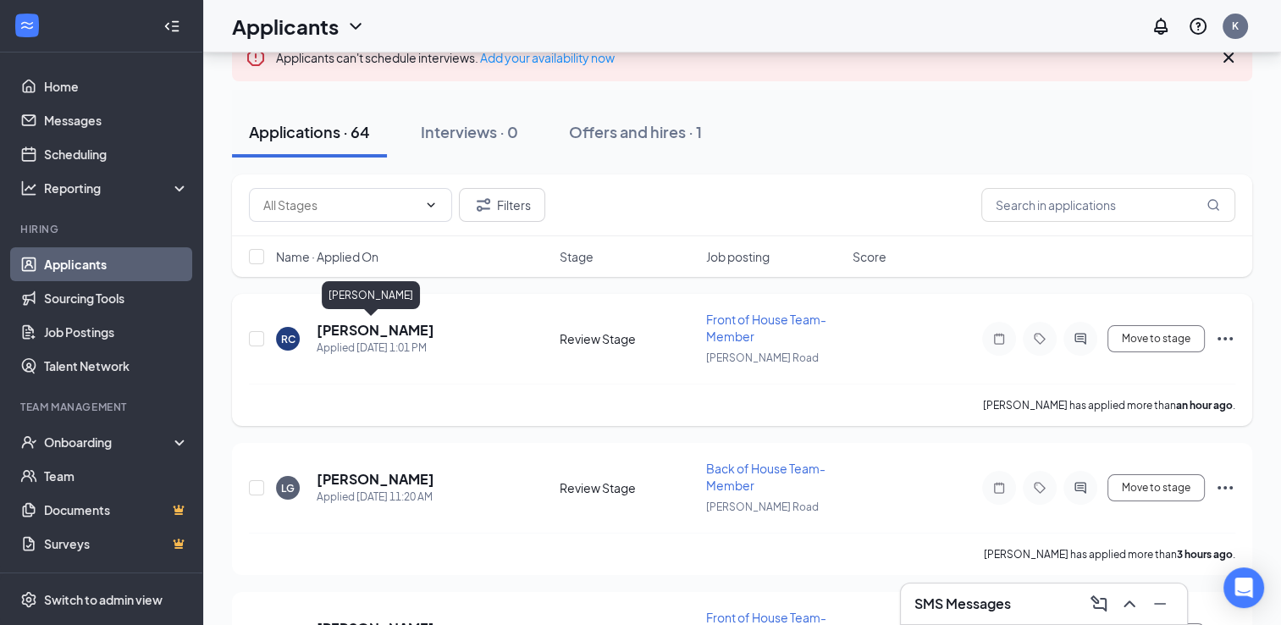
click at [394, 334] on h5 "[PERSON_NAME]" at bounding box center [376, 330] width 118 height 19
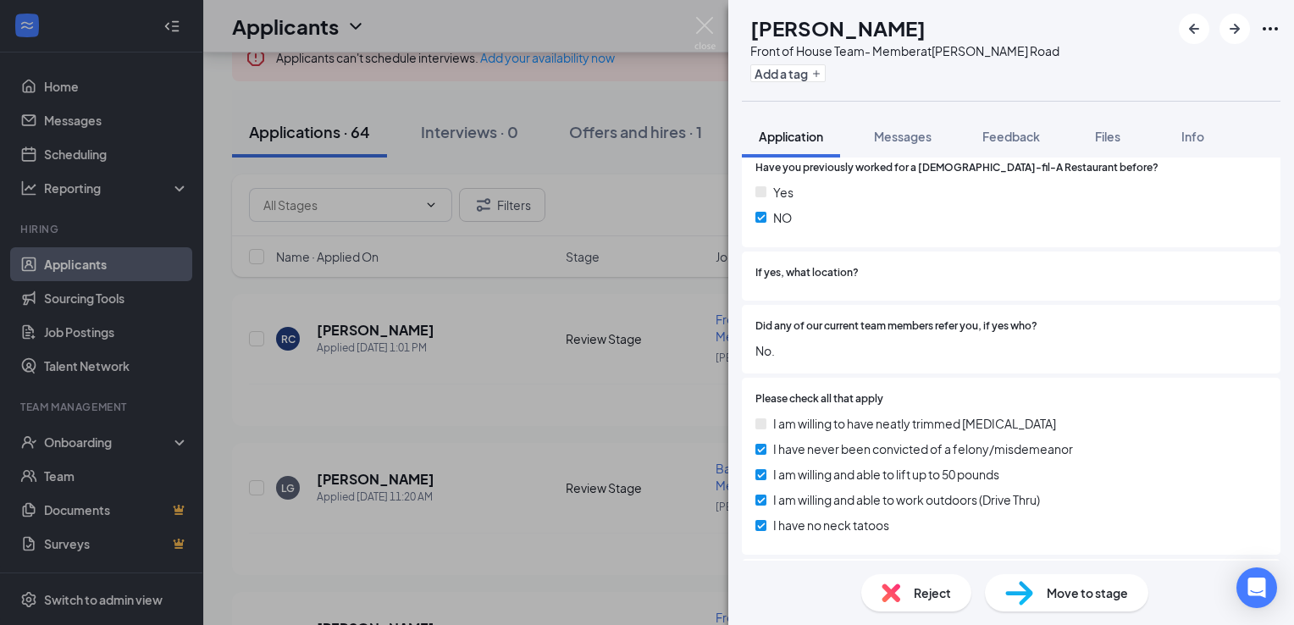
scroll to position [1608, 0]
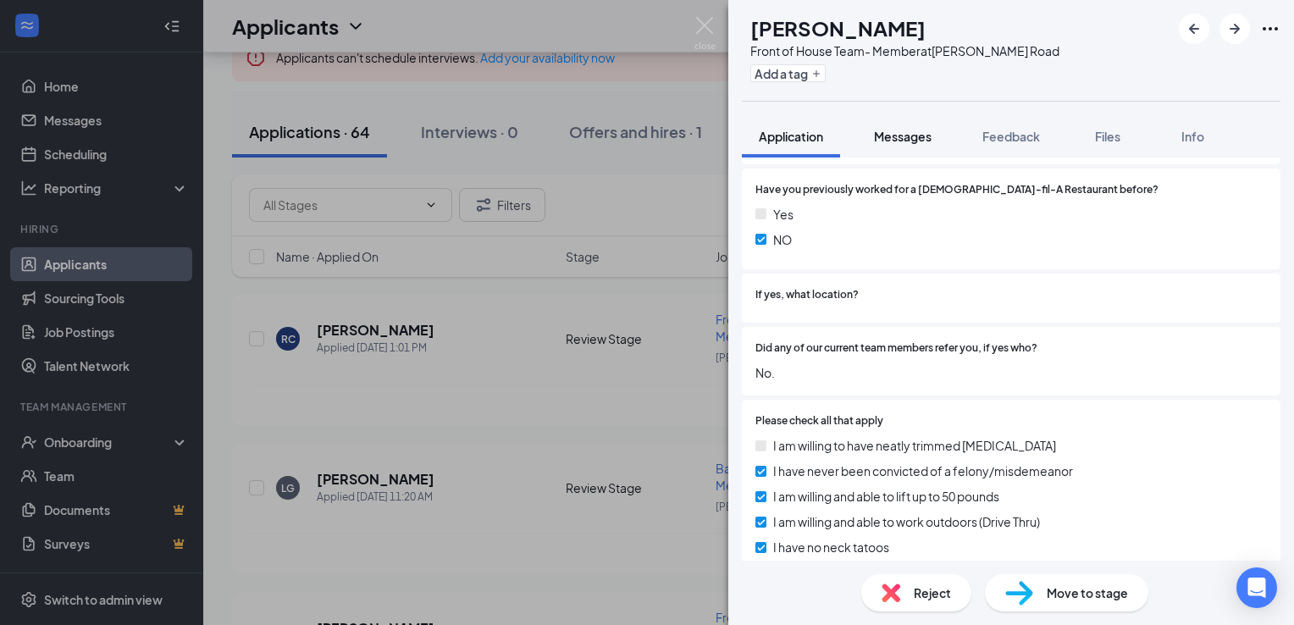
click at [906, 133] on span "Messages" at bounding box center [903, 136] width 58 height 15
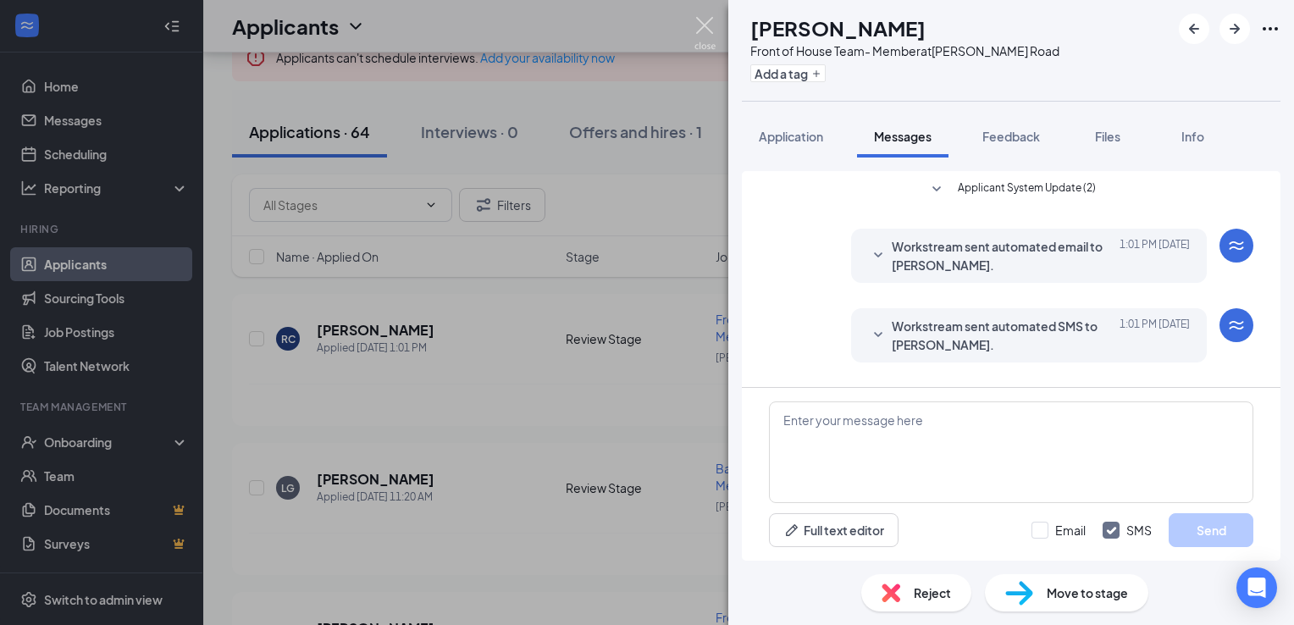
click at [708, 22] on img at bounding box center [704, 33] width 21 height 33
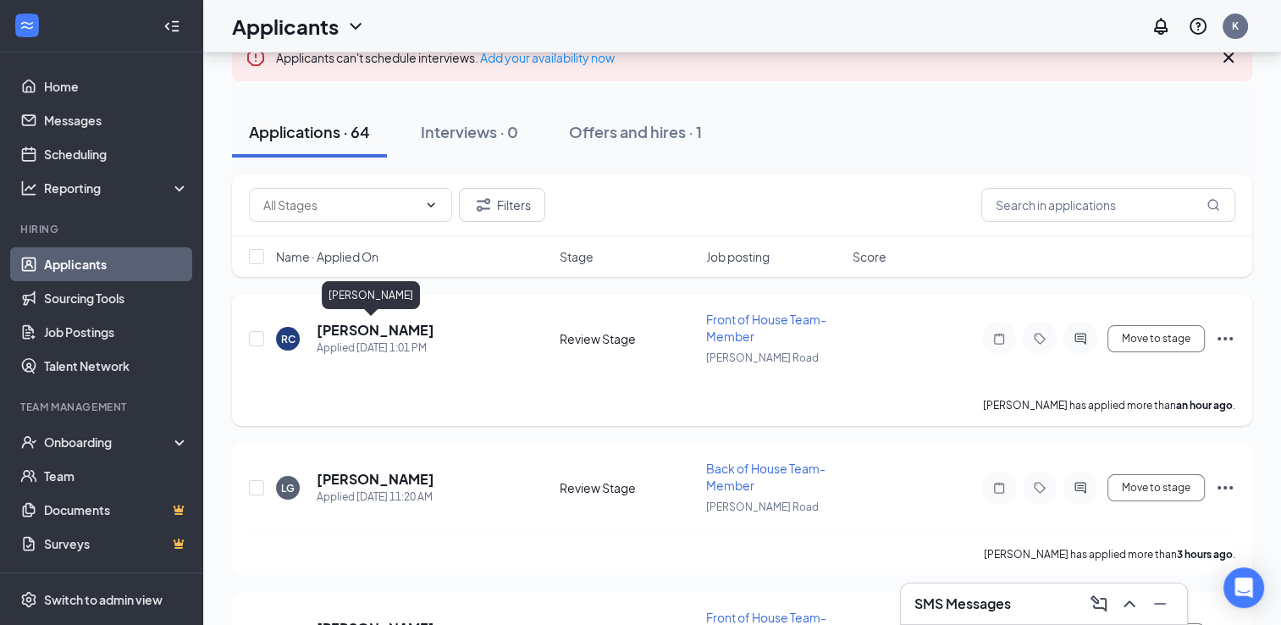
click at [375, 321] on h5 "[PERSON_NAME]" at bounding box center [376, 330] width 118 height 19
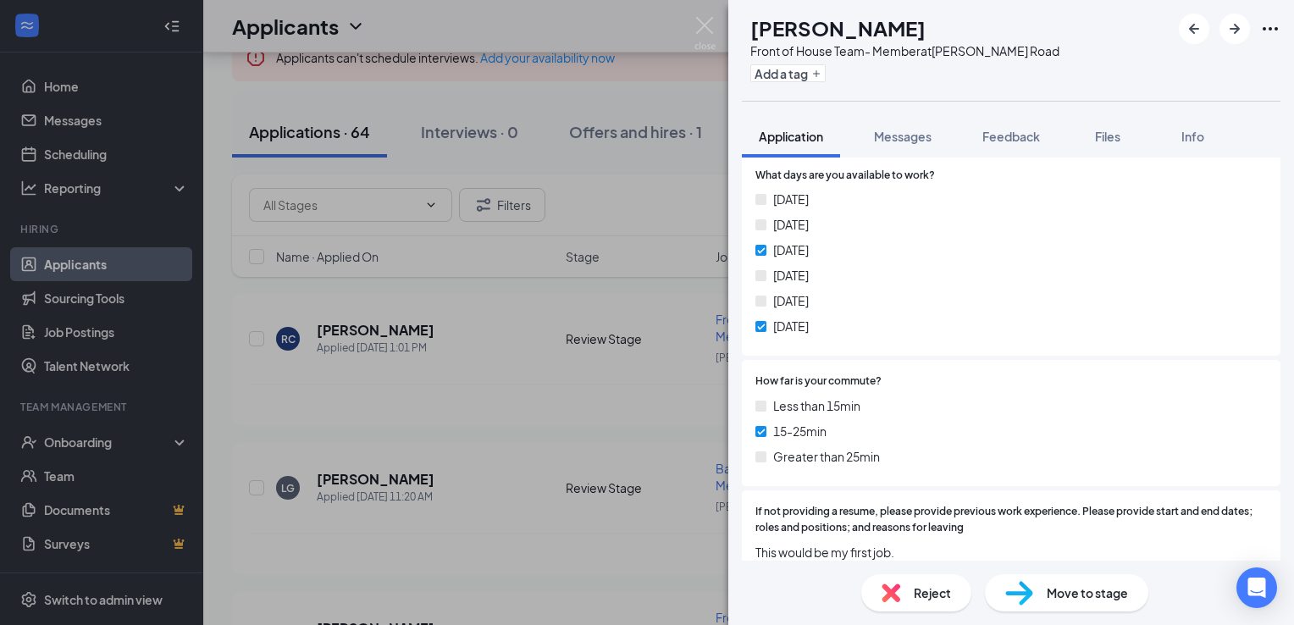
scroll to position [1114, 0]
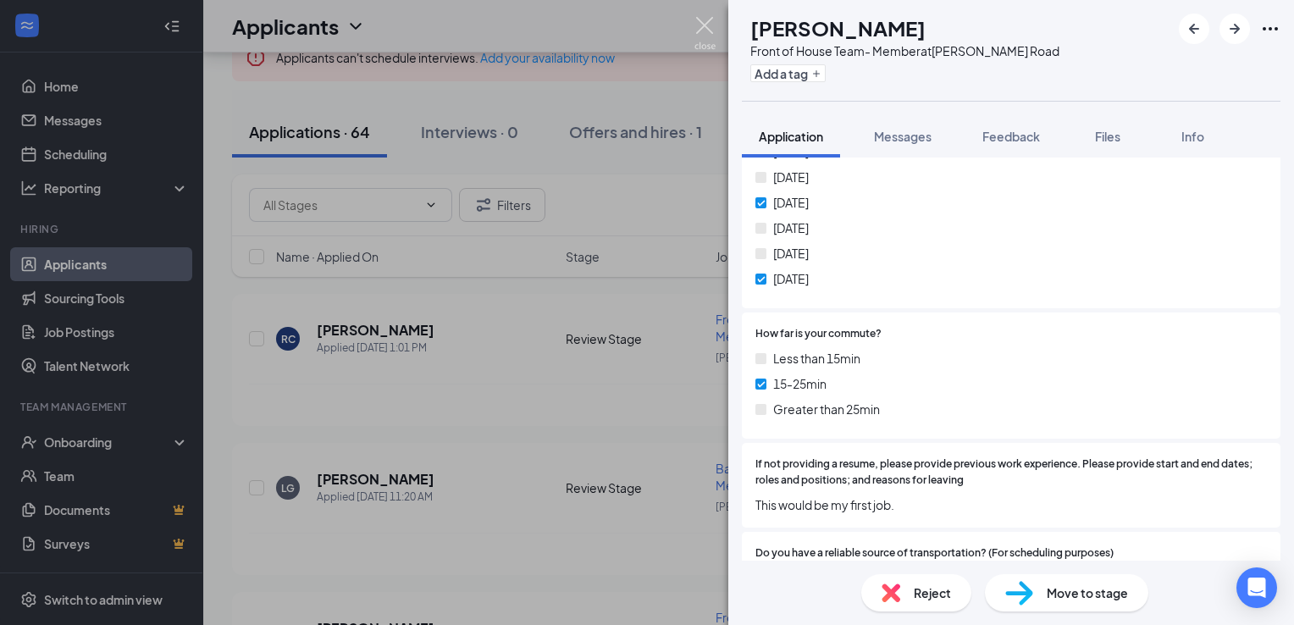
click at [703, 25] on img at bounding box center [704, 33] width 21 height 33
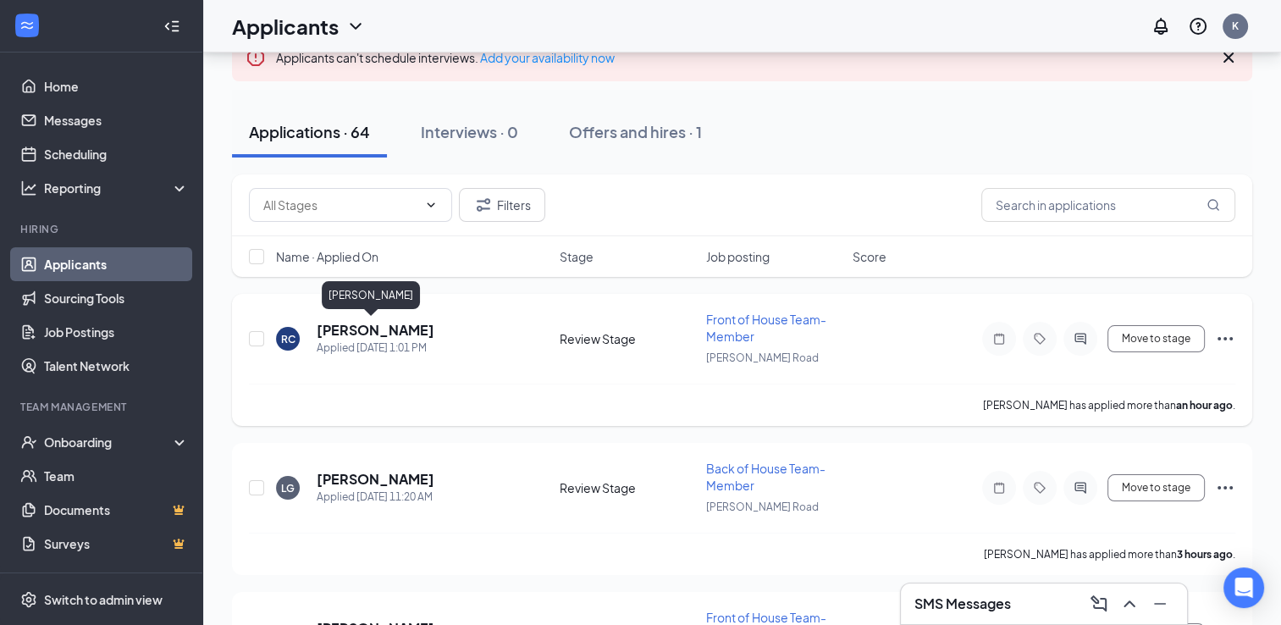
click at [342, 330] on h5 "[PERSON_NAME]" at bounding box center [376, 330] width 118 height 19
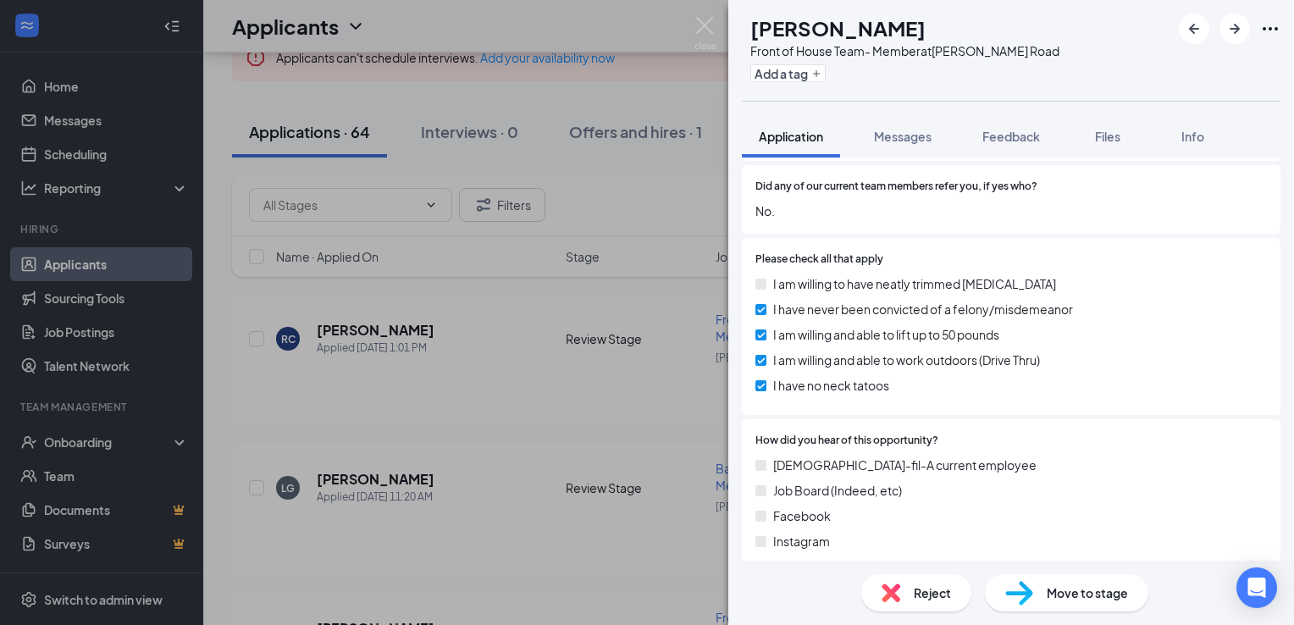
scroll to position [1776, 0]
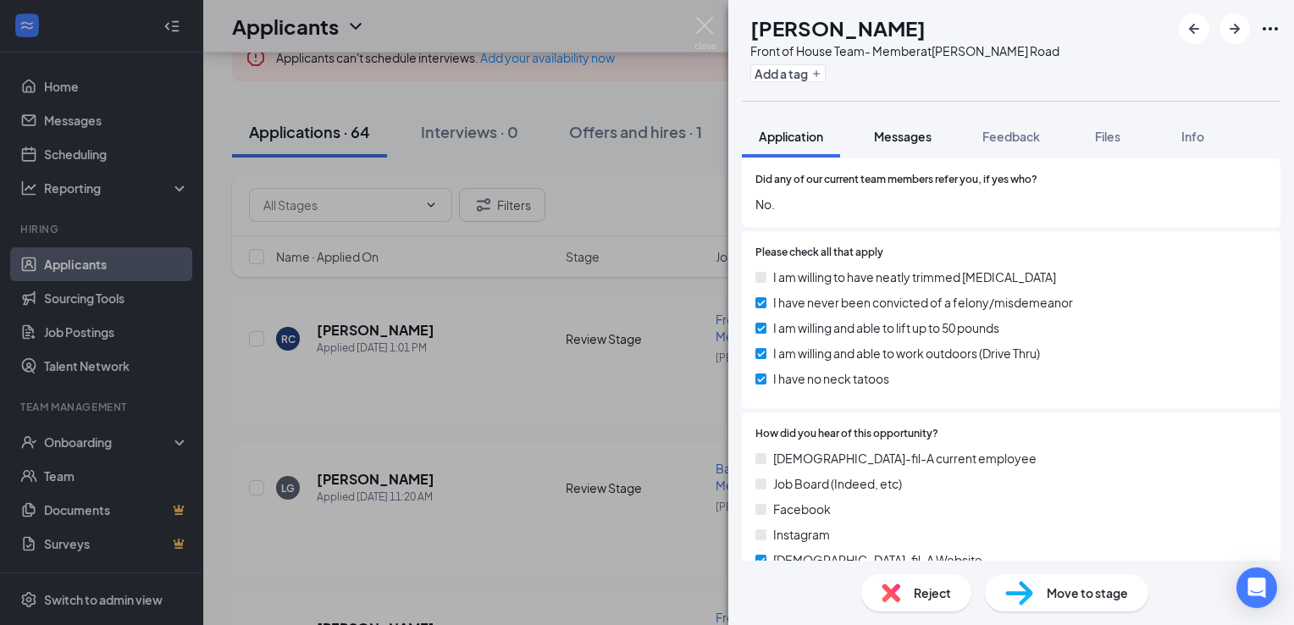
click at [898, 138] on span "Messages" at bounding box center [903, 136] width 58 height 15
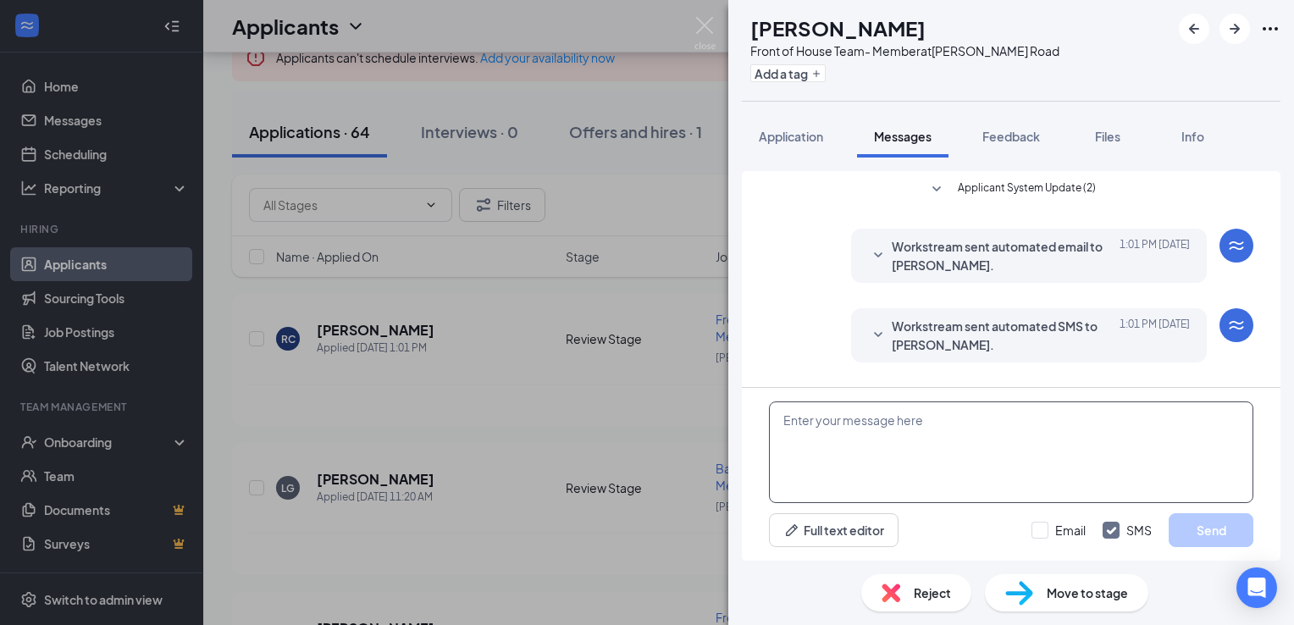
click at [838, 411] on textarea at bounding box center [1011, 452] width 484 height 102
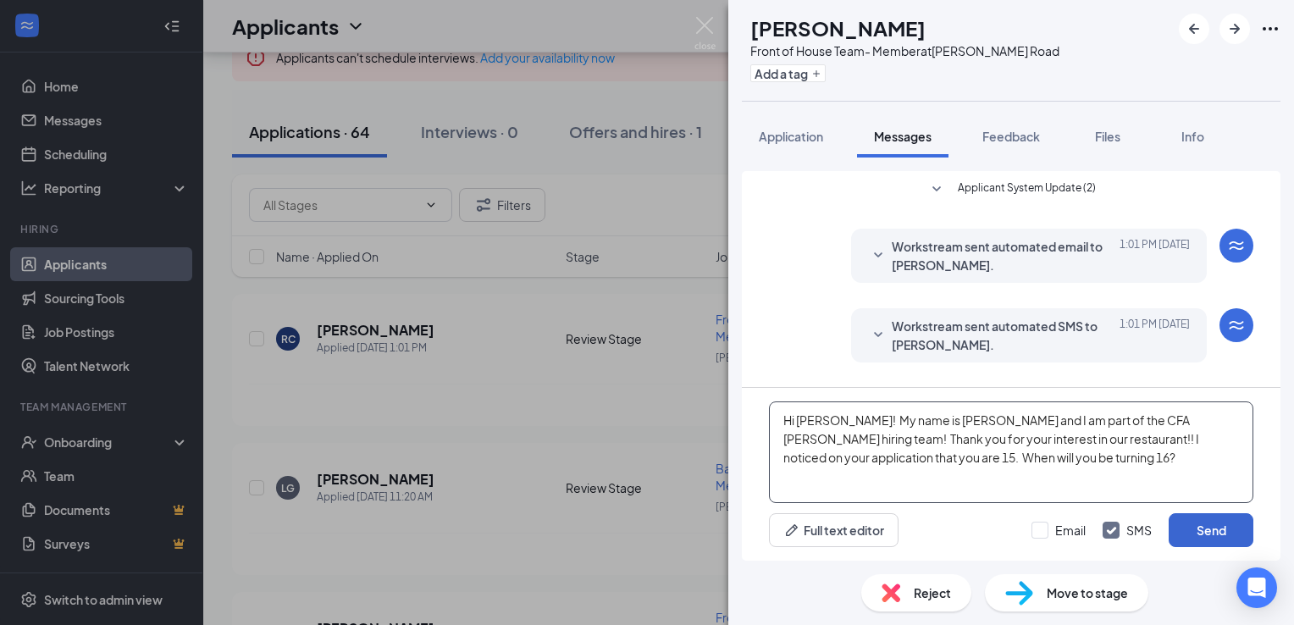
type textarea "Hi Ranell! My name is Kelly and I am part of the CFA McKnight hiring team! Than…"
click at [1211, 531] on button "Send" at bounding box center [1210, 530] width 85 height 34
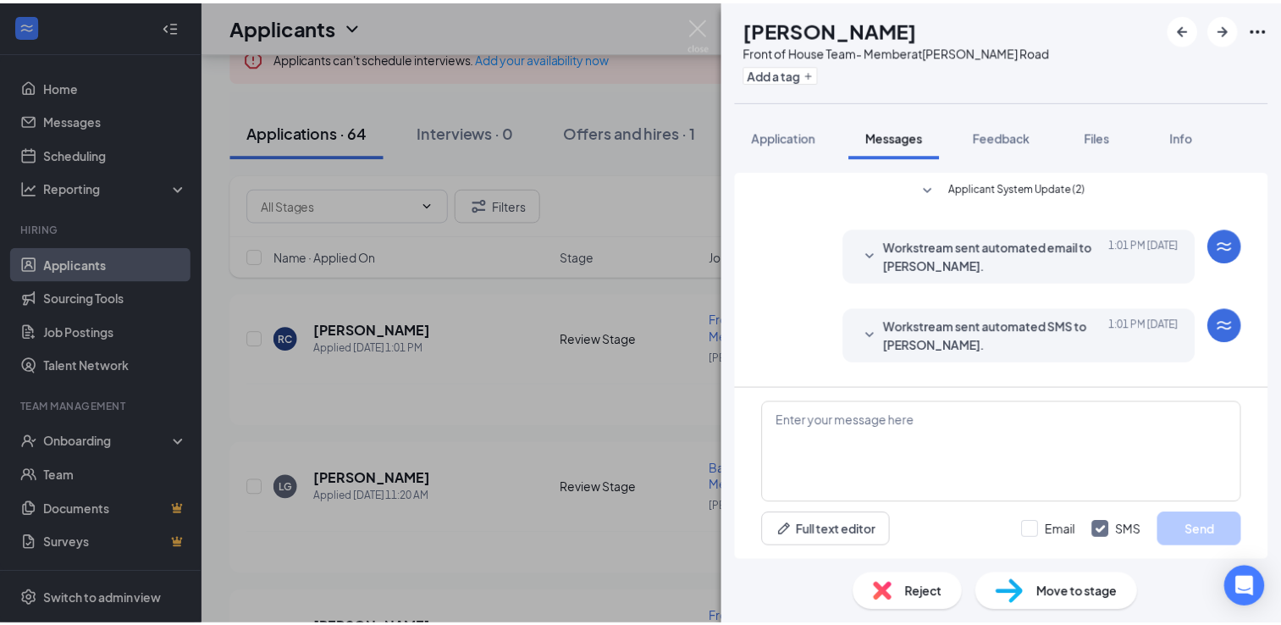
scroll to position [139, 0]
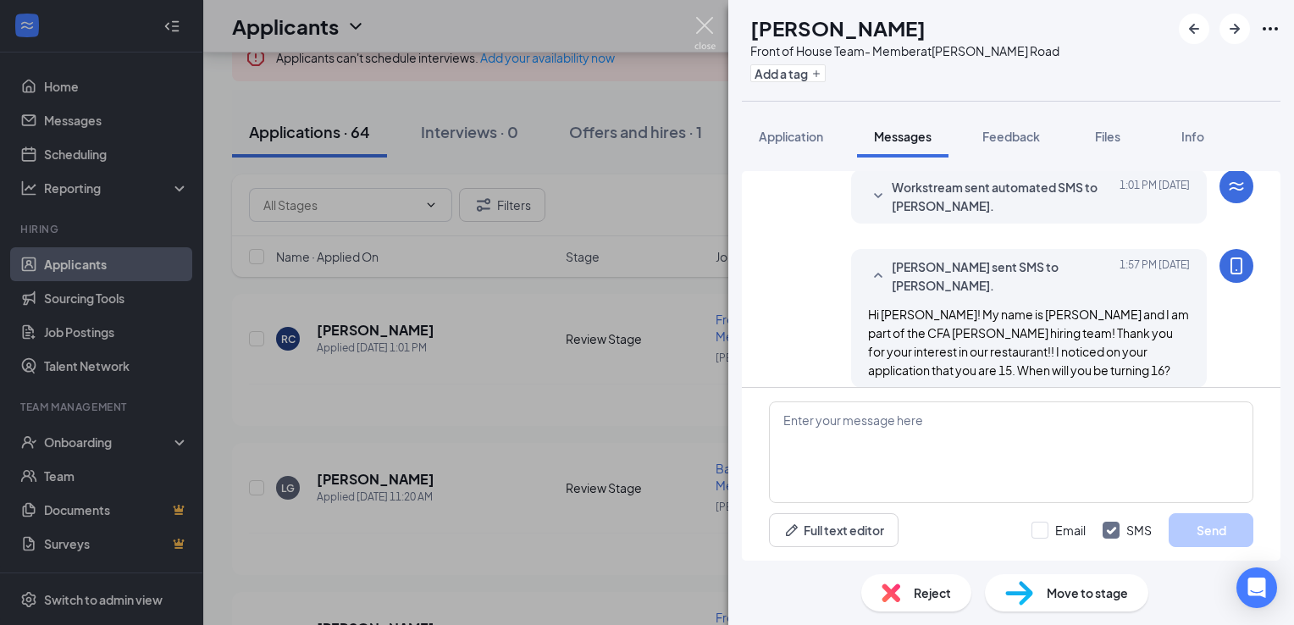
click at [701, 29] on img at bounding box center [704, 33] width 21 height 33
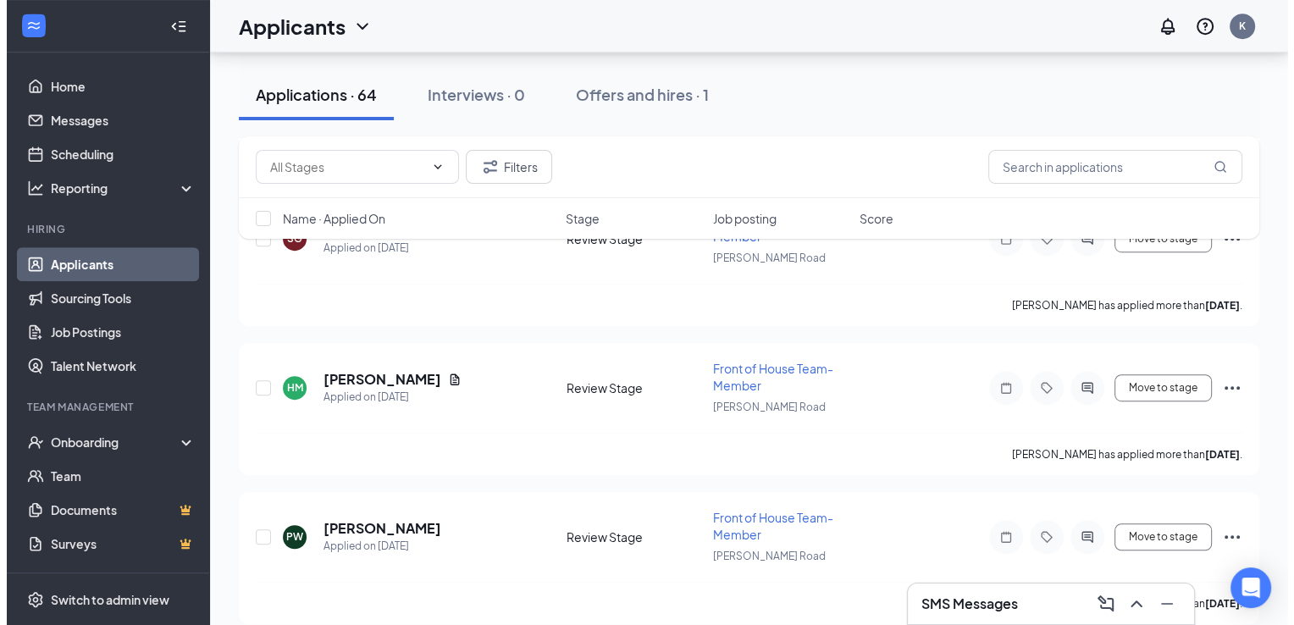
scroll to position [961, 0]
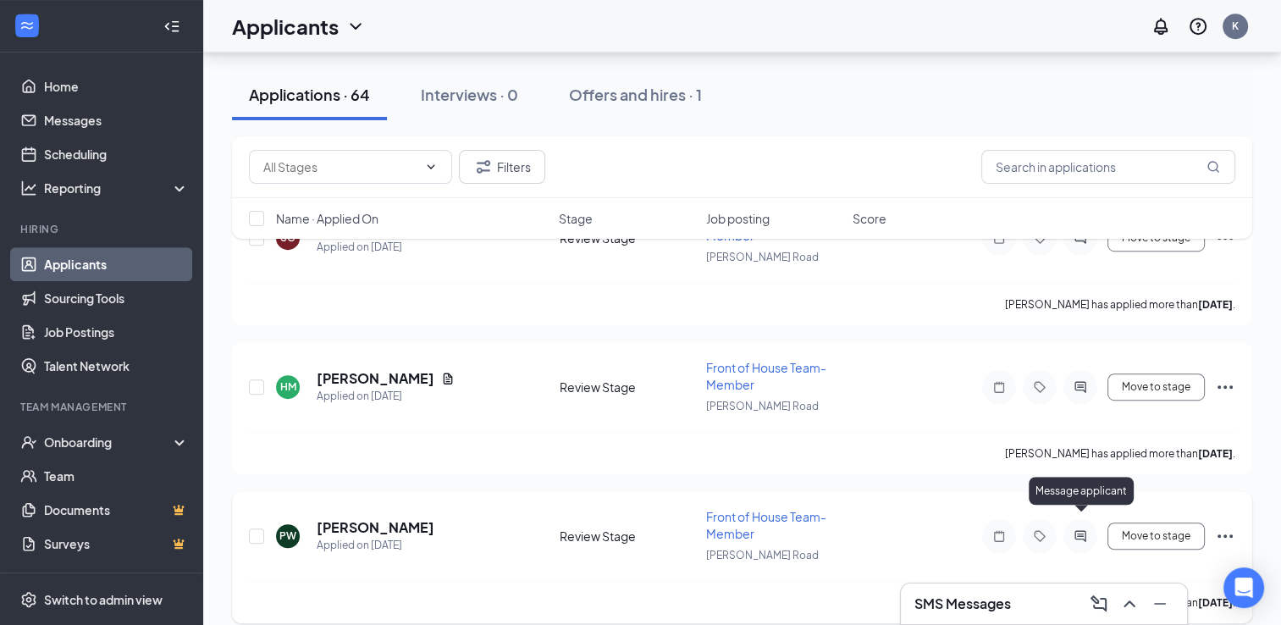
click at [1077, 529] on icon "ActiveChat" at bounding box center [1080, 536] width 20 height 14
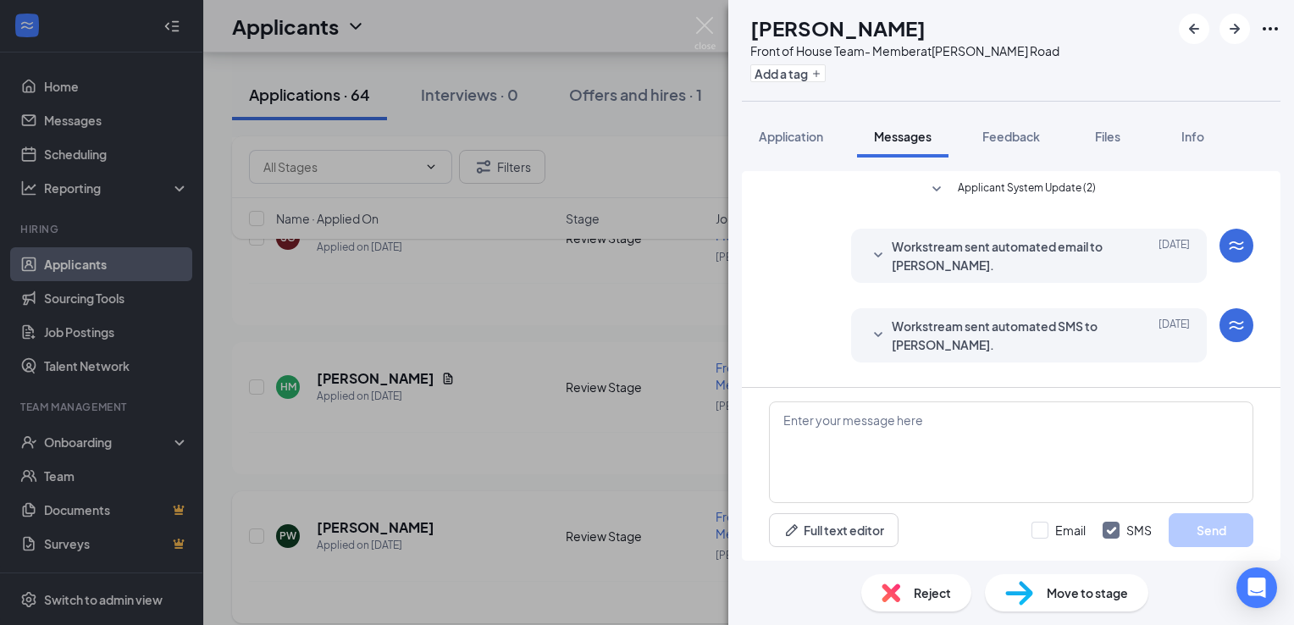
scroll to position [249, 0]
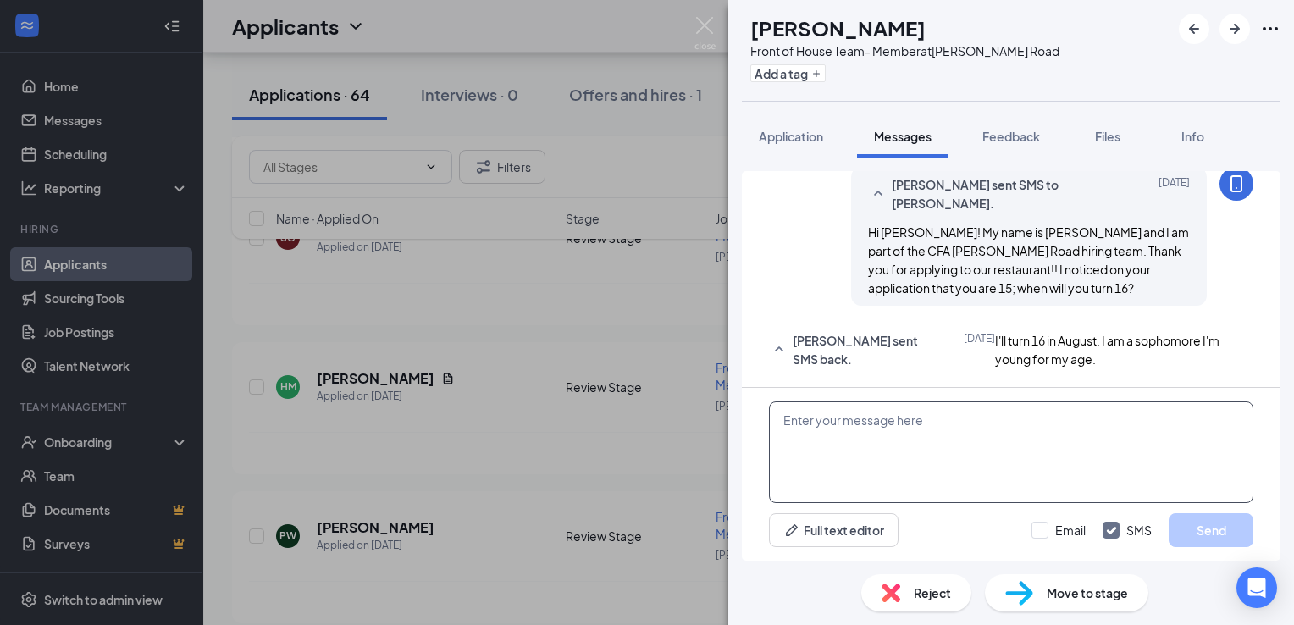
click at [971, 411] on textarea at bounding box center [1011, 452] width 484 height 102
type textarea "P"
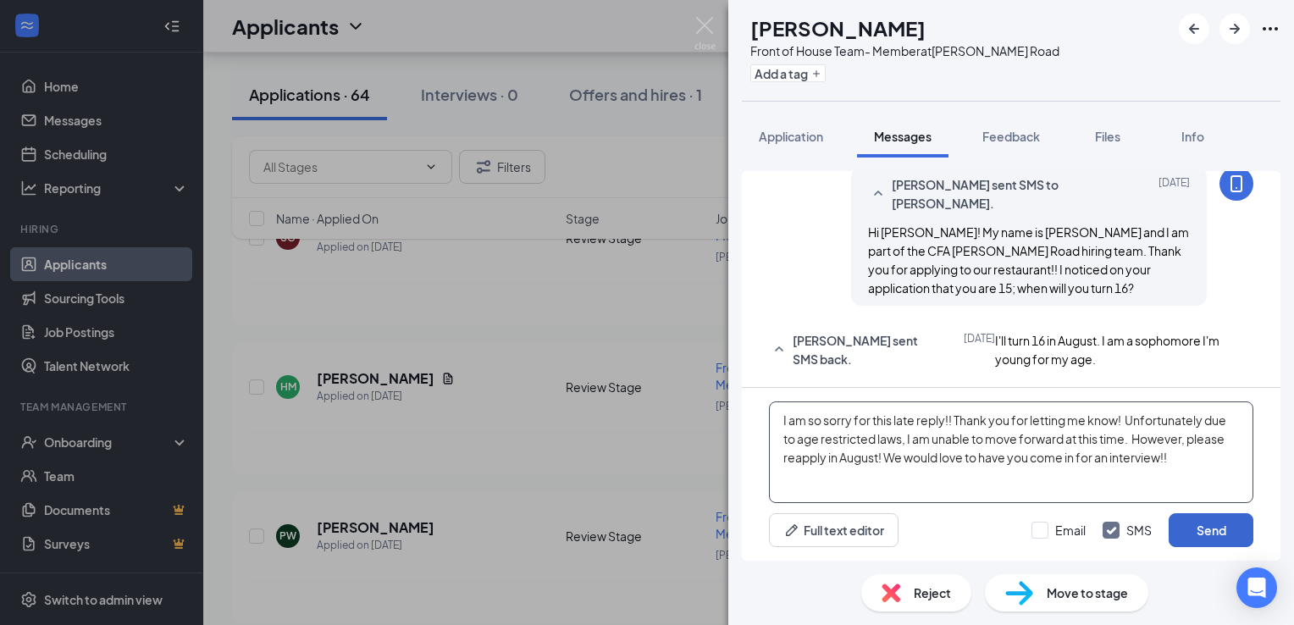
type textarea "I am so sorry for this late reply!! Thank you for letting me know! Unfortunatel…"
click at [1206, 524] on button "Send" at bounding box center [1210, 530] width 85 height 34
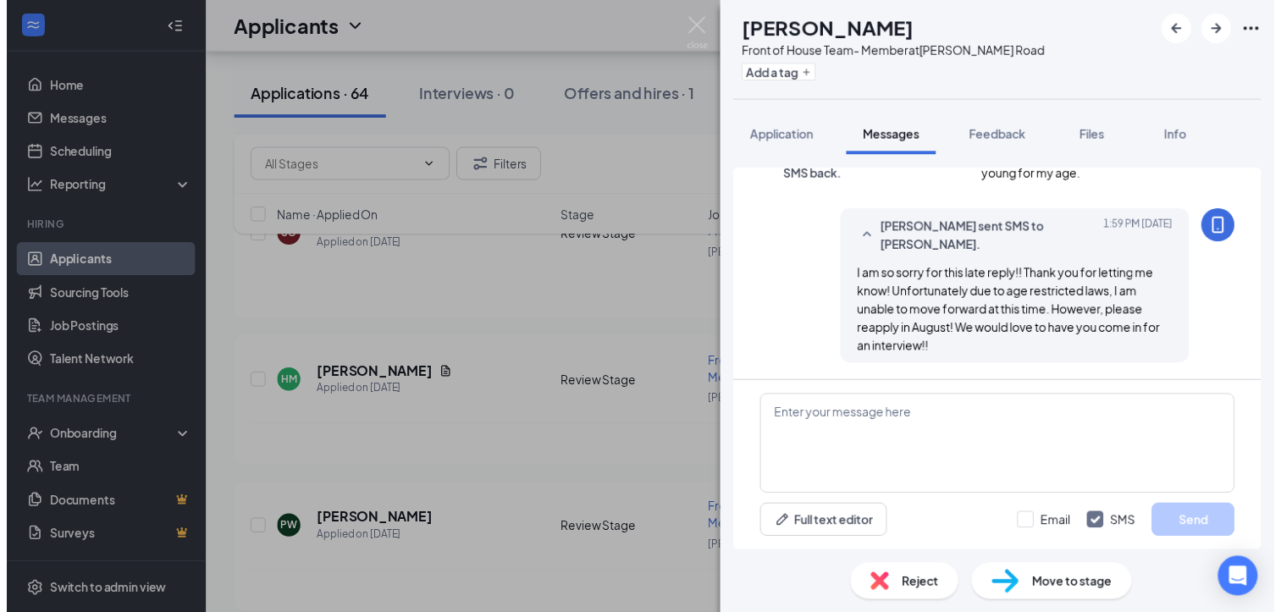
scroll to position [415, 0]
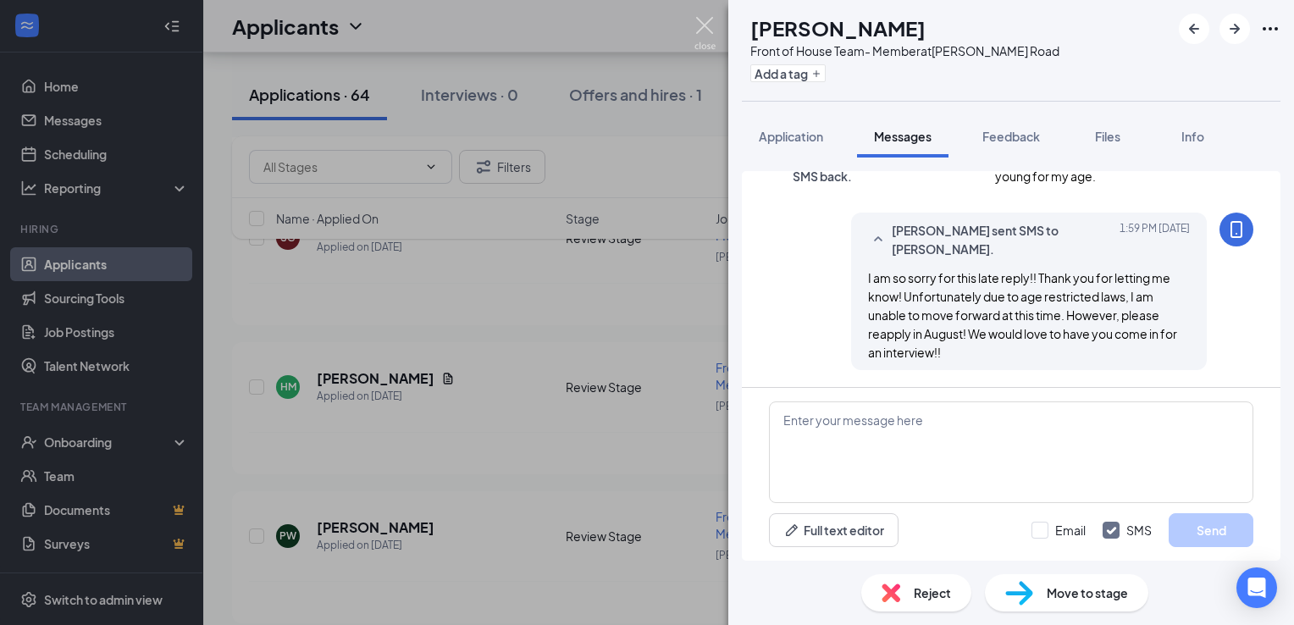
click at [697, 25] on img at bounding box center [704, 33] width 21 height 33
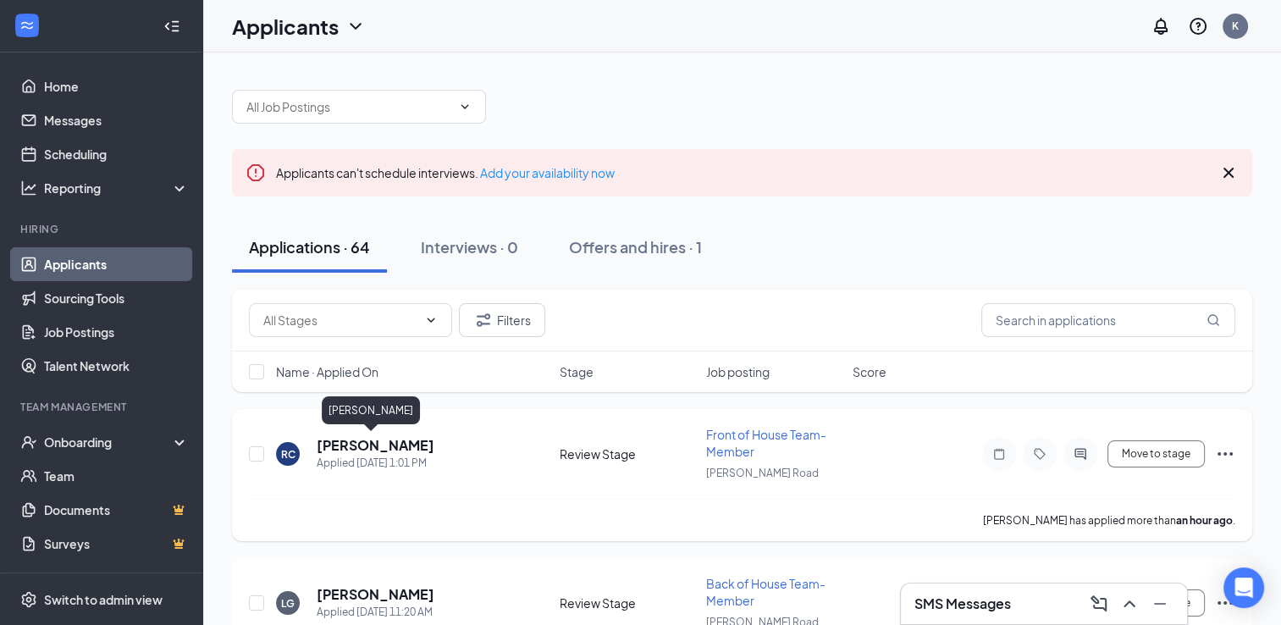
click at [396, 444] on h5 "[PERSON_NAME]" at bounding box center [376, 445] width 118 height 19
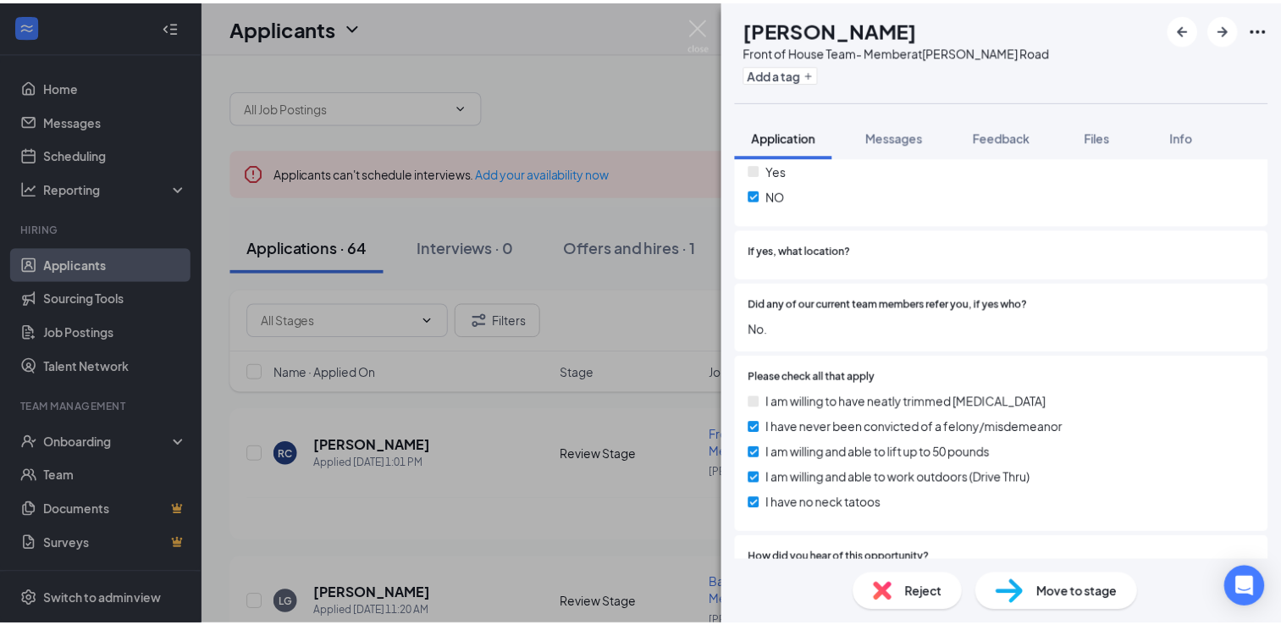
scroll to position [1641, 0]
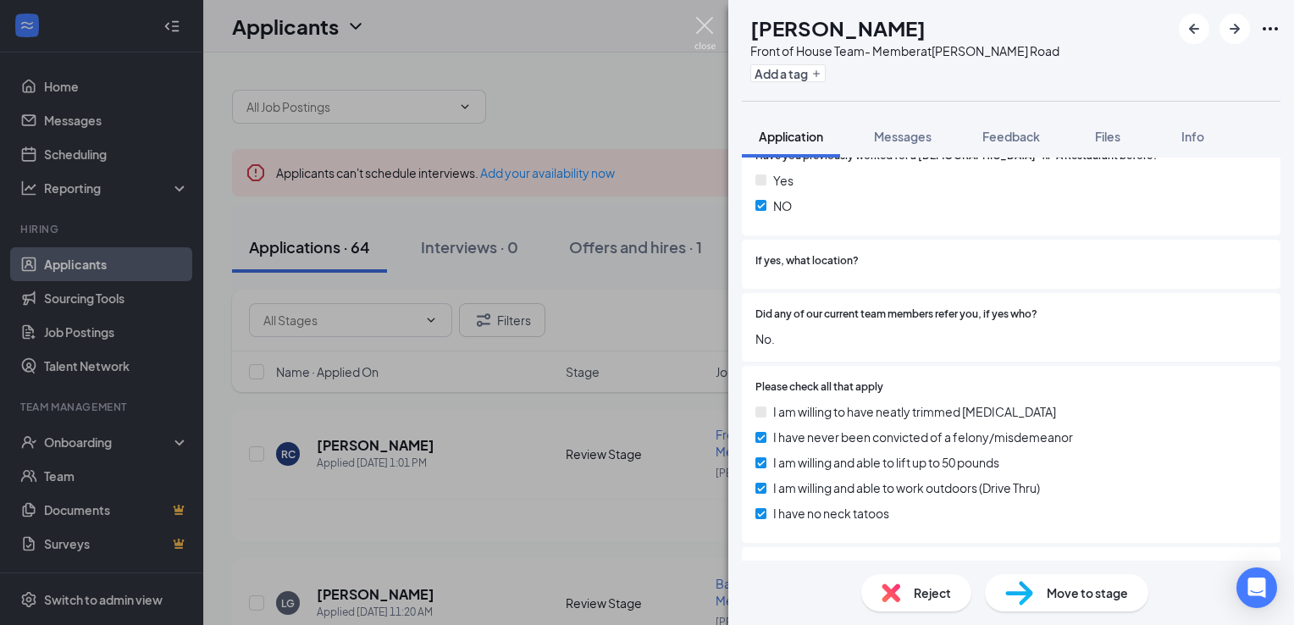
click at [708, 27] on img at bounding box center [704, 33] width 21 height 33
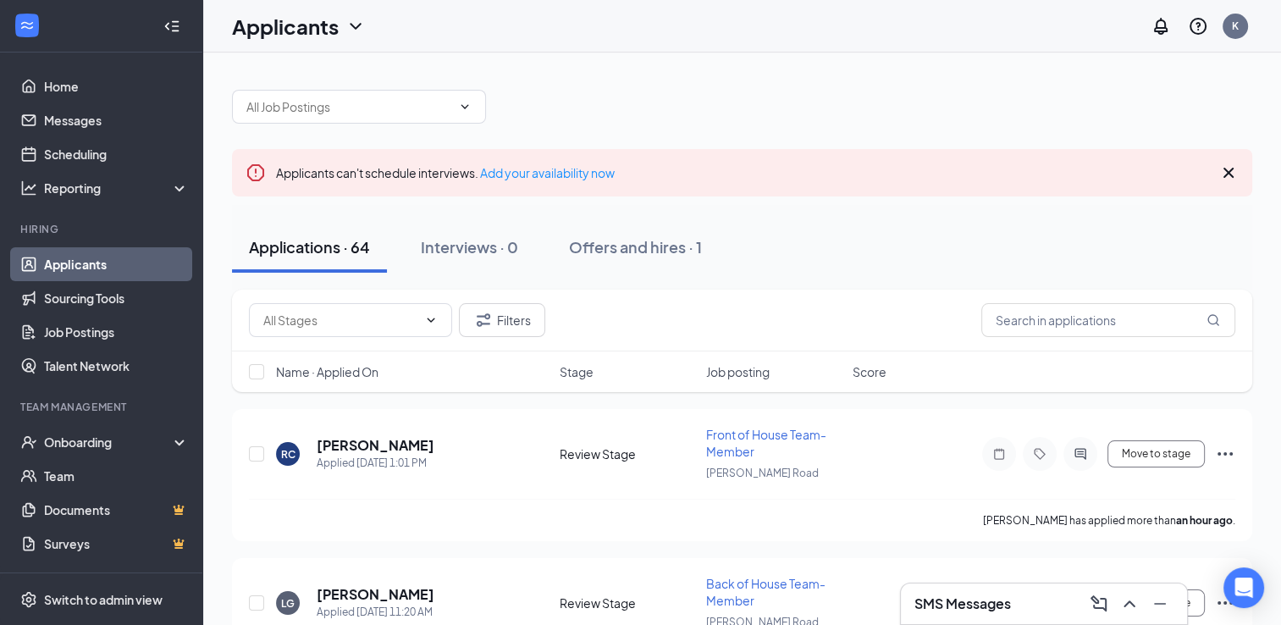
click at [708, 27] on div "Applicants K" at bounding box center [742, 26] width 1078 height 52
